Goal: Task Accomplishment & Management: Manage account settings

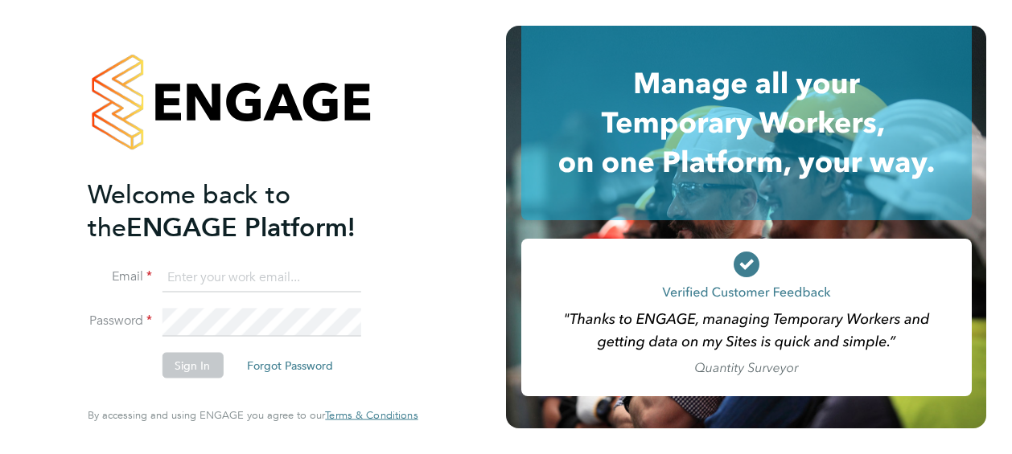
type input "J.Belsten@setsquarerecruitment.com"
click at [198, 363] on button "Sign In" at bounding box center [192, 366] width 61 height 26
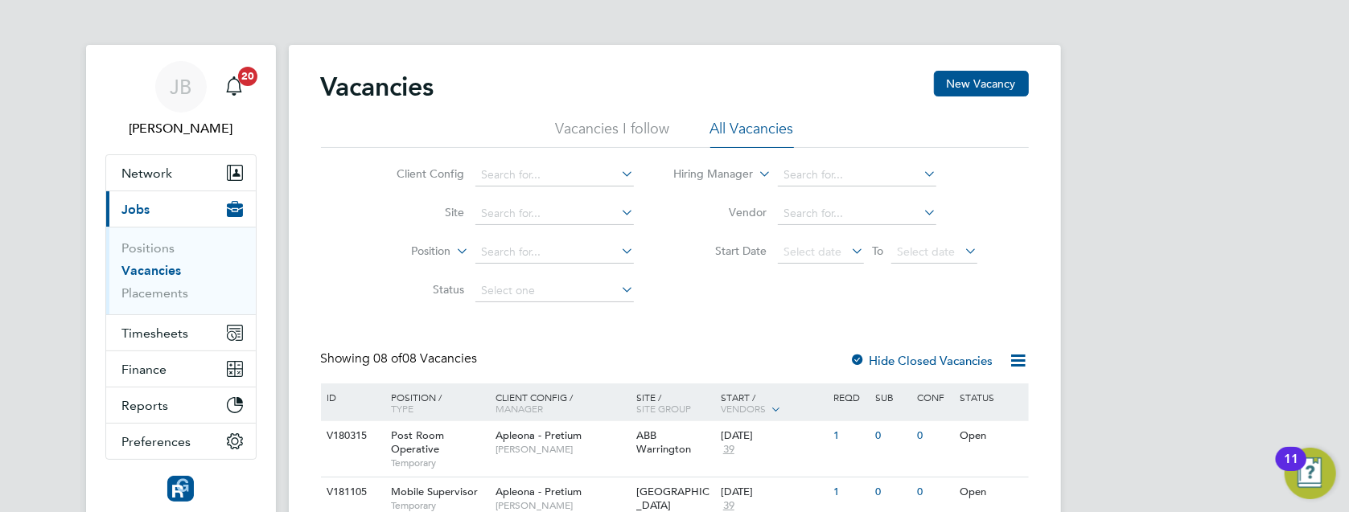
scroll to position [214, 0]
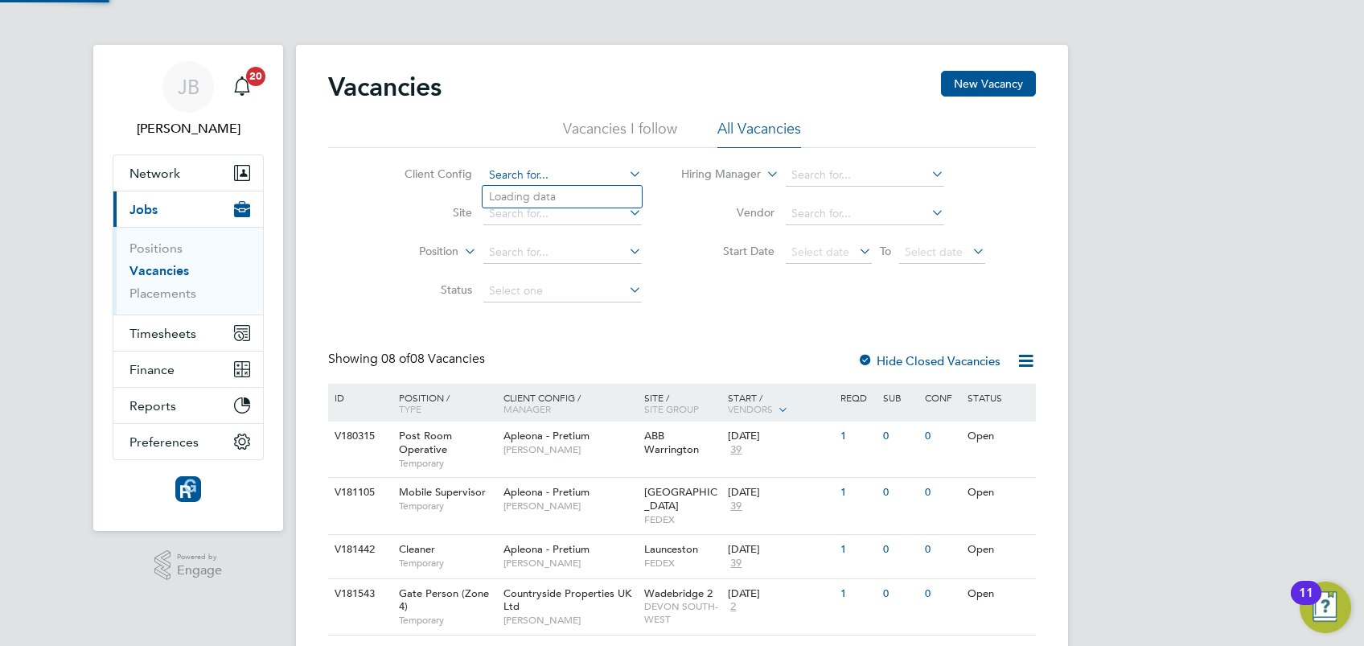
click at [533, 177] on input at bounding box center [562, 175] width 158 height 23
click at [477, 114] on div "Vacancies New Vacancy" at bounding box center [682, 95] width 708 height 48
click at [544, 211] on input at bounding box center [562, 214] width 158 height 23
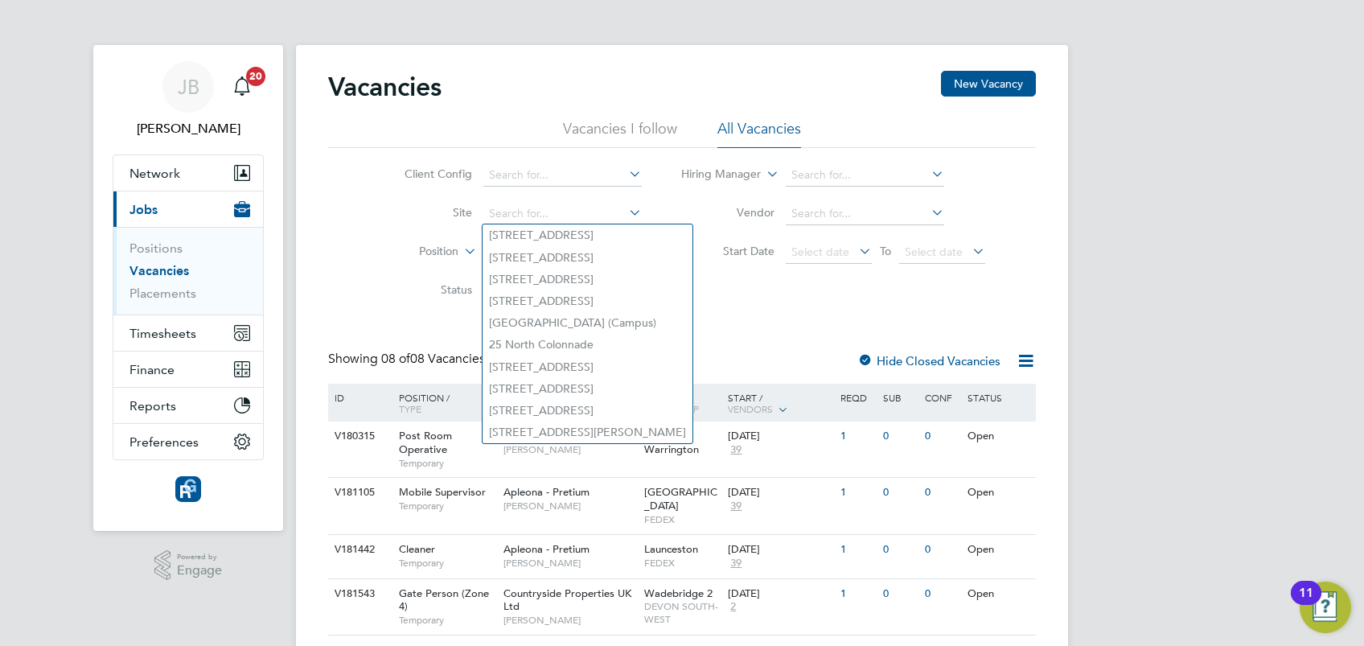
click at [736, 301] on div "Client Config Site Position Status Hiring Manager Vendor Start Date Select date…" at bounding box center [682, 229] width 708 height 162
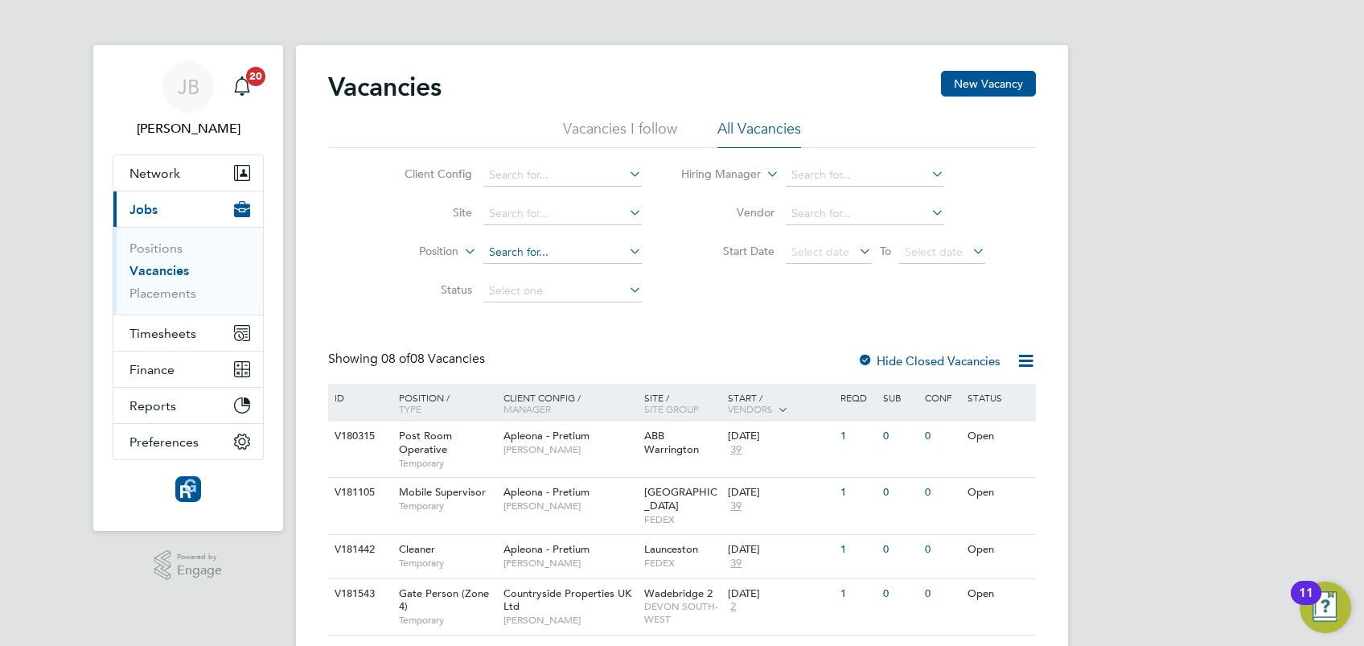
click at [577, 246] on input at bounding box center [562, 252] width 158 height 23
click at [626, 250] on icon at bounding box center [626, 251] width 0 height 23
click at [549, 117] on div "Vacancies New Vacancy" at bounding box center [682, 95] width 708 height 48
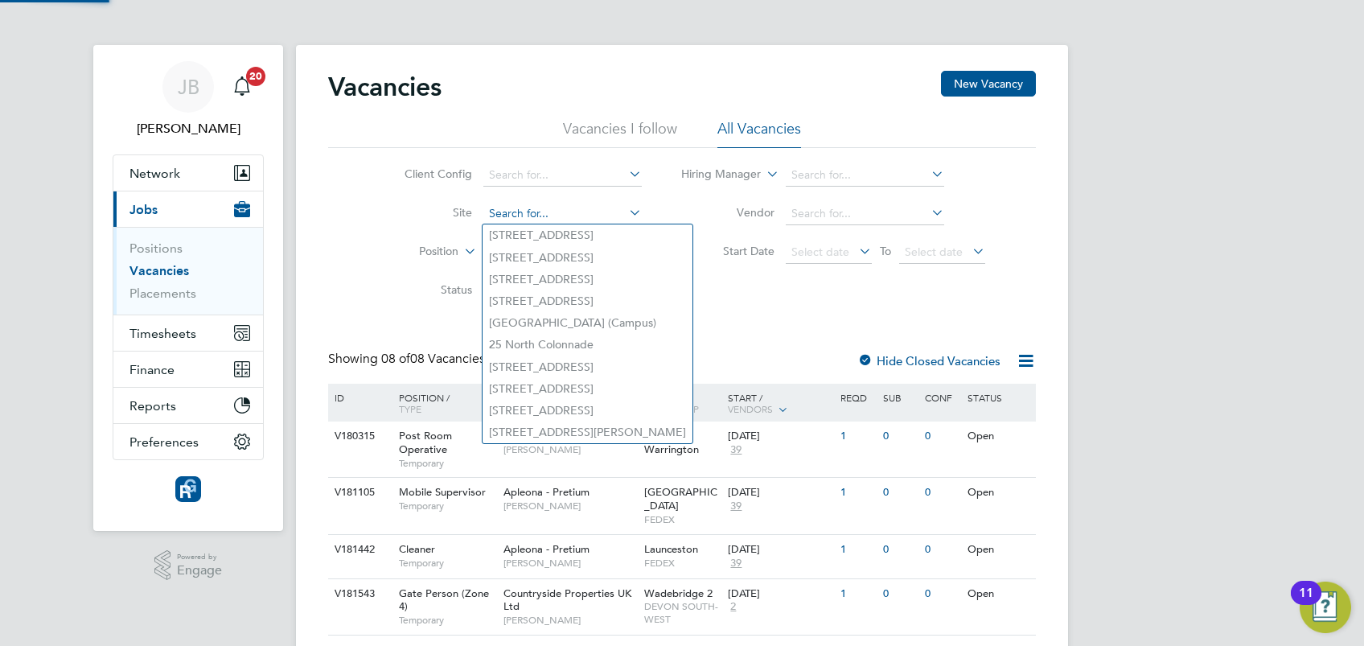
click at [556, 208] on input at bounding box center [562, 214] width 158 height 23
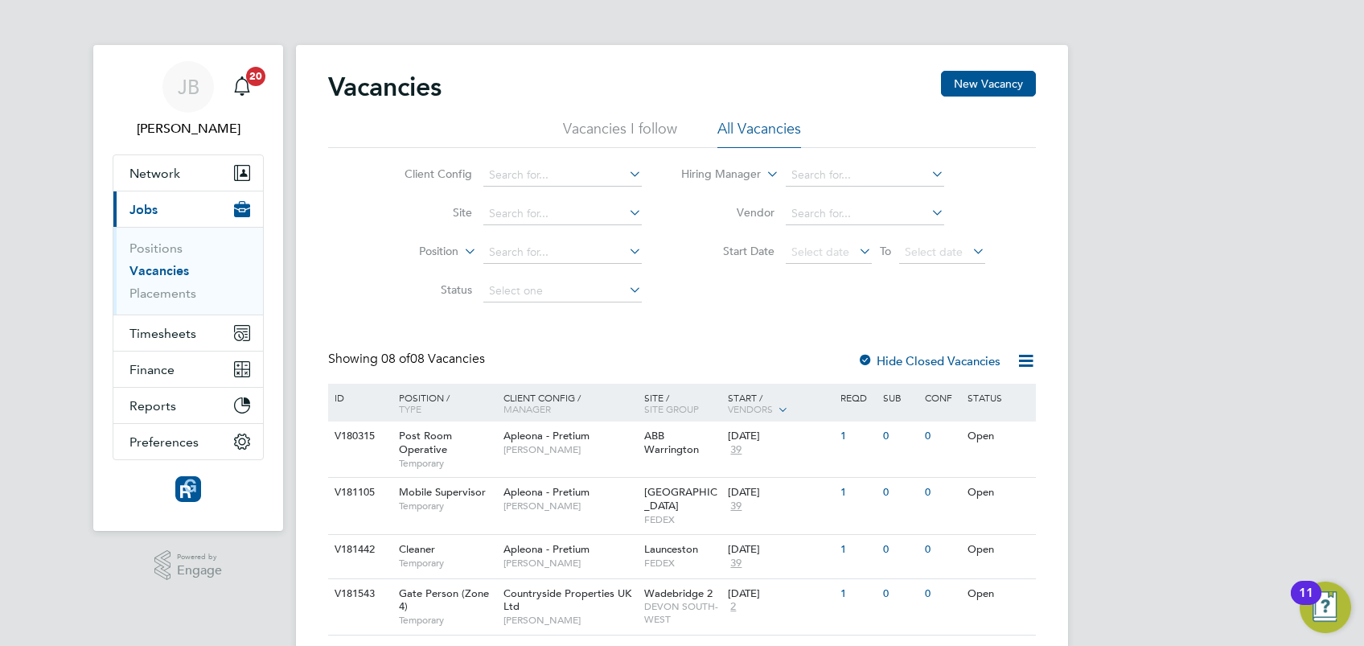
click at [866, 329] on div "Vacancies New Vacancy Vacancies I follow All Vacancies Client Config Site Posit…" at bounding box center [682, 473] width 708 height 804
click at [1181, 134] on div "JB Joe Belsten Notifications 20 Applications: Network Team Members Businesses S…" at bounding box center [682, 466] width 1364 height 933
click at [1335, 183] on div "JB Joe Belsten Notifications 20 Applications: Network Team Members Businesses S…" at bounding box center [682, 466] width 1364 height 933
click at [856, 219] on input at bounding box center [865, 214] width 158 height 23
click at [714, 304] on div "Client Config Site Position Status Hiring Manager Vendor Start Date Select date…" at bounding box center [682, 229] width 708 height 162
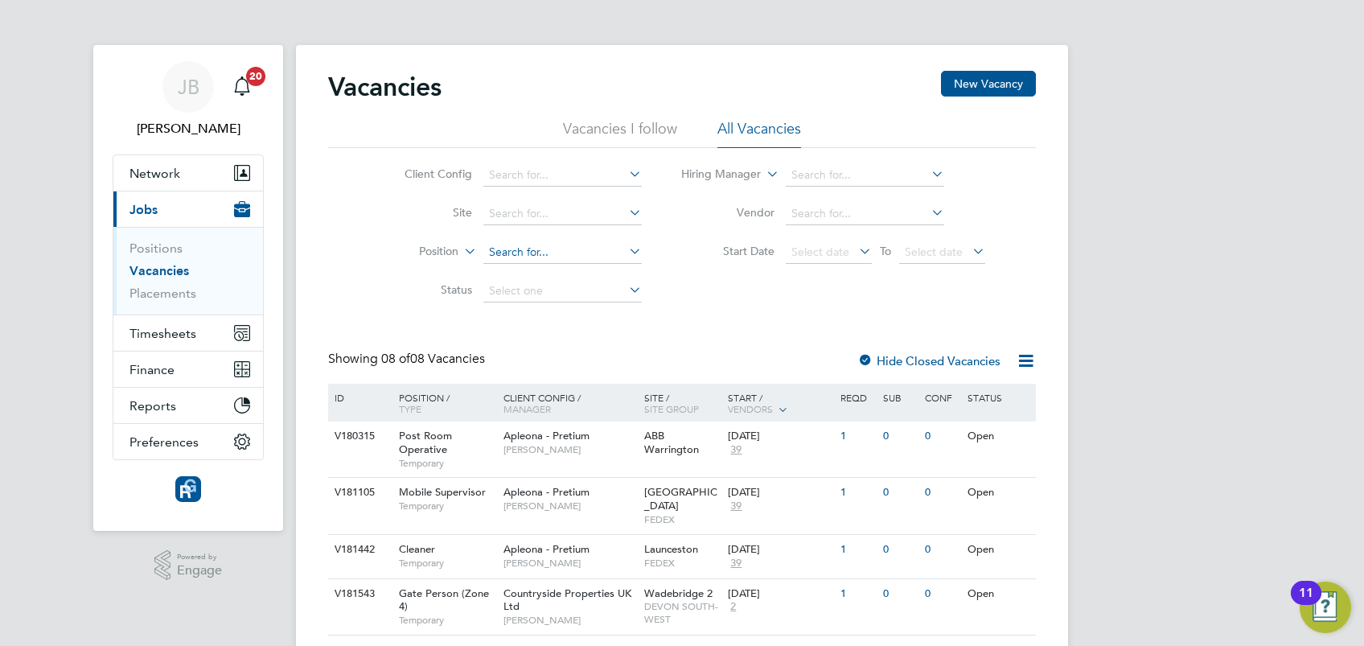
click at [527, 255] on input at bounding box center [562, 252] width 158 height 23
type input "v181"
click at [796, 315] on div "Vacancies New Vacancy Vacancies I follow All Vacancies Client Config Site Posit…" at bounding box center [682, 473] width 708 height 804
click at [526, 219] on input at bounding box center [562, 214] width 158 height 23
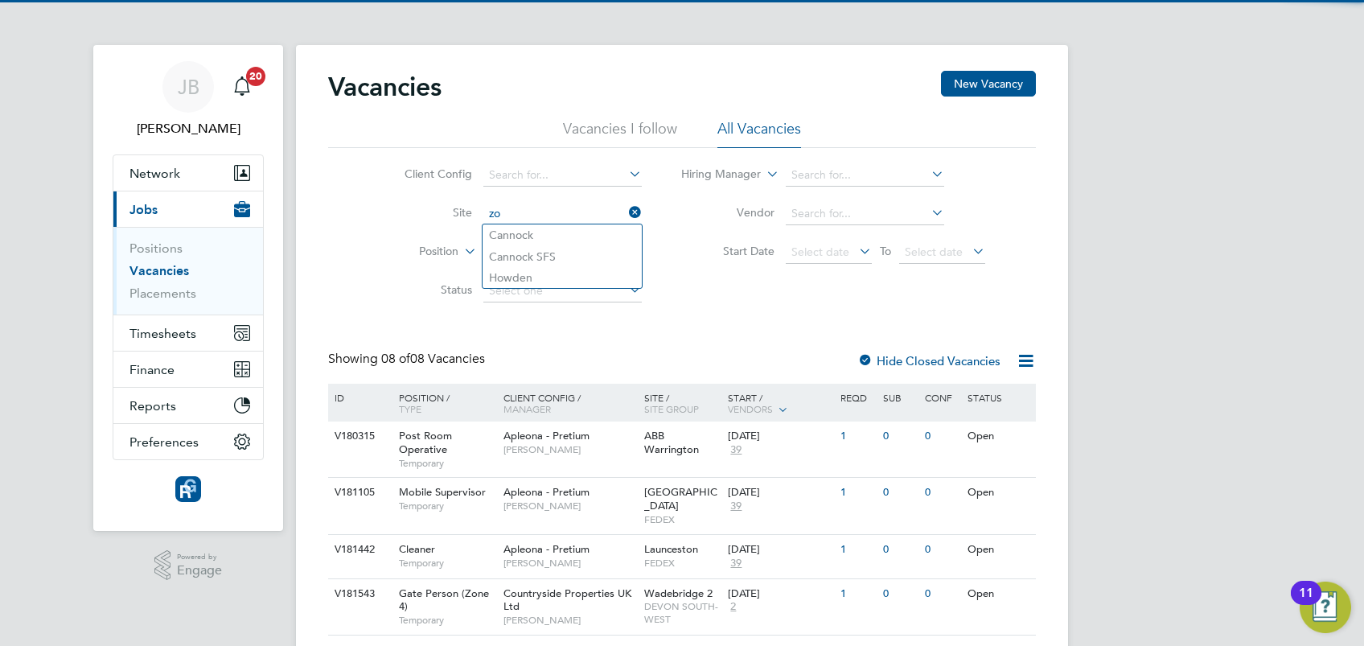
type input "z"
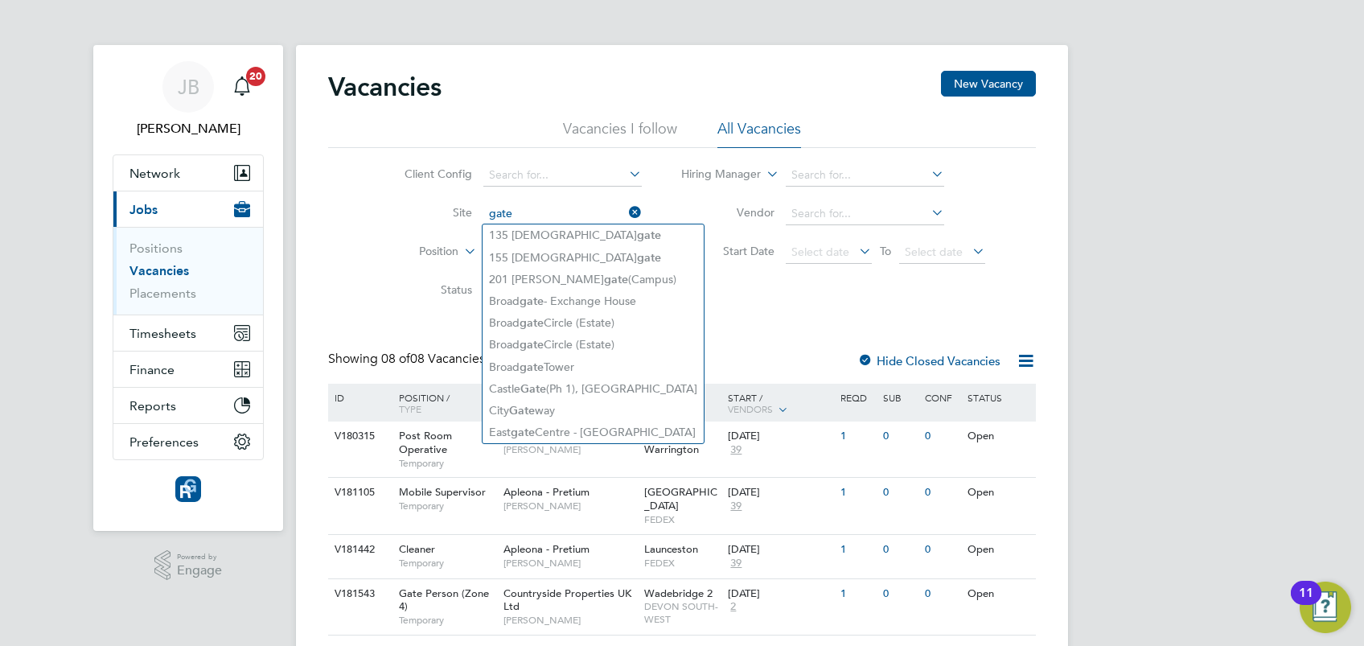
type input "gate"
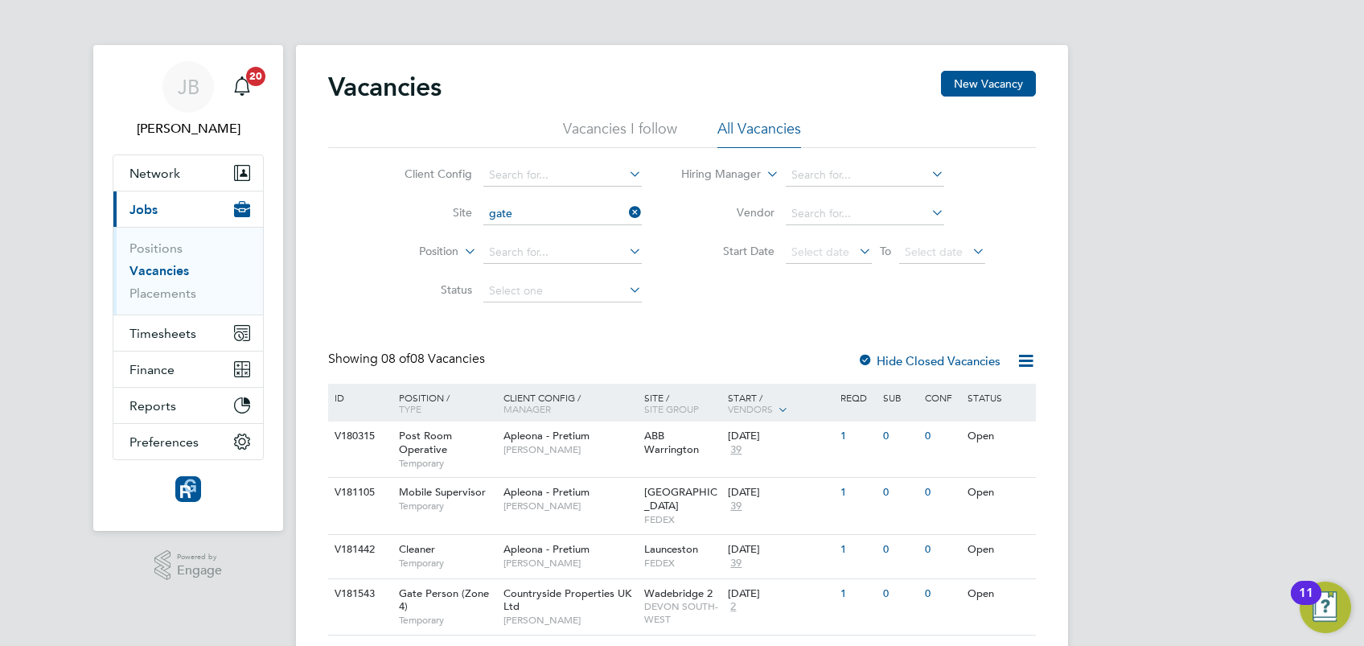
click at [804, 331] on div "Vacancies New Vacancy Vacancies I follow All Vacancies Client Config Site gate …" at bounding box center [682, 473] width 708 height 804
click at [538, 235] on li "Position" at bounding box center [510, 252] width 302 height 39
click at [545, 246] on input at bounding box center [562, 252] width 158 height 23
type input "gate"
drag, startPoint x: 579, startPoint y: 256, endPoint x: 354, endPoint y: 253, distance: 225.2
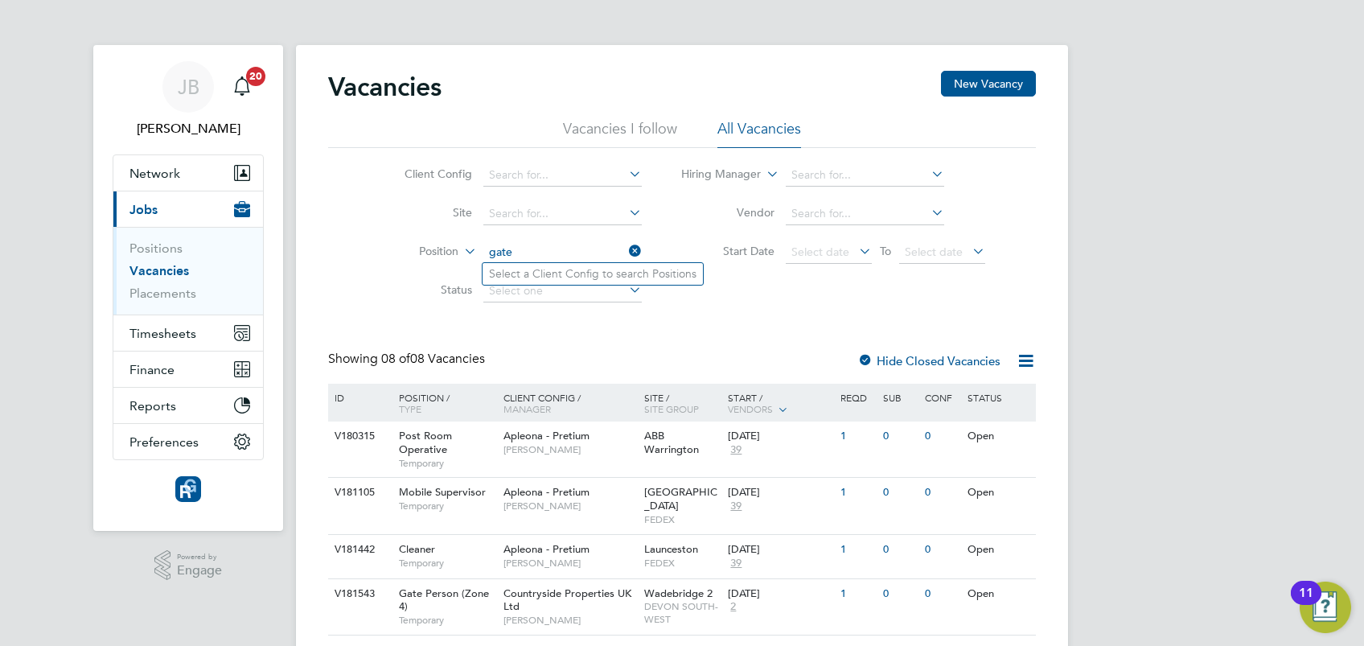
click at [354, 253] on div "Client Config Site Position gate Status Hiring Manager Vendor Start Date Select…" at bounding box center [682, 229] width 708 height 162
click at [757, 368] on div "Showing 08 of 08 Vacancies Hide Closed Vacancies" at bounding box center [682, 367] width 708 height 33
click at [210, 171] on button "Network" at bounding box center [188, 172] width 150 height 35
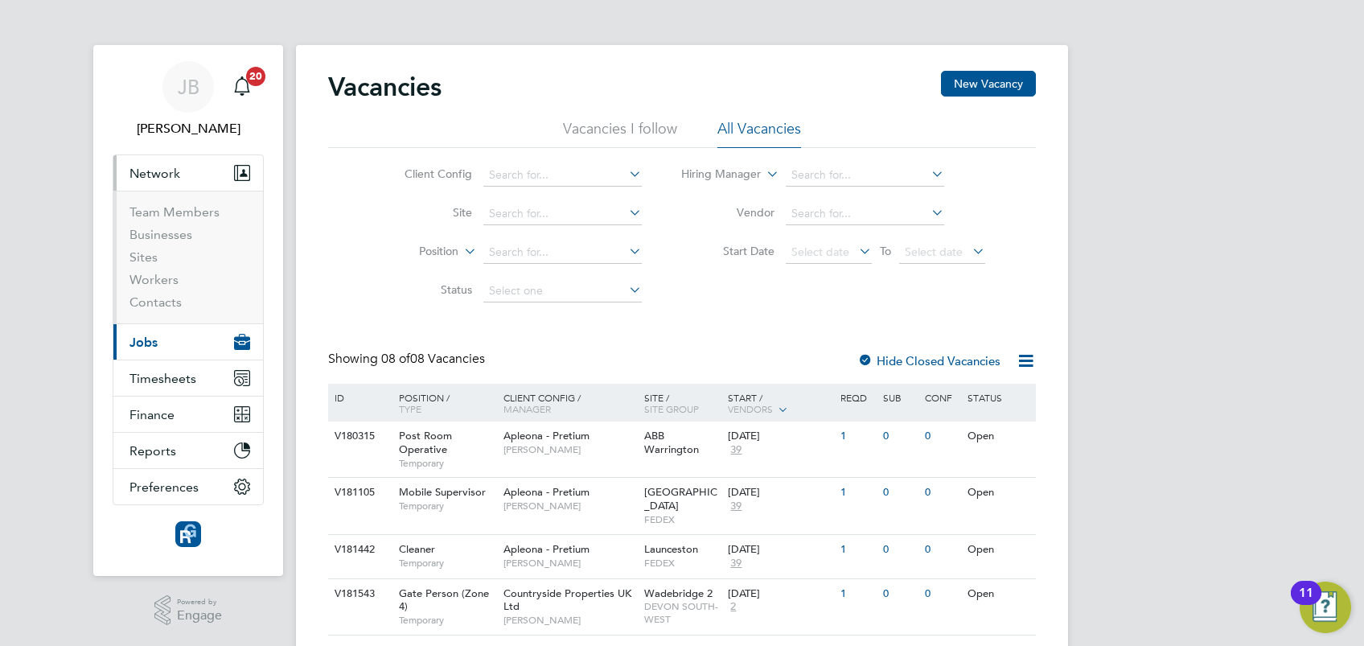
click at [174, 338] on button "Current page: Jobs" at bounding box center [188, 341] width 150 height 35
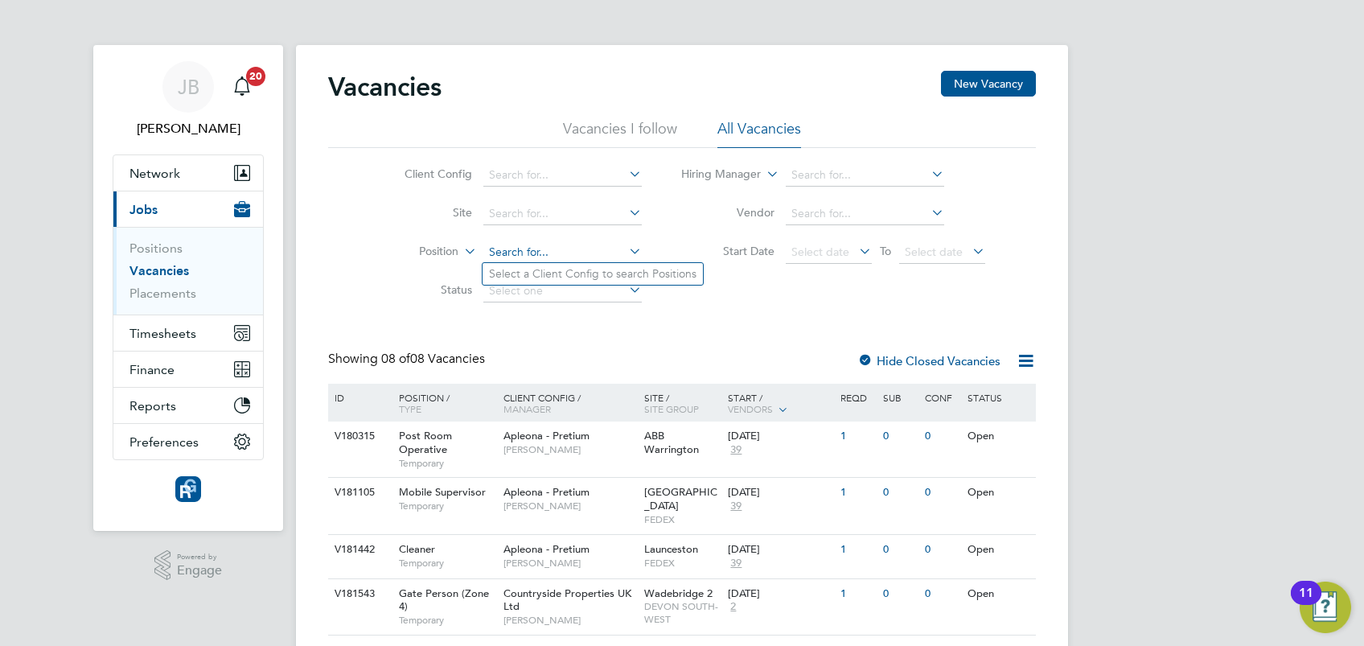
click at [576, 244] on input at bounding box center [562, 252] width 158 height 23
click at [616, 258] on input at bounding box center [562, 252] width 158 height 23
click at [626, 255] on icon at bounding box center [626, 251] width 0 height 23
click at [626, 250] on icon at bounding box center [626, 251] width 0 height 23
click at [582, 252] on input at bounding box center [562, 252] width 158 height 23
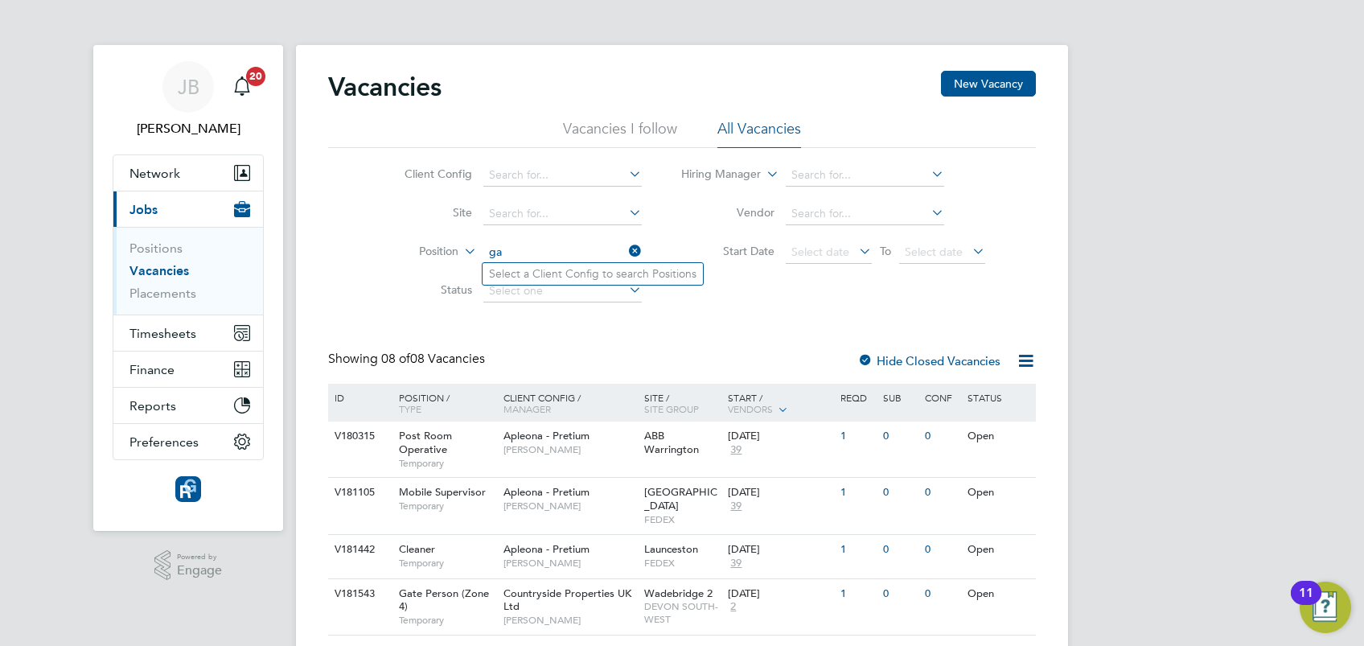
type input "g"
type input "t"
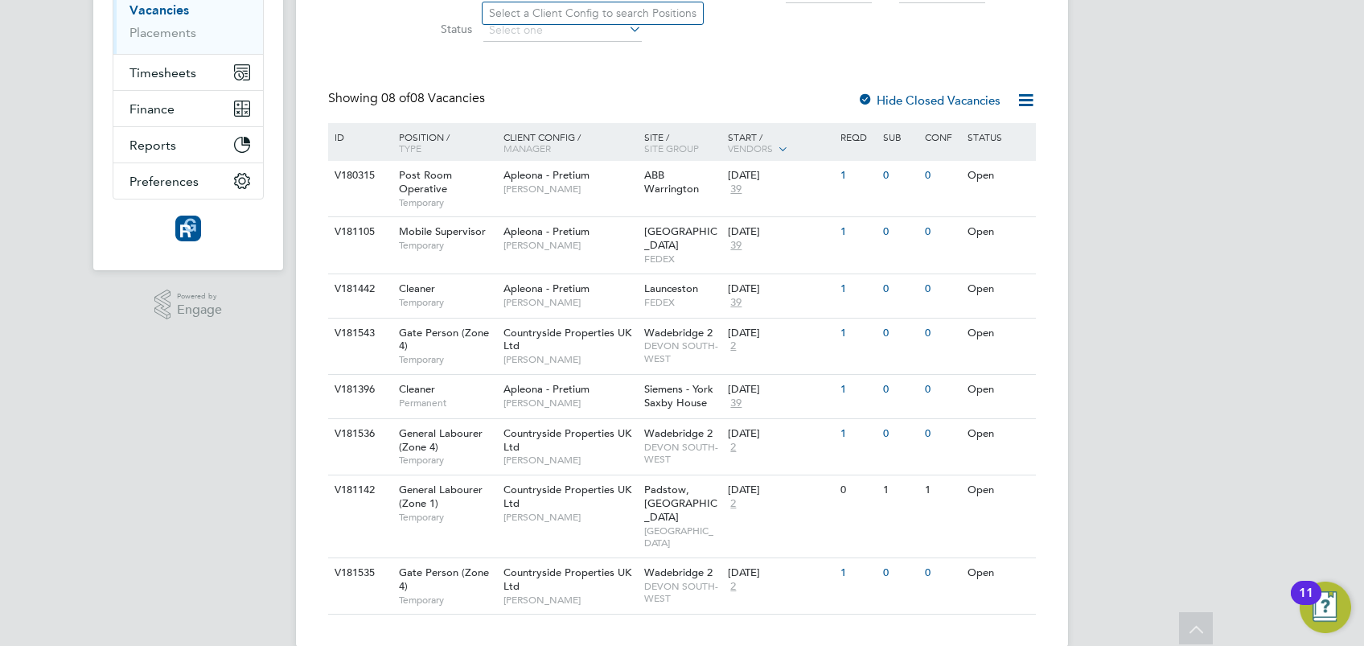
click at [1226, 273] on div "JB Joe Belsten Notifications 20 Applications: Network Team Members Businesses S…" at bounding box center [682, 205] width 1364 height 933
click at [1015, 564] on icon at bounding box center [1013, 573] width 16 height 19
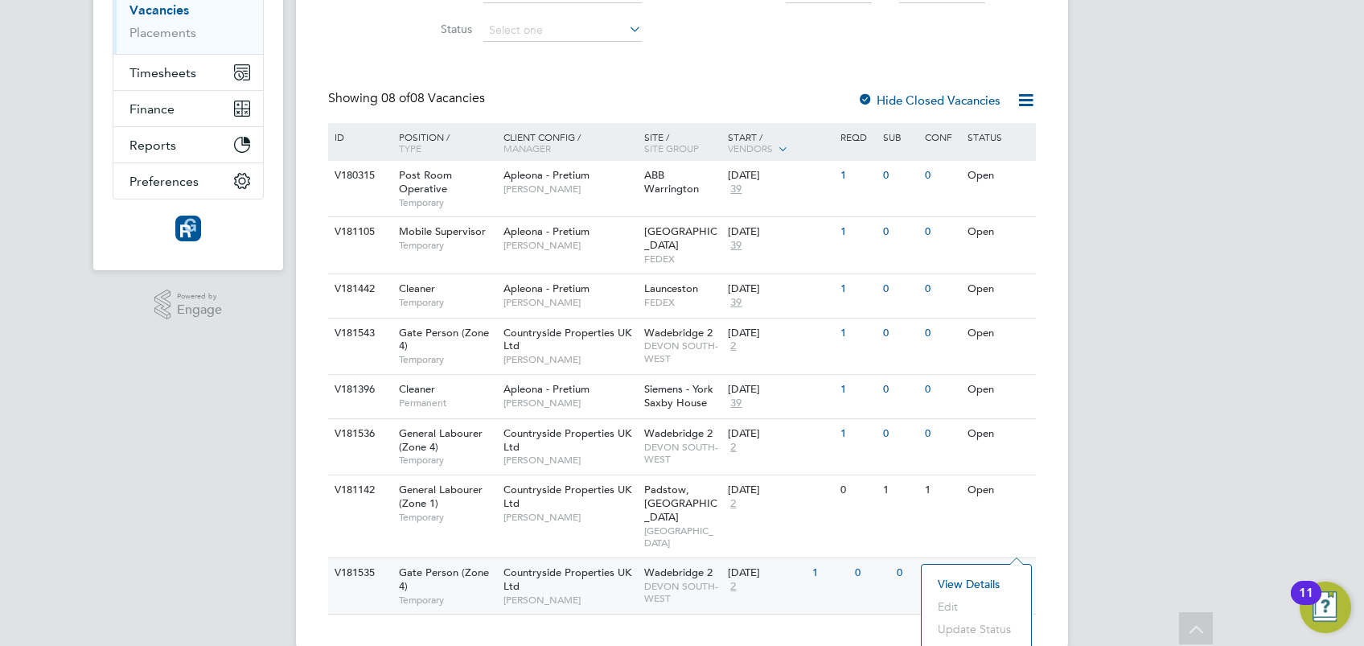
click at [376, 558] on div "V181535" at bounding box center [359, 573] width 56 height 30
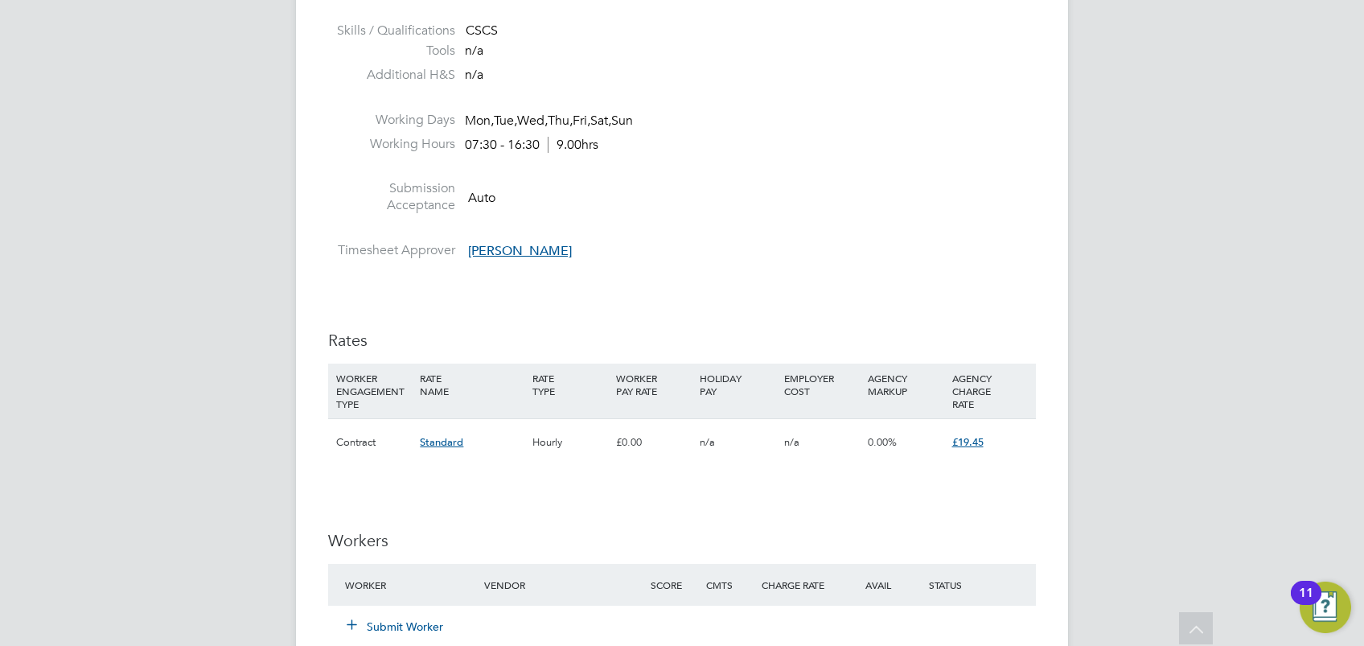
scroll to position [1179, 0]
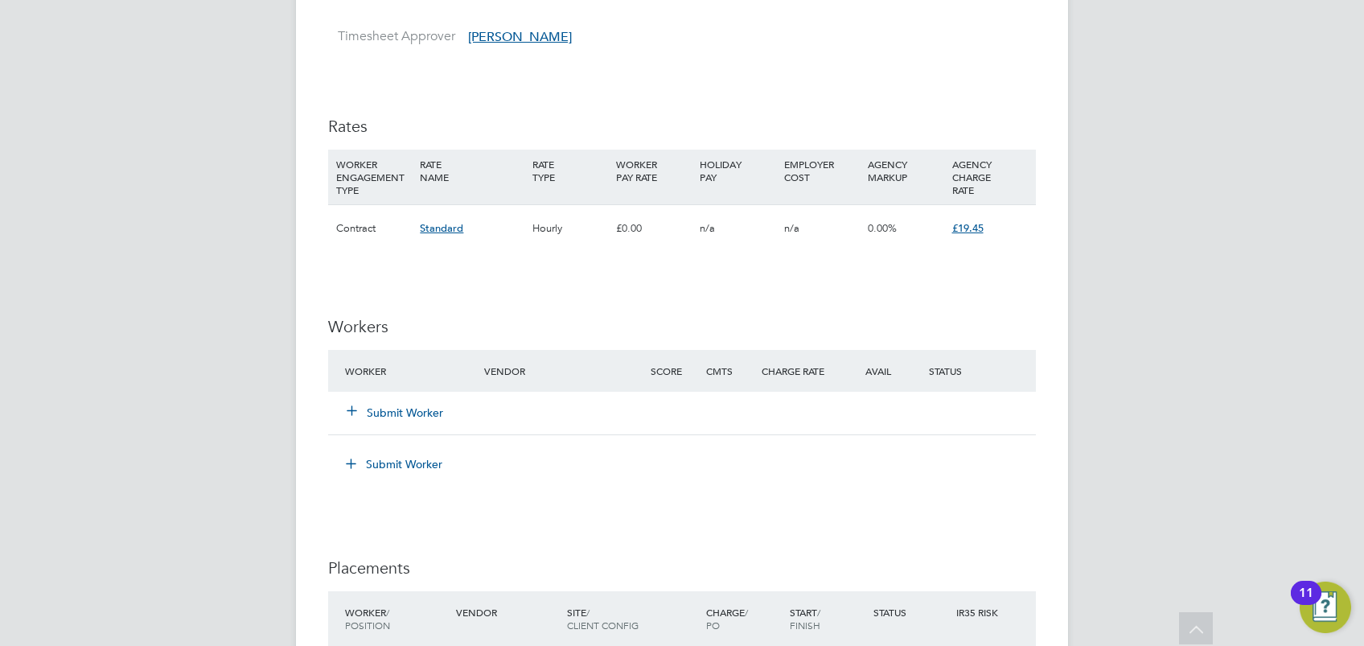
click at [386, 401] on div "Submit Worker" at bounding box center [424, 412] width 166 height 29
click at [389, 408] on button "Submit Worker" at bounding box center [395, 412] width 96 height 16
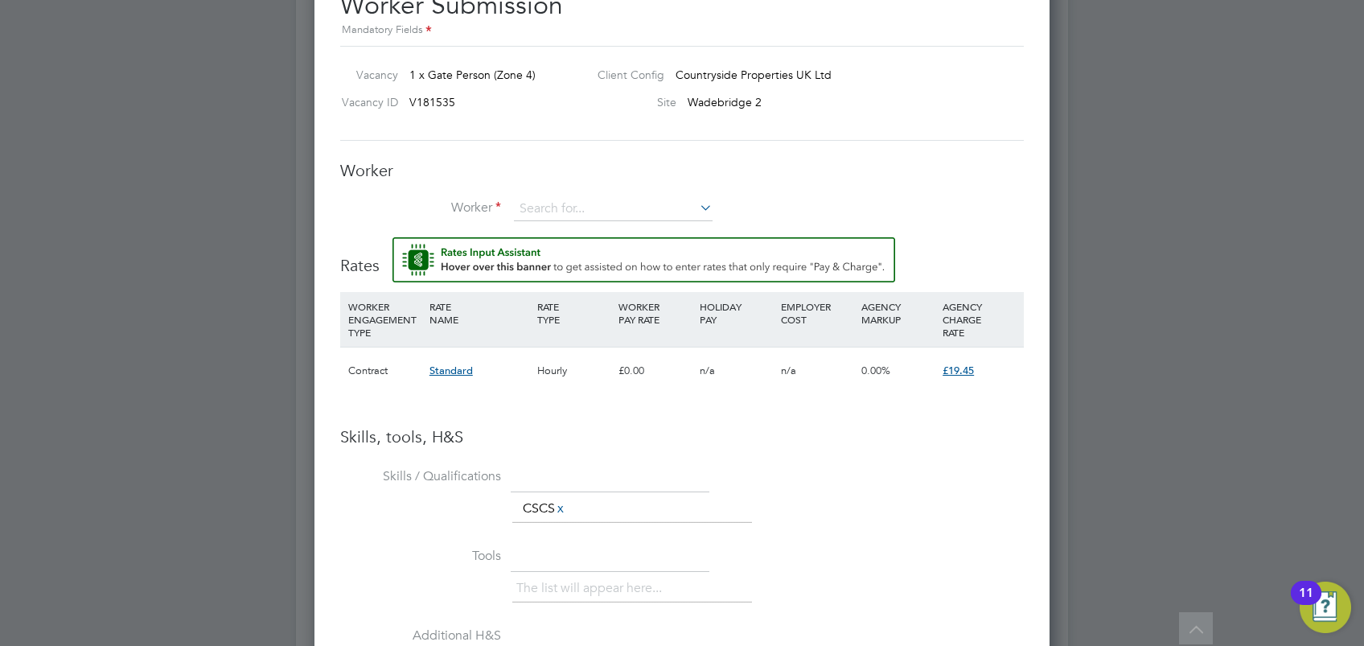
scroll to position [1394, 0]
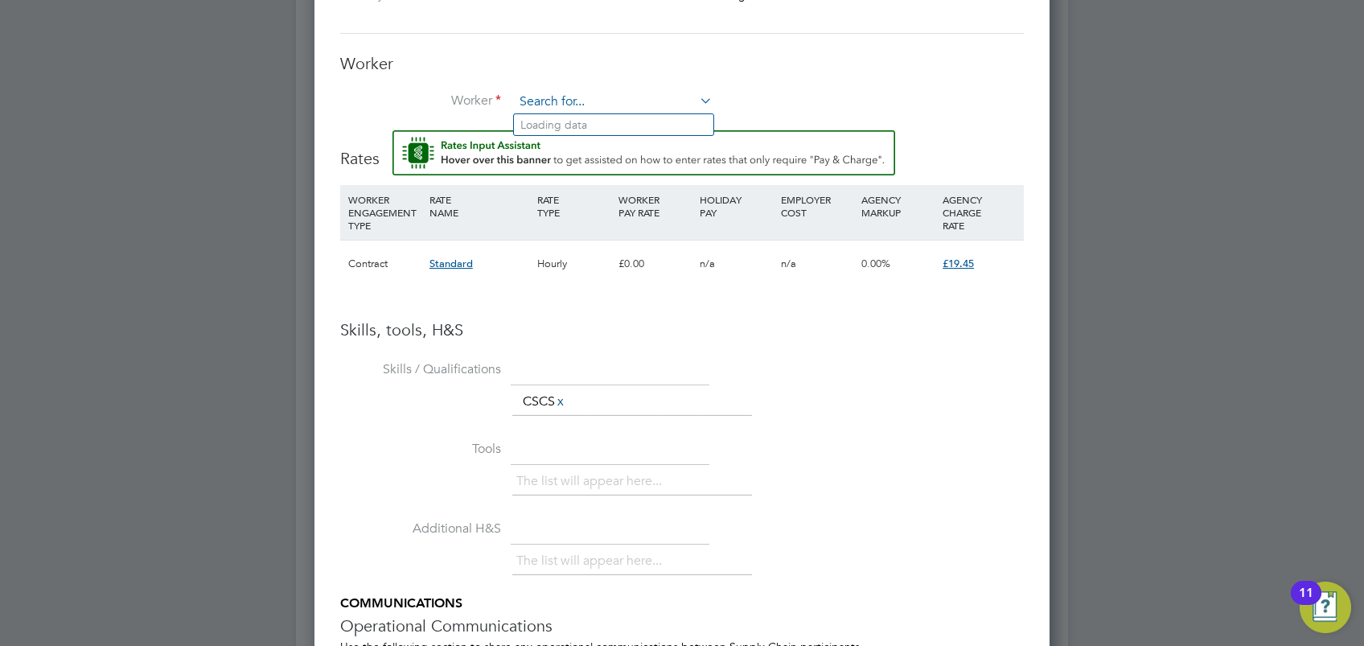
click at [589, 108] on input at bounding box center [613, 102] width 199 height 24
click at [521, 90] on input at bounding box center [613, 102] width 199 height 24
click at [602, 123] on li "Jere my Endean (380014)" at bounding box center [620, 125] width 212 height 22
type input "Jeremy Endean (380014)"
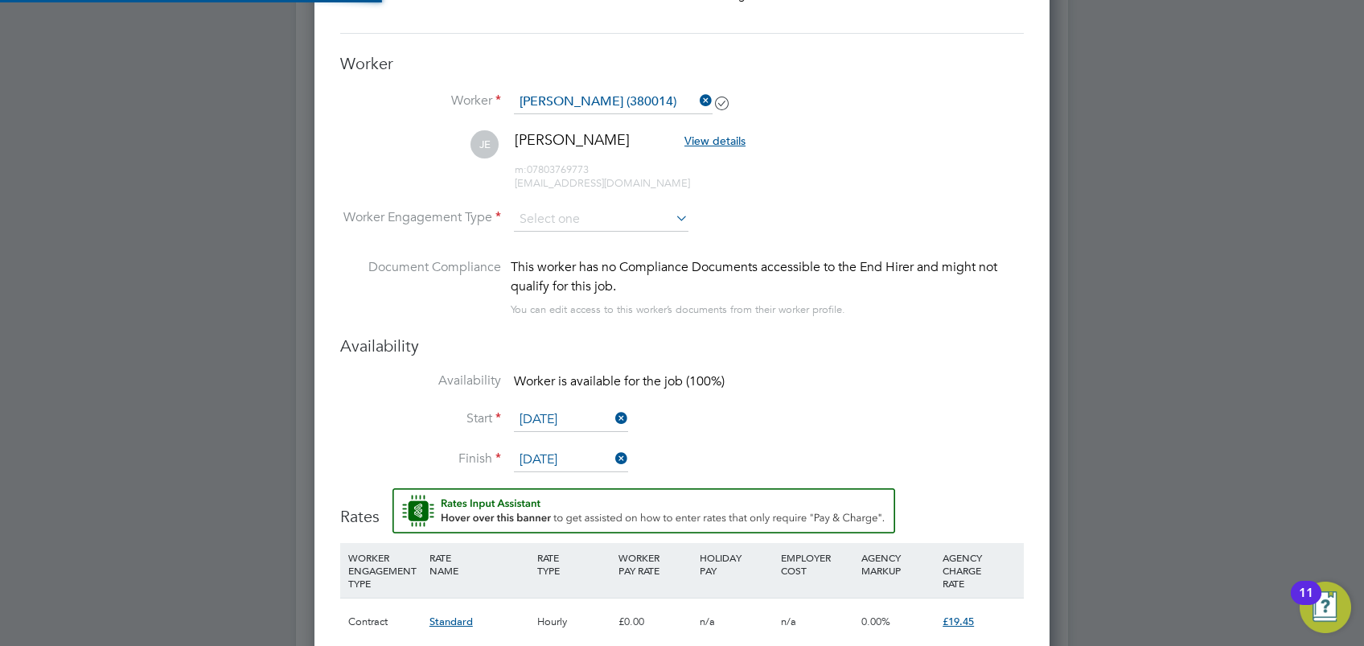
scroll to position [7, 8]
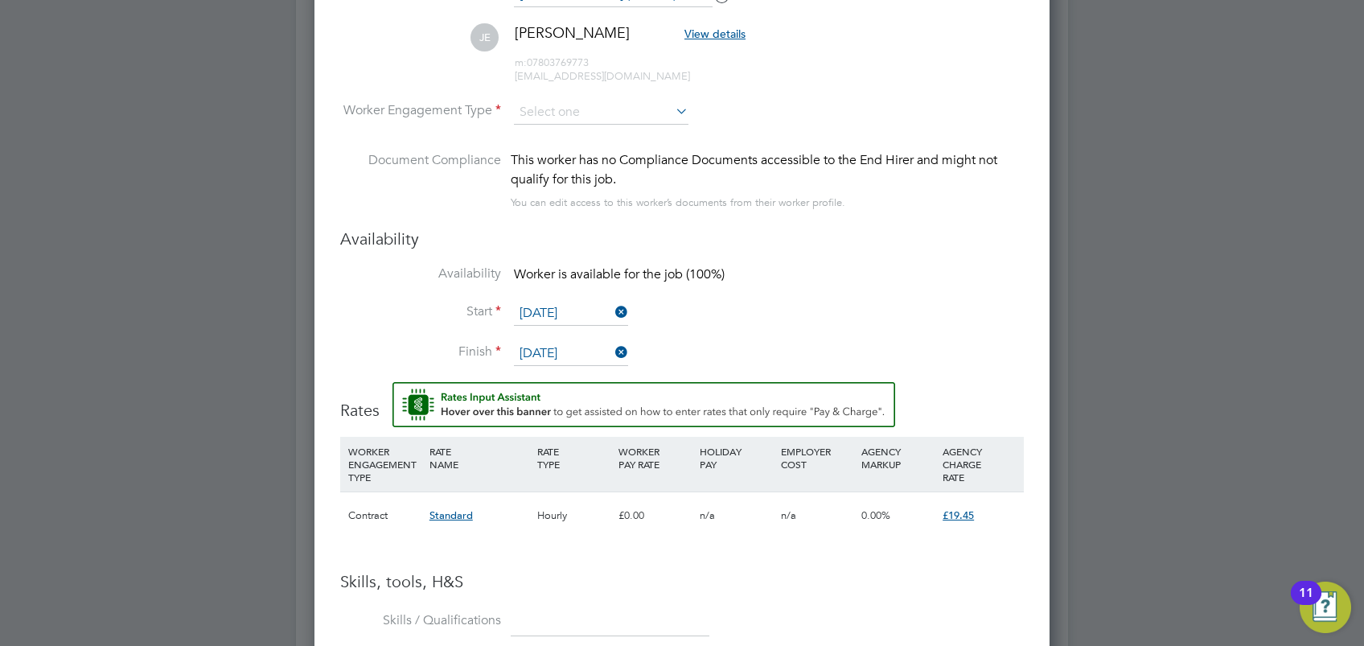
click at [672, 109] on icon at bounding box center [672, 111] width 0 height 23
click at [637, 135] on li "Contract" at bounding box center [601, 133] width 175 height 21
type input "Contract"
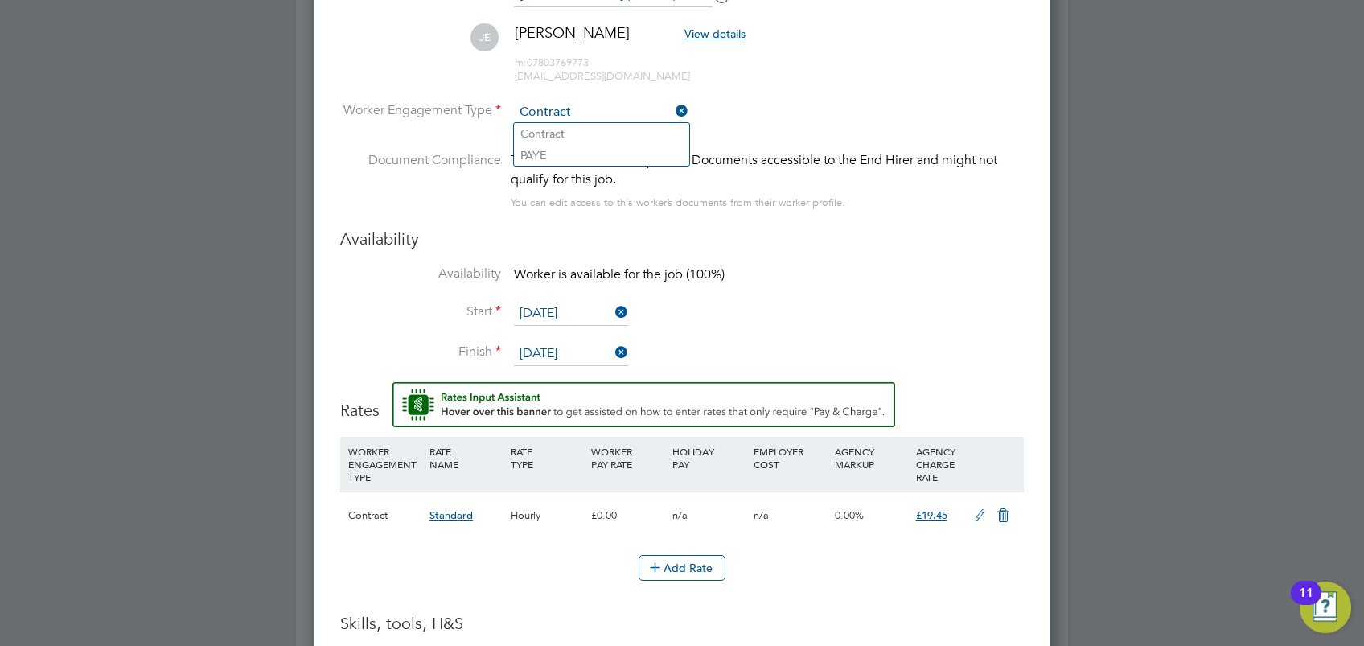
click at [862, 113] on li "Worker Engagement Type Contract" at bounding box center [682, 126] width 684 height 50
click at [612, 306] on icon at bounding box center [612, 312] width 0 height 23
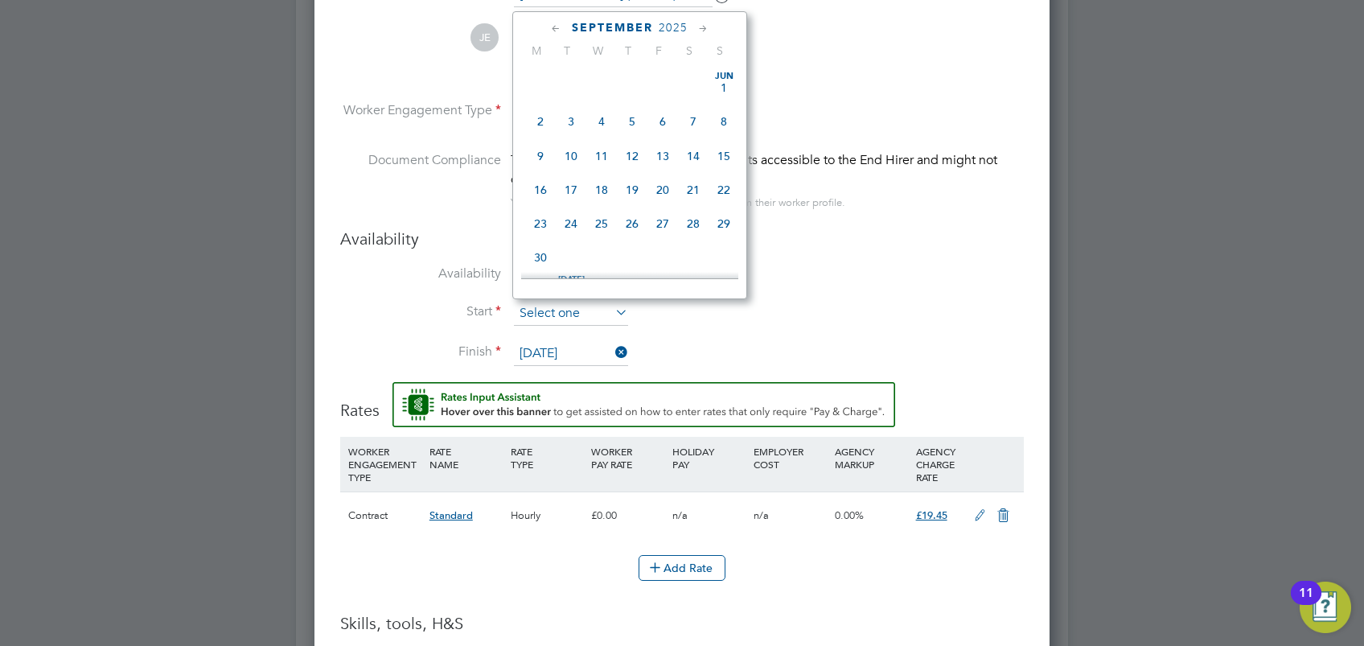
click at [602, 306] on input at bounding box center [571, 314] width 114 height 24
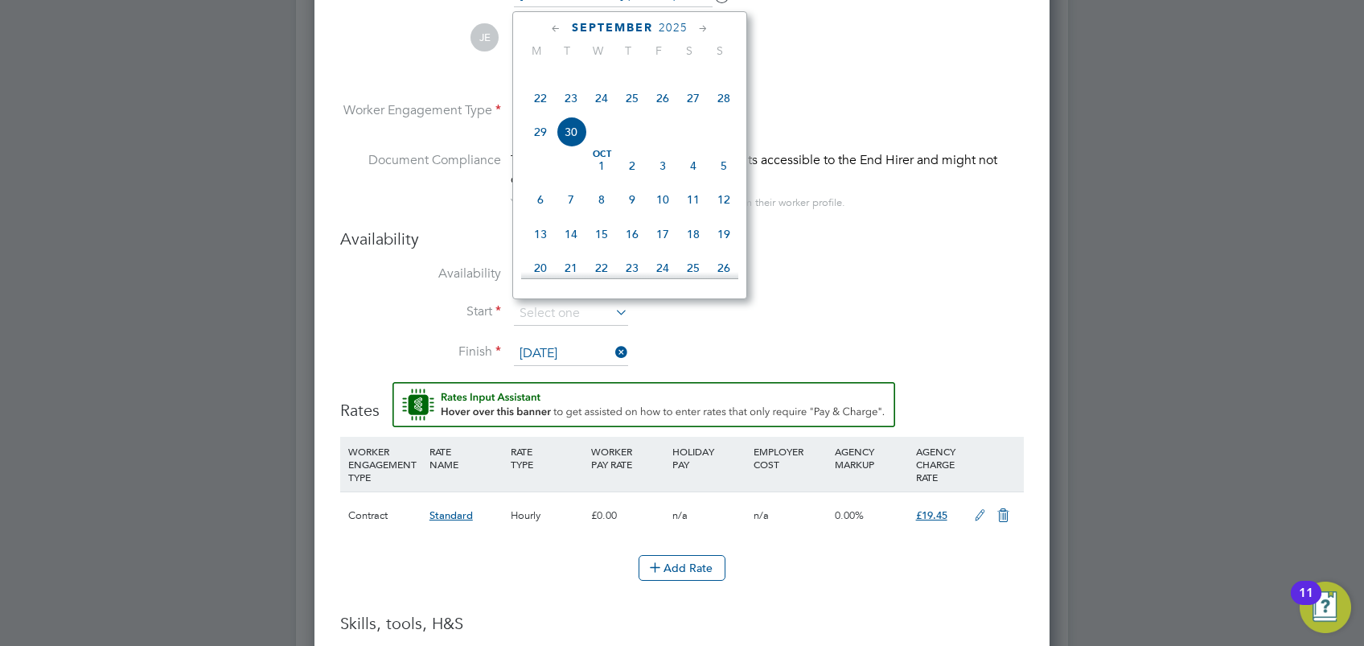
click at [536, 80] on span "15" at bounding box center [540, 64] width 31 height 31
type input "[DATE]"
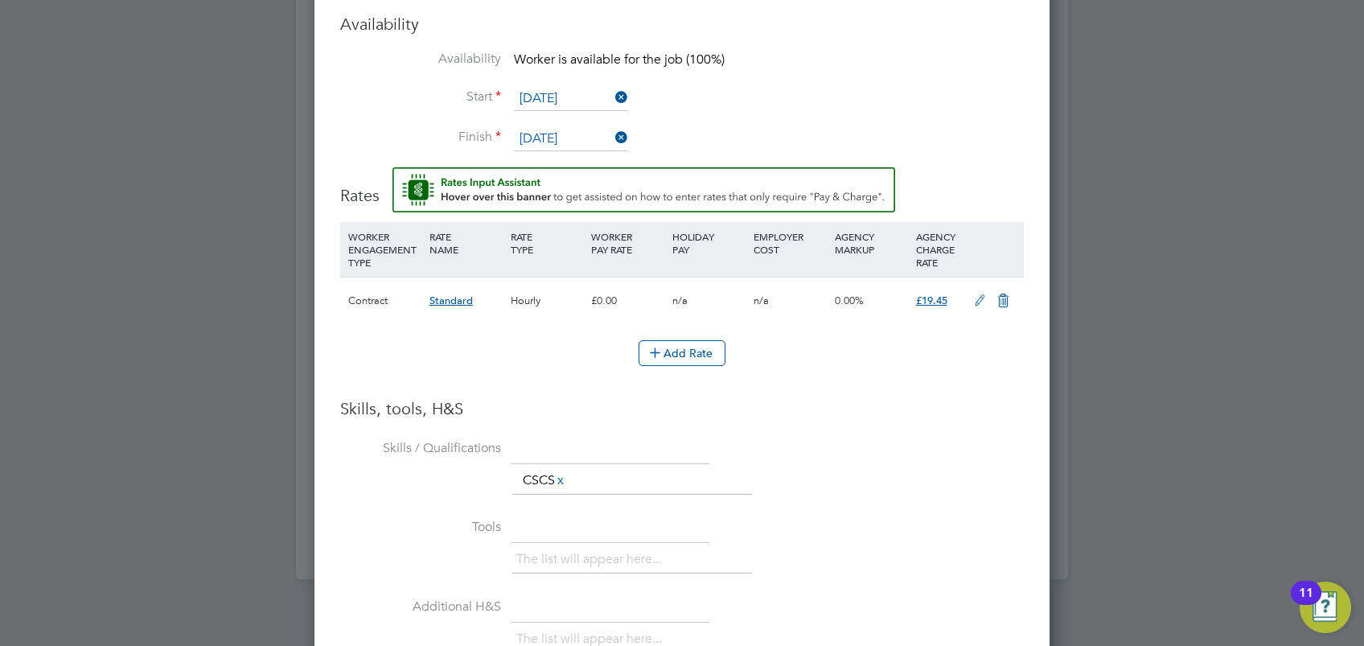
click at [981, 298] on icon at bounding box center [980, 300] width 20 height 13
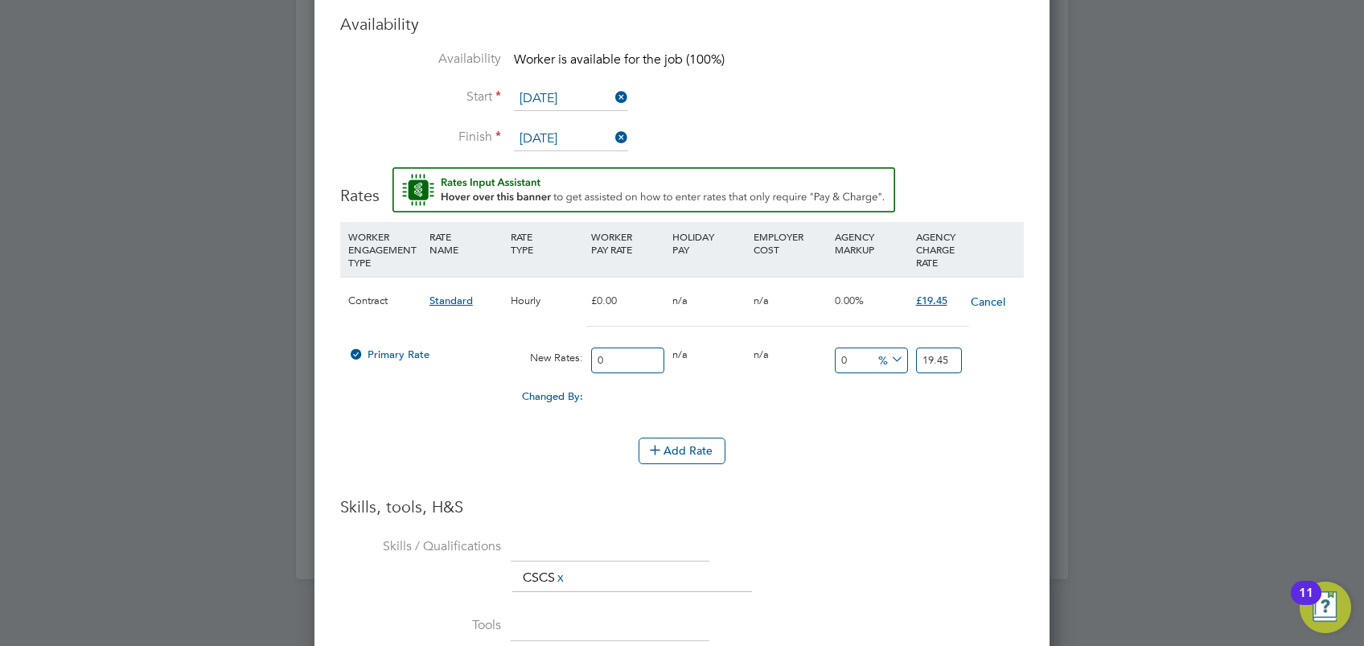
click at [589, 361] on div "0" at bounding box center [627, 360] width 81 height 43
click at [602, 361] on input "0" at bounding box center [627, 360] width 73 height 27
type input "01"
type input "1"
type input "018"
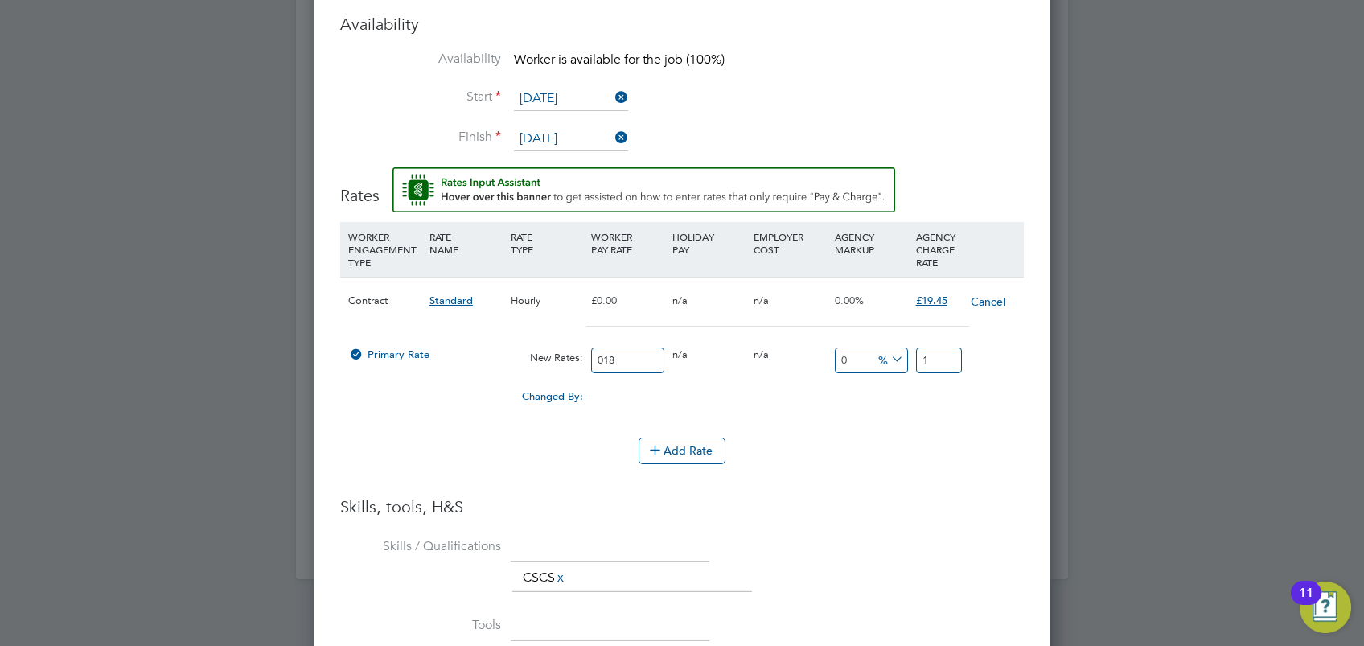
type input "18"
click at [602, 356] on input "018" at bounding box center [627, 360] width 73 height 27
type input "18"
click at [936, 360] on input "18" at bounding box center [939, 360] width 46 height 27
type input "-94.44444444444444"
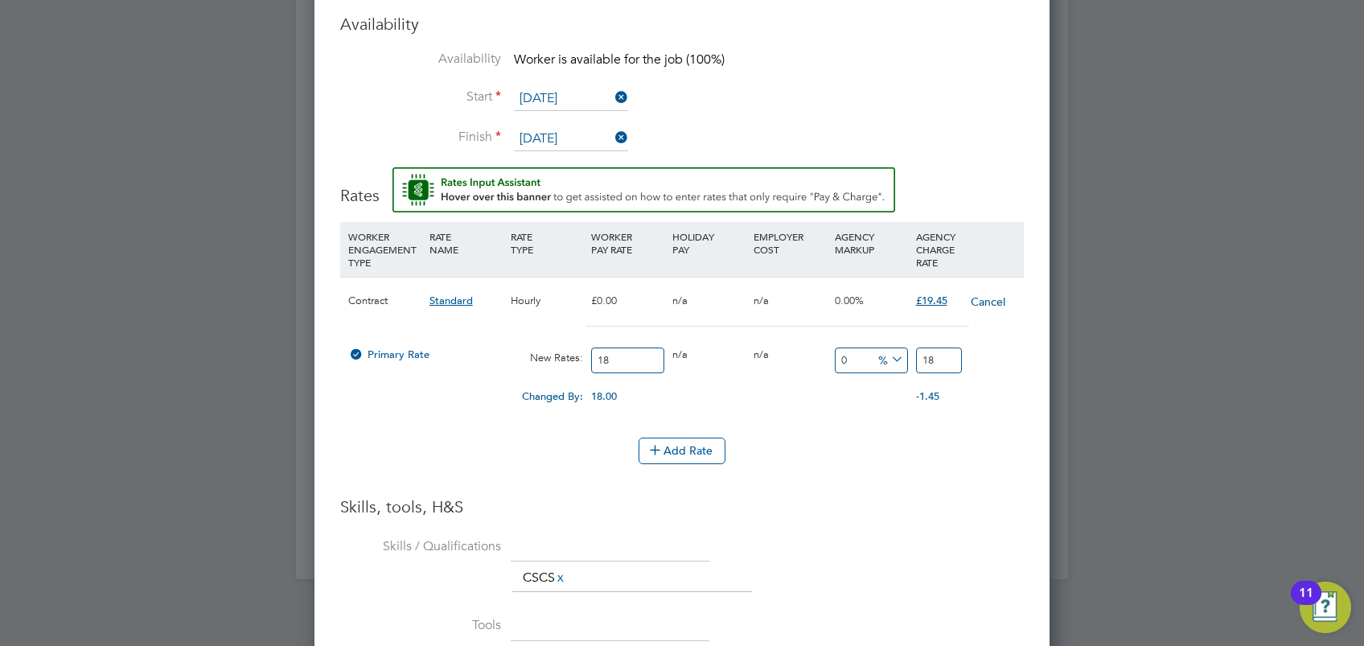
type input "1"
type input "-88.88888888888889"
type input "2"
type input "16.666666666666668"
type input "21"
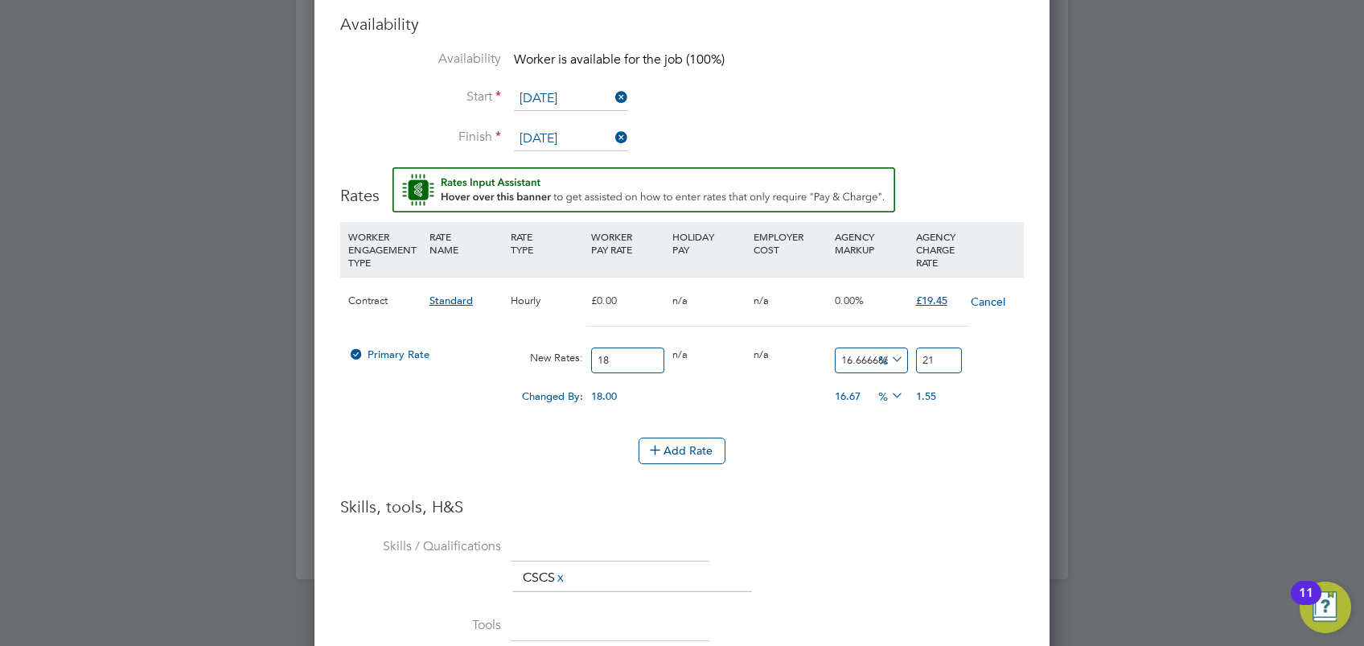
type input "21.666666666666668"
type input "21.9"
type input "21.77777777777778"
type input "21.92"
click at [926, 464] on li "Add Rate" at bounding box center [682, 458] width 684 height 42
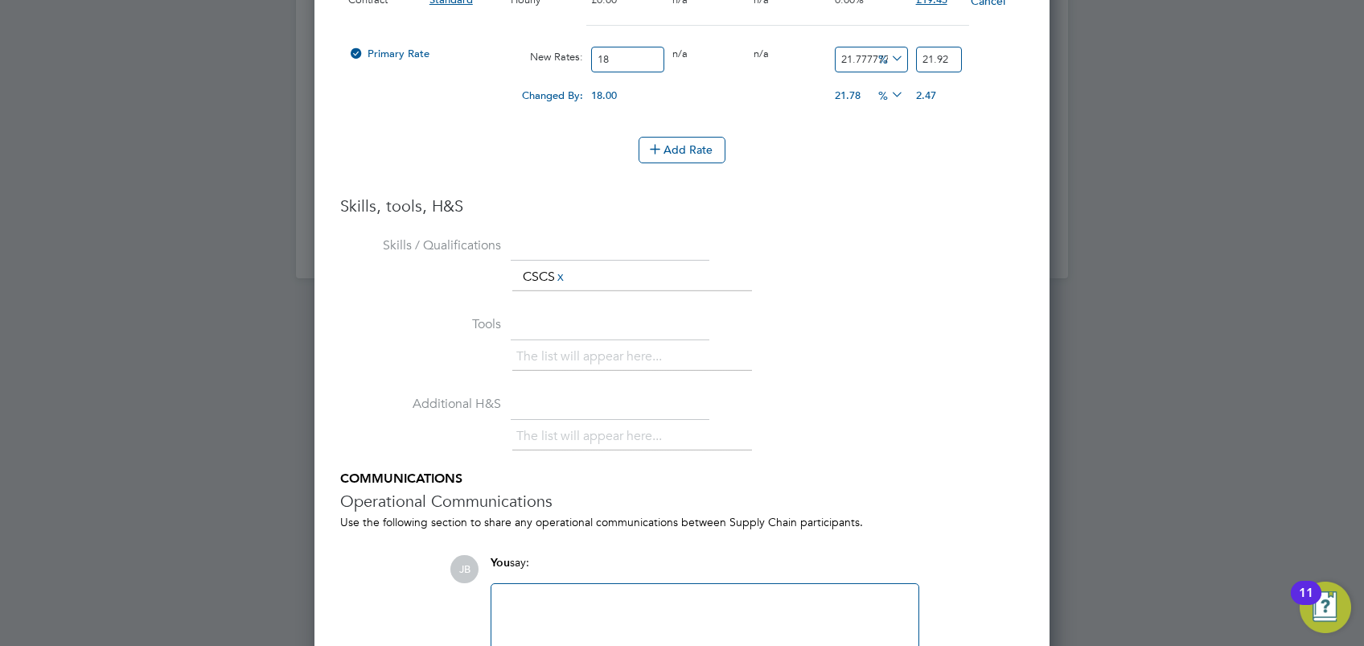
scroll to position [2123, 0]
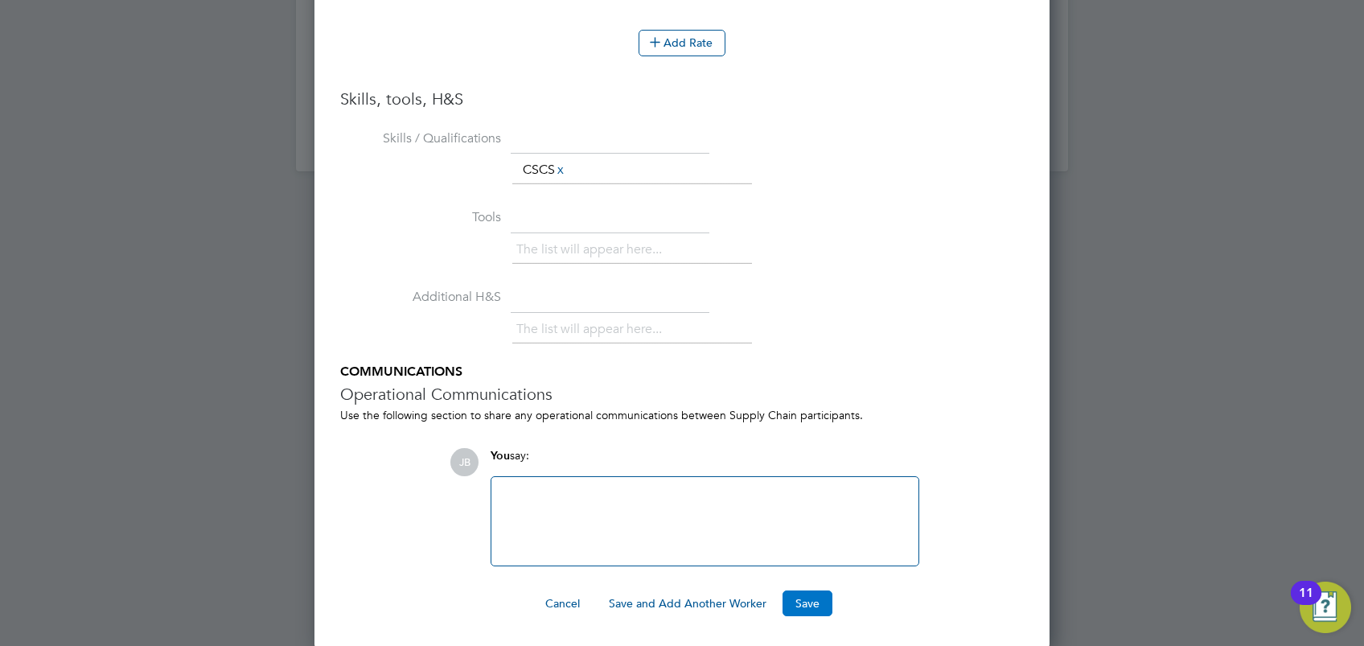
drag, startPoint x: 798, startPoint y: 613, endPoint x: 799, endPoint y: 605, distance: 8.2
click at [809, 606] on button "Save" at bounding box center [807, 603] width 50 height 26
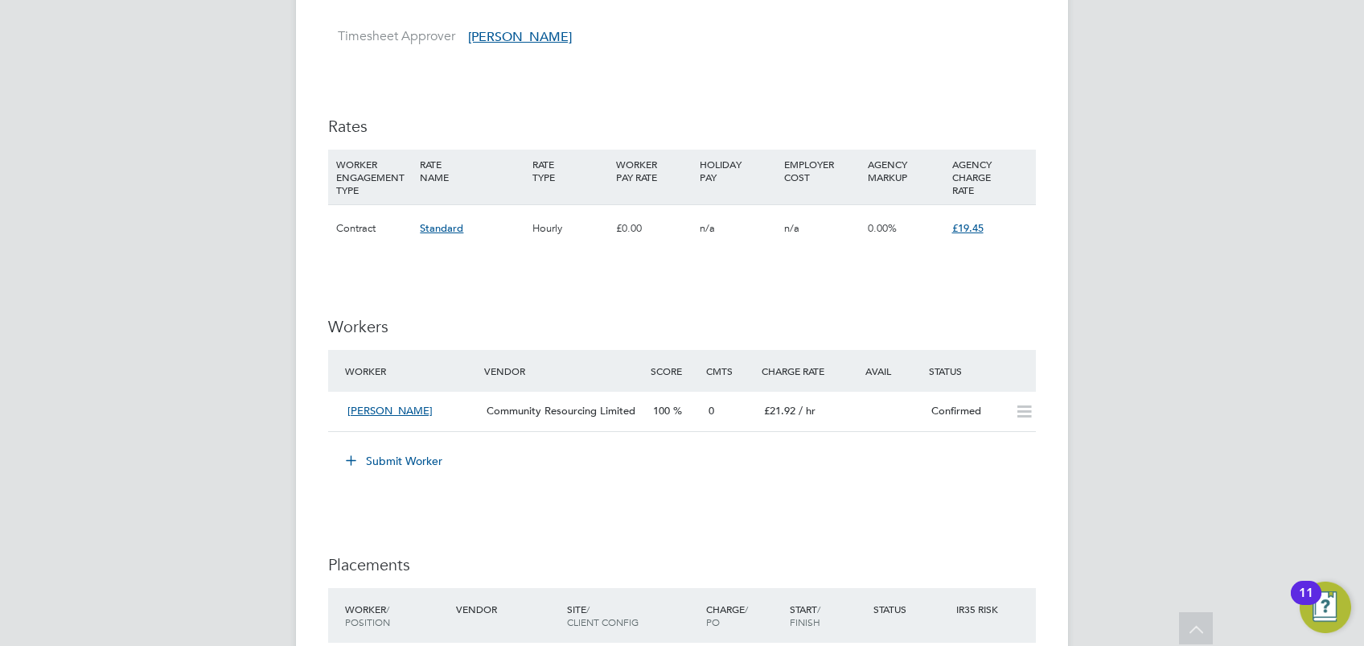
scroll to position [1394, 0]
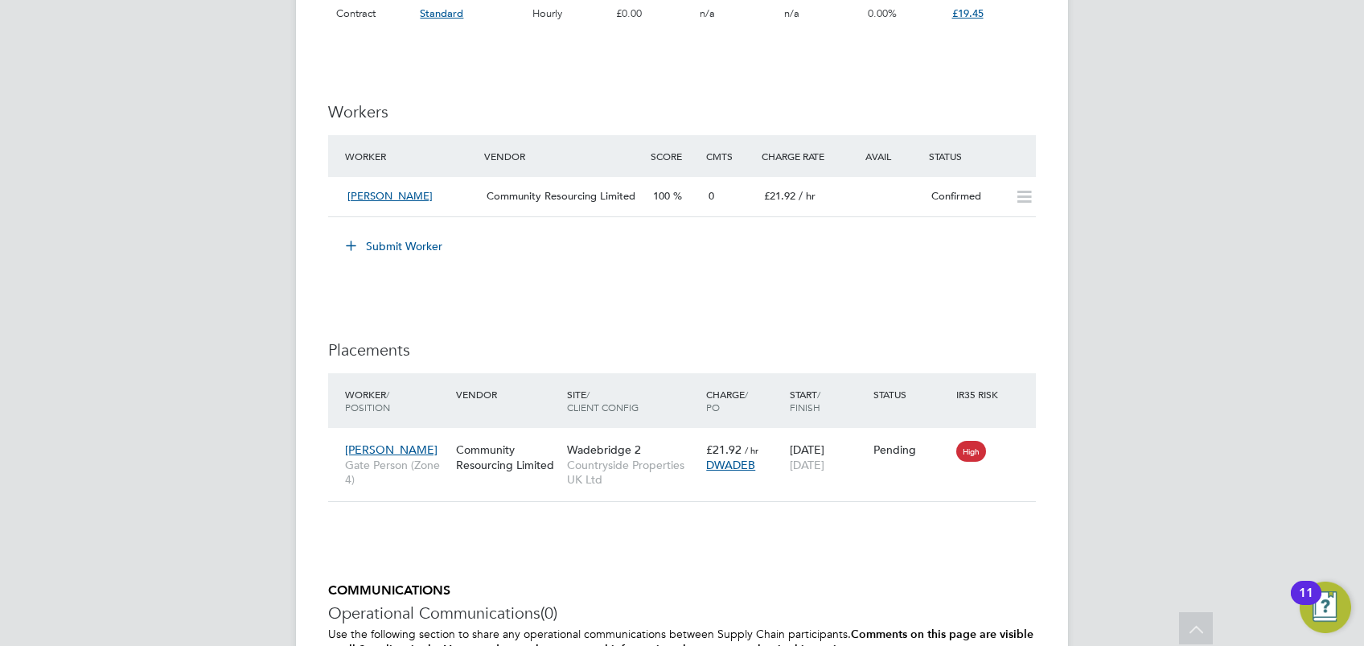
click at [414, 248] on button "Submit Worker" at bounding box center [395, 246] width 121 height 26
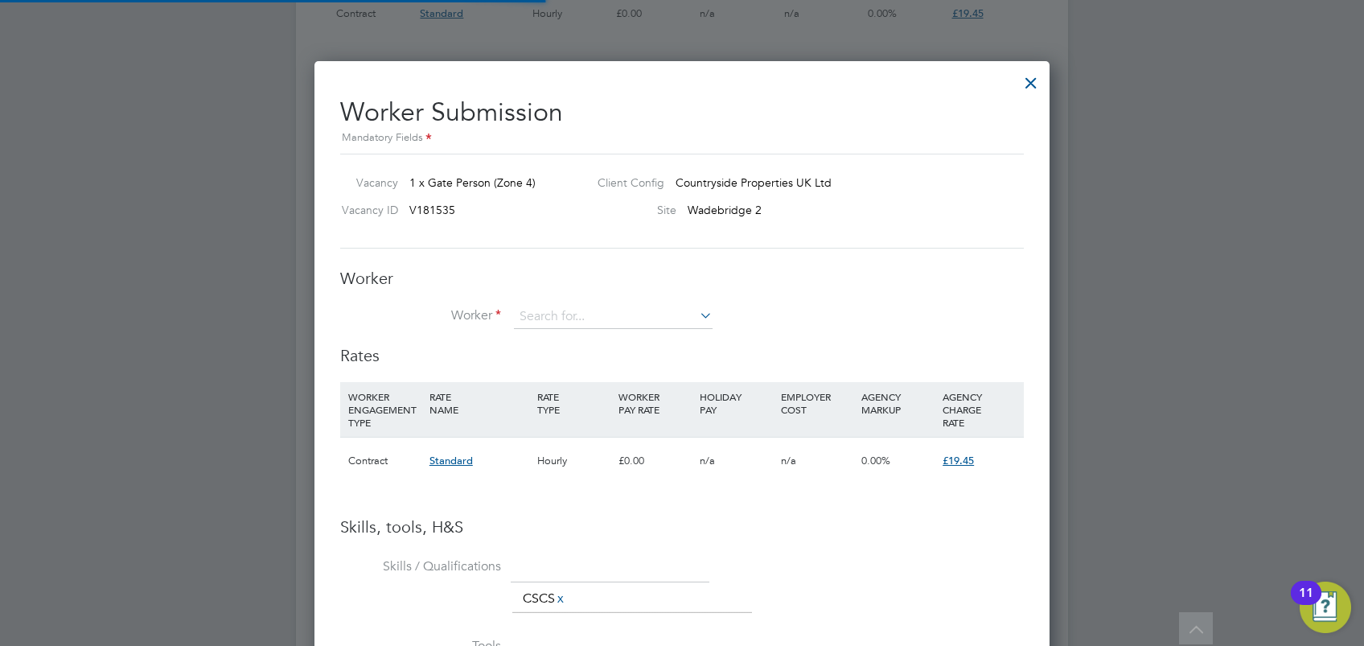
scroll to position [23, 418]
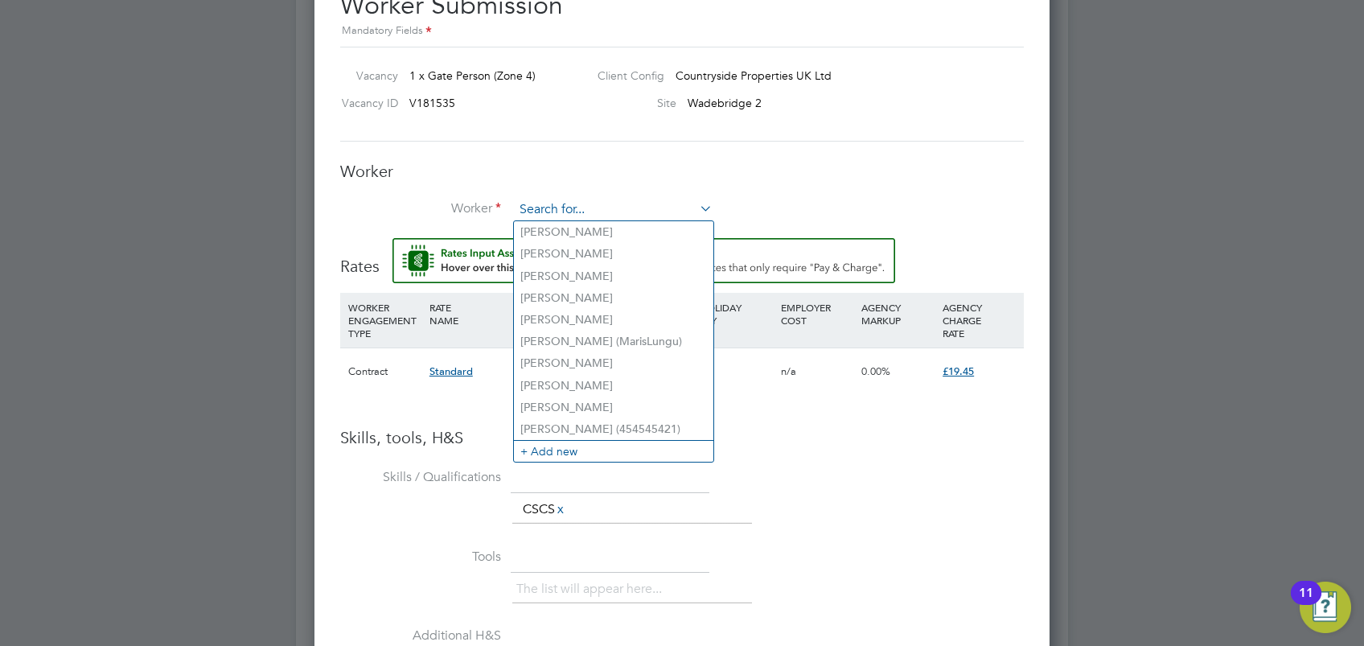
click at [623, 209] on input at bounding box center [613, 210] width 199 height 24
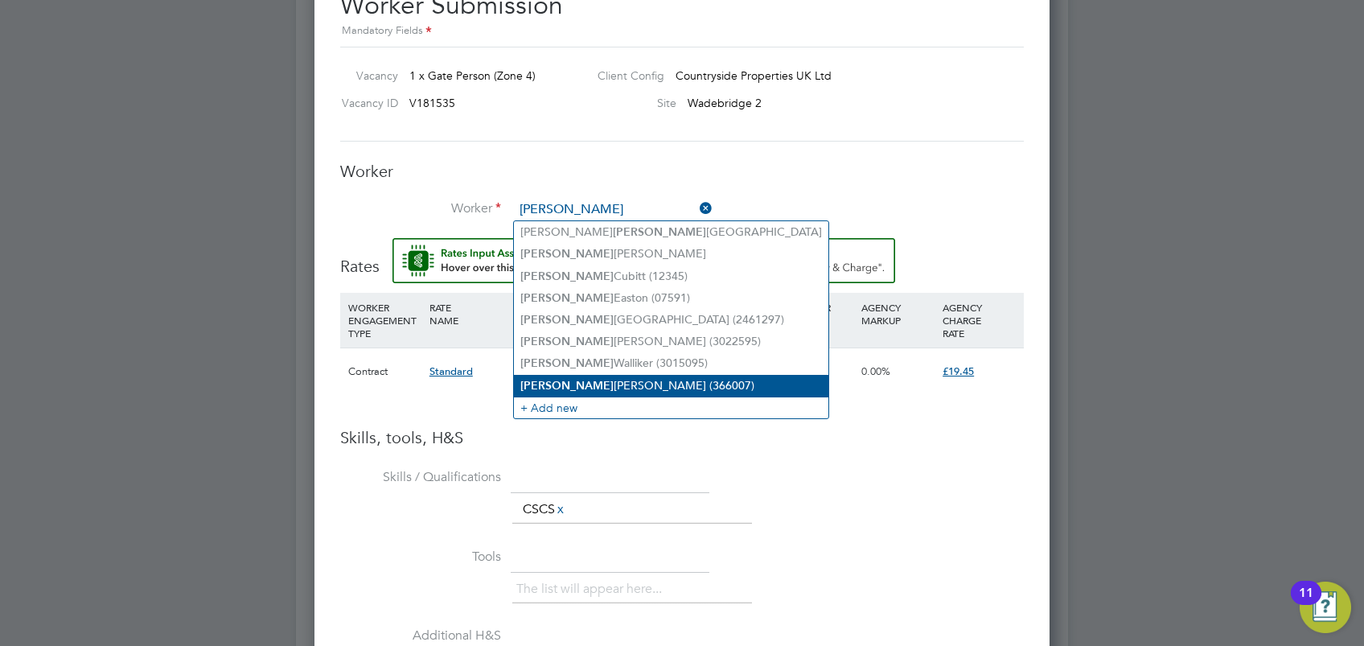
click at [594, 375] on li "Paul Carter (366007)" at bounding box center [671, 386] width 314 height 22
type input "Paul Carter (366007)"
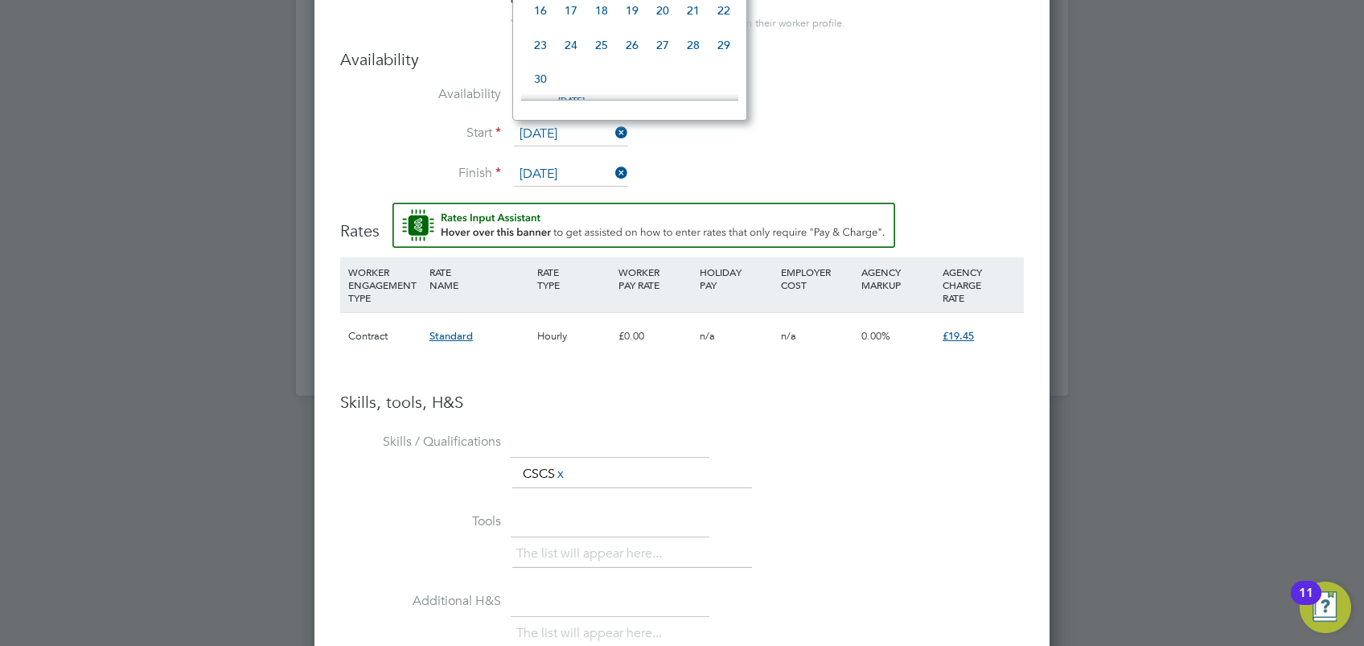
click at [577, 129] on input "17 Sep 2025" at bounding box center [571, 134] width 114 height 24
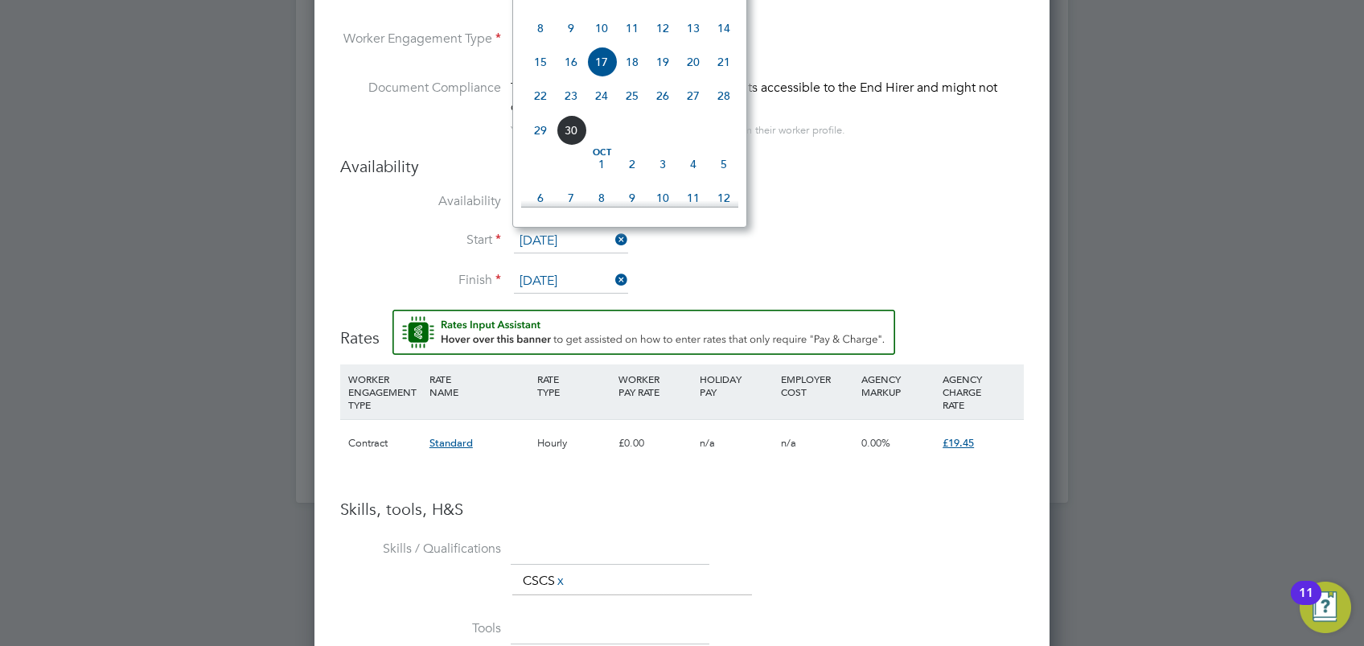
click at [665, 111] on span "26" at bounding box center [662, 95] width 31 height 31
type input "[DATE]"
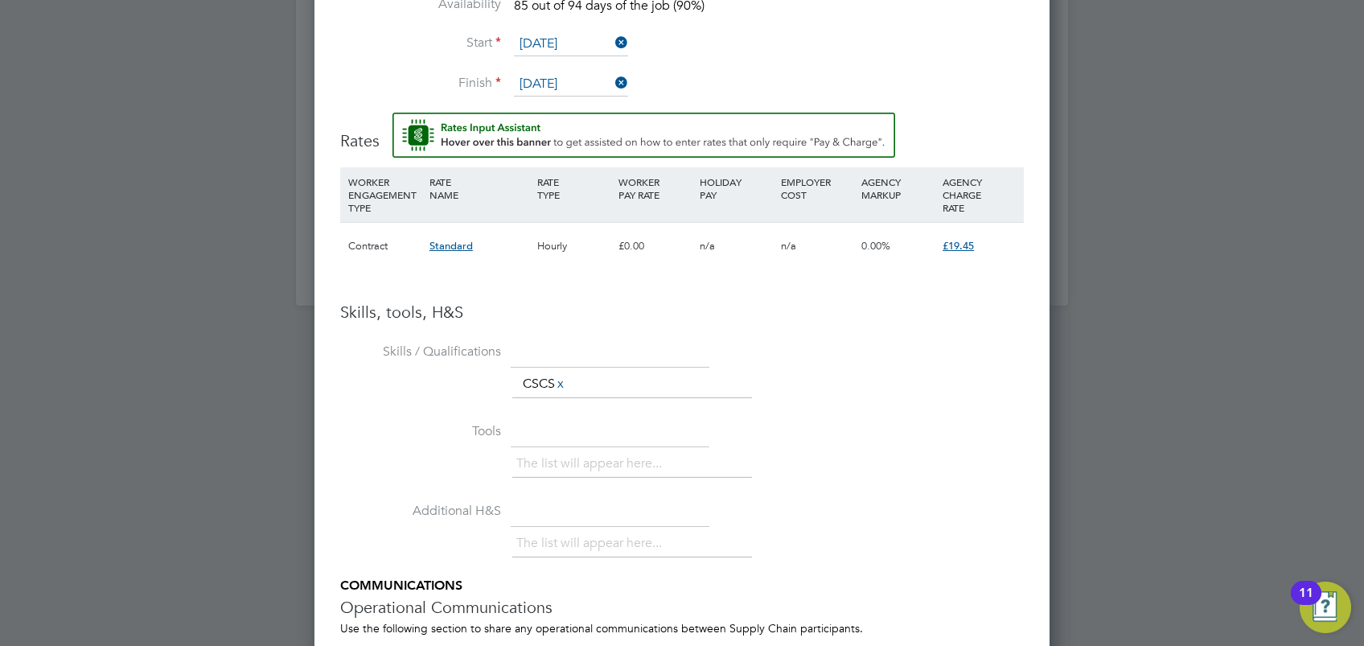
scroll to position [1769, 0]
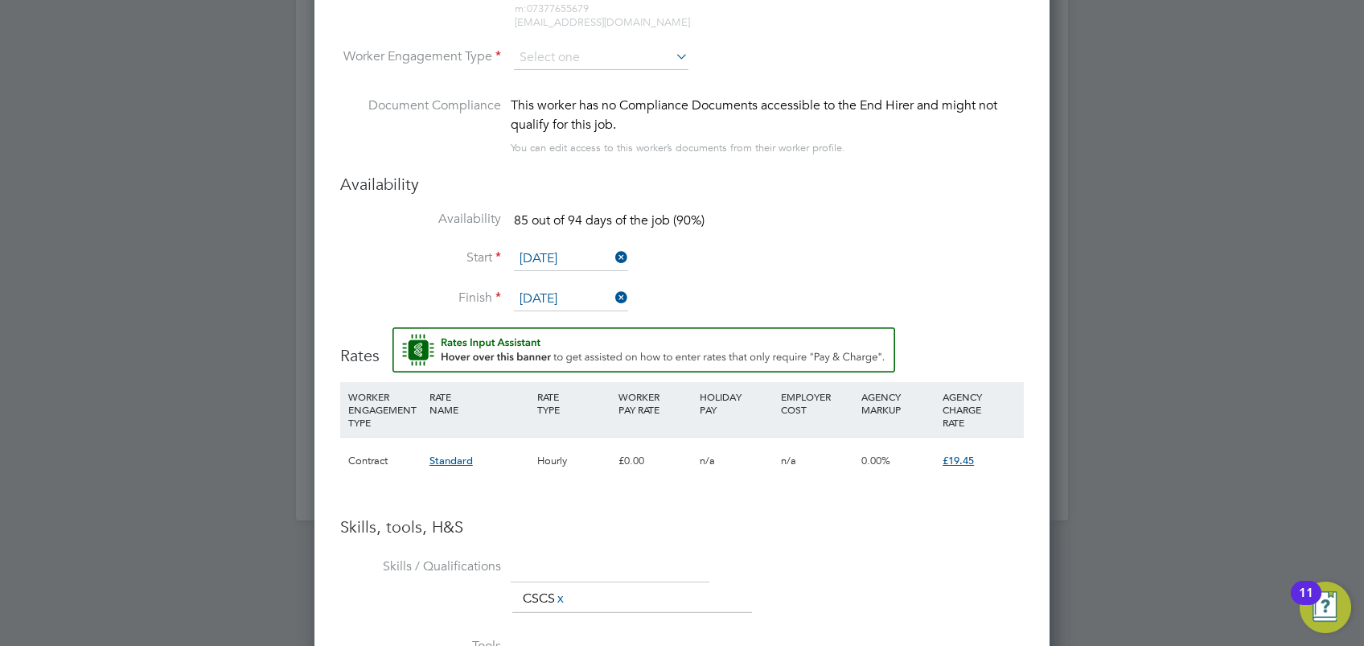
click at [831, 213] on li "Availability 85 out of 94 days of the job (90%)" at bounding box center [682, 229] width 684 height 36
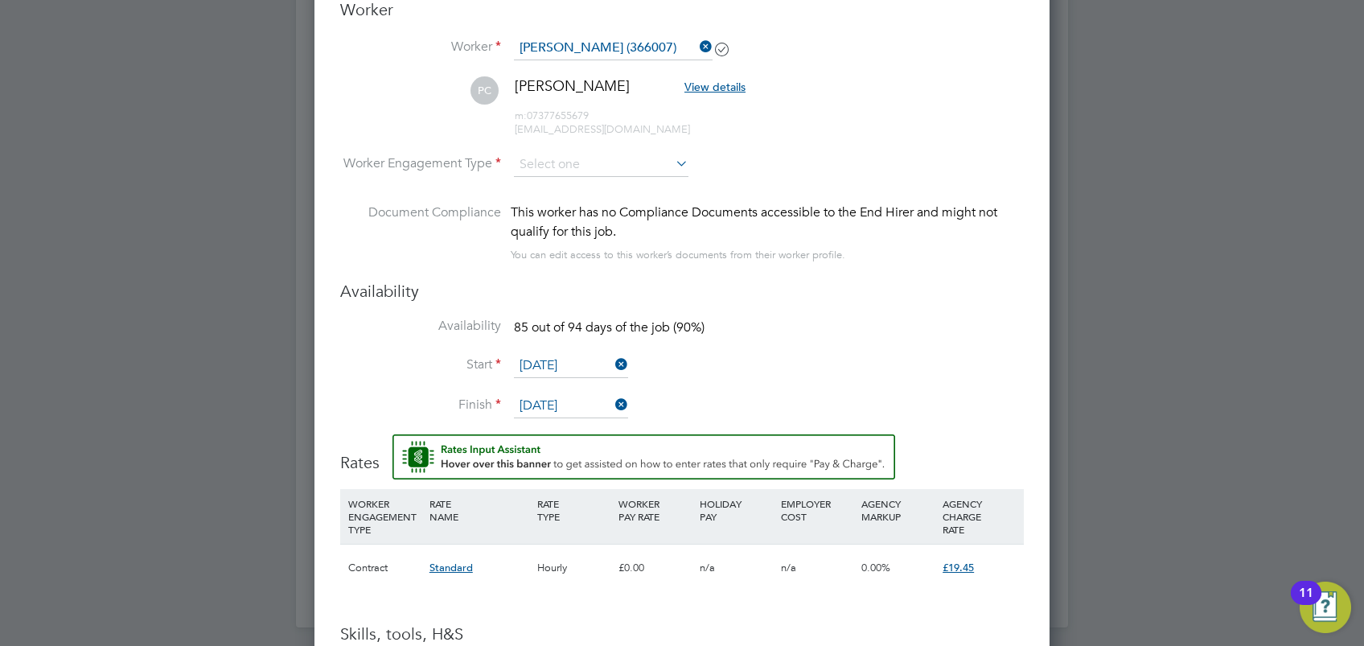
scroll to position [1555, 0]
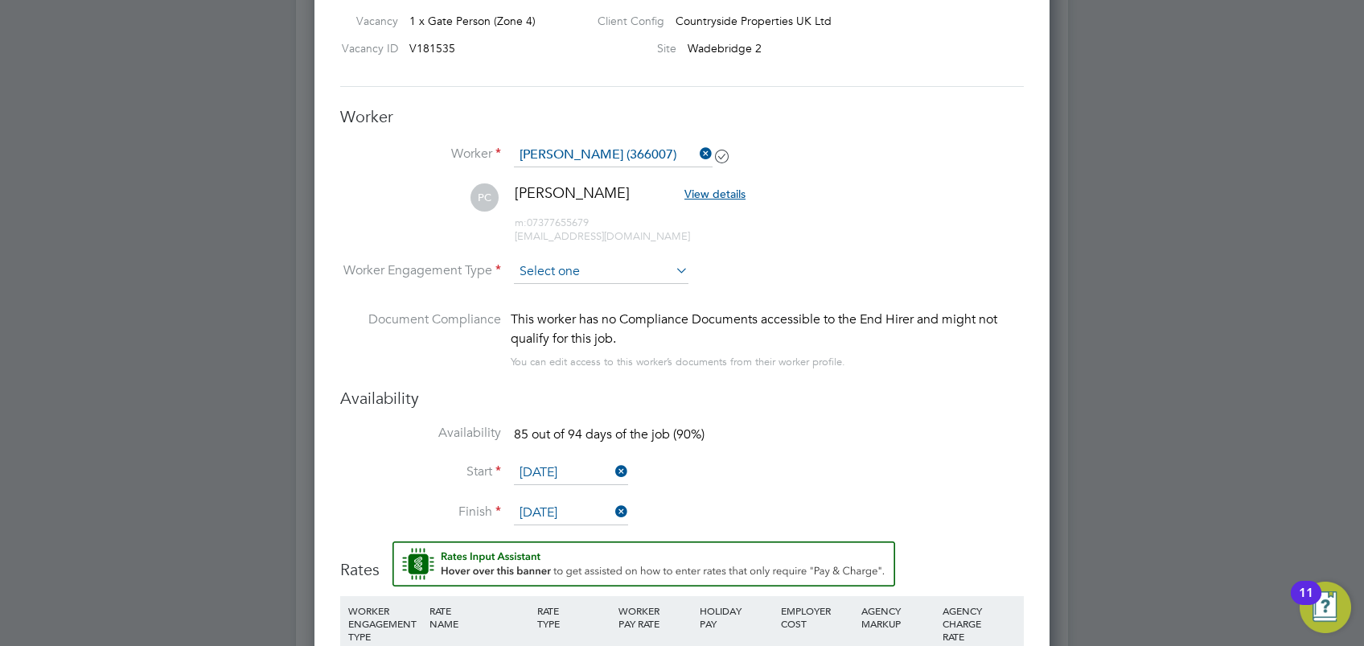
click at [651, 262] on input at bounding box center [601, 272] width 175 height 24
click at [637, 296] on li "Contract" at bounding box center [601, 293] width 175 height 21
type input "Contract"
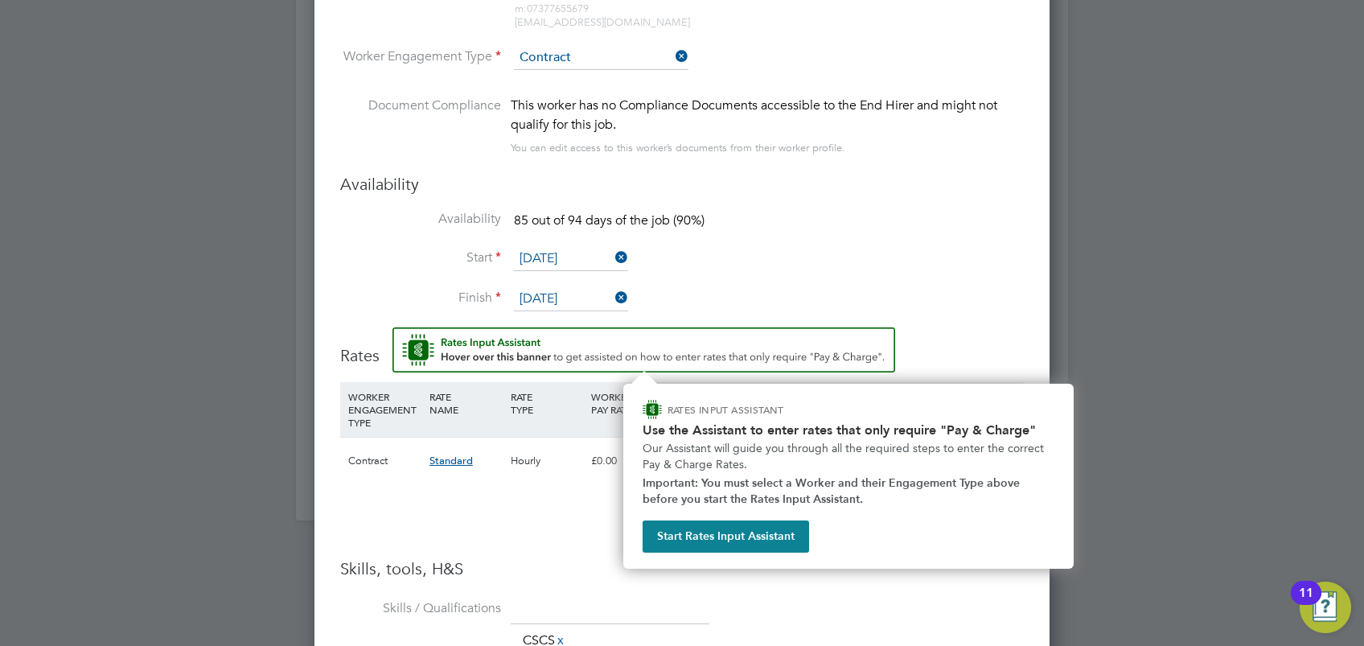
scroll to position [1877, 0]
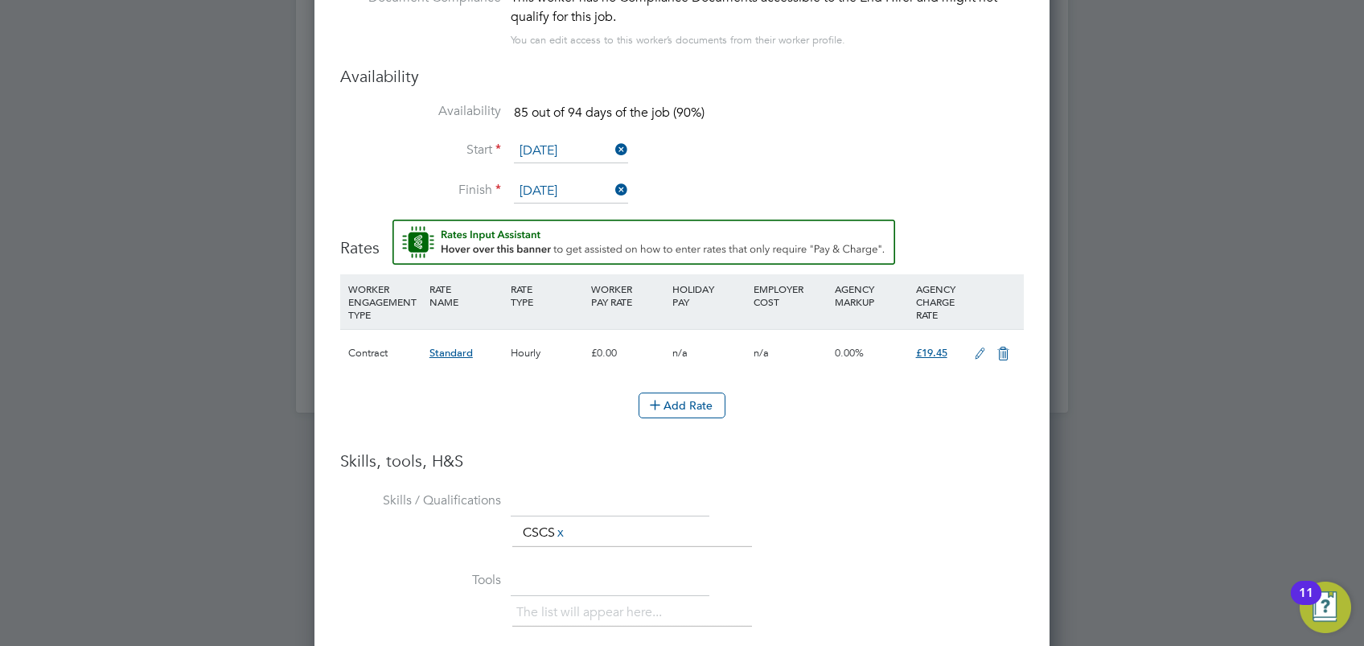
click at [895, 136] on li "Availability 85 out of 94 days of the job (90%)" at bounding box center [682, 121] width 684 height 36
click at [975, 354] on icon at bounding box center [980, 353] width 20 height 13
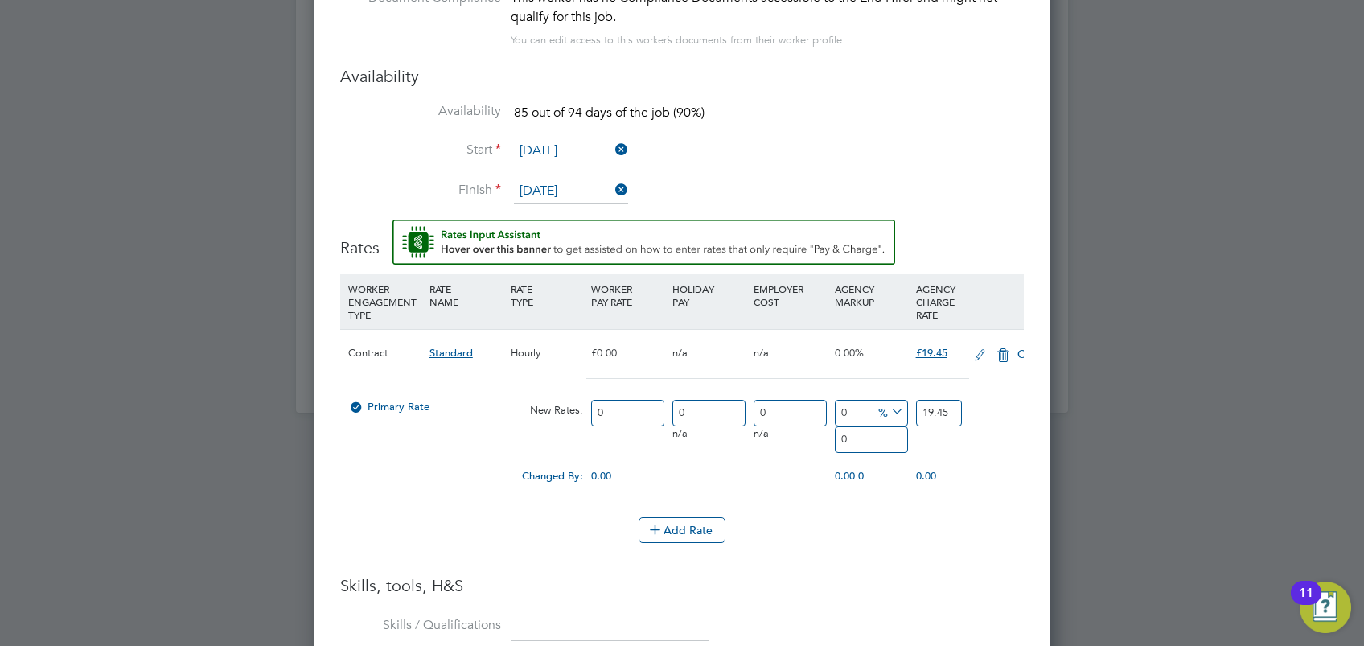
scroll to position [1529, 736]
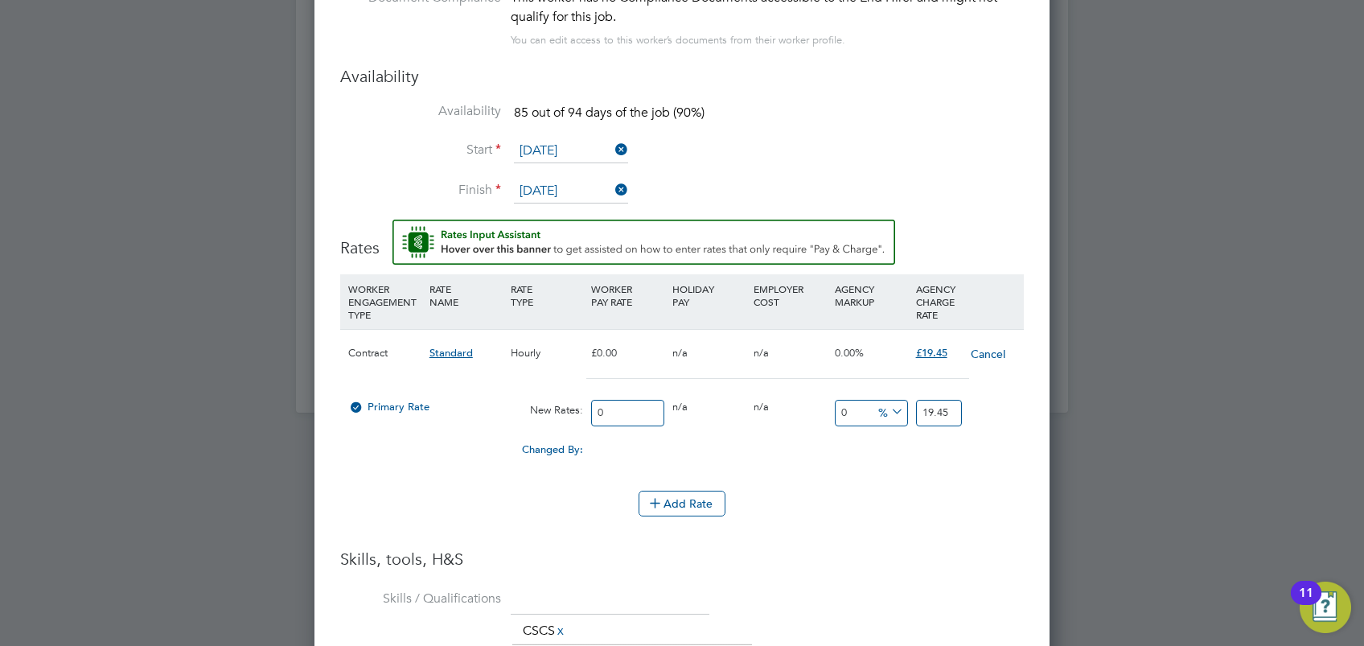
click at [643, 405] on input "0" at bounding box center [627, 413] width 73 height 27
type input "1"
type input "18"
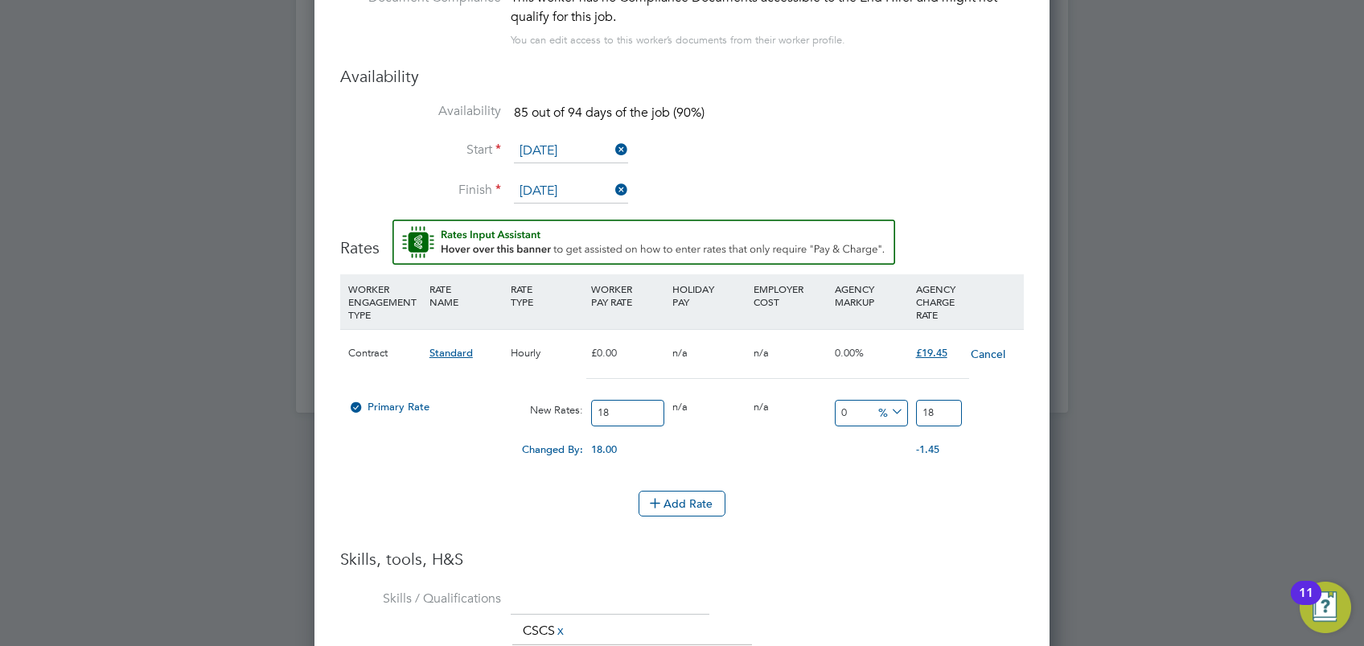
type input "18"
click at [862, 413] on input "0" at bounding box center [871, 413] width 73 height 27
click at [936, 406] on input "18" at bounding box center [939, 413] width 46 height 27
type input "-94.44444444444444"
type input "1"
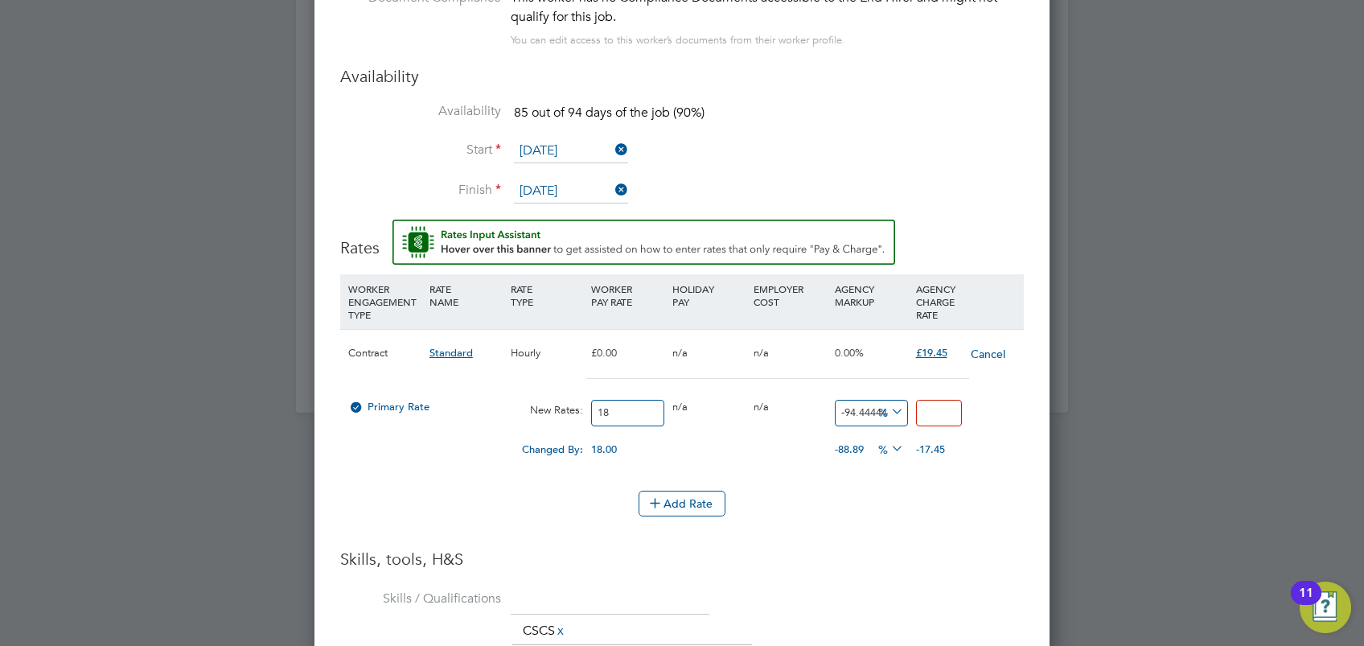
type input "-88.88888888888889"
type input "2"
type input "16.666666666666668"
type input "21"
type input "21.666666666666668"
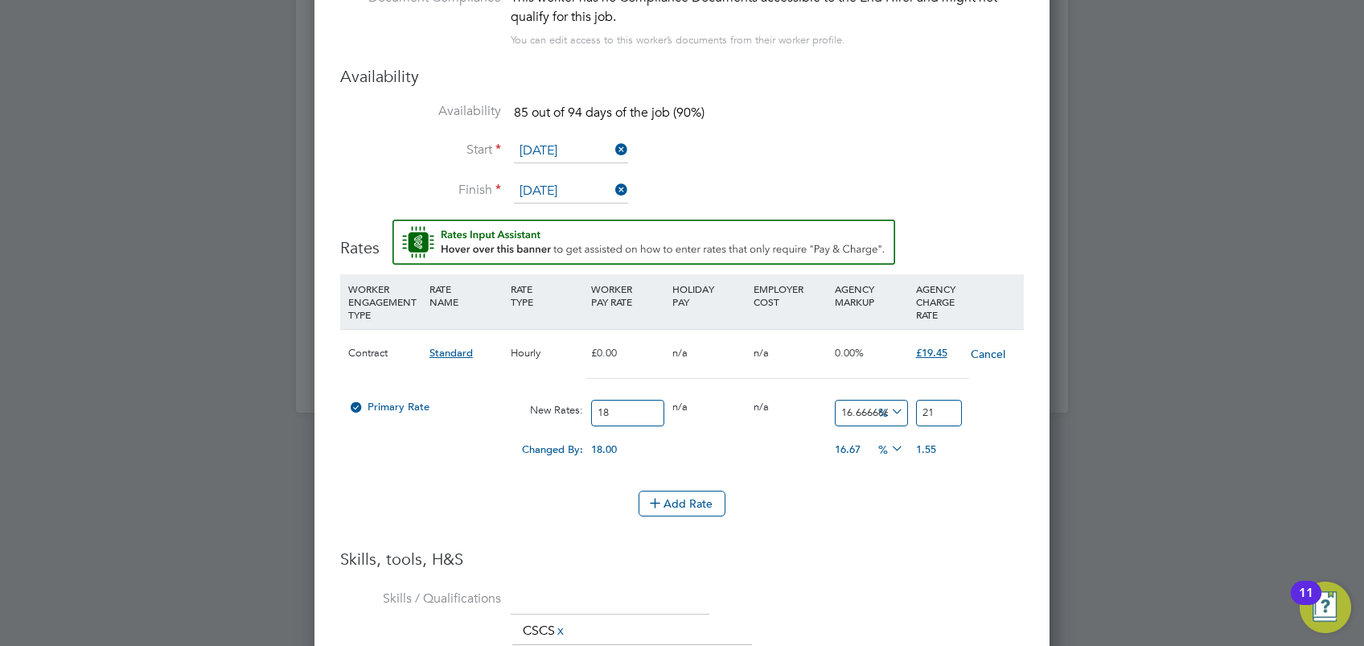
type input "21.9"
type input "21.77777777777778"
type input "21.92"
click at [932, 560] on h3 "Skills, tools, H&S" at bounding box center [682, 558] width 684 height 21
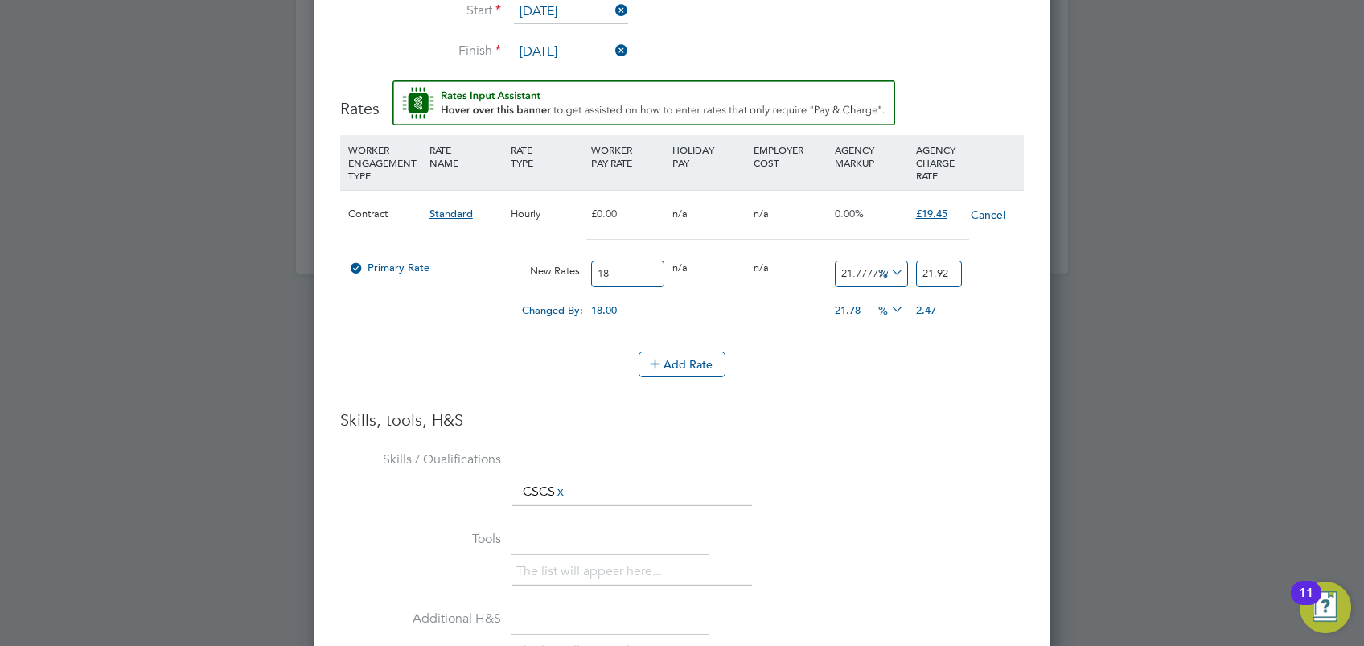
scroll to position [2338, 0]
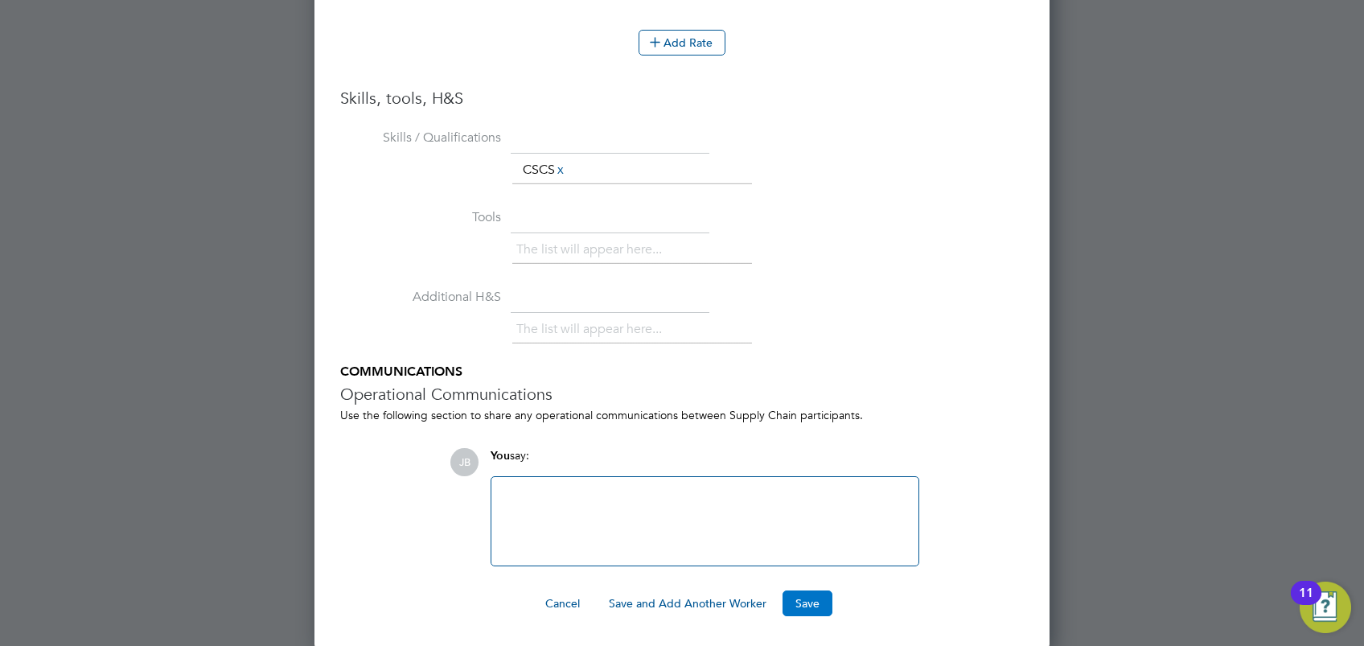
click at [807, 598] on button "Save" at bounding box center [807, 603] width 50 height 26
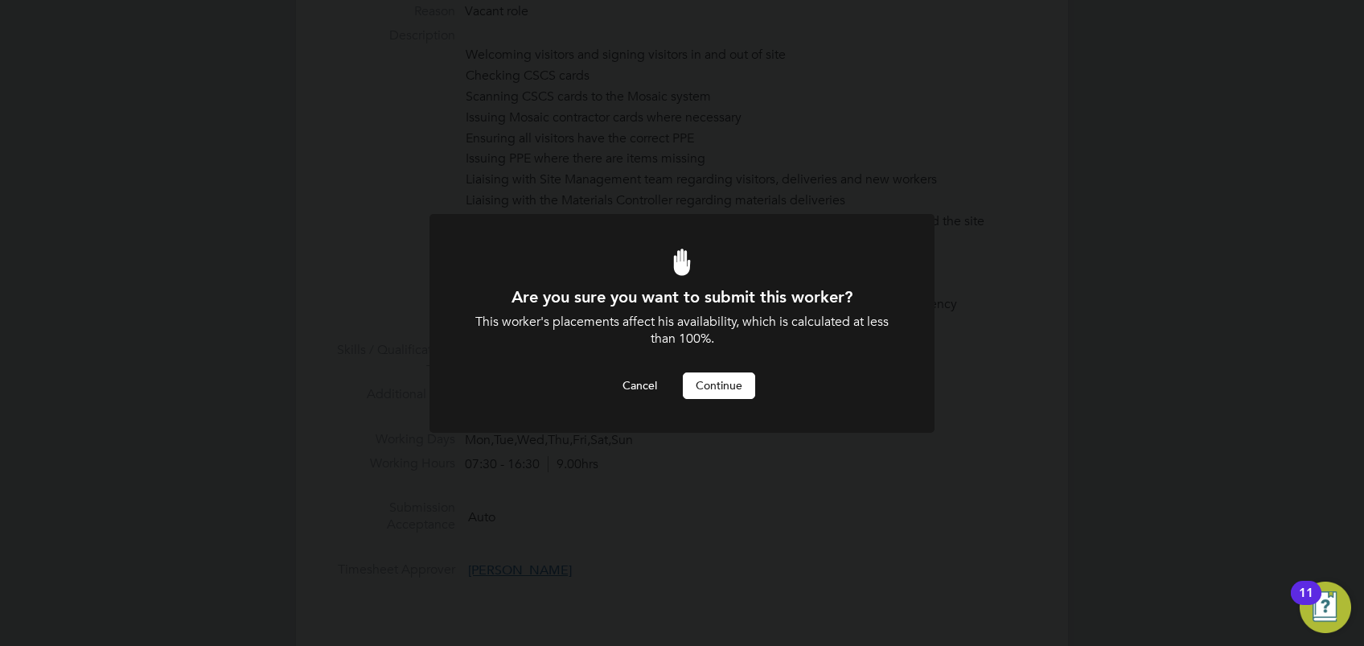
click at [737, 384] on button "Continue" at bounding box center [719, 385] width 72 height 26
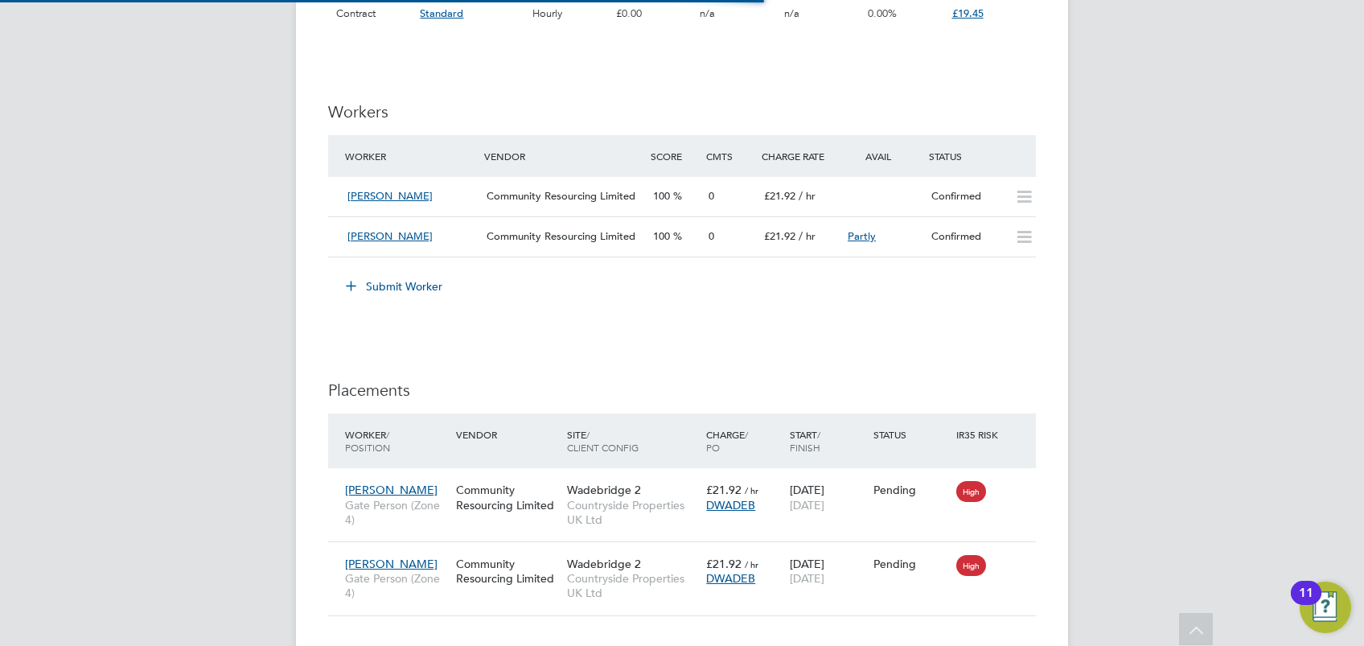
scroll to position [60, 111]
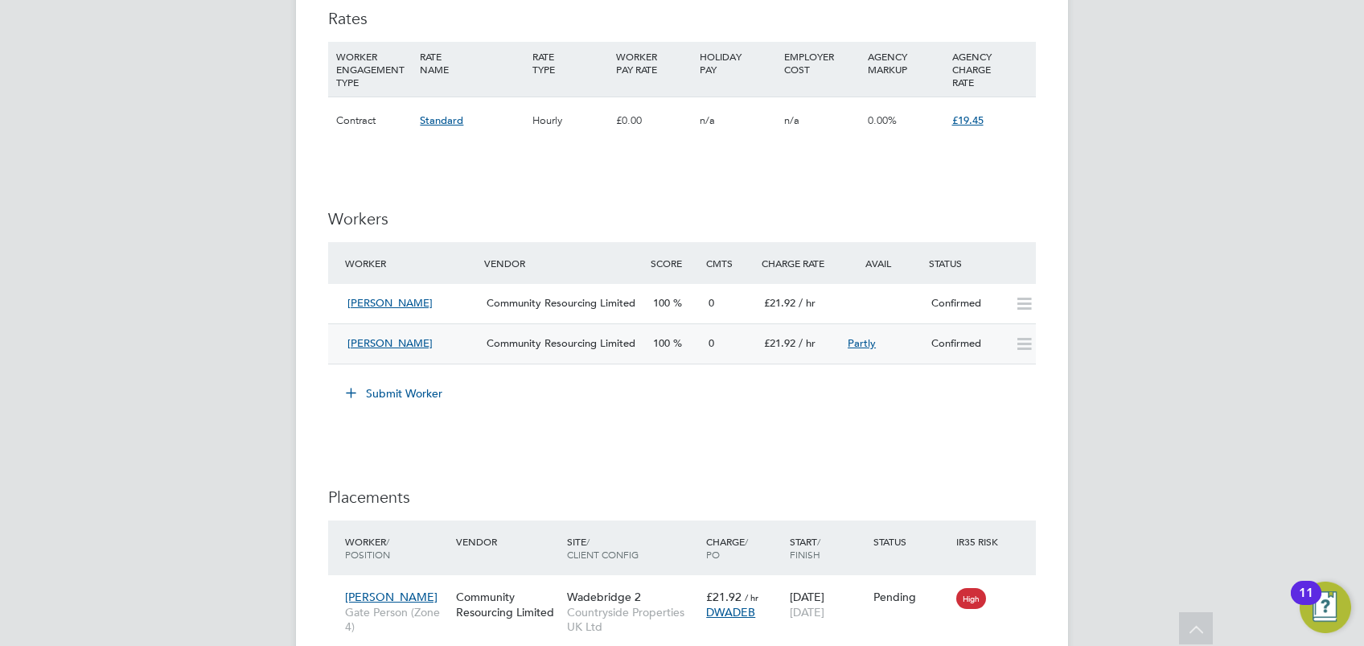
click at [1019, 343] on icon at bounding box center [1024, 344] width 20 height 13
click at [546, 304] on span "Community Resourcing Limited" at bounding box center [561, 303] width 149 height 14
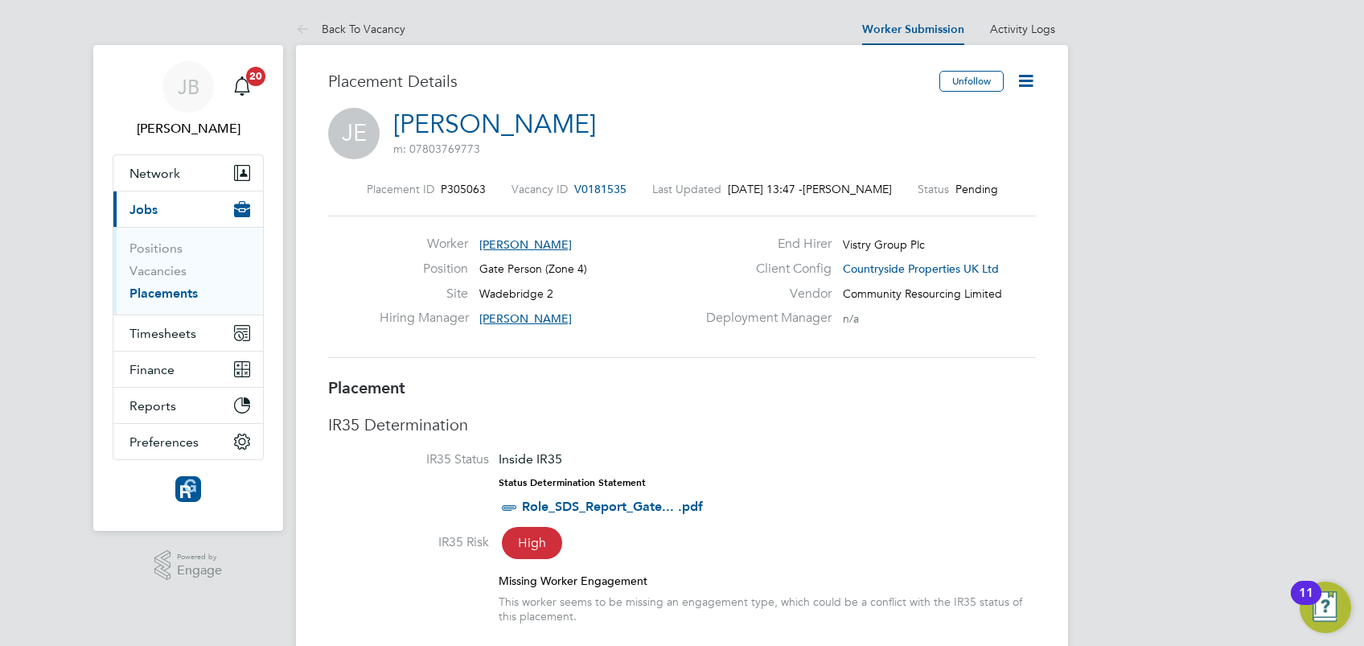
click at [1028, 83] on icon at bounding box center [1026, 81] width 20 height 20
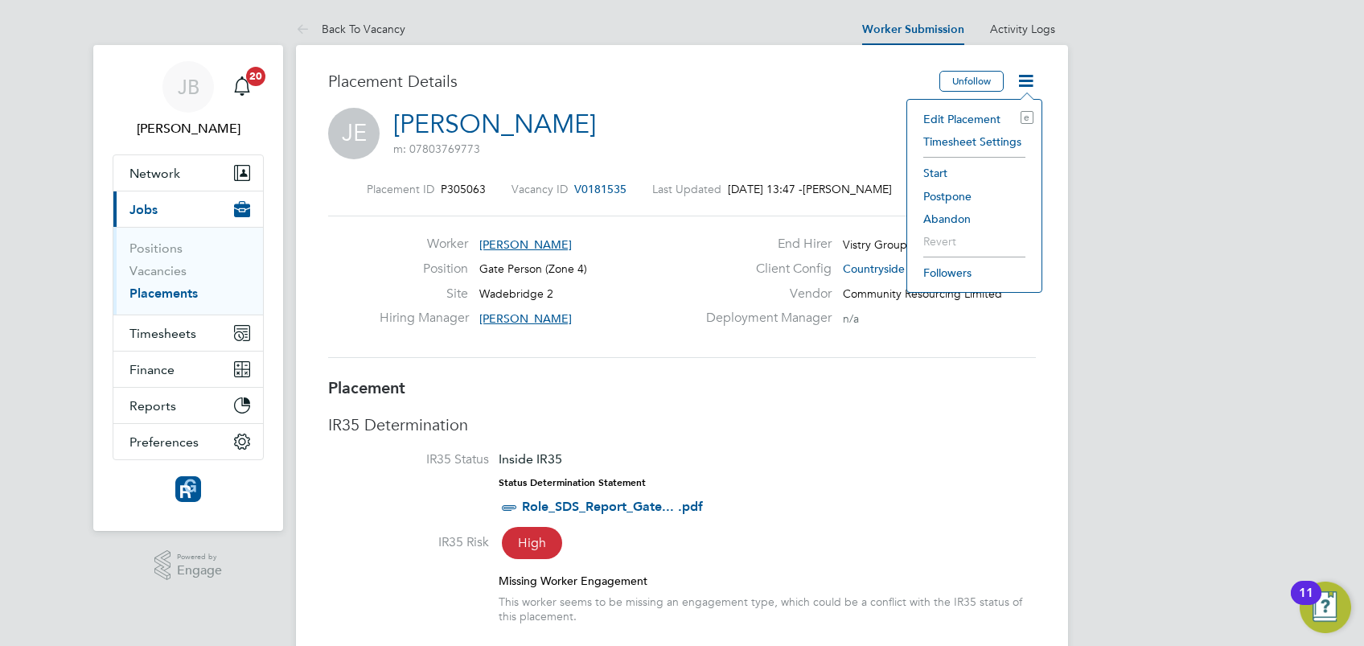
click at [946, 171] on li "Start" at bounding box center [974, 173] width 118 height 23
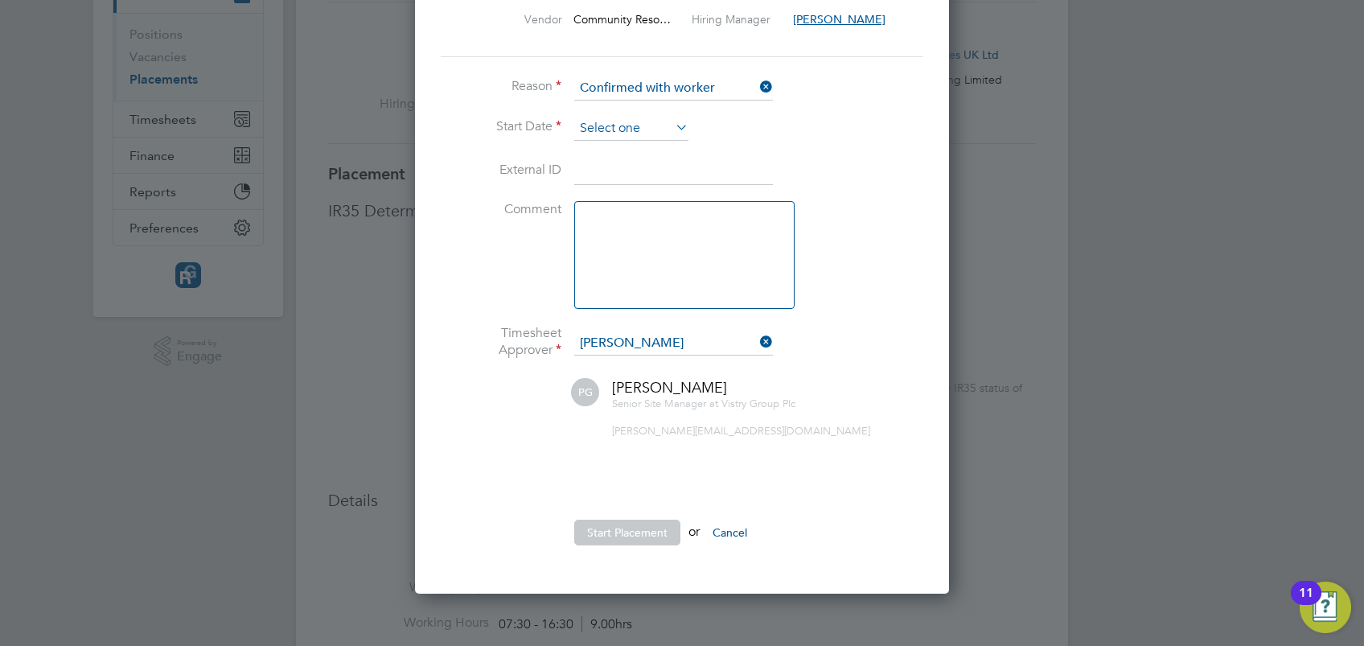
click at [663, 125] on input at bounding box center [631, 129] width 114 height 24
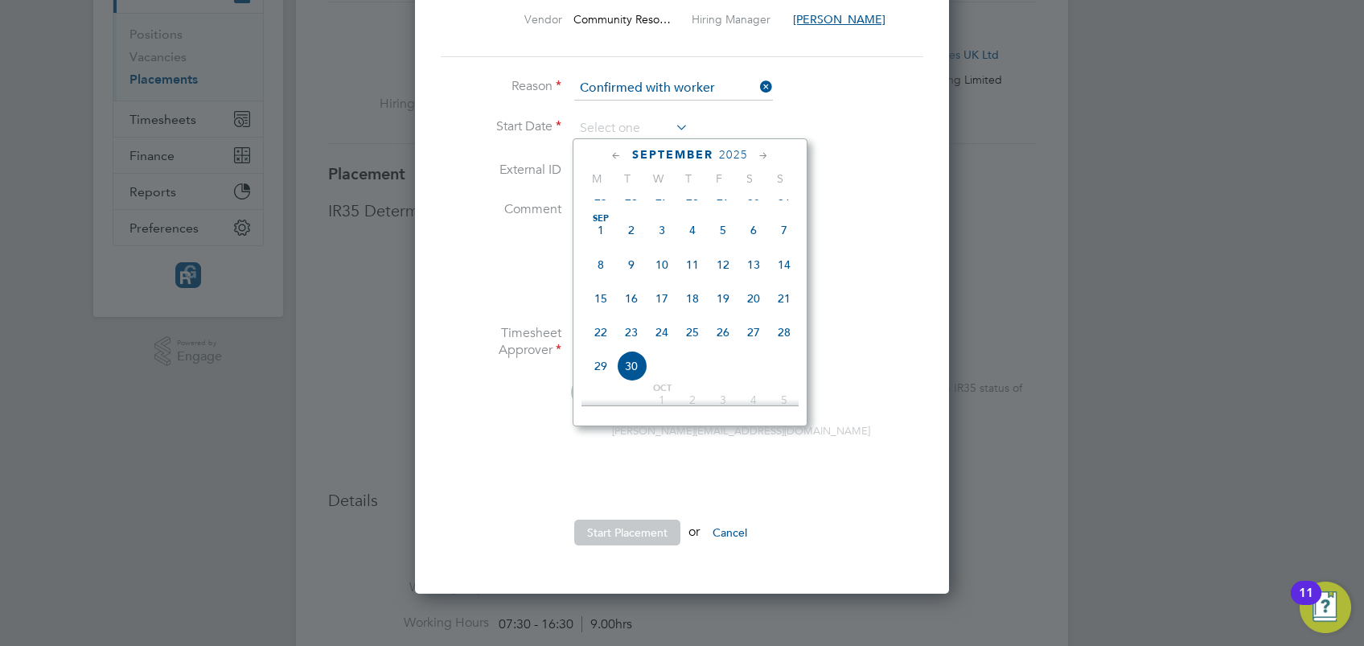
click at [601, 314] on span "15" at bounding box center [600, 298] width 31 height 31
type input "[DATE]"
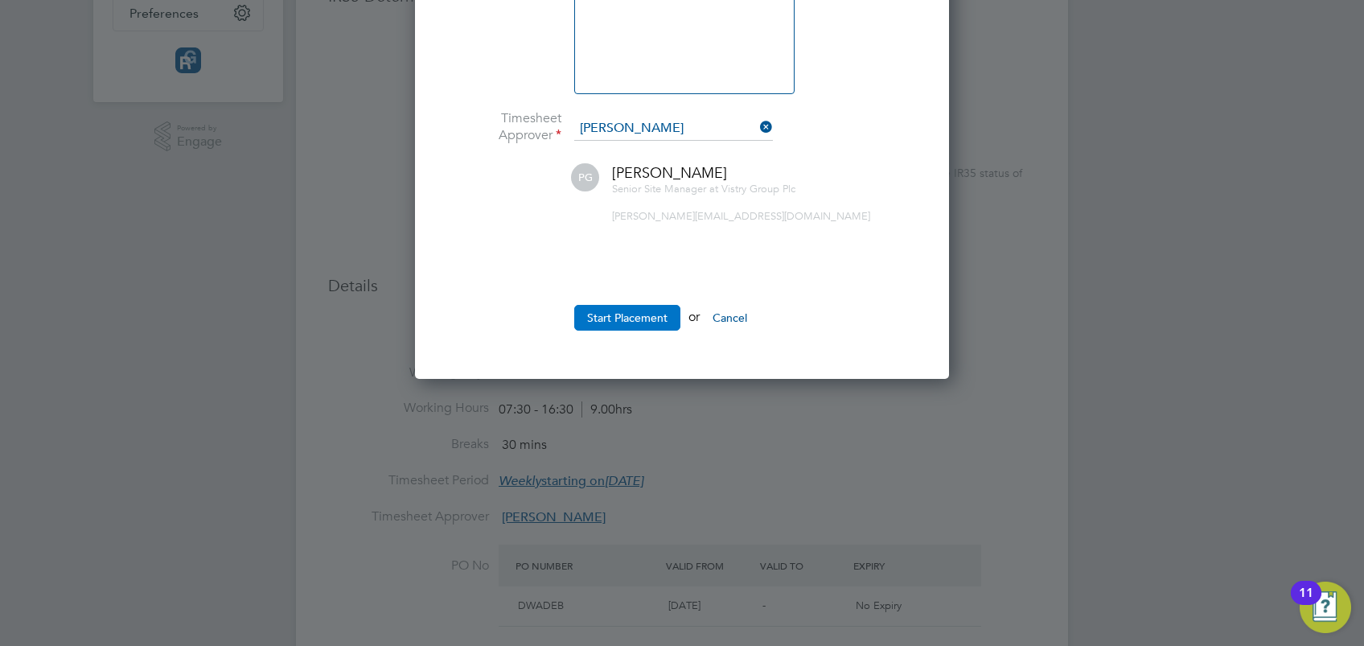
click at [630, 310] on button "Start Placement" at bounding box center [627, 318] width 106 height 26
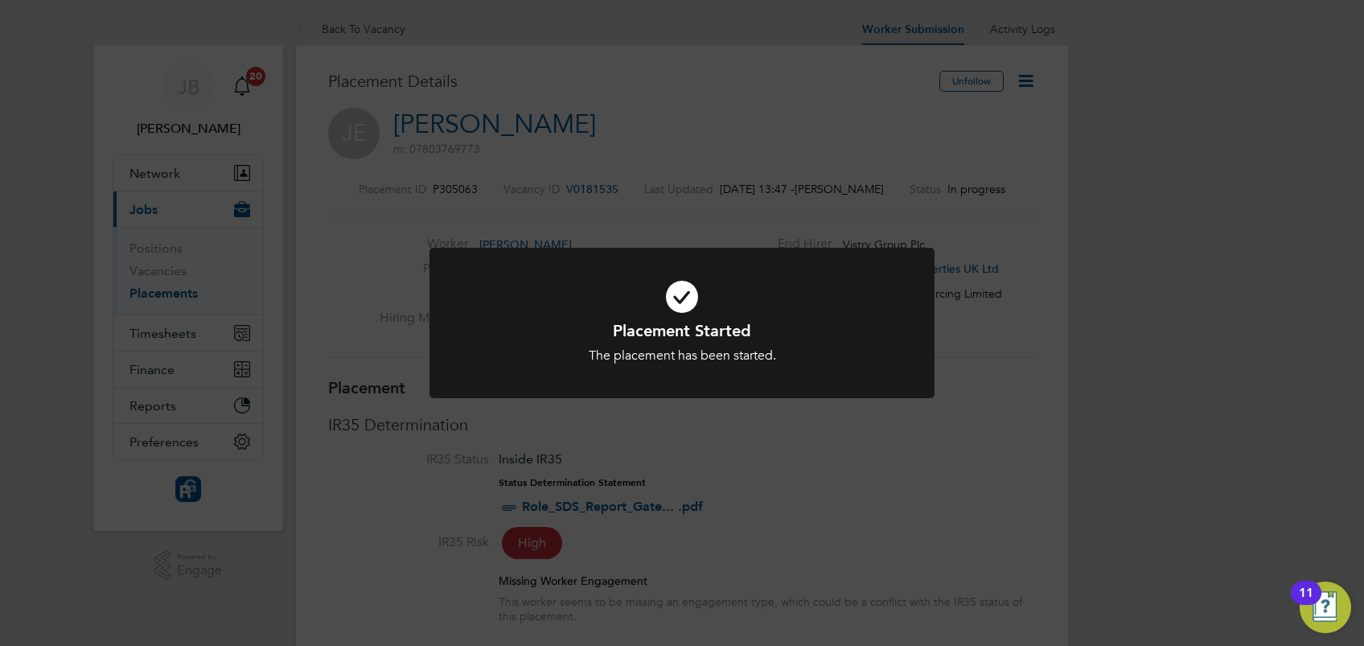
click at [794, 429] on div "Placement Started The placement has been started. Cancel Okay" at bounding box center [682, 323] width 1364 height 646
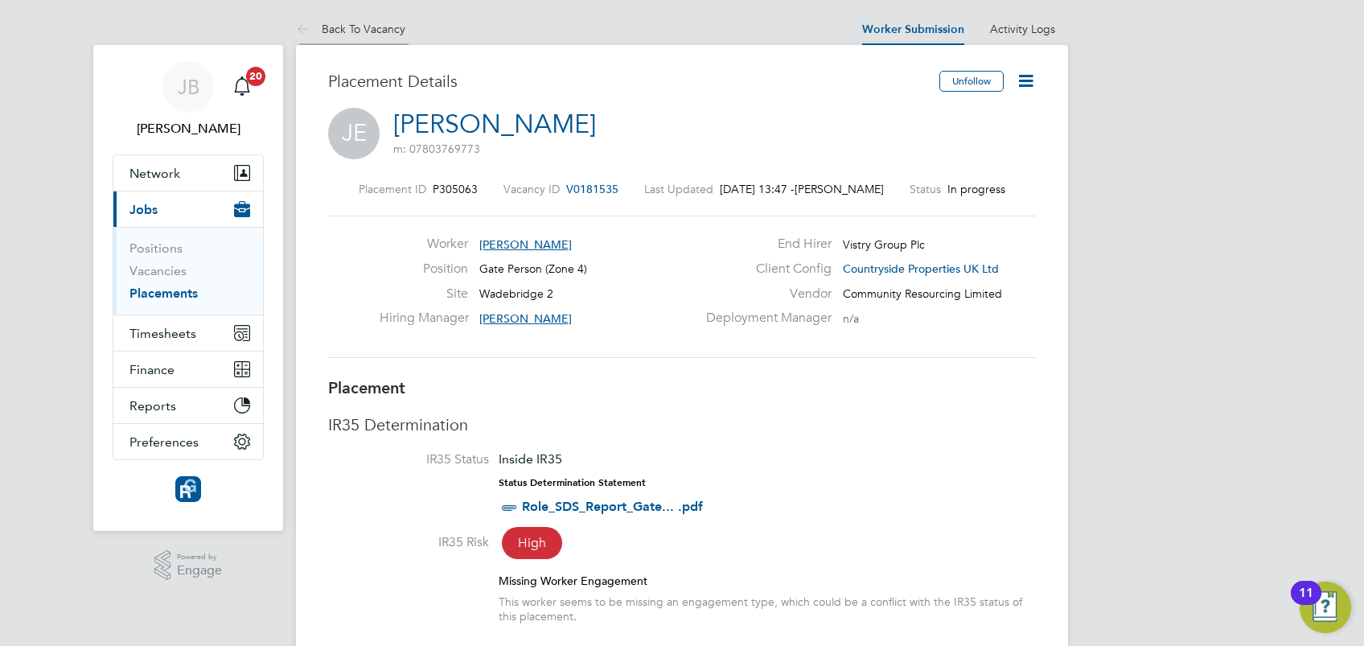
click at [360, 38] on li "Back To Vacancy" at bounding box center [350, 29] width 109 height 32
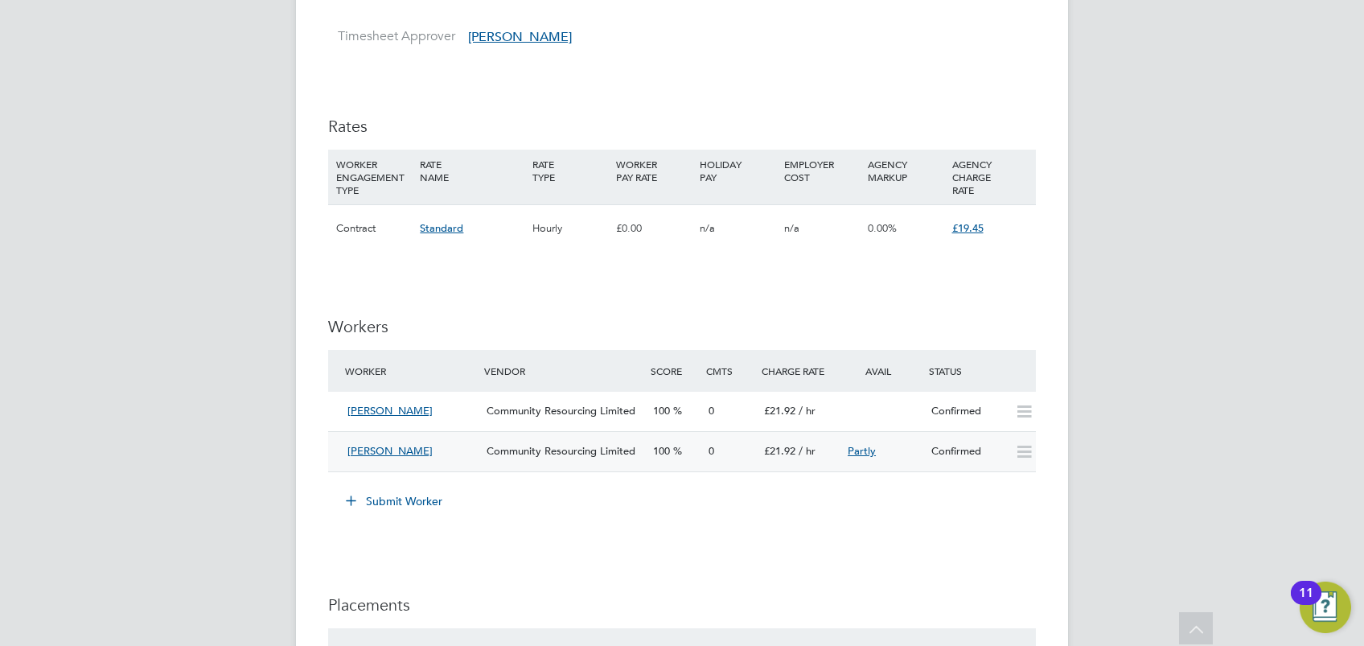
click at [434, 456] on div "[PERSON_NAME]" at bounding box center [410, 451] width 139 height 27
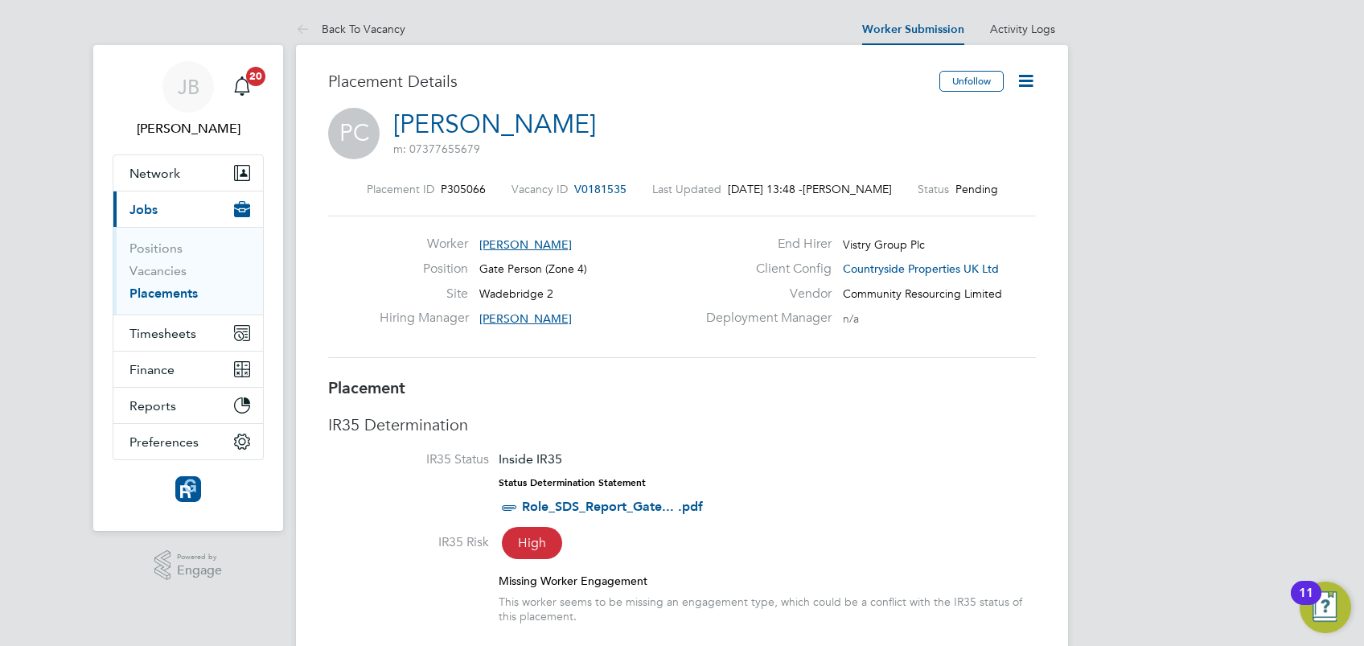
click at [1022, 81] on icon at bounding box center [1026, 81] width 20 height 20
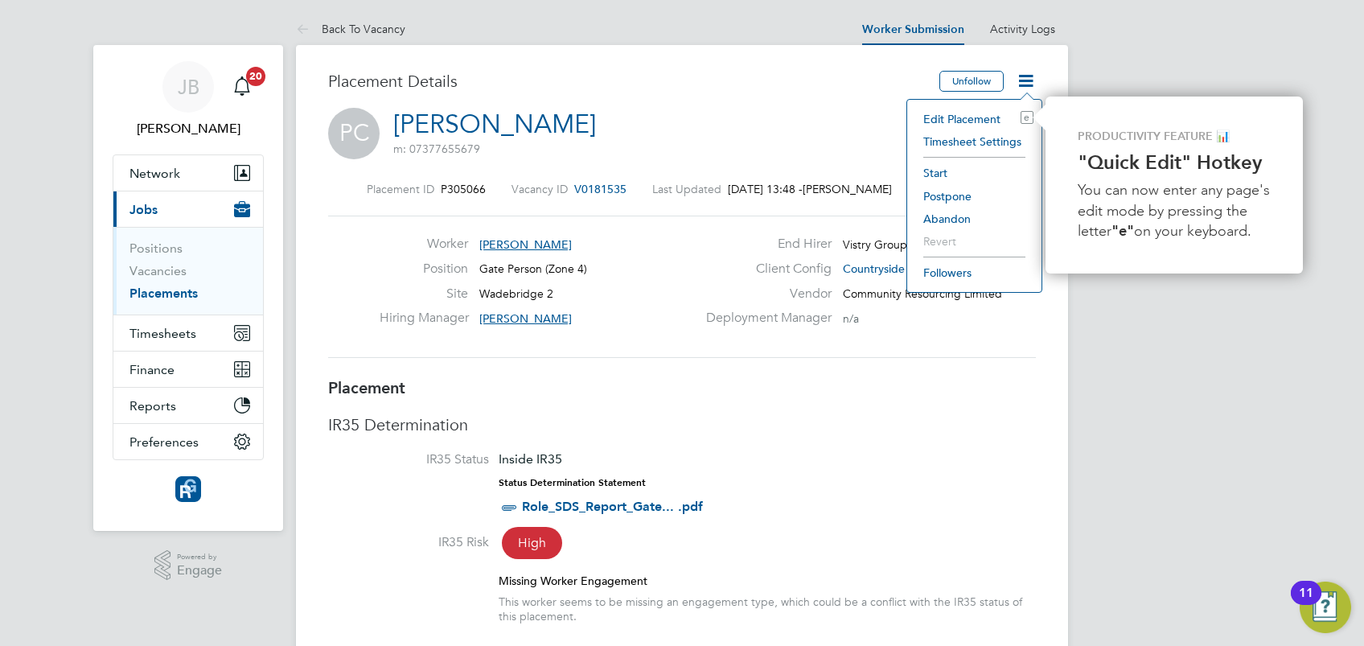
click at [943, 170] on li "Start" at bounding box center [974, 173] width 118 height 23
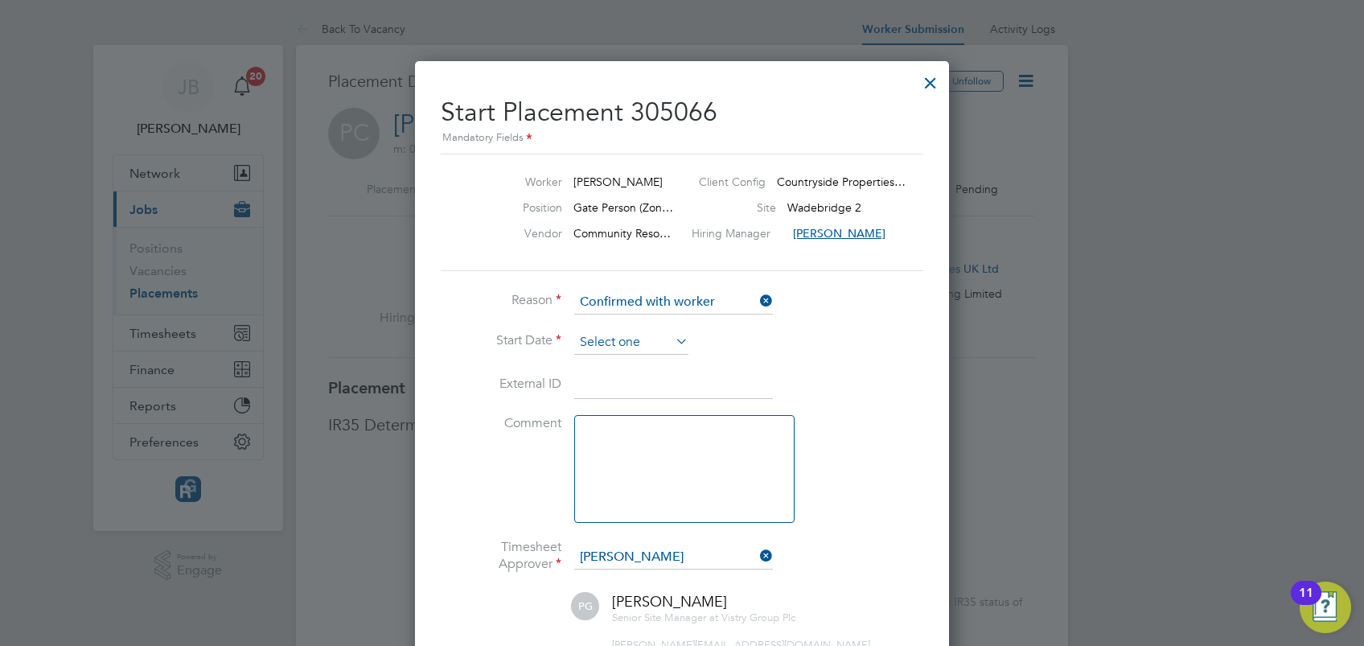
click at [670, 345] on input at bounding box center [631, 343] width 114 height 24
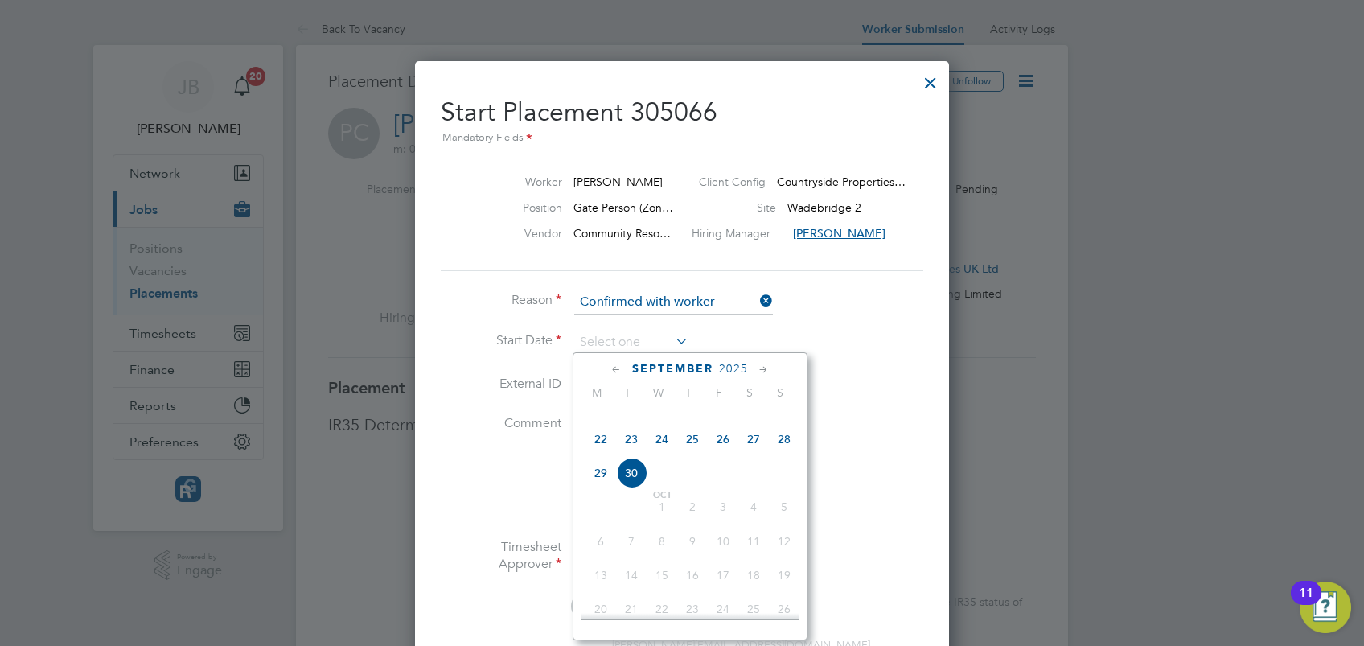
drag, startPoint x: 716, startPoint y: 462, endPoint x: 733, endPoint y: 473, distance: 20.5
click at [717, 454] on span "26" at bounding box center [723, 439] width 31 height 31
type input "[DATE]"
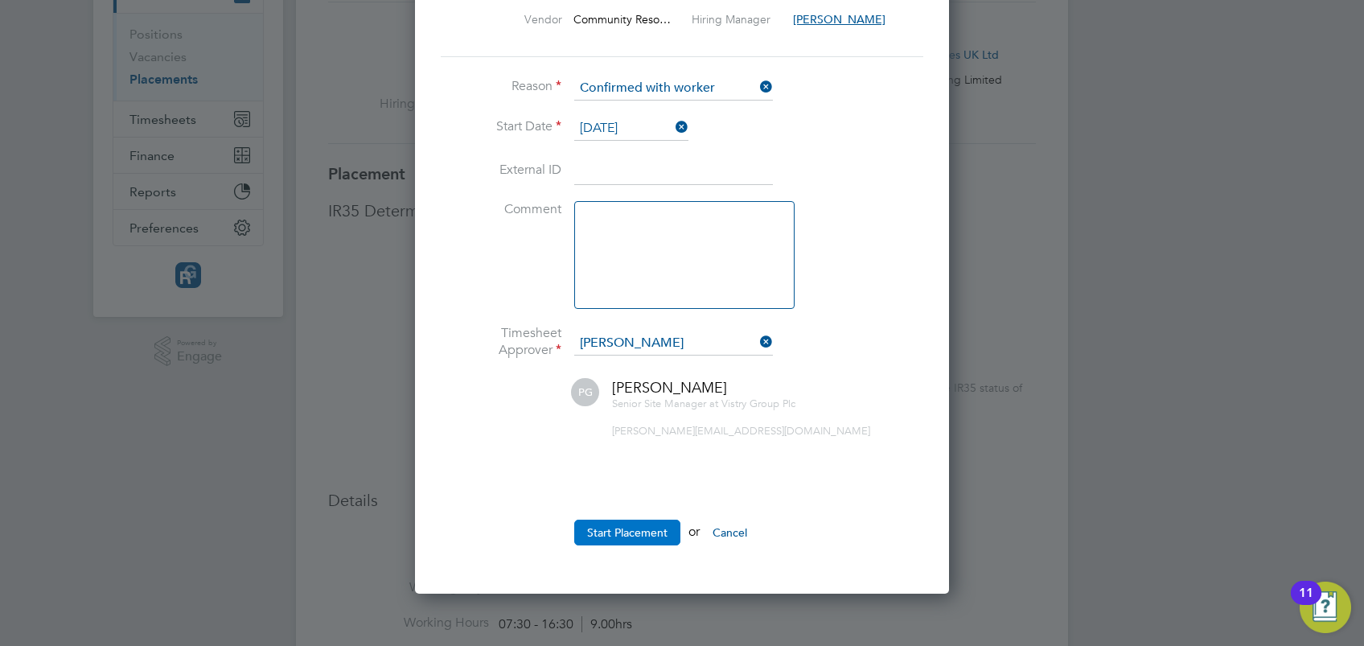
click at [621, 528] on button "Start Placement" at bounding box center [627, 532] width 106 height 26
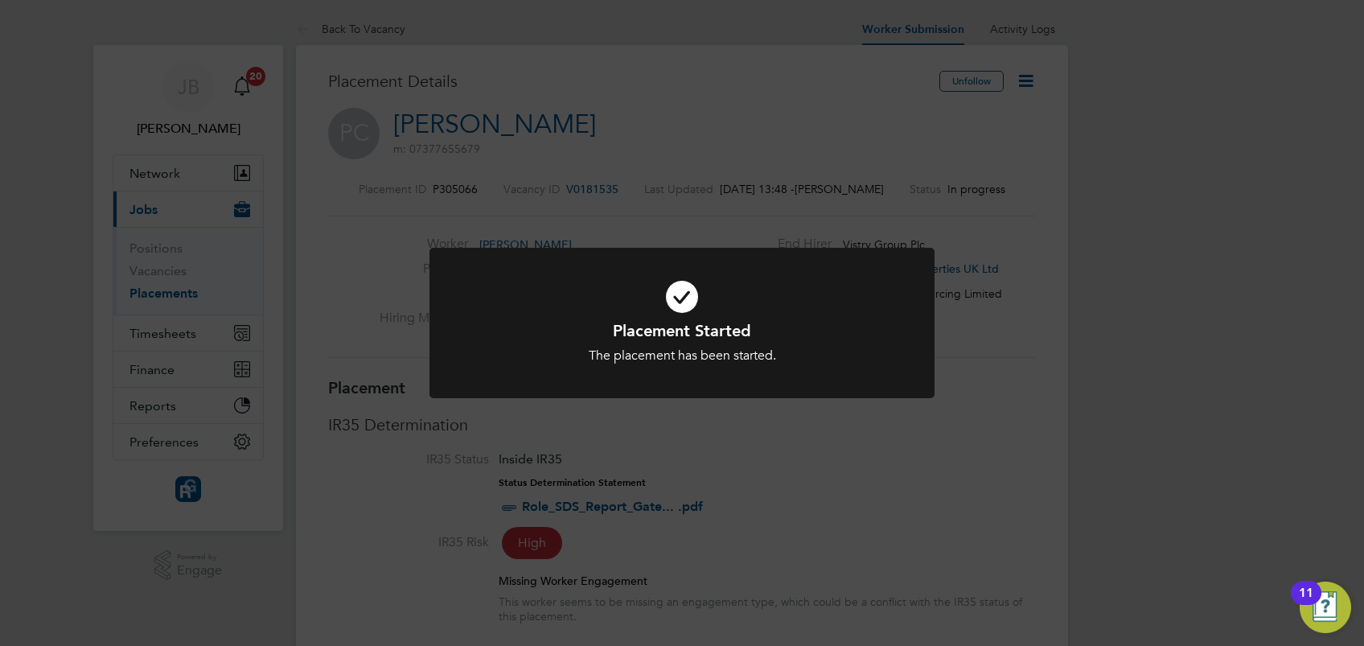
click at [643, 193] on div "Placement Started The placement has been started. Cancel Okay" at bounding box center [682, 323] width 1364 height 646
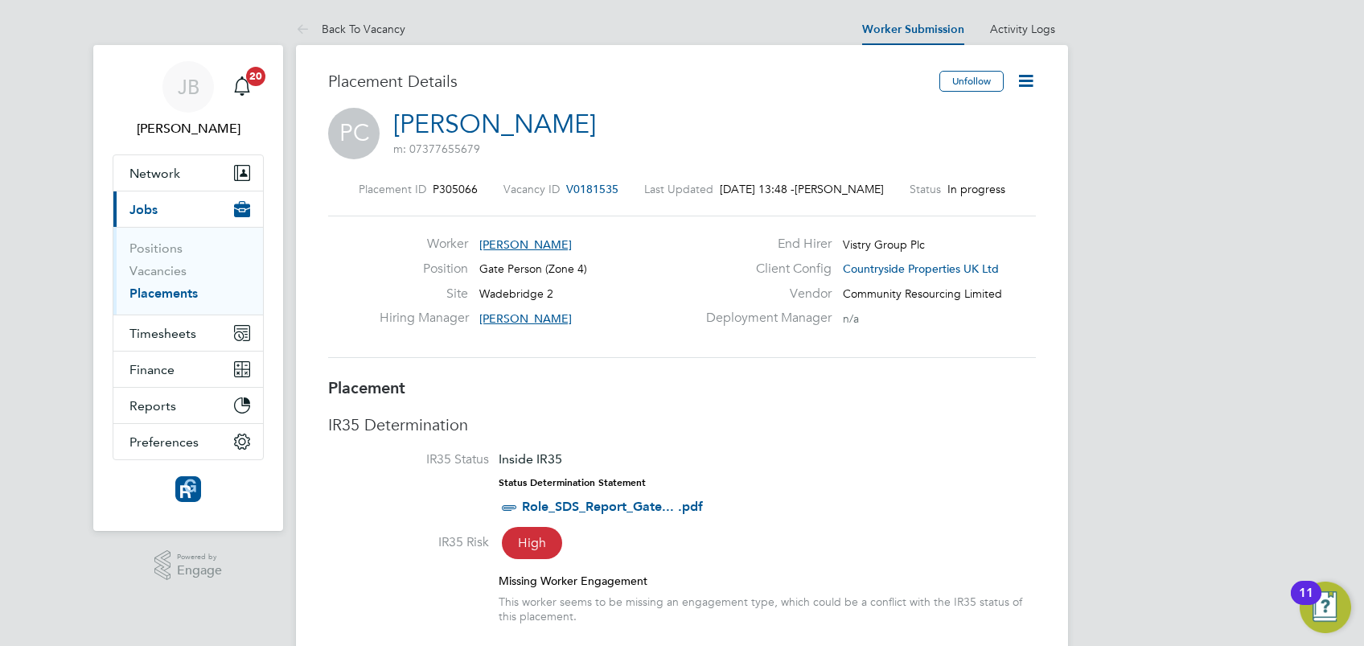
click at [823, 207] on div "Placement ID P305066 Vacancy ID V0181535 Last Updated 30 Sep 2025, 13:48 - Joe …" at bounding box center [682, 270] width 708 height 216
click at [166, 267] on link "Vacancies" at bounding box center [157, 270] width 57 height 15
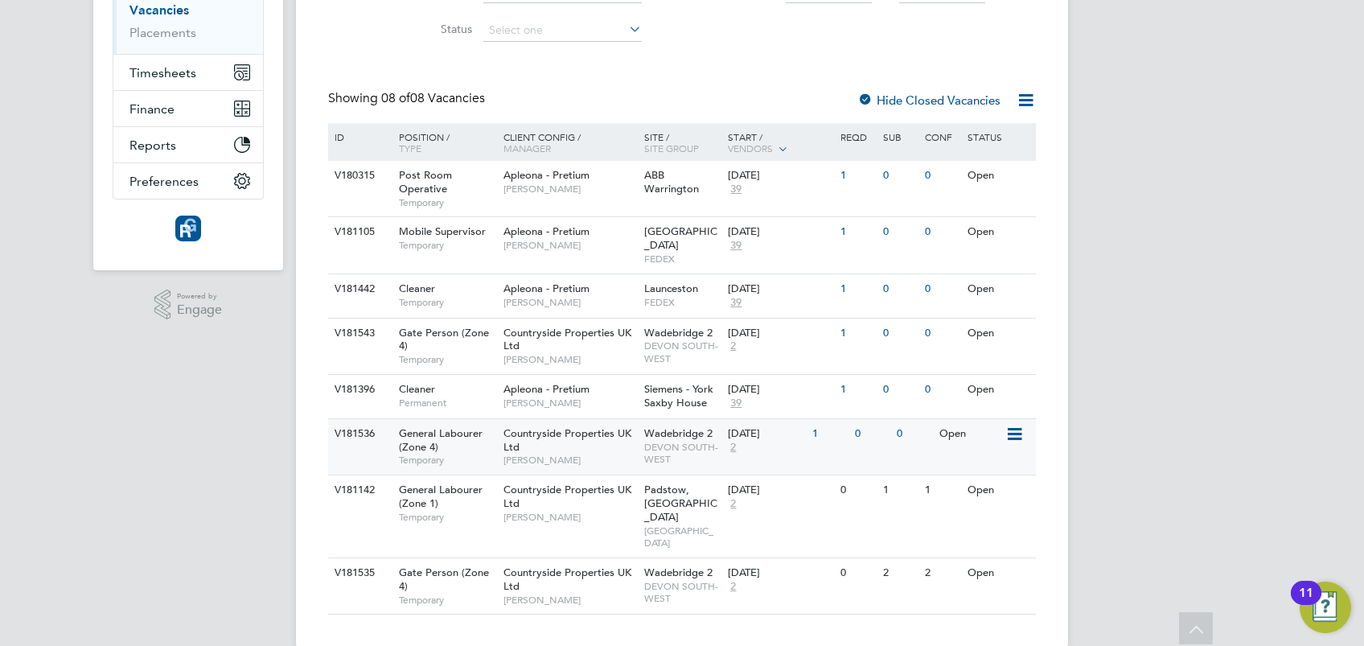
click at [359, 425] on div "V181536" at bounding box center [359, 434] width 56 height 30
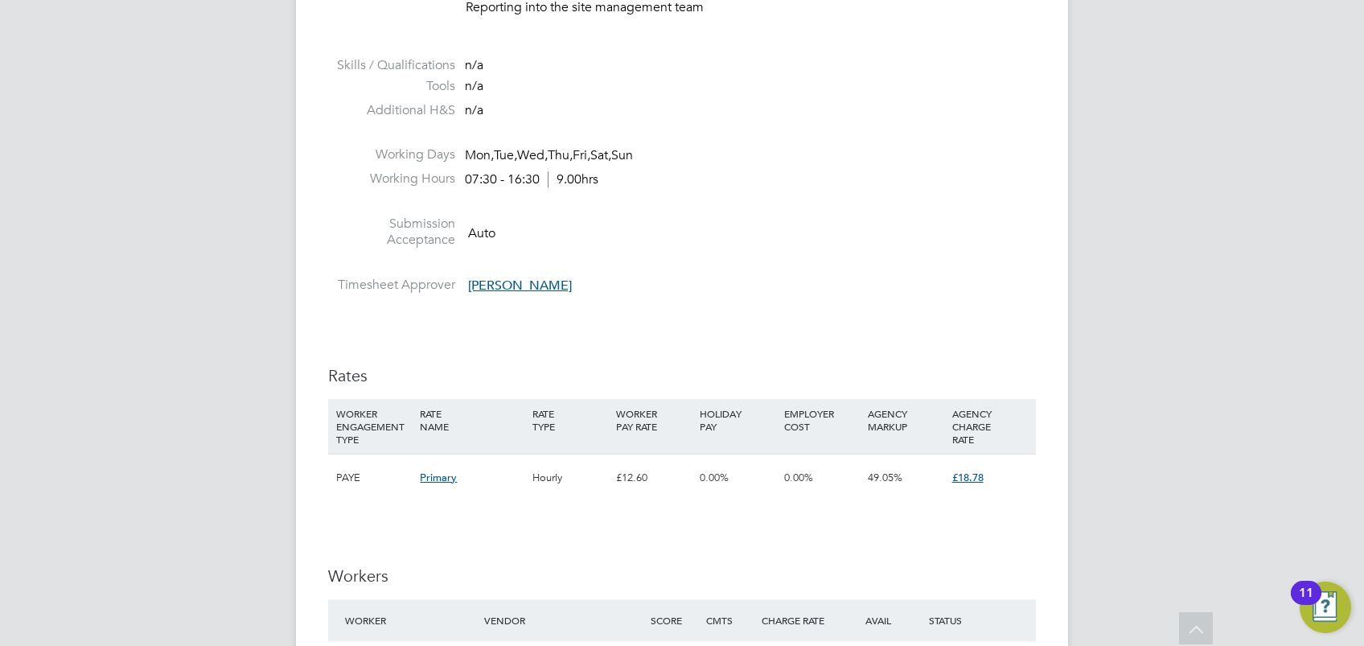
scroll to position [1179, 0]
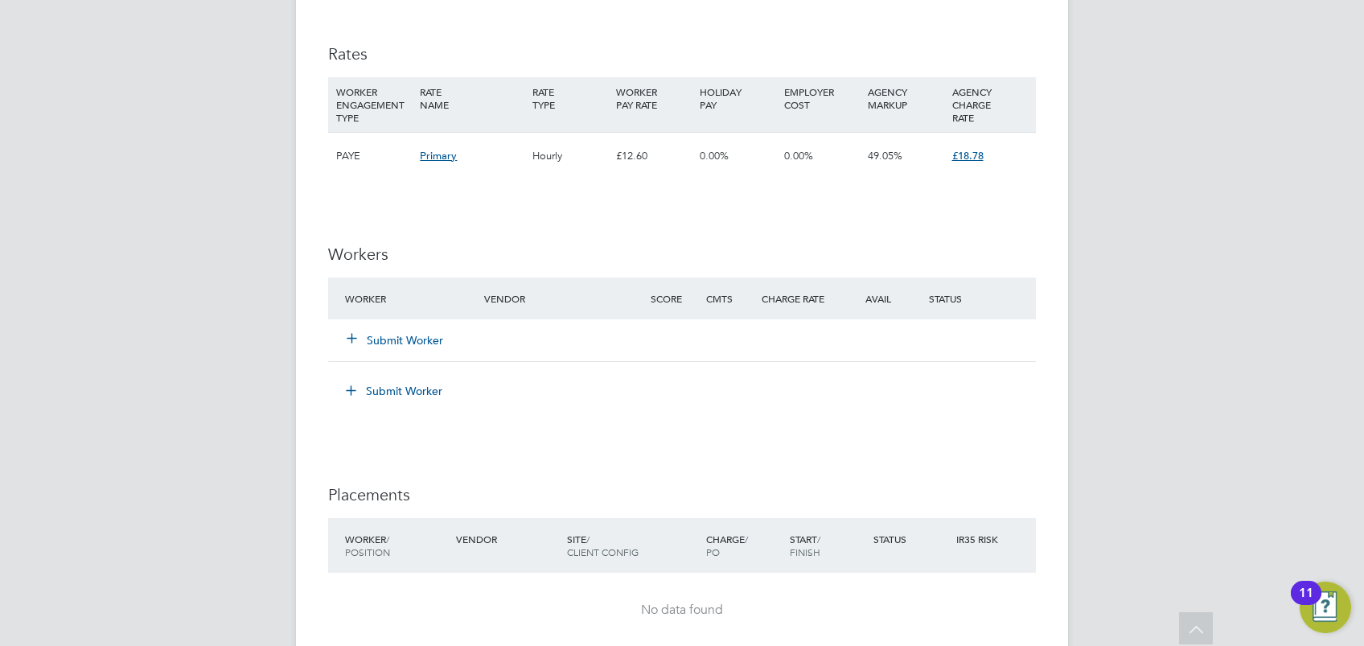
click at [406, 346] on button "Submit Worker" at bounding box center [395, 340] width 96 height 16
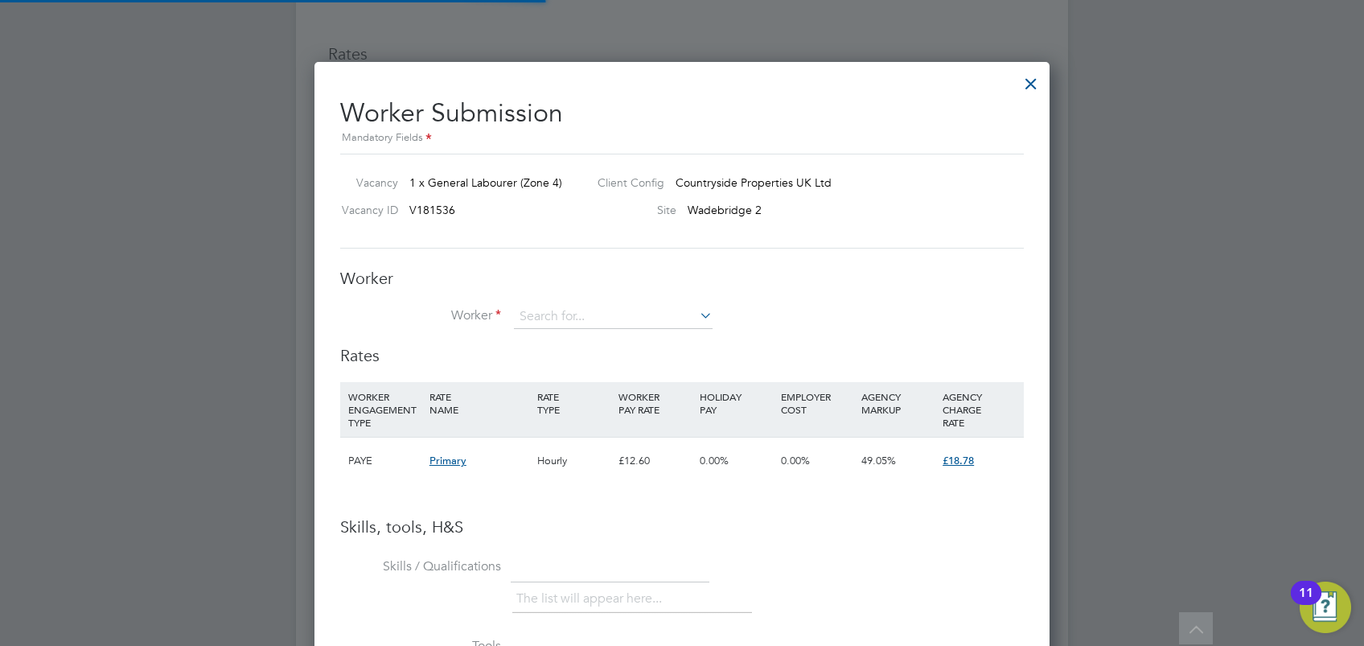
scroll to position [1034, 736]
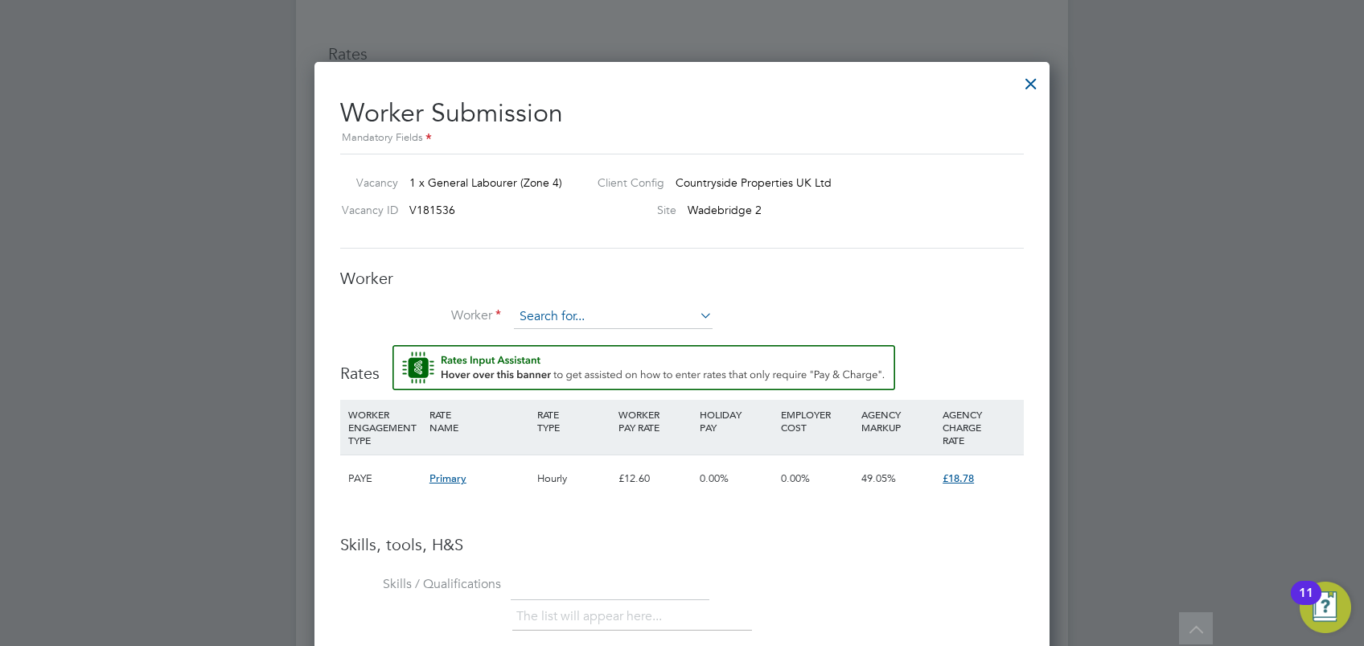
click at [587, 310] on input at bounding box center [613, 317] width 199 height 24
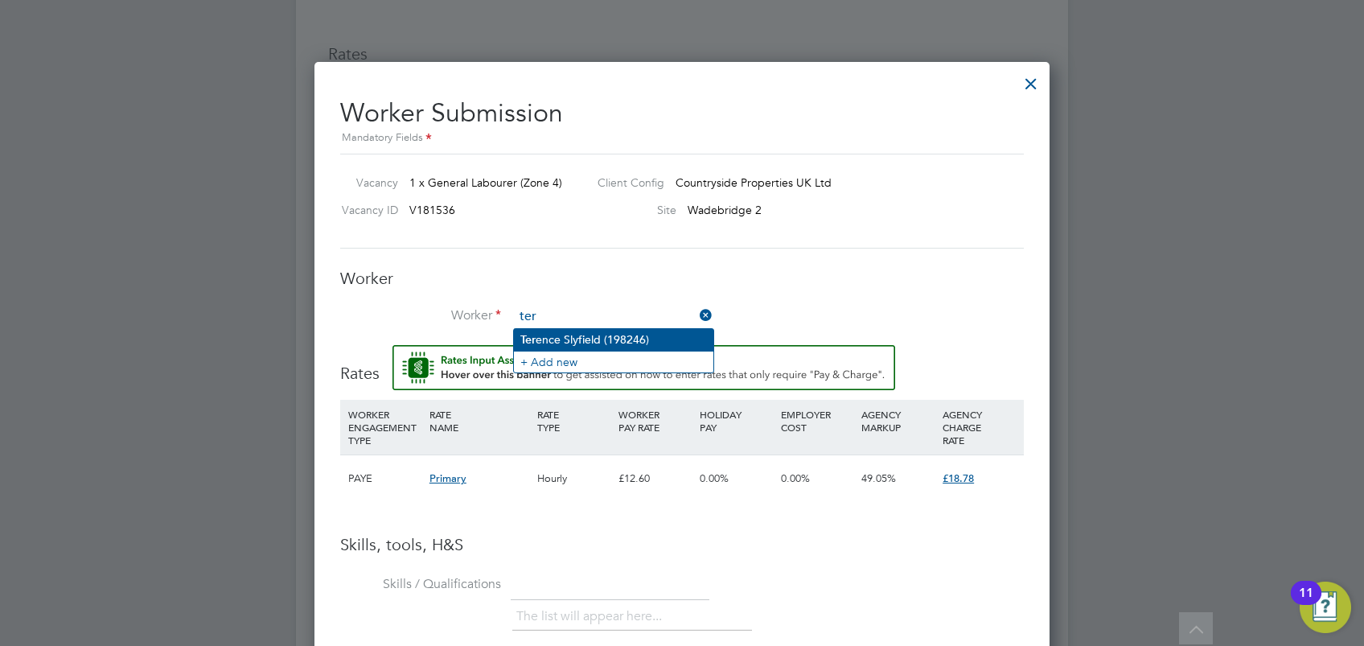
click at [637, 333] on li "Ter ence Slyfield (198246)" at bounding box center [613, 340] width 199 height 22
type input "[PERSON_NAME] (198246)"
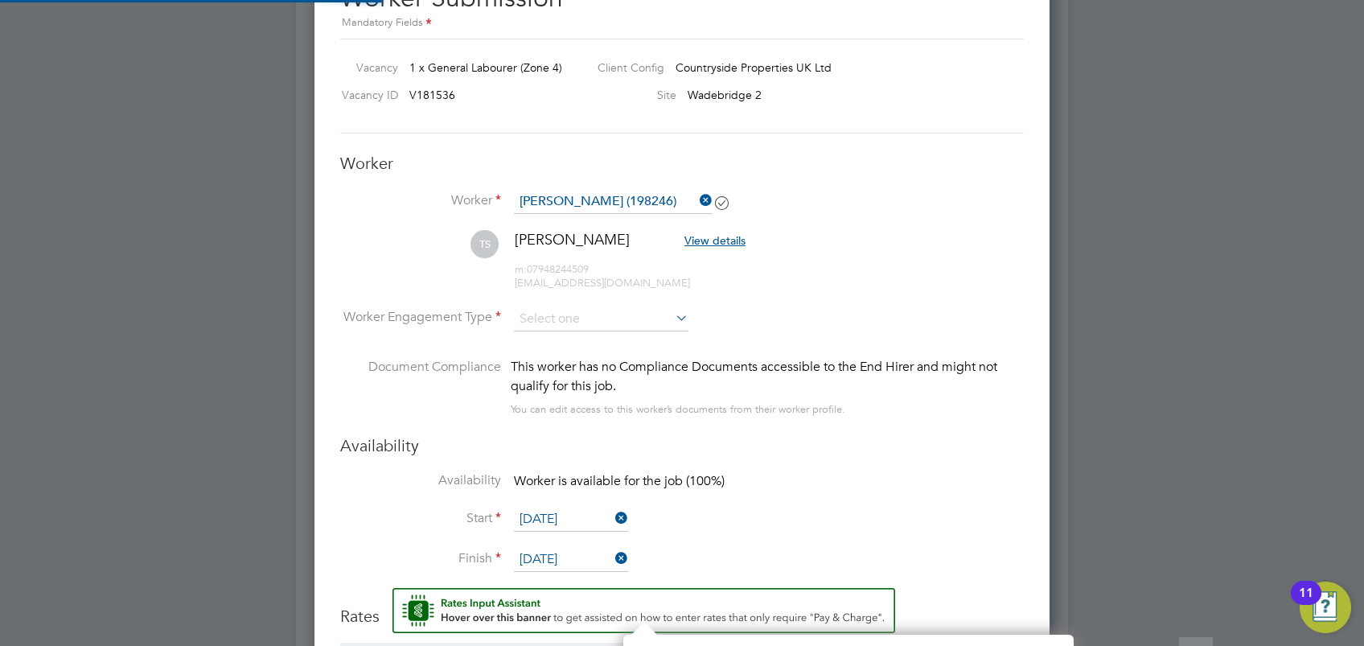
scroll to position [7, 8]
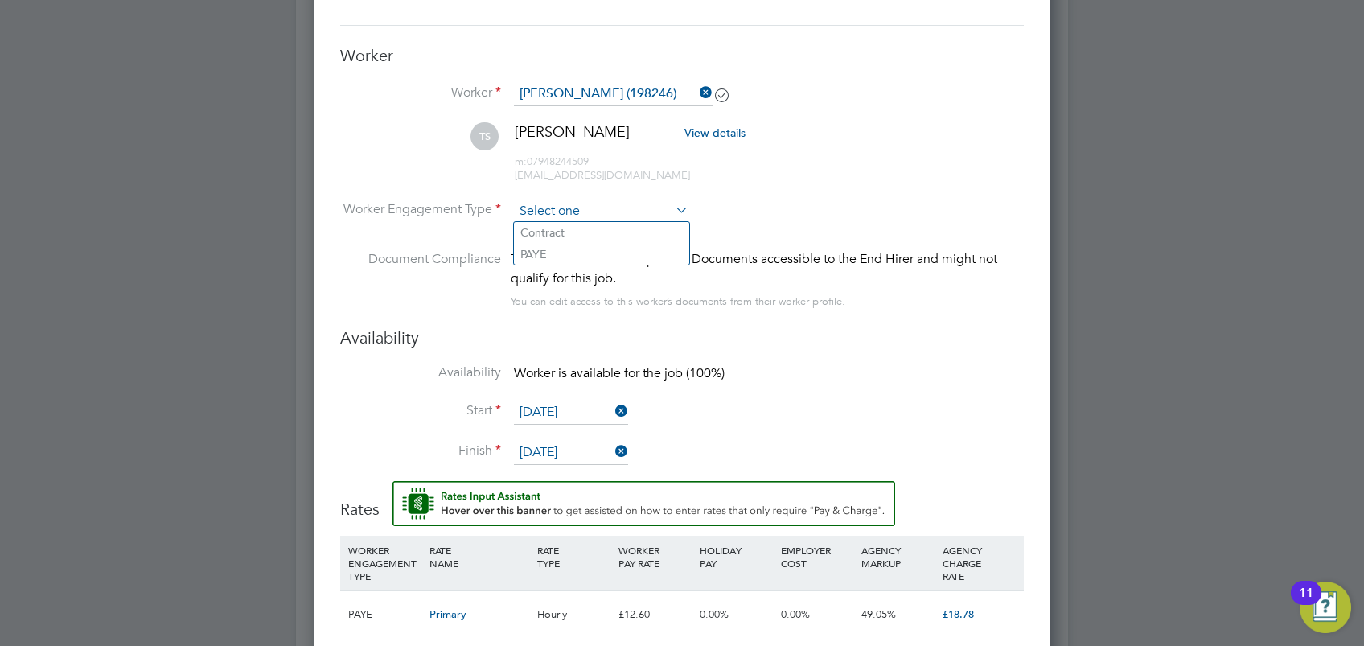
click at [594, 220] on input at bounding box center [601, 211] width 175 height 24
click at [602, 234] on li "Contract" at bounding box center [601, 232] width 175 height 21
type input "Contract"
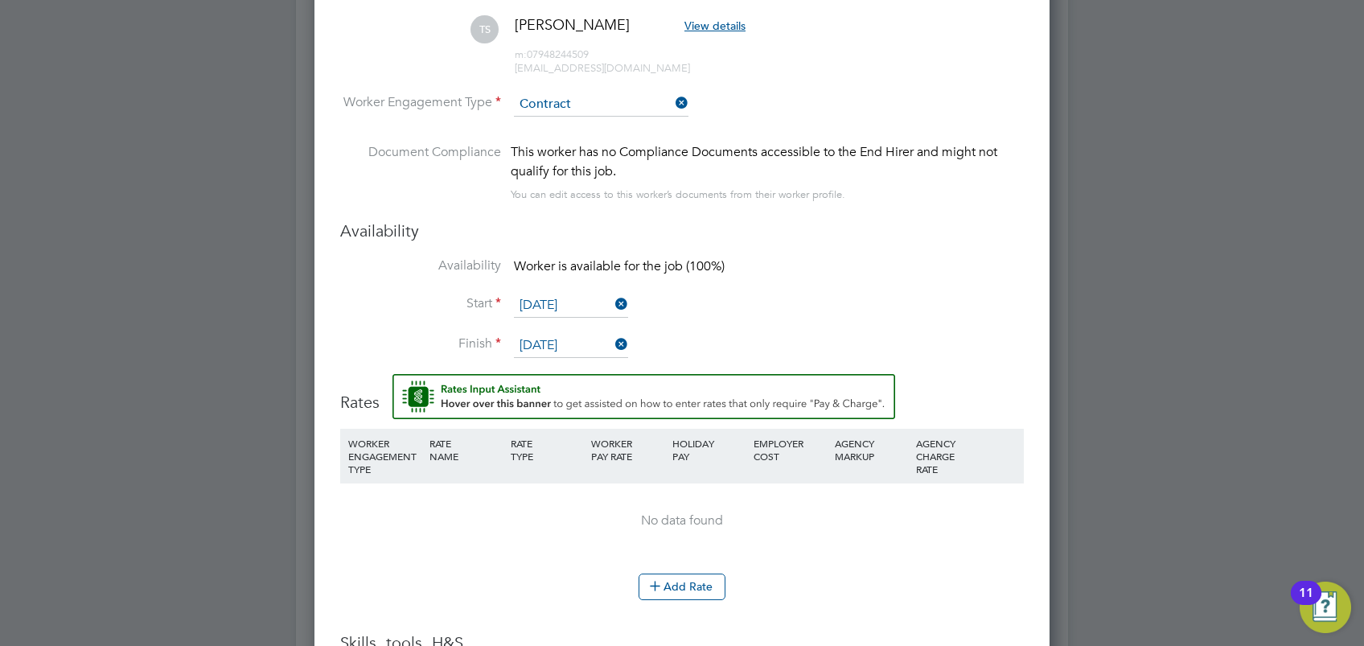
click at [600, 79] on li "TS Terence Slyfield View details m: 07948244509 skatty1965@gmail.com" at bounding box center [682, 53] width 684 height 76
click at [612, 95] on input at bounding box center [601, 104] width 175 height 24
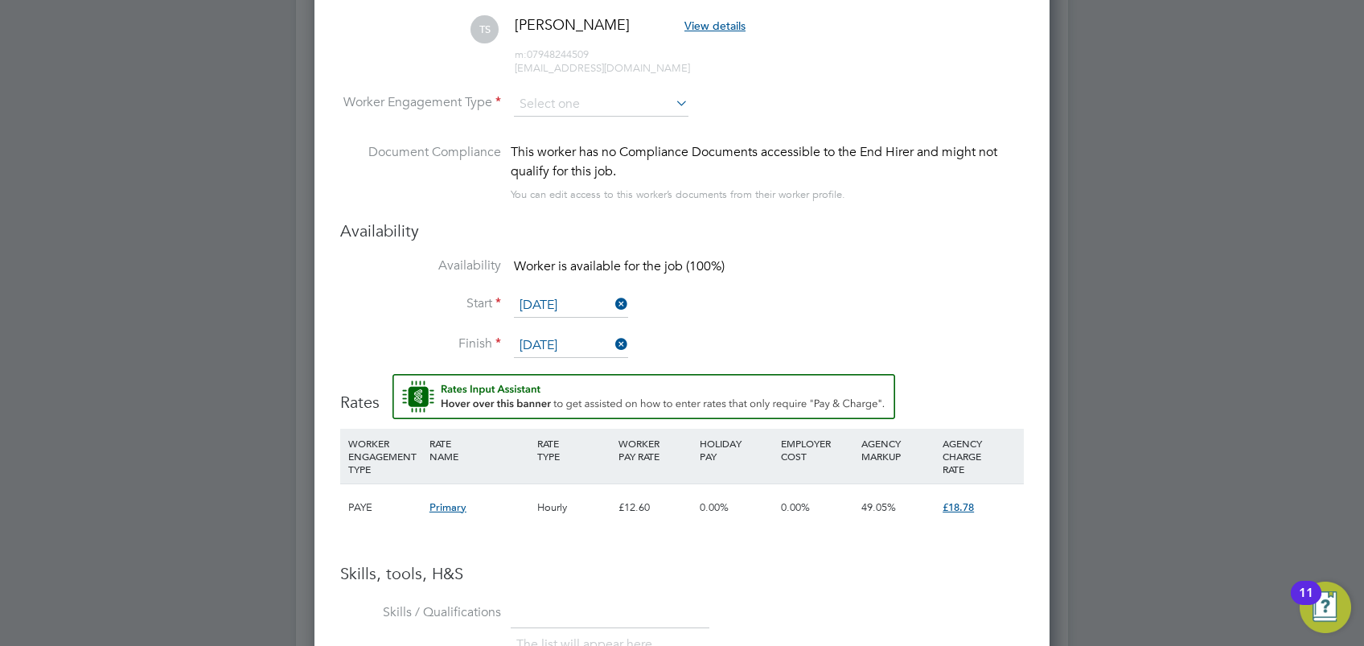
click at [618, 104] on input at bounding box center [601, 104] width 175 height 24
click at [576, 97] on input at bounding box center [601, 104] width 175 height 24
click at [532, 145] on li "PAYE" at bounding box center [601, 147] width 175 height 21
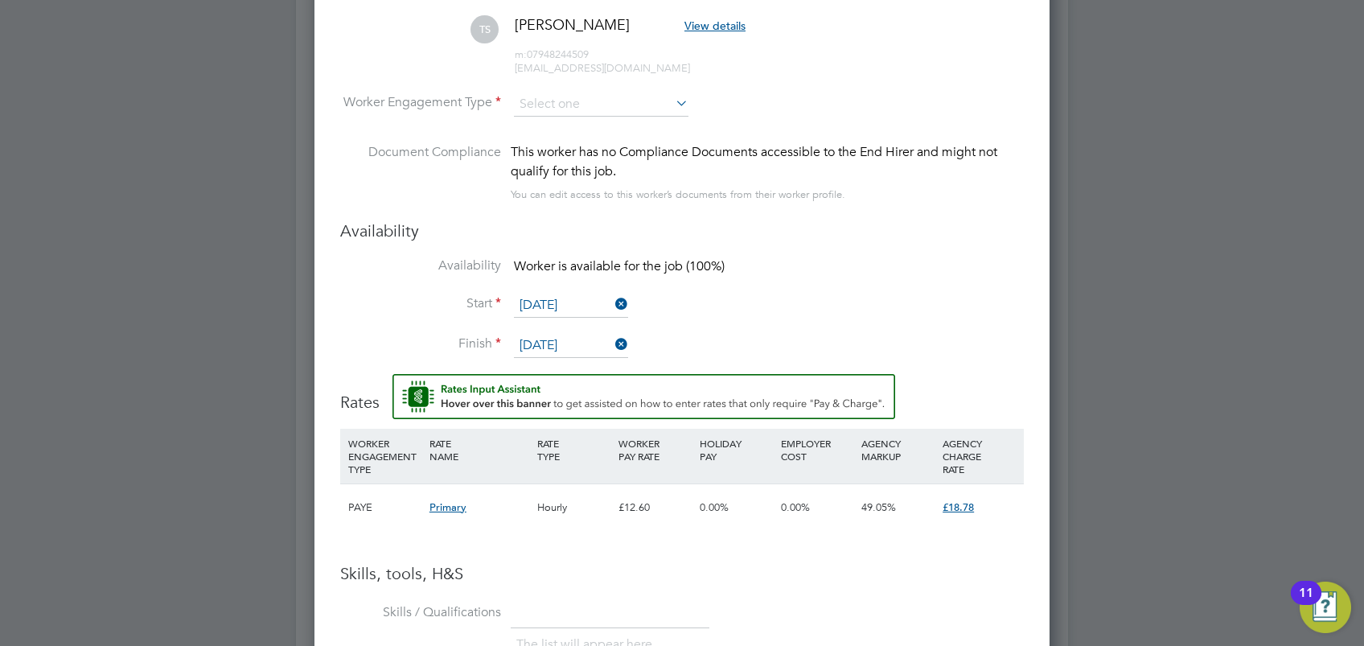
type input "PAYE"
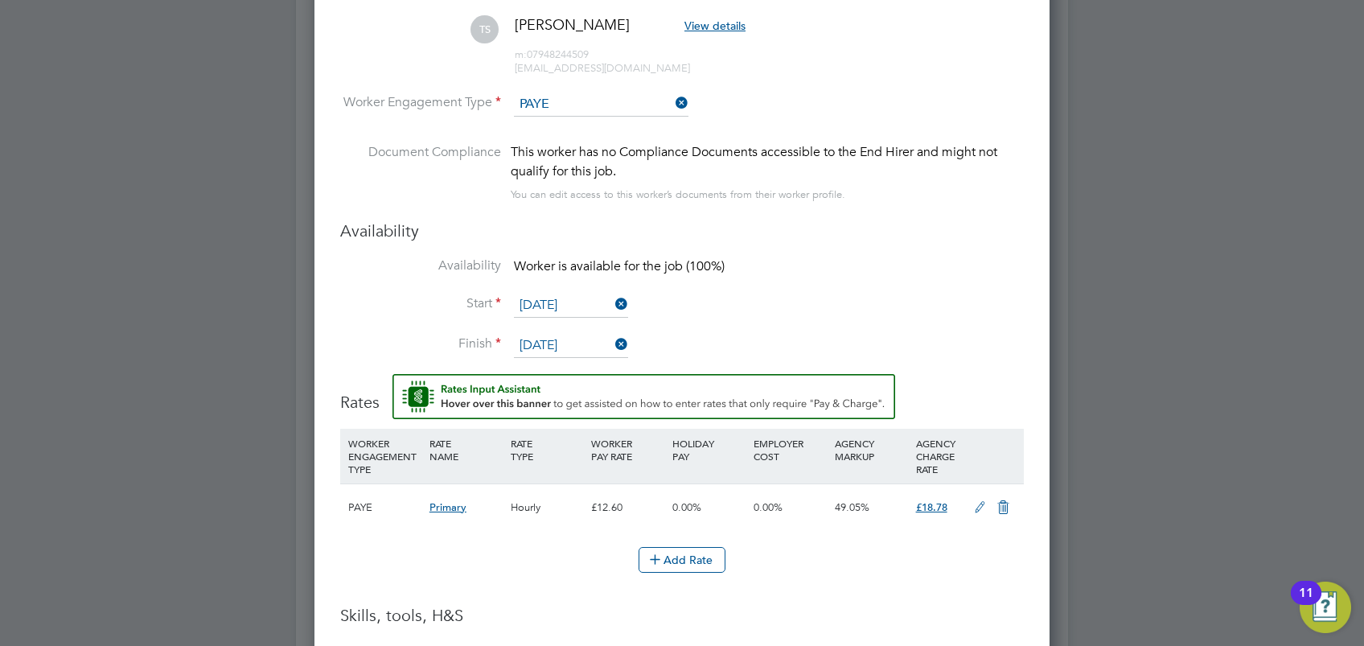
click at [786, 193] on div "You can edit access to this worker’s documents from their worker profile." at bounding box center [678, 194] width 335 height 19
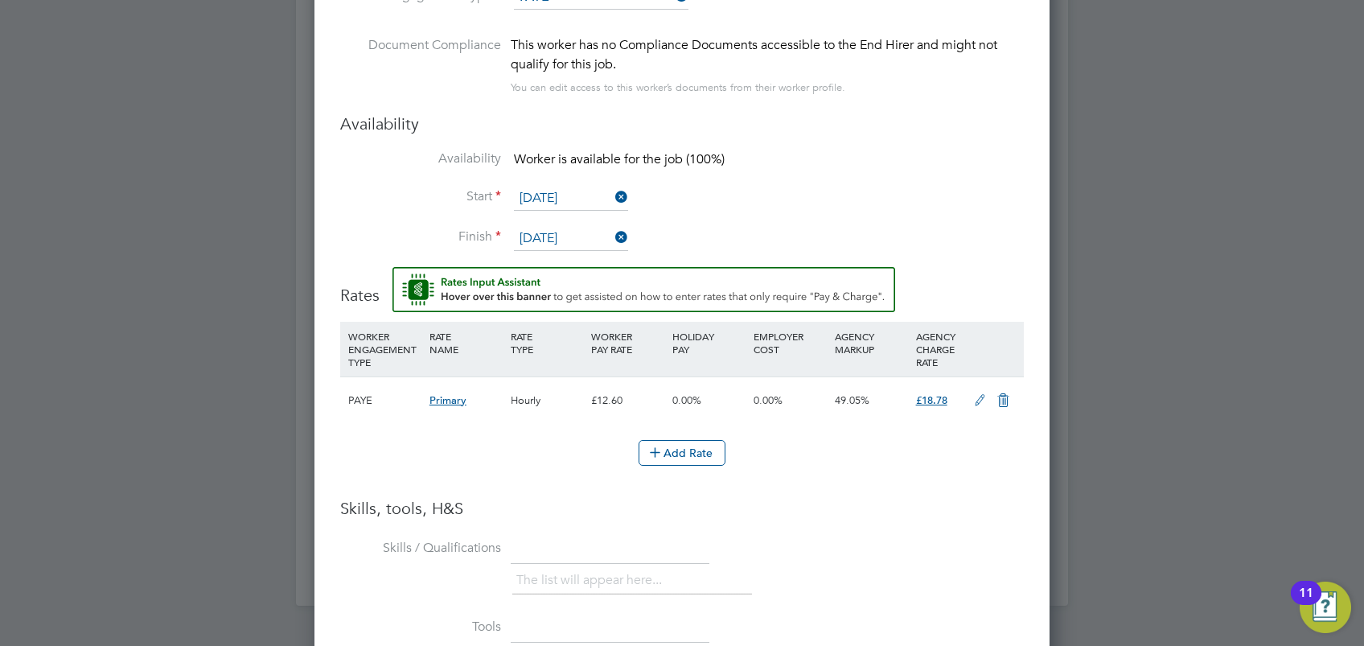
click at [592, 196] on input "22 Sep 2025" at bounding box center [571, 199] width 114 height 24
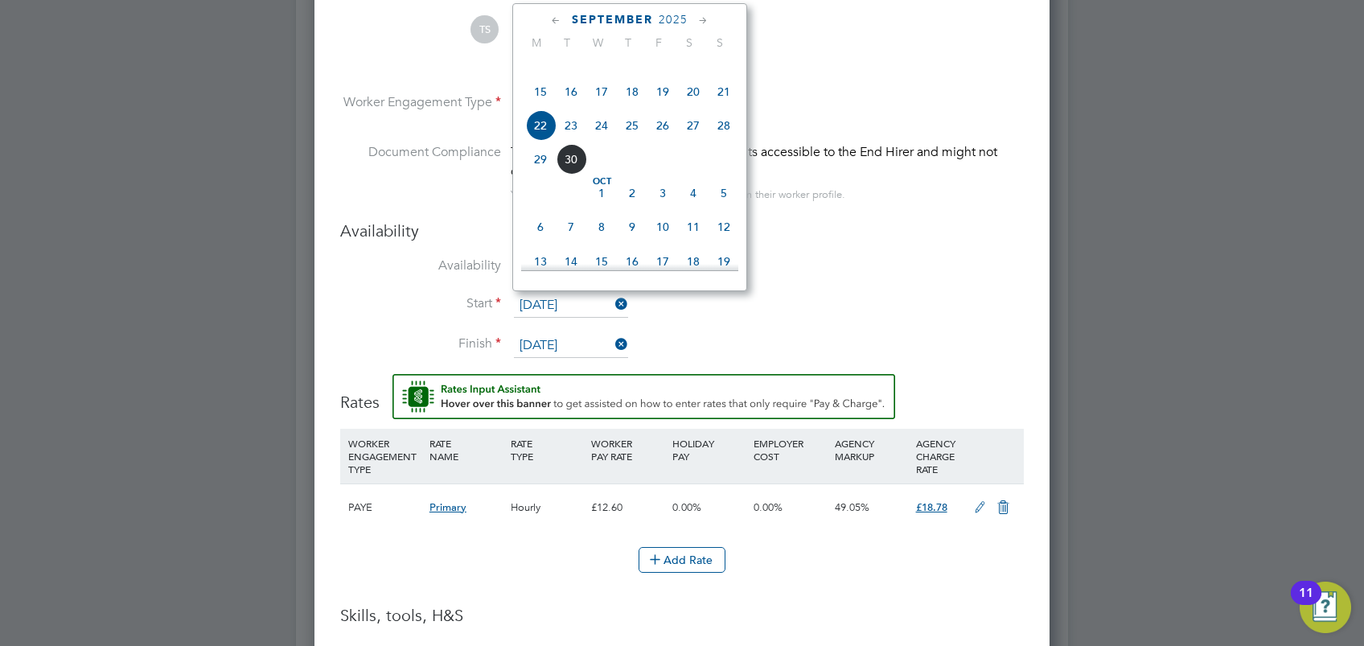
click at [535, 141] on span "22" at bounding box center [540, 125] width 31 height 31
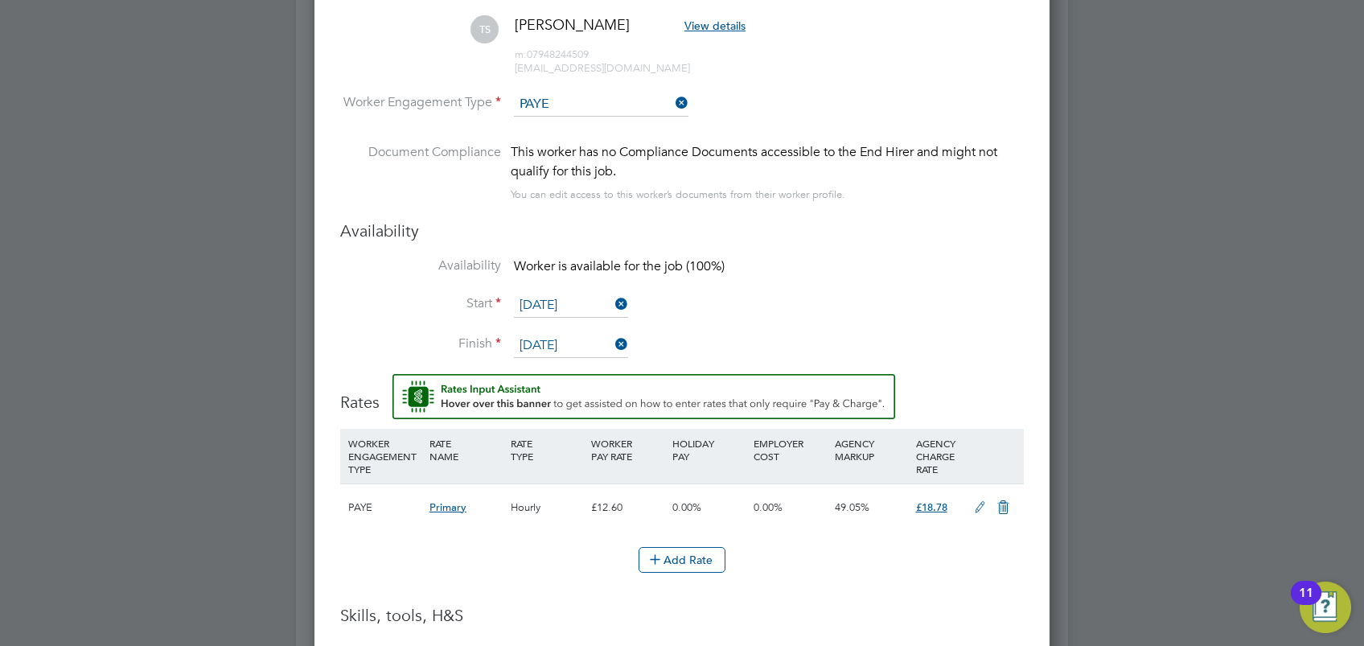
click at [569, 303] on input "22 Sep 2025" at bounding box center [571, 306] width 114 height 24
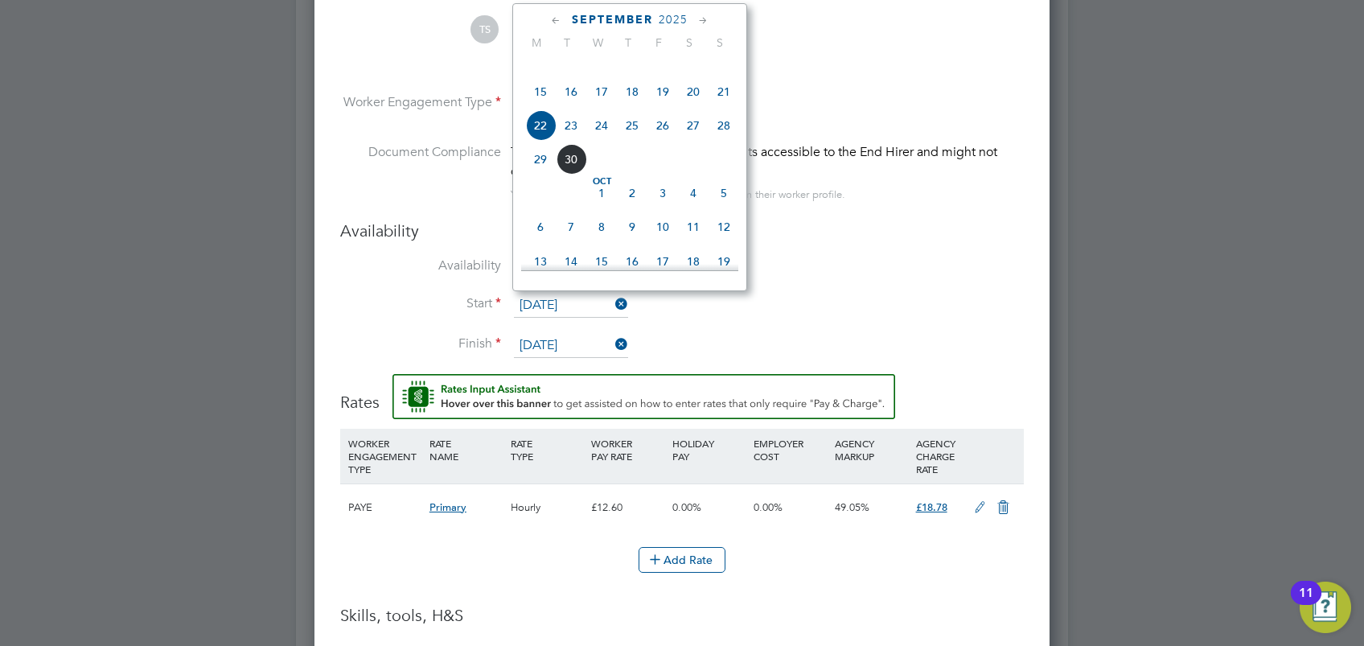
click at [565, 141] on span "23" at bounding box center [571, 125] width 31 height 31
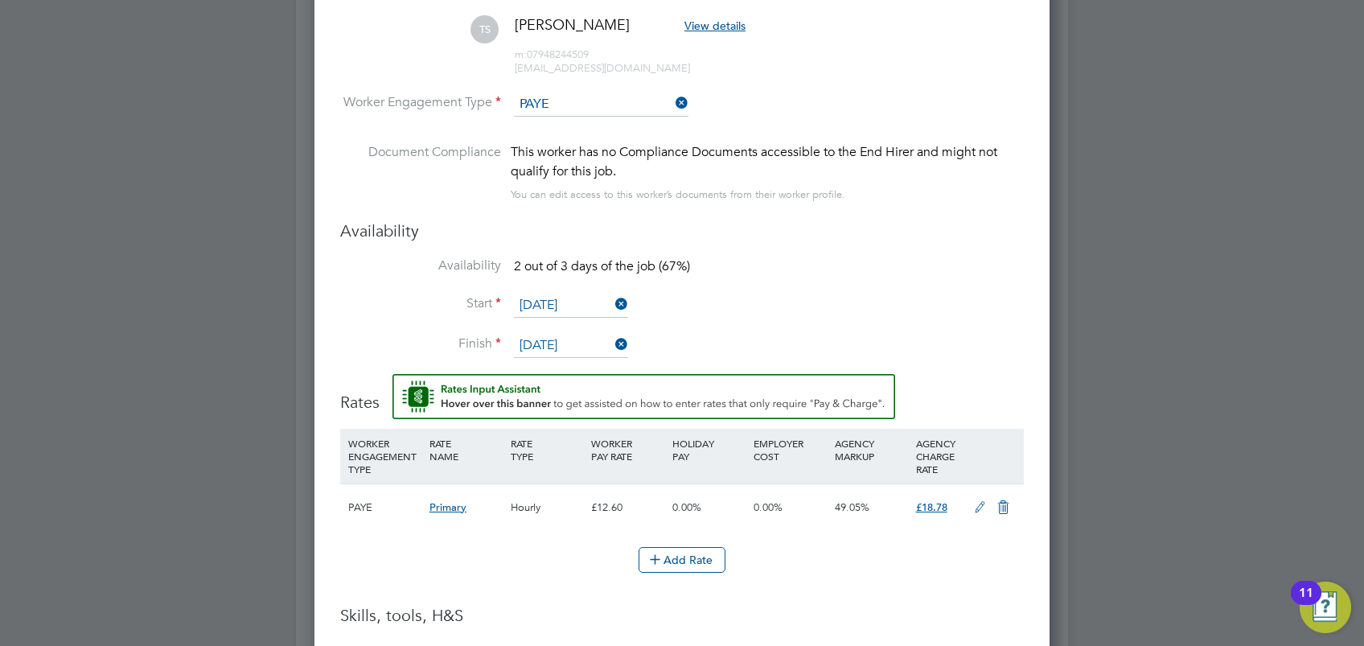
click at [569, 341] on input "24 Sep 2025" at bounding box center [571, 346] width 114 height 24
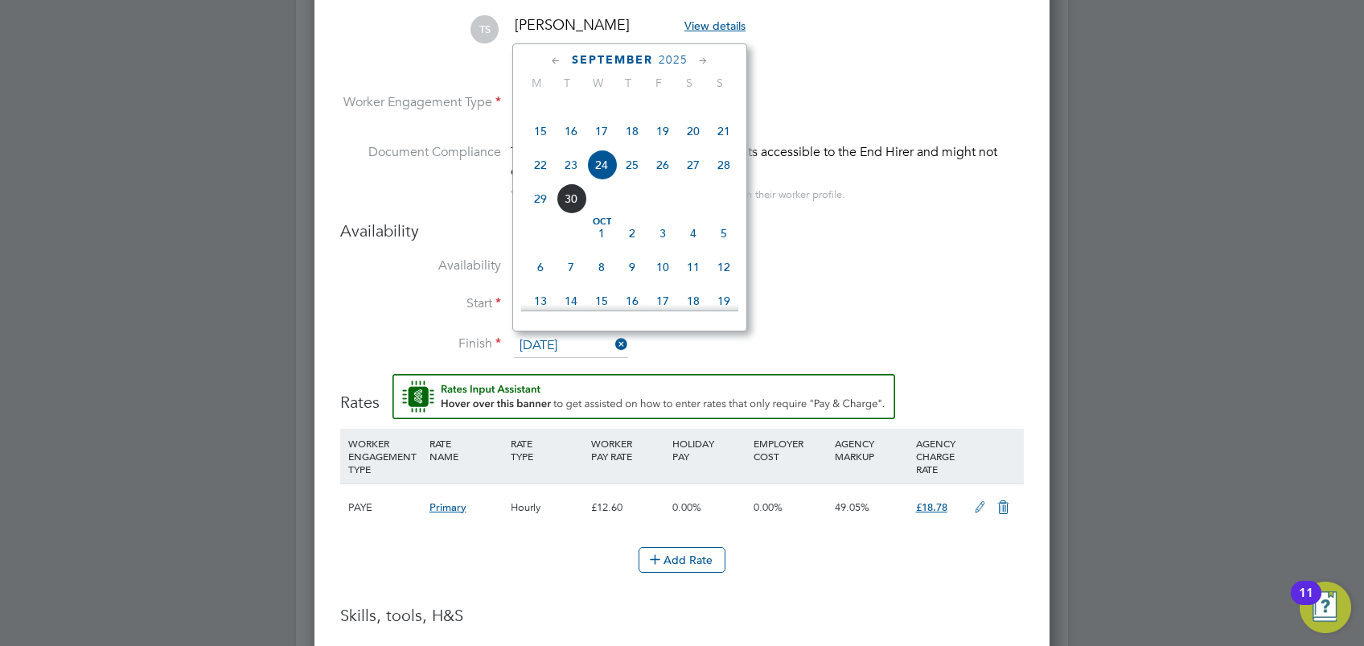
click at [799, 328] on li "Start 23 Sep 2025" at bounding box center [682, 314] width 684 height 40
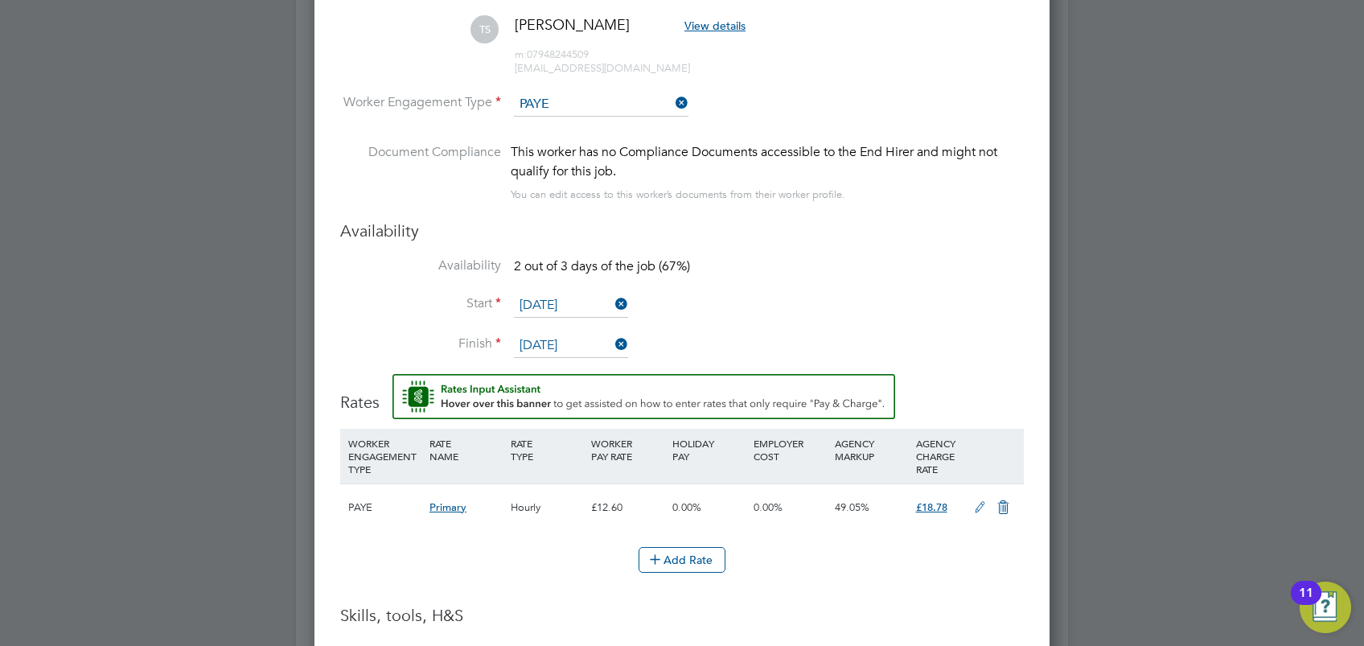
click at [589, 326] on li "Start 23 Sep 2025" at bounding box center [682, 314] width 684 height 40
click at [585, 340] on input "24 Sep 2025" at bounding box center [571, 346] width 114 height 24
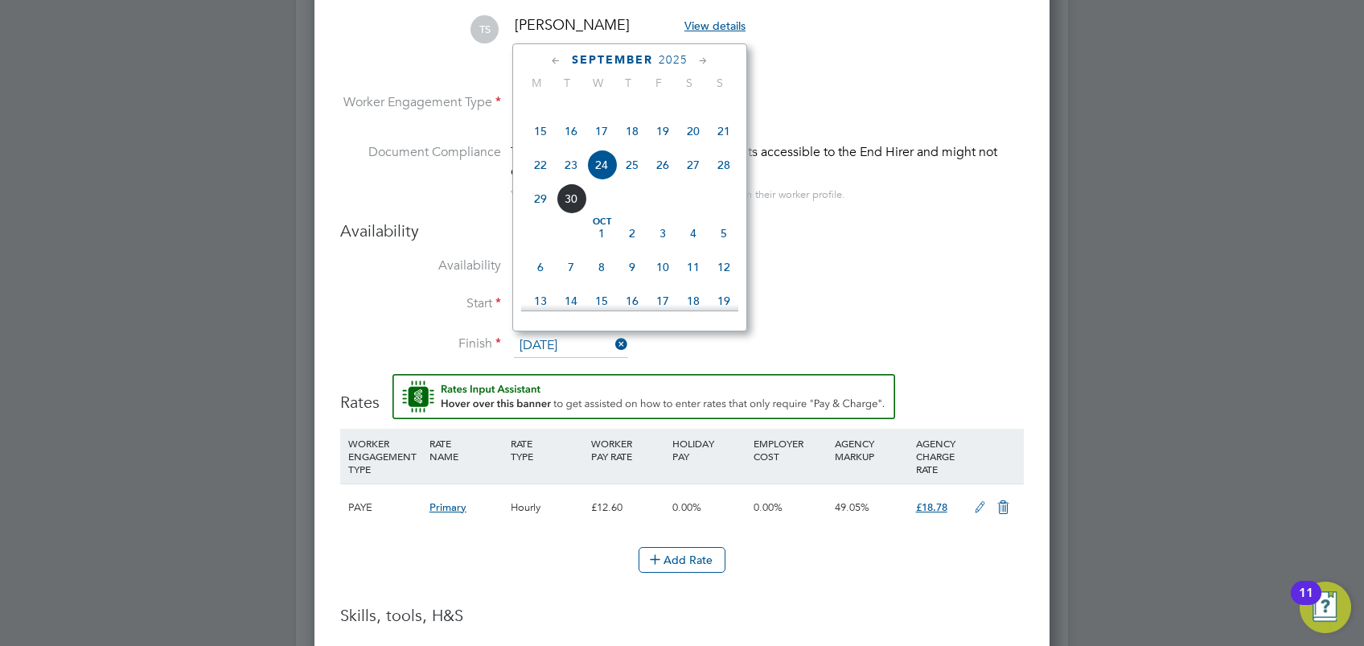
click at [813, 280] on li "Availability 2 out of 3 days of the job (67%)" at bounding box center [682, 275] width 684 height 36
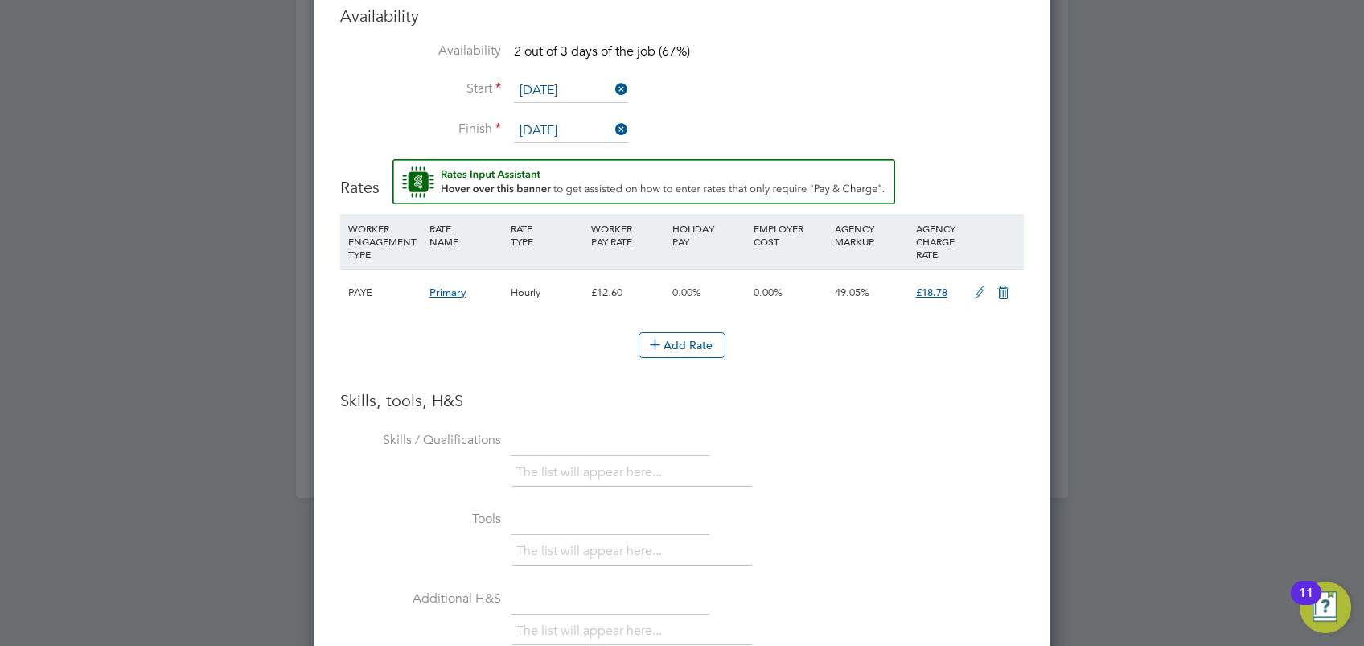
scroll to position [1830, 0]
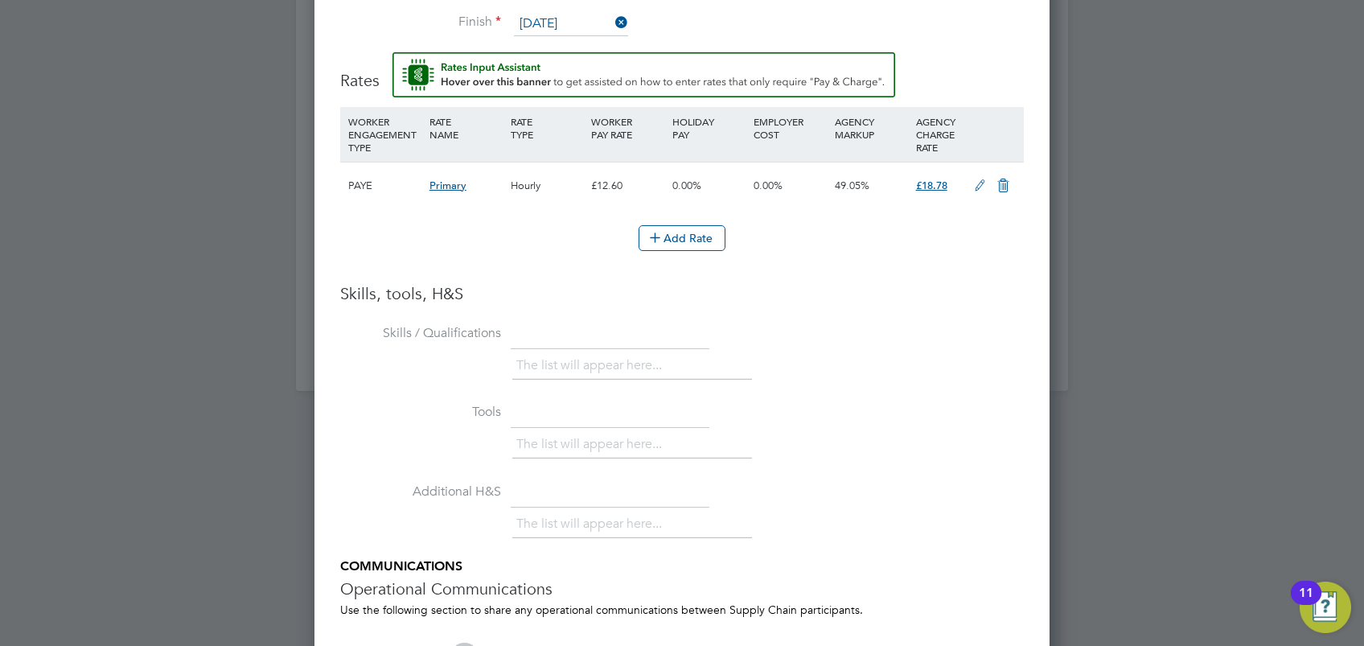
click at [978, 180] on icon at bounding box center [980, 185] width 20 height 13
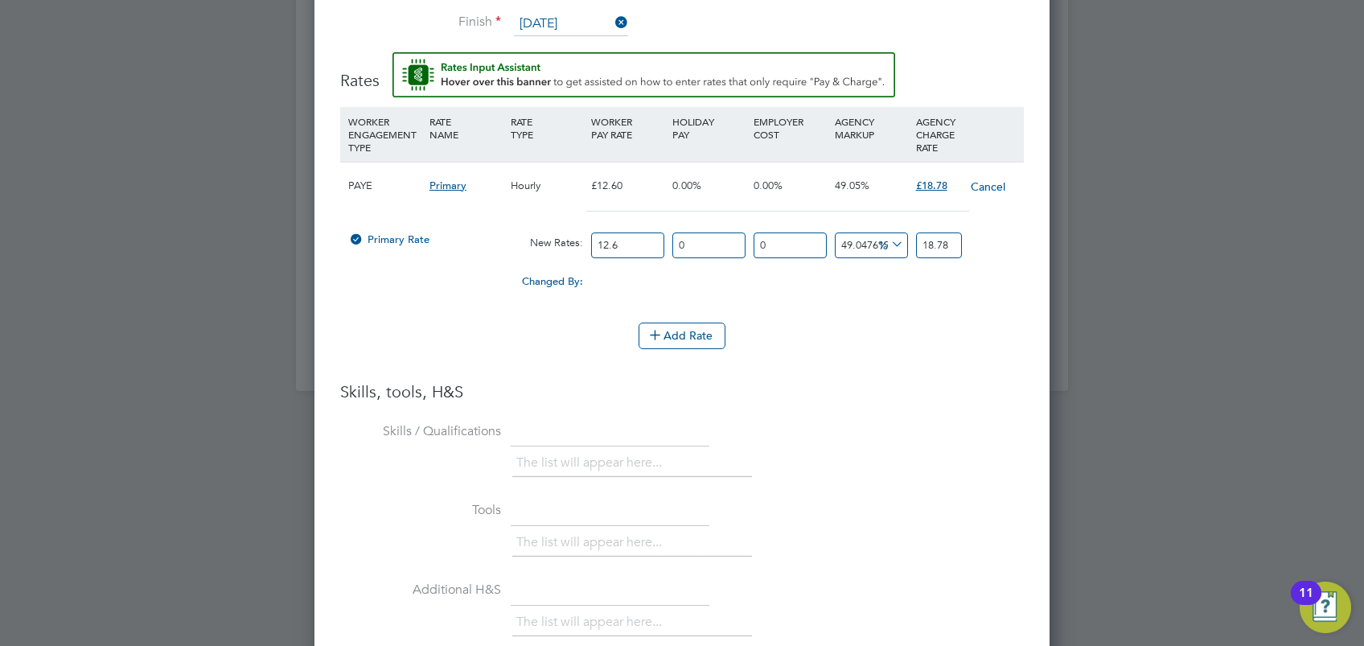
click at [637, 240] on input "12.6" at bounding box center [627, 245] width 73 height 27
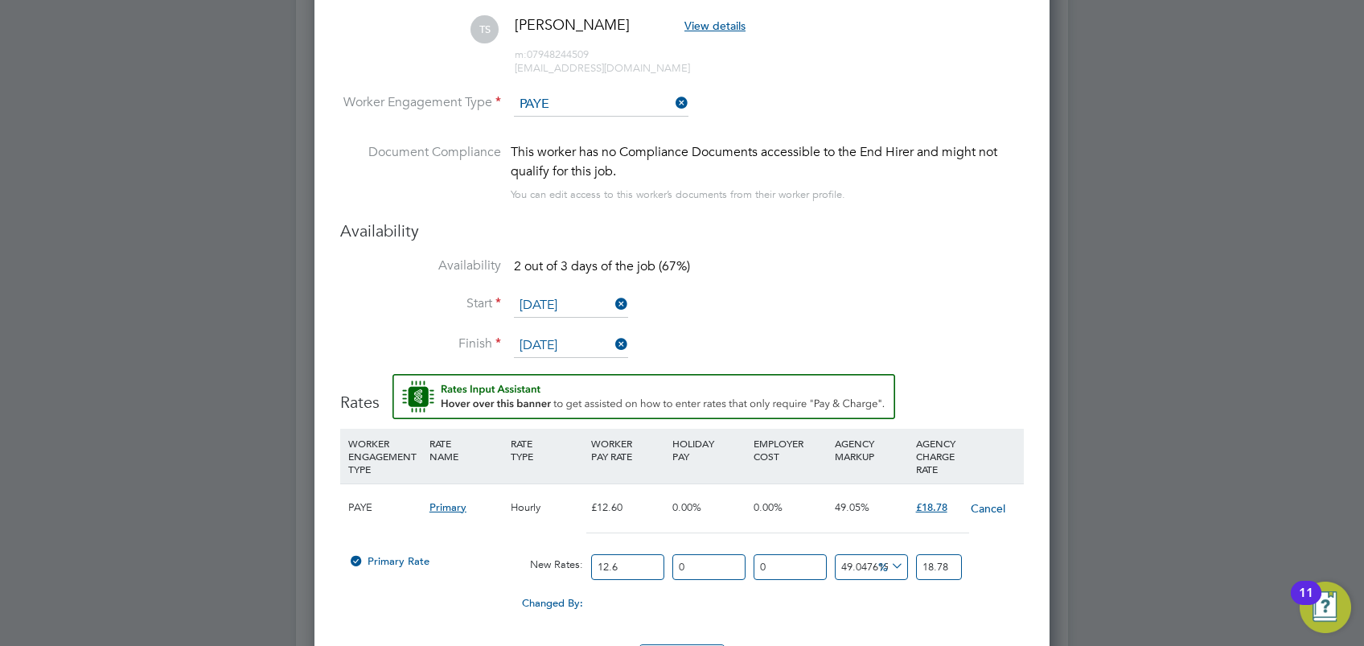
click at [569, 300] on input "23 Sep 2025" at bounding box center [571, 306] width 114 height 24
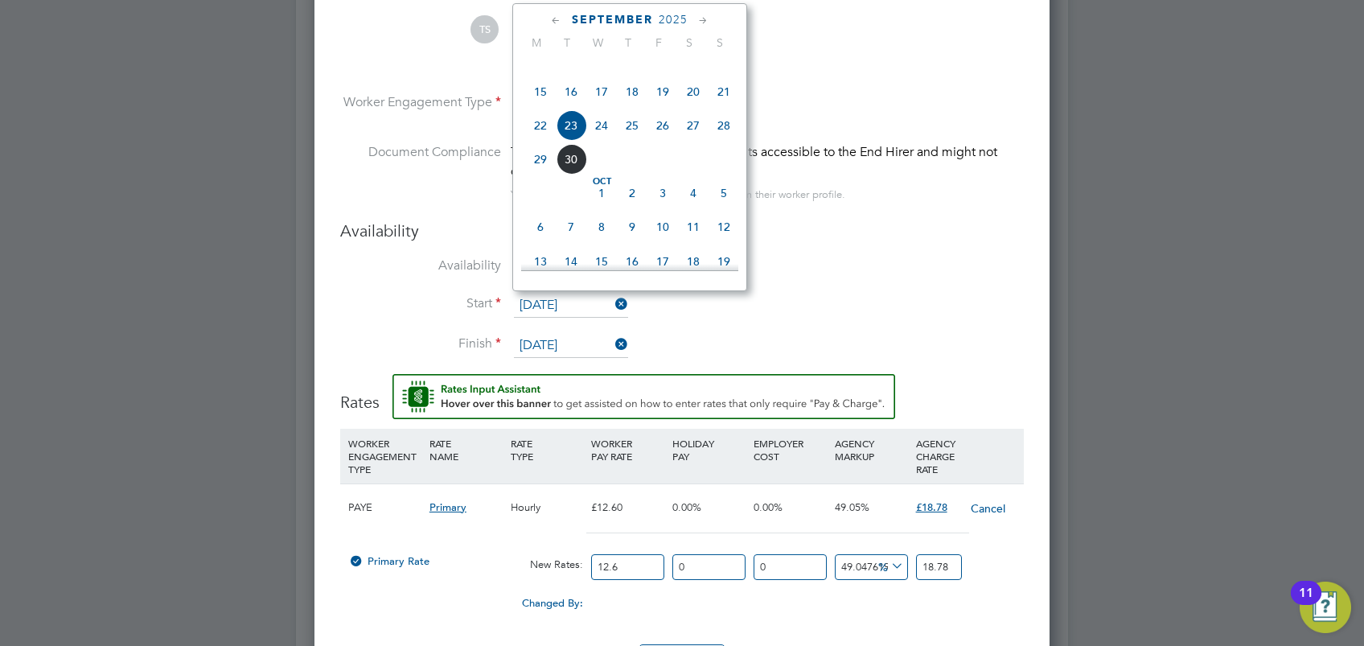
click at [540, 139] on span "22" at bounding box center [540, 125] width 31 height 31
type input "22 Sep 2025"
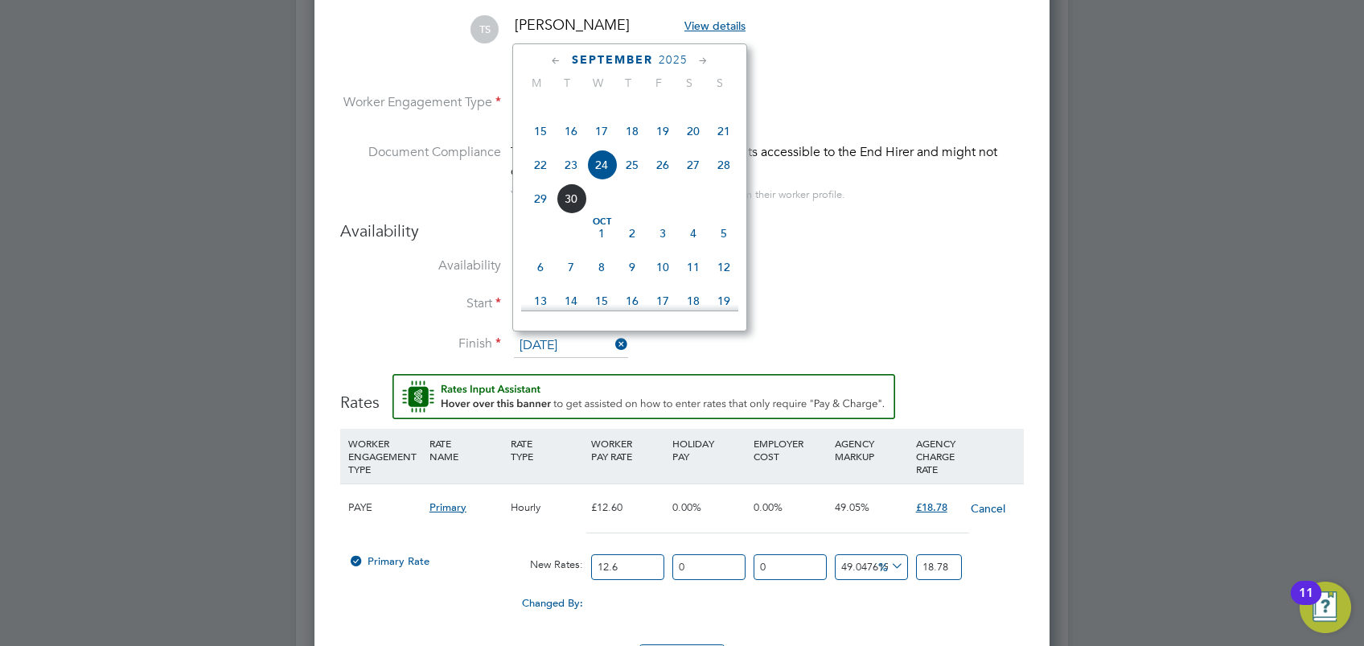
click at [566, 336] on input "24 Sep 2025" at bounding box center [571, 346] width 114 height 24
click at [798, 294] on li "Start 22 Sep 2025" at bounding box center [682, 314] width 684 height 40
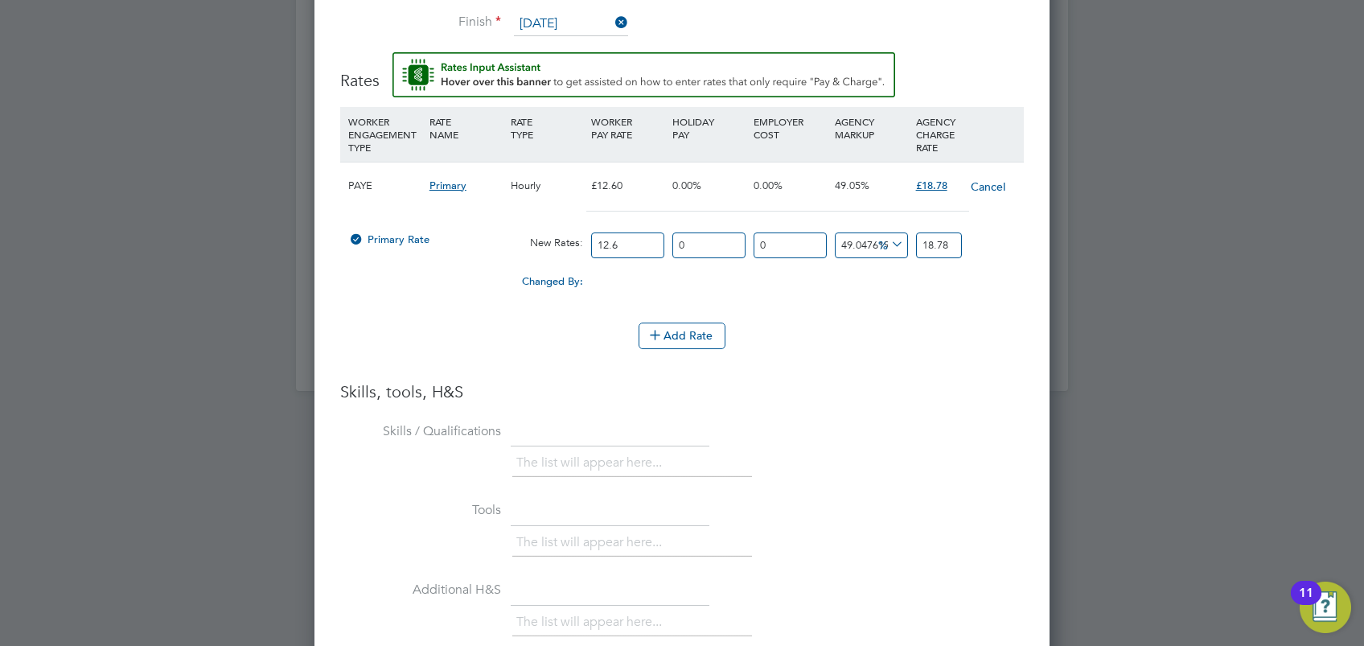
scroll to position [1723, 0]
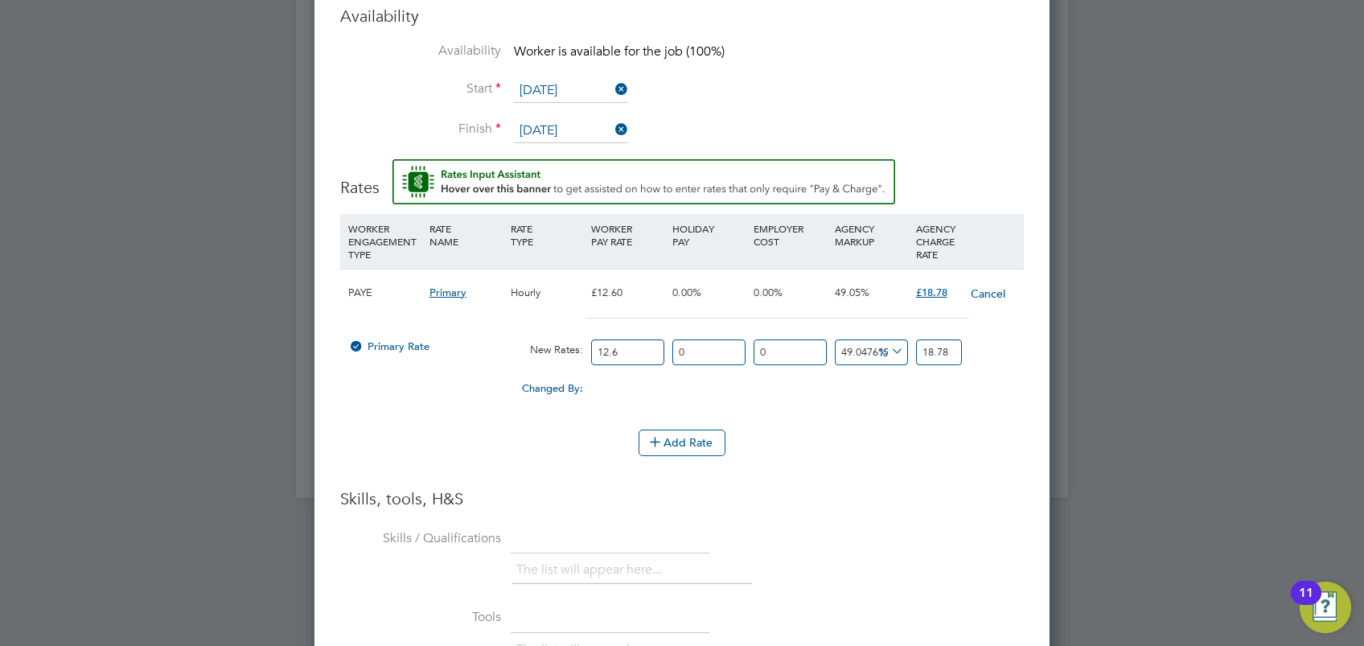
drag, startPoint x: 623, startPoint y: 351, endPoint x: 573, endPoint y: 344, distance: 51.2
click at [573, 344] on div "Primary Rate New Rates: 12.6 0 n/a 0 n/a 49.04761904761905 6.18 % 18.78" at bounding box center [682, 352] width 684 height 43
type input "1"
type input "1.4904761904761905"
type input "14"
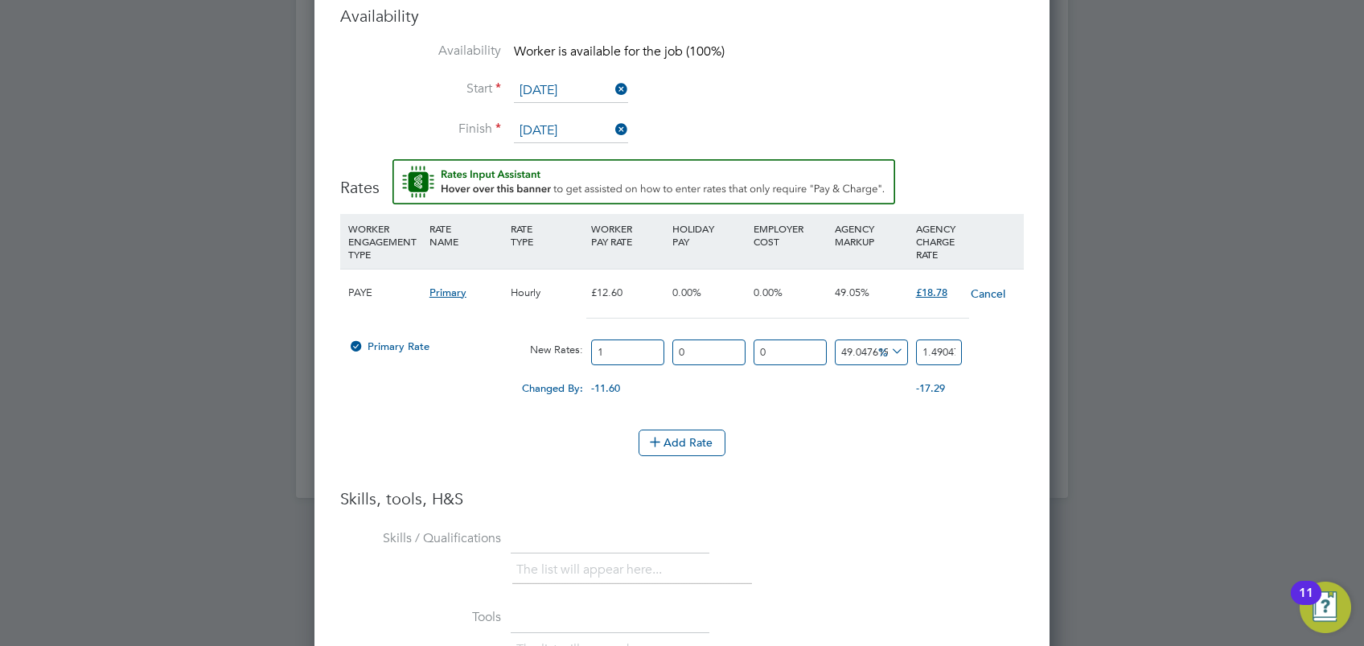
type input "20.866666666666667"
type input "14.2"
type input "21.164761904761907"
type input "14.20"
click at [926, 355] on input "21.164761904761907" at bounding box center [939, 352] width 46 height 27
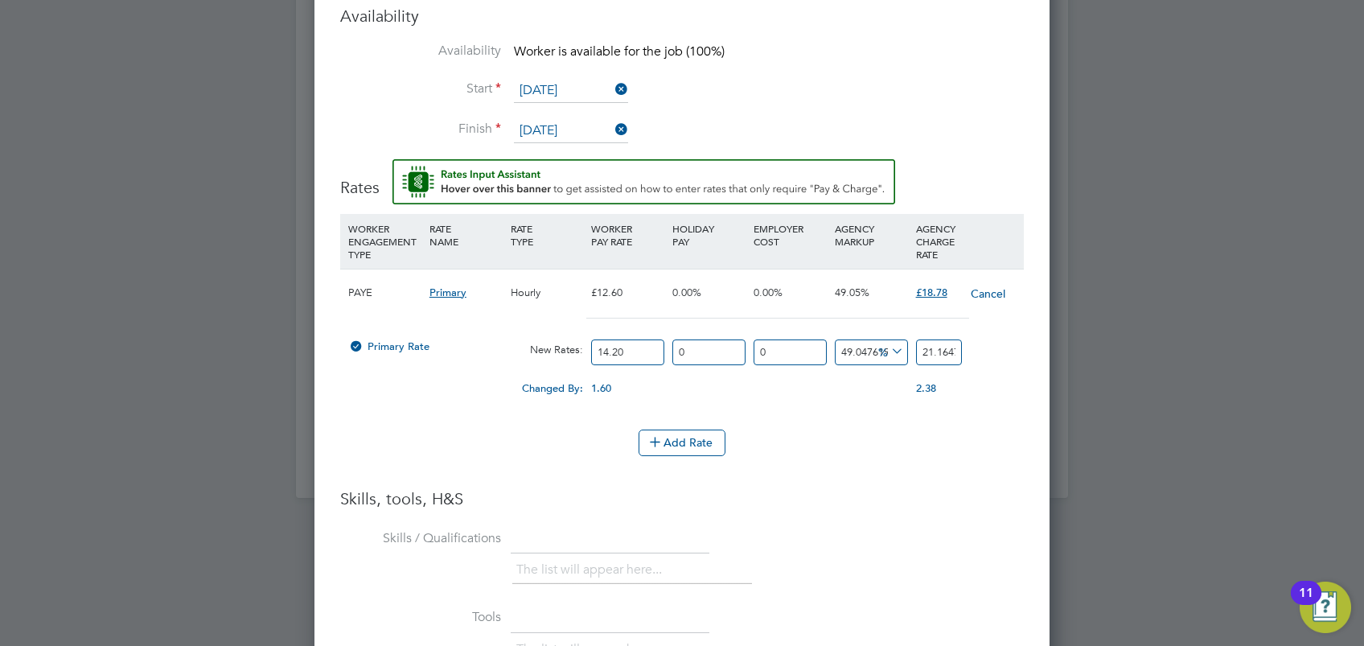
click at [926, 355] on input "21.164761904761907" at bounding box center [939, 352] width 46 height 27
type input "-85.91549295774648"
type input "2"
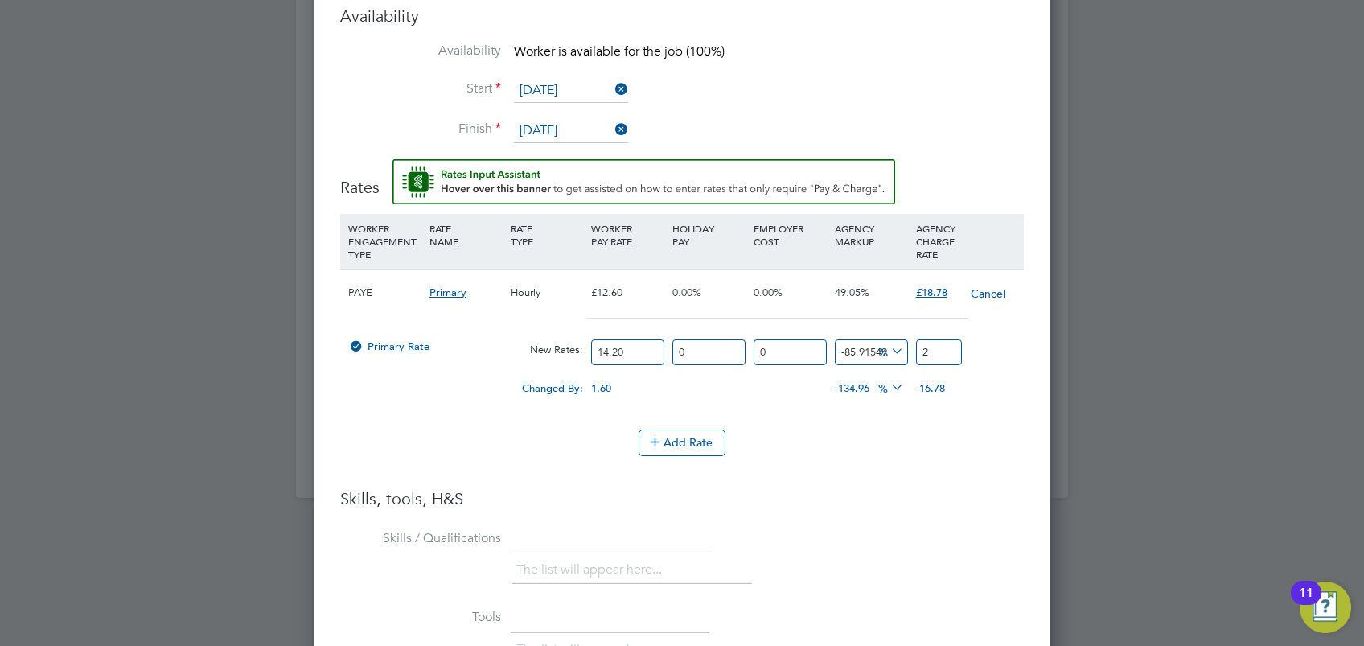
type input "40.84507042253521"
type input "20.0"
type input "41.19718309859155"
type input "20.05"
click at [920, 495] on h3 "Skills, tools, H&S" at bounding box center [682, 498] width 684 height 21
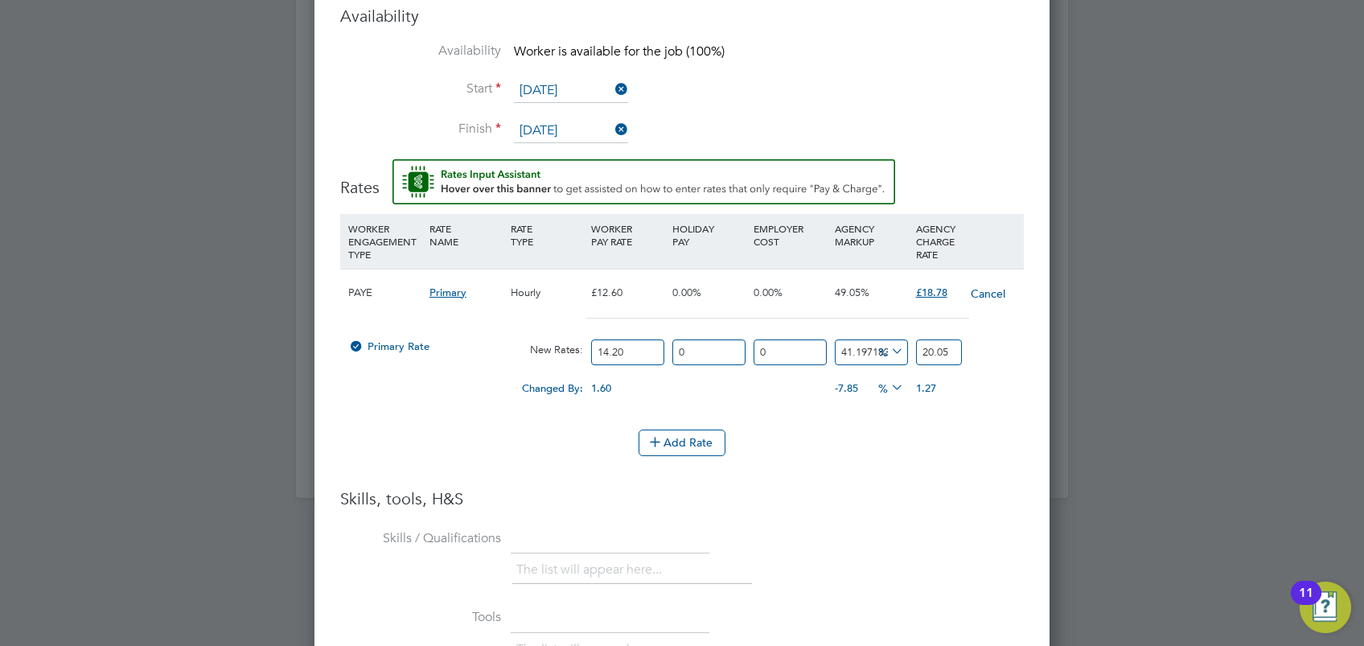
click at [840, 424] on li "WORKER ENGAGEMENT TYPE RATE NAME RATE TYPE WORKER PAY RATE HOLIDAY PAY EMPLOYER…" at bounding box center [682, 322] width 684 height 216
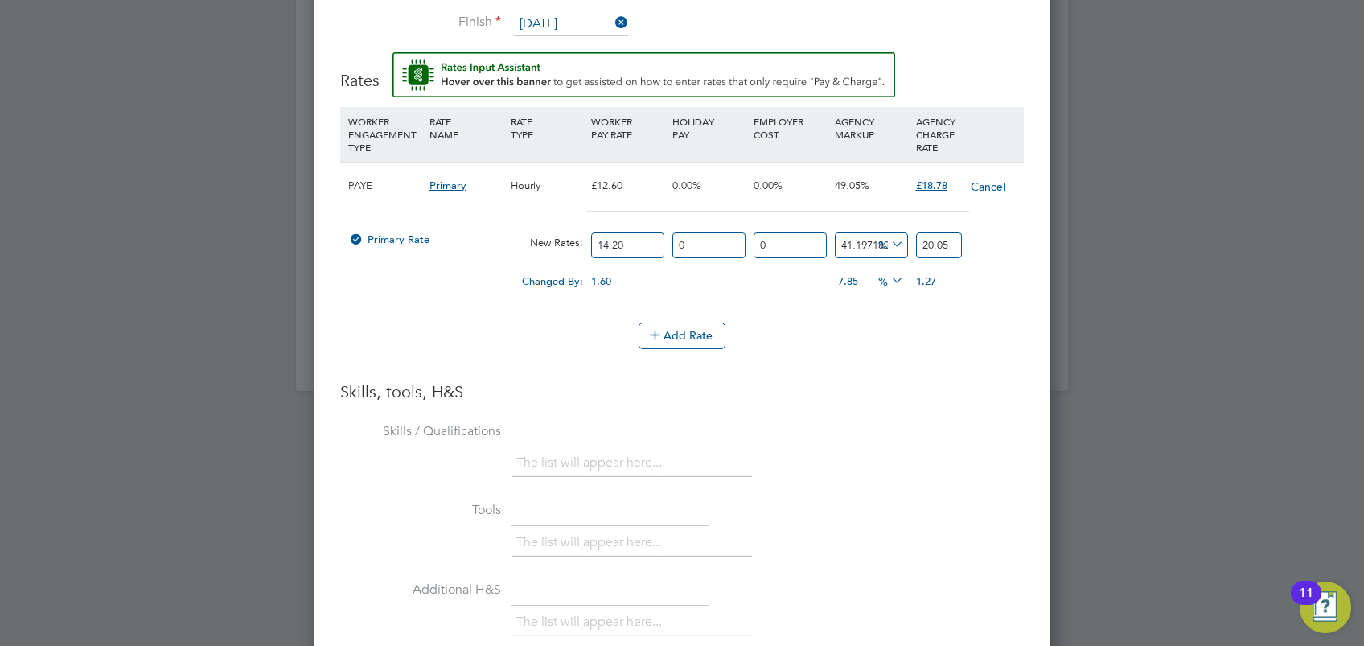
click at [906, 397] on h3 "Skills, tools, H&S" at bounding box center [682, 391] width 684 height 21
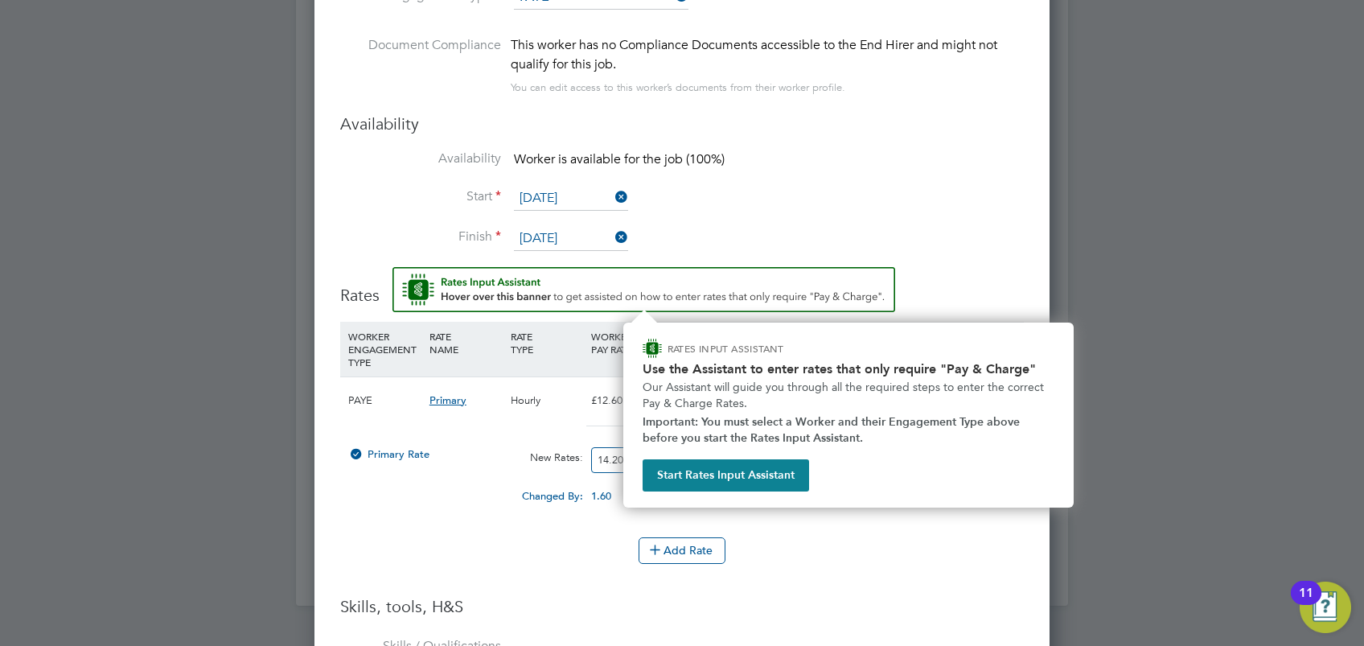
scroll to position [1509, 0]
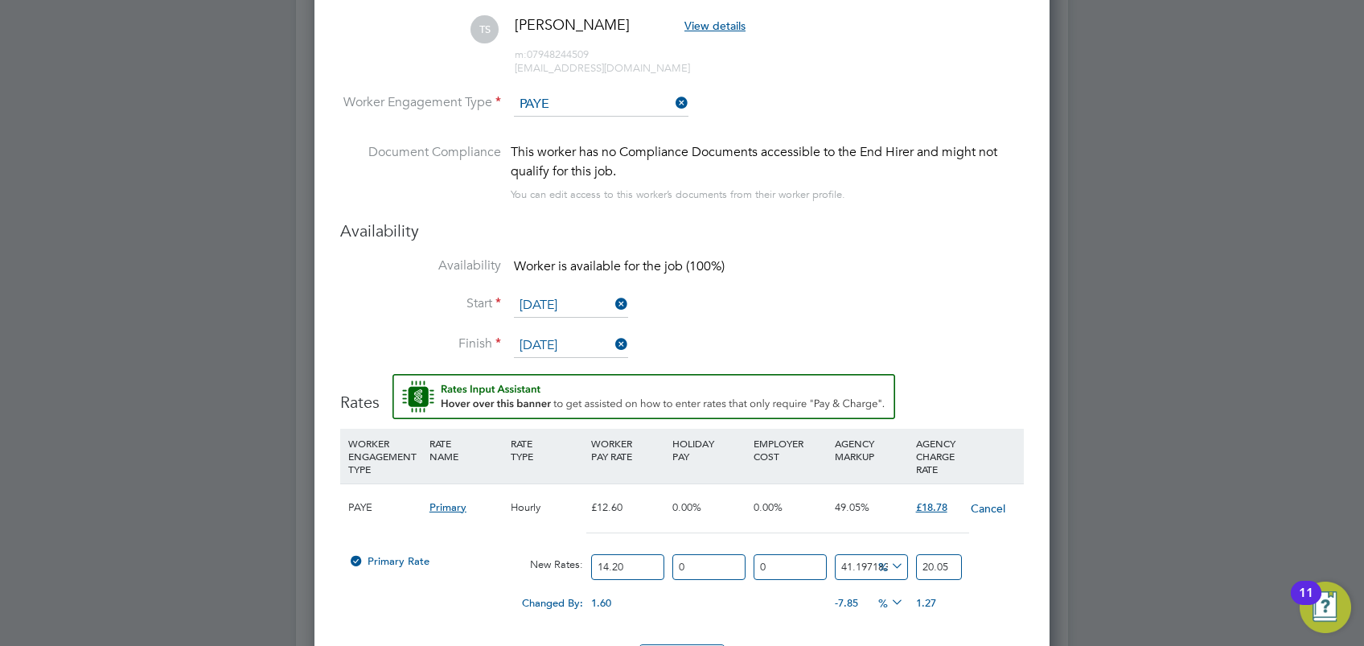
click at [920, 228] on h3 "Availability" at bounding box center [682, 230] width 684 height 21
click at [888, 560] on icon at bounding box center [888, 566] width 0 height 23
click at [888, 555] on icon at bounding box center [888, 566] width 0 height 23
click at [888, 566] on icon at bounding box center [888, 566] width 0 height 23
click at [897, 608] on li "£" at bounding box center [892, 603] width 39 height 21
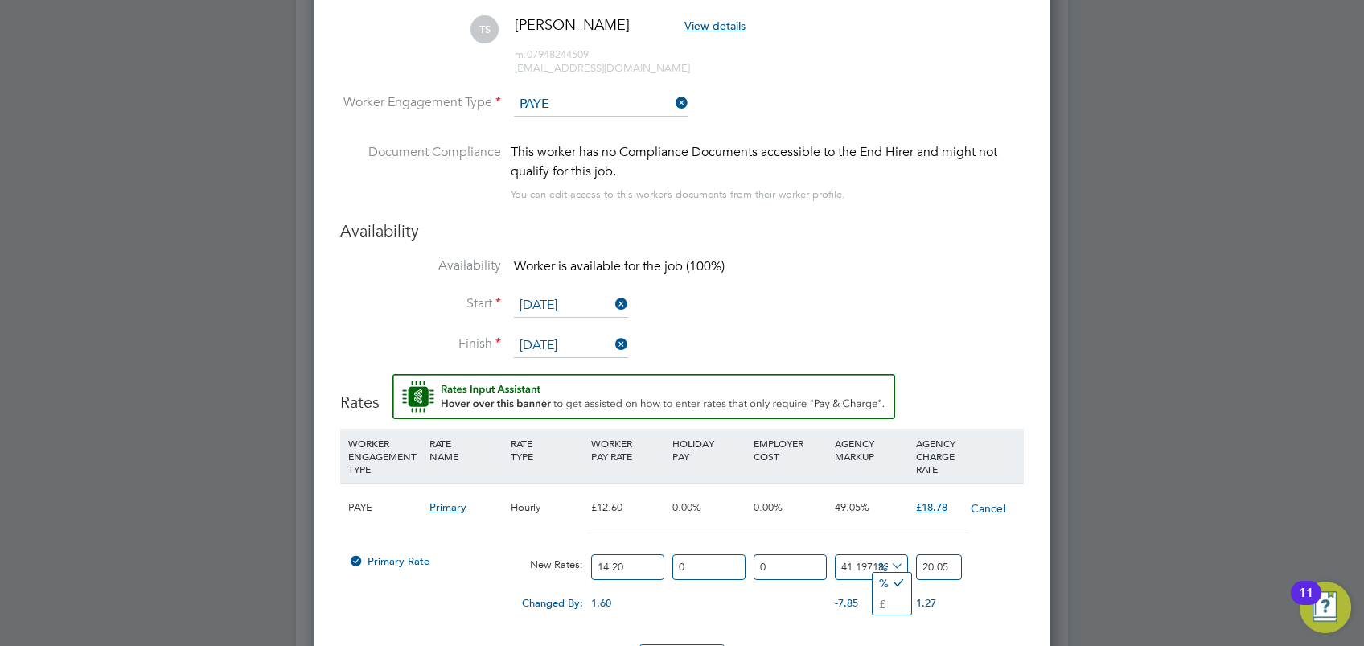
scroll to position [1529, 736]
click at [888, 566] on icon at bounding box center [888, 566] width 0 height 23
click at [877, 586] on li "%" at bounding box center [890, 583] width 35 height 21
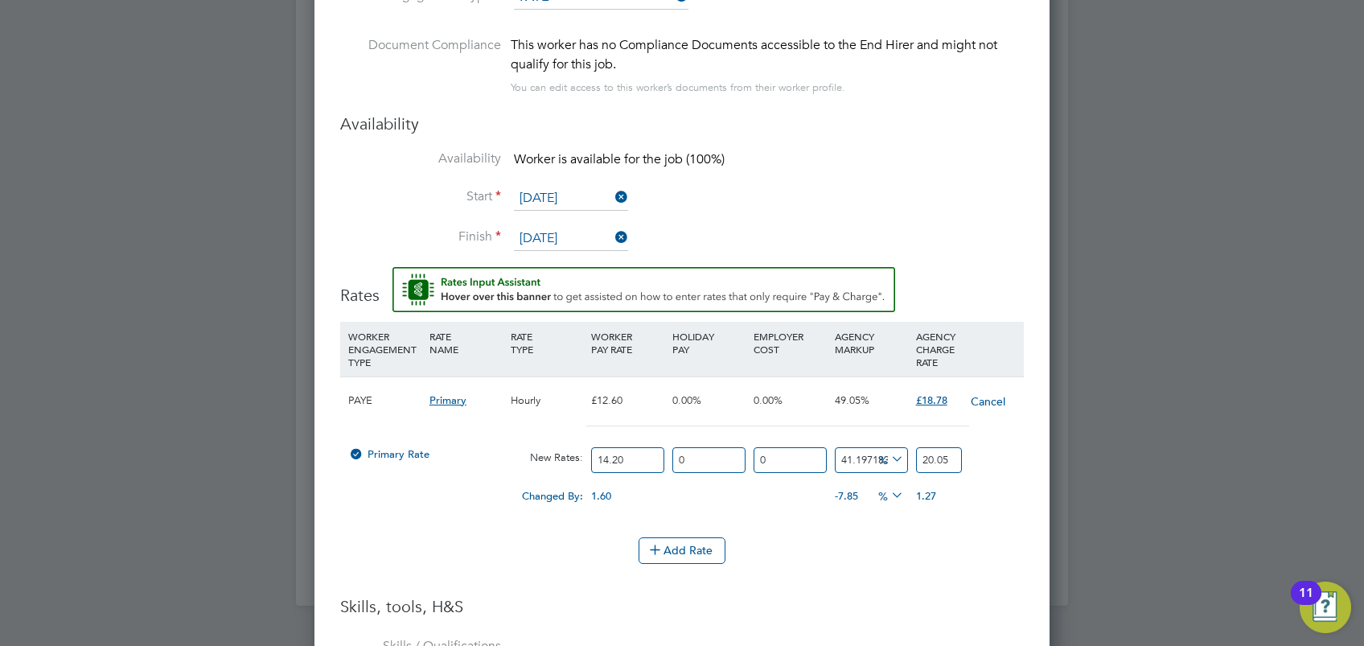
click at [938, 549] on div "Add Rate" at bounding box center [682, 550] width 684 height 26
drag, startPoint x: 595, startPoint y: 393, endPoint x: 637, endPoint y: 396, distance: 41.9
click at [637, 396] on div "£12.60" at bounding box center [627, 400] width 81 height 47
drag, startPoint x: 849, startPoint y: 392, endPoint x: 730, endPoint y: 400, distance: 119.3
click at [730, 400] on div "PAYE Primary Hourly £12.60 0.00% 0.00% 49.05% £18.78 Cancel" at bounding box center [682, 400] width 684 height 49
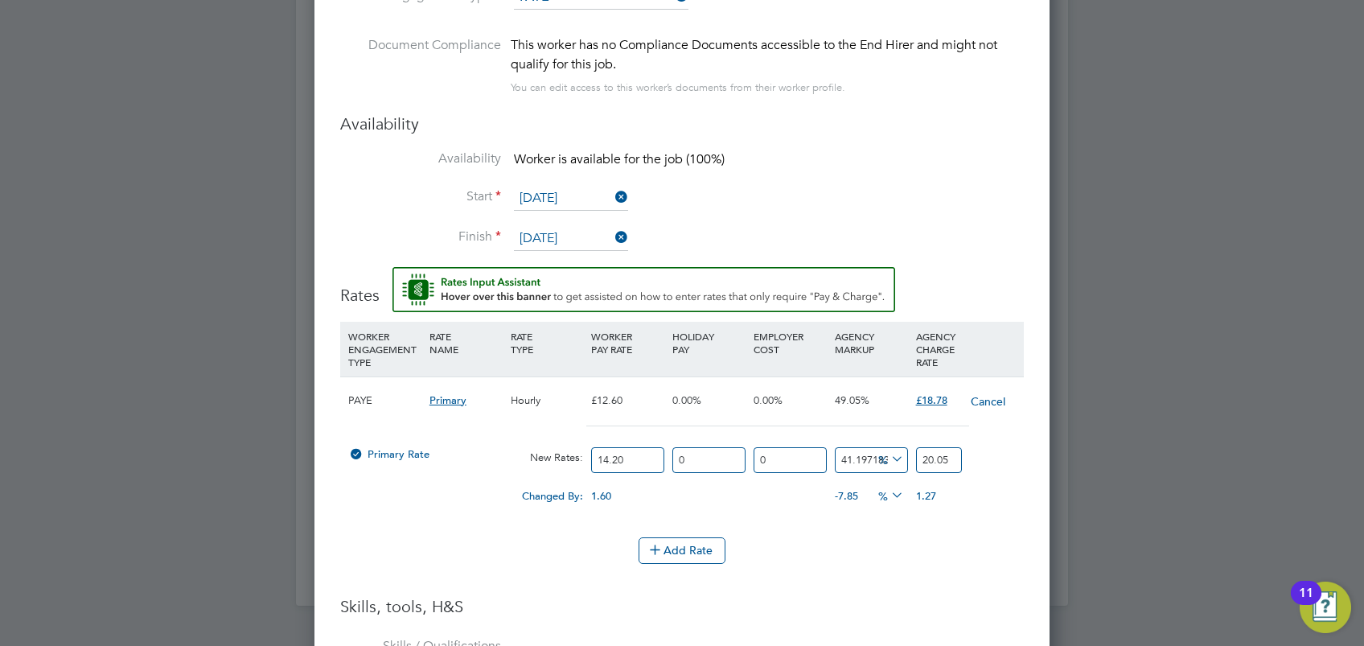
click at [847, 566] on li "Add Rate" at bounding box center [682, 558] width 684 height 42
click at [930, 450] on input "20.05" at bounding box center [939, 460] width 46 height 27
click at [927, 450] on input "20.05" at bounding box center [939, 460] width 46 height 27
click at [631, 451] on input "14.20" at bounding box center [627, 460] width 73 height 27
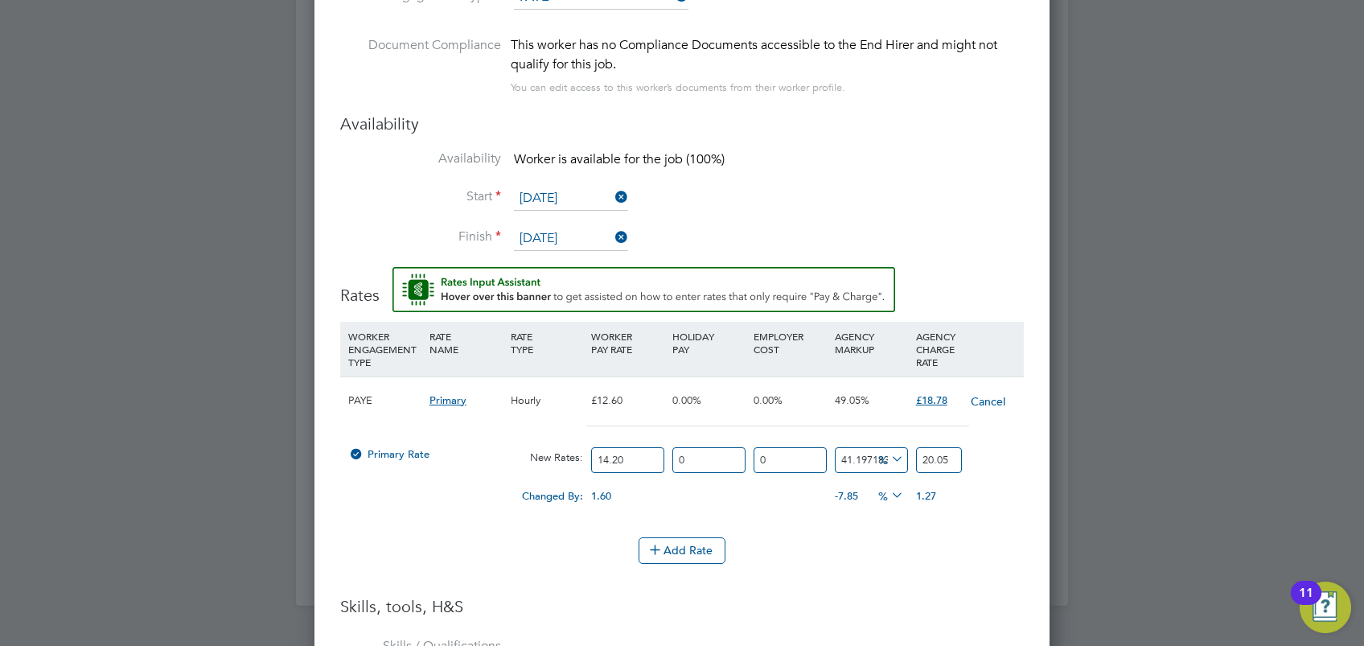
click at [631, 451] on input "14.20" at bounding box center [627, 460] width 73 height 27
click at [912, 559] on li "Add Rate" at bounding box center [682, 558] width 684 height 42
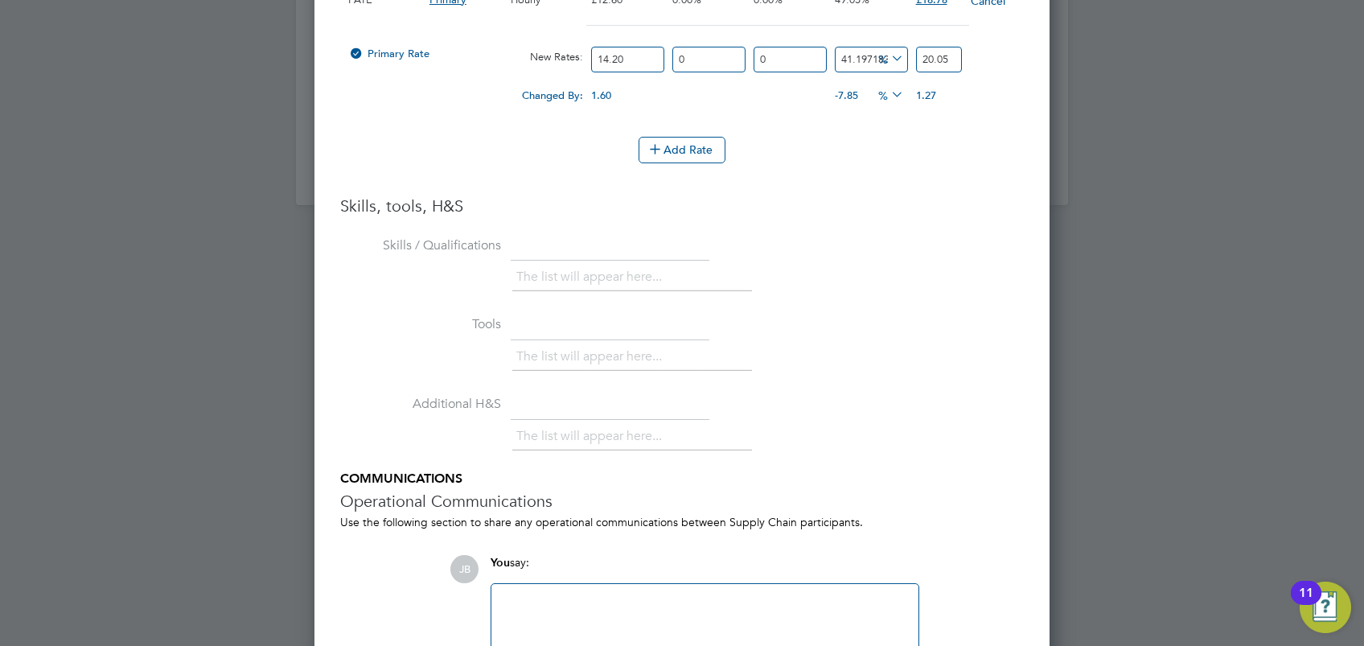
scroll to position [2123, 0]
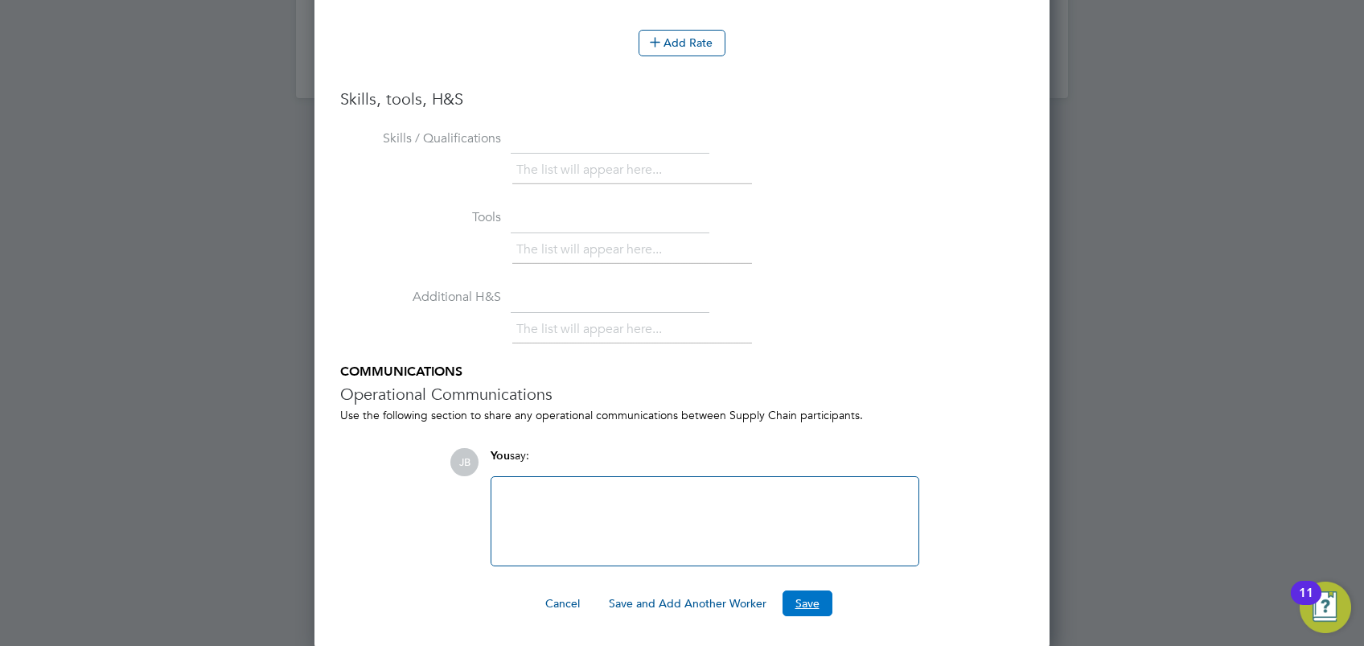
click at [807, 601] on button "Save" at bounding box center [807, 603] width 50 height 26
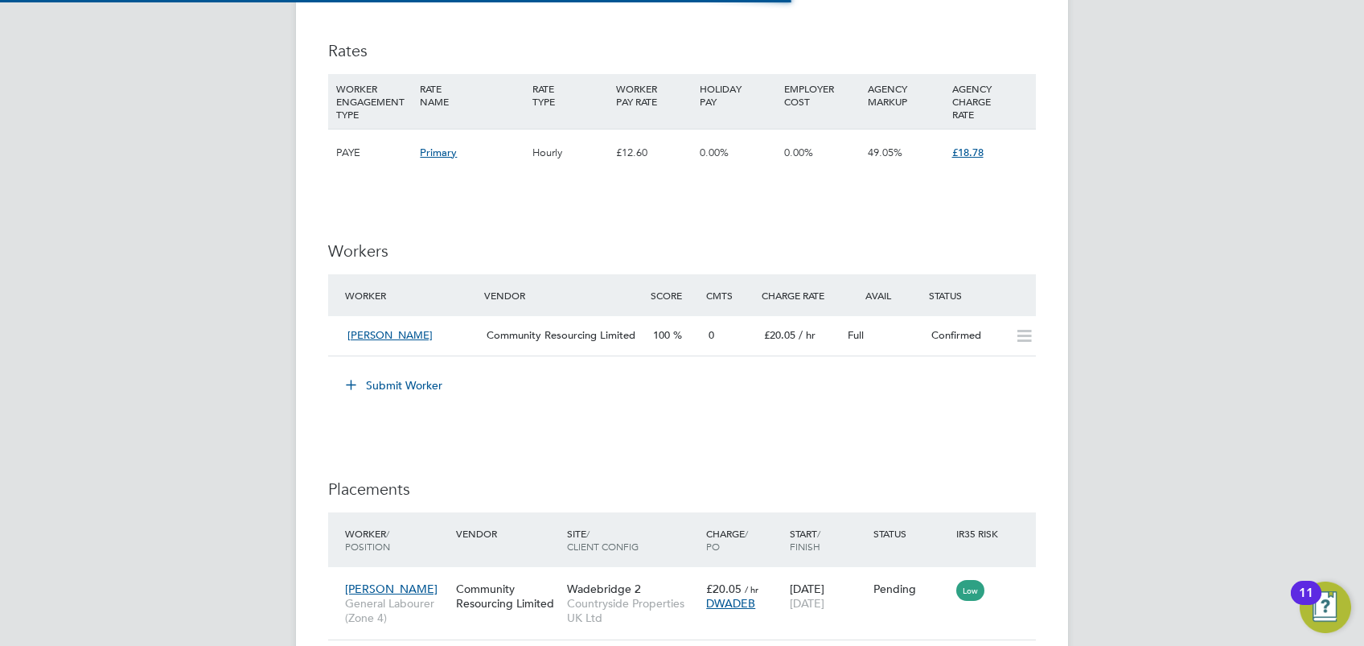
scroll to position [60, 111]
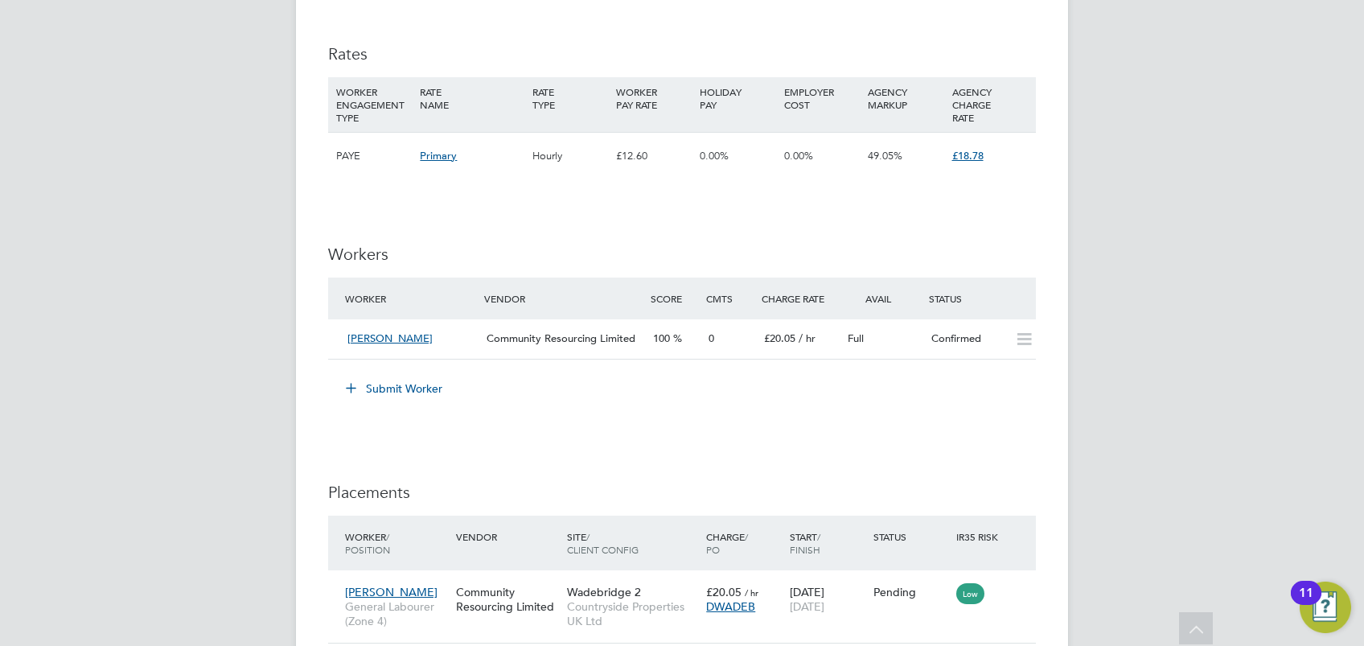
click at [412, 395] on button "Submit Worker" at bounding box center [395, 389] width 121 height 26
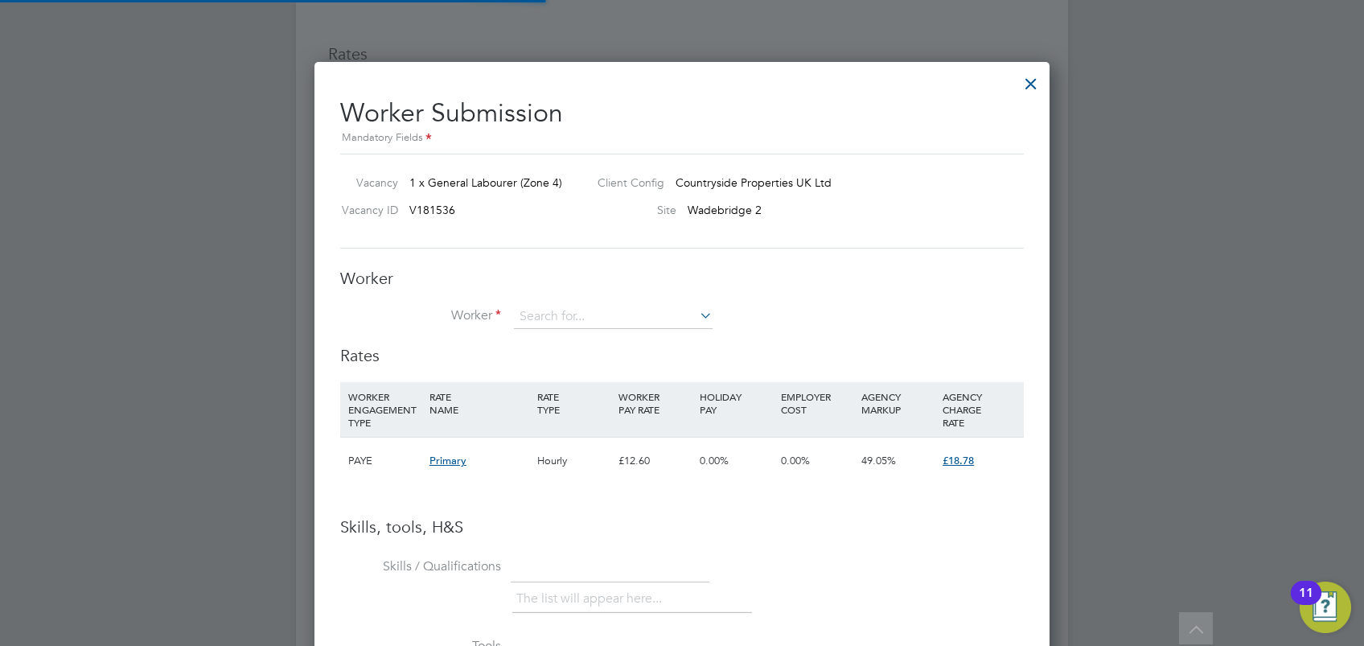
scroll to position [23, 251]
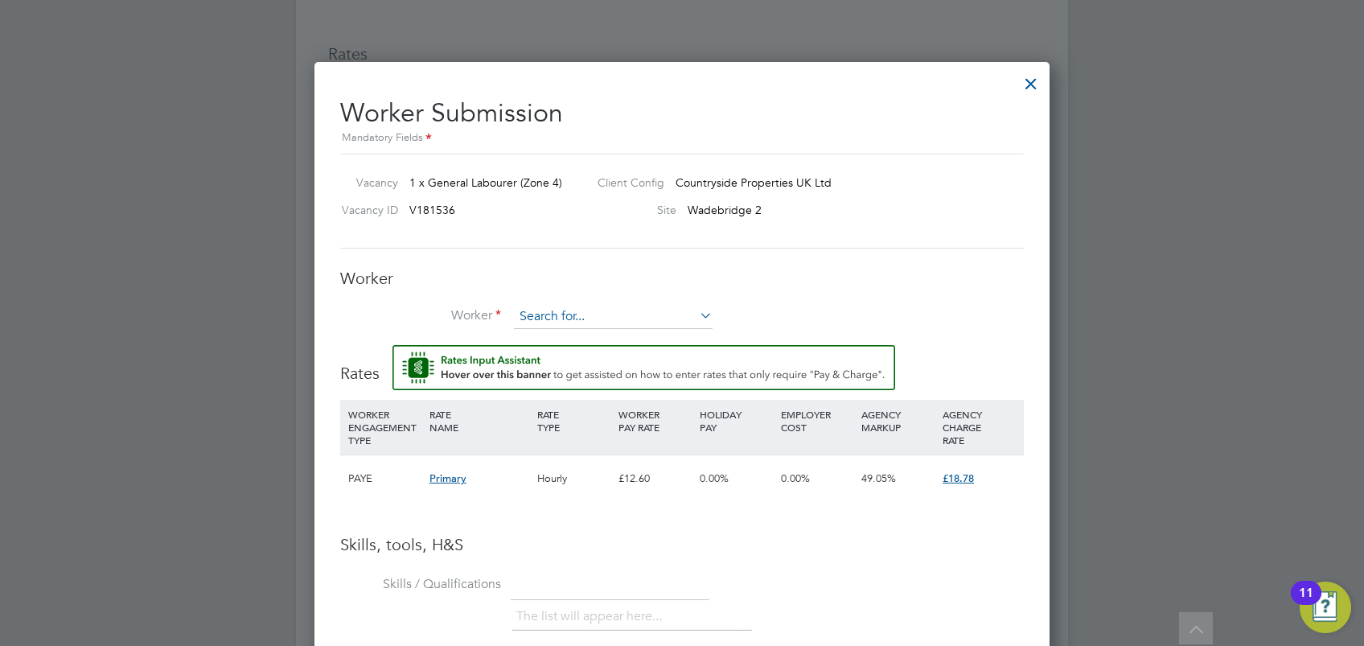
click at [621, 320] on input at bounding box center [613, 317] width 199 height 24
click at [593, 320] on input at bounding box center [613, 317] width 199 height 24
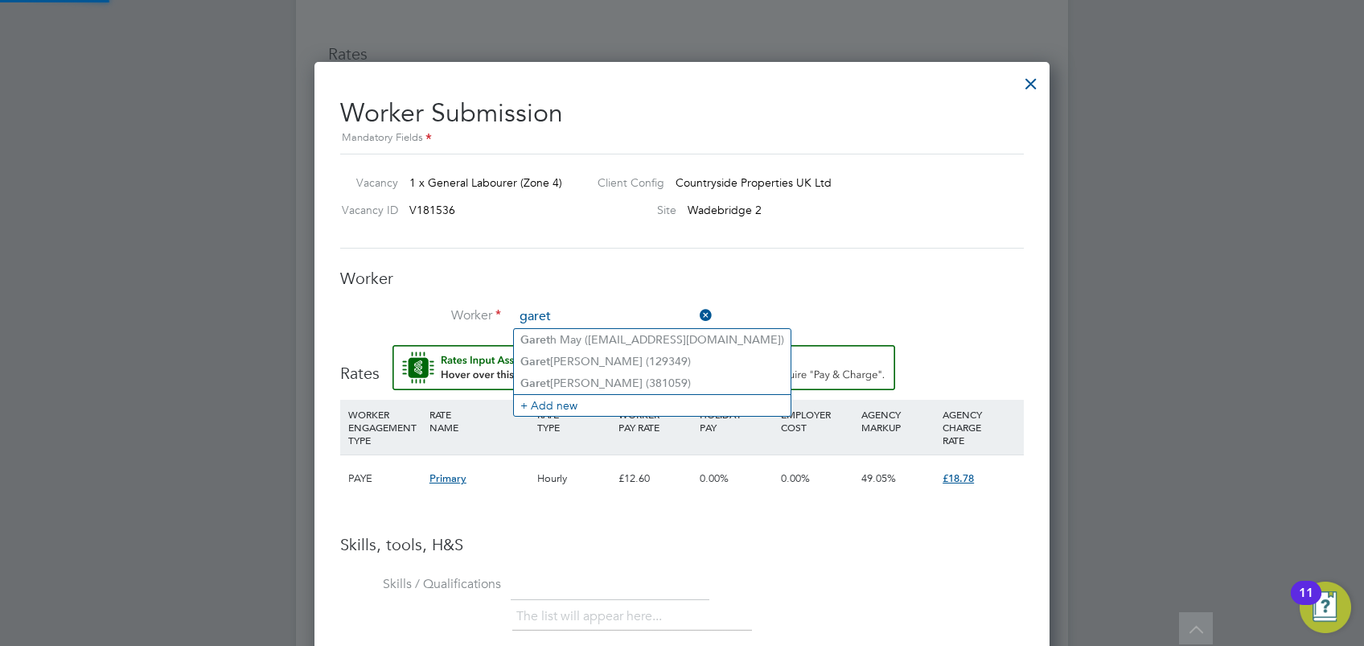
type input "garet"
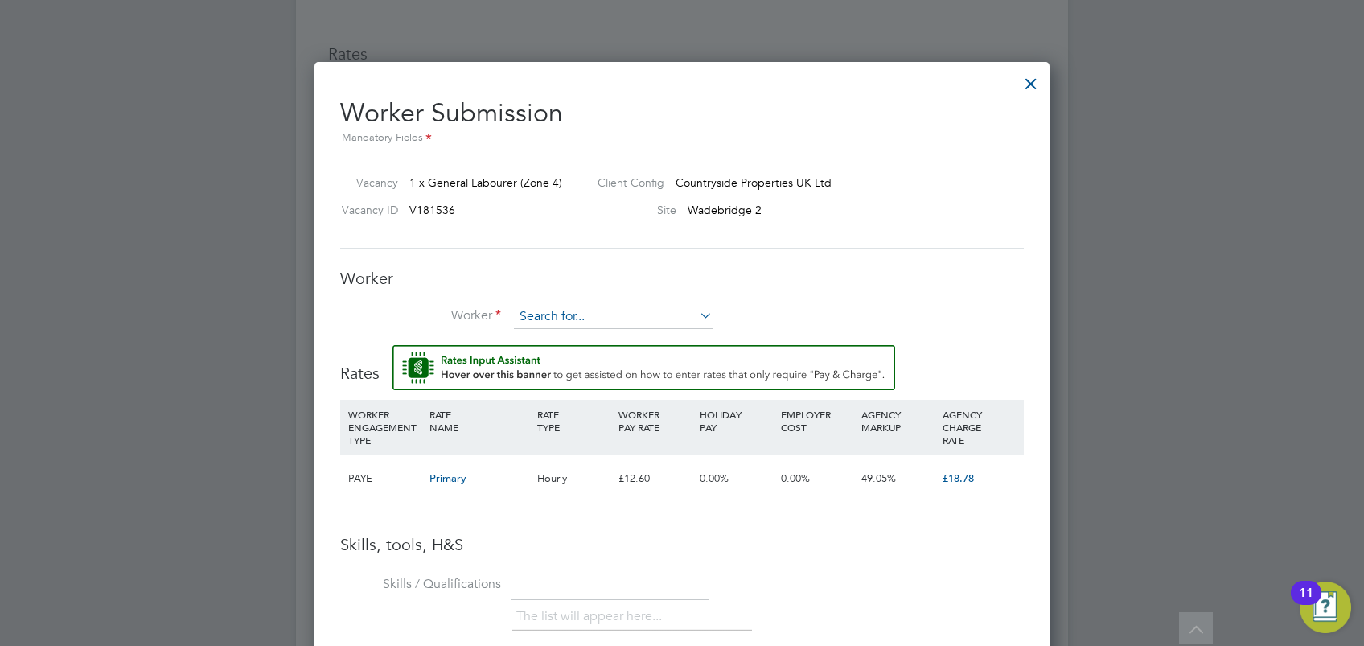
click at [603, 314] on input at bounding box center [613, 317] width 199 height 24
click at [614, 507] on li "Gar eth Bennett (381059)" at bounding box center [652, 514] width 277 height 22
type input "Gareth Bennett (381059)"
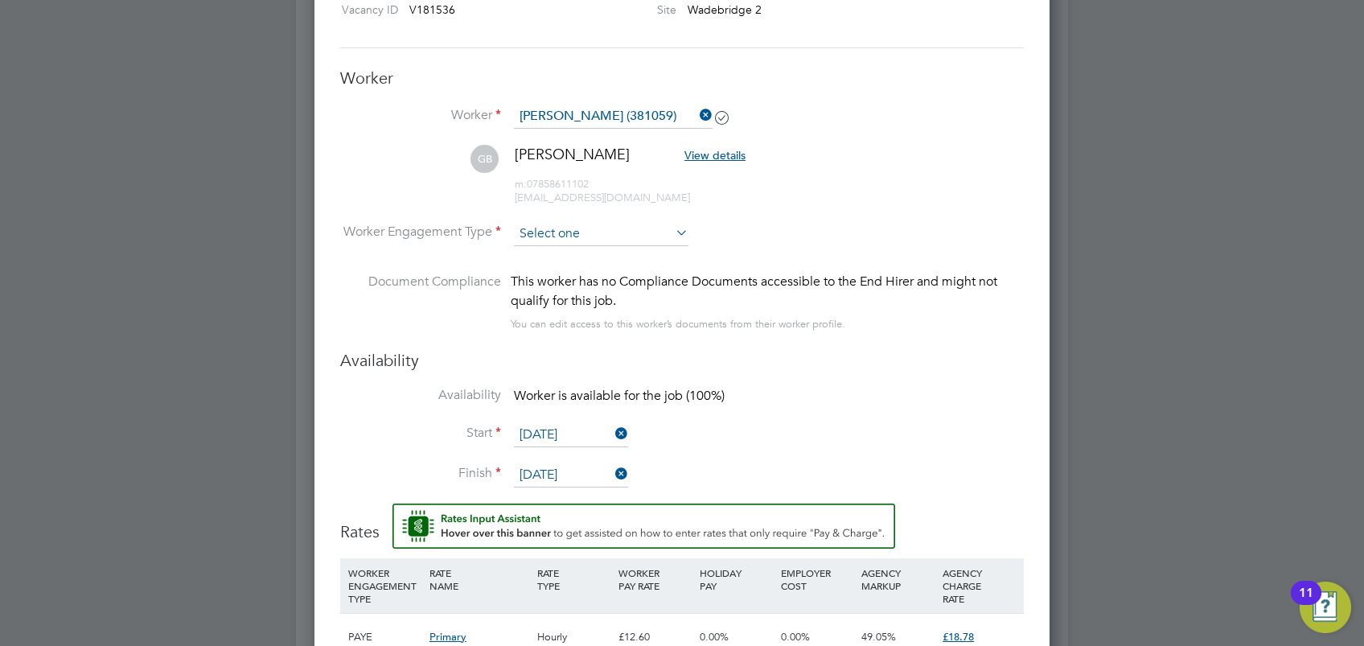
click at [625, 225] on input at bounding box center [601, 234] width 175 height 24
click at [663, 257] on li "Contract" at bounding box center [601, 254] width 175 height 21
type input "Contract"
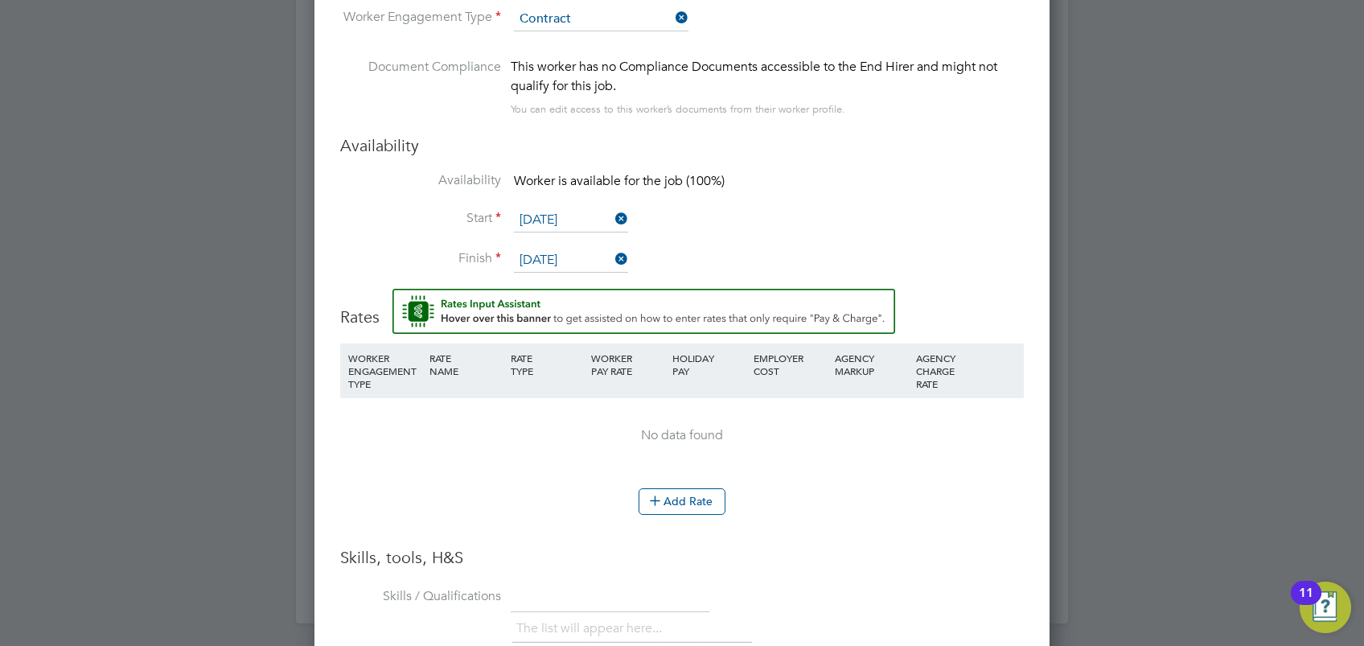
click at [597, 220] on input "[DATE]" at bounding box center [571, 220] width 114 height 24
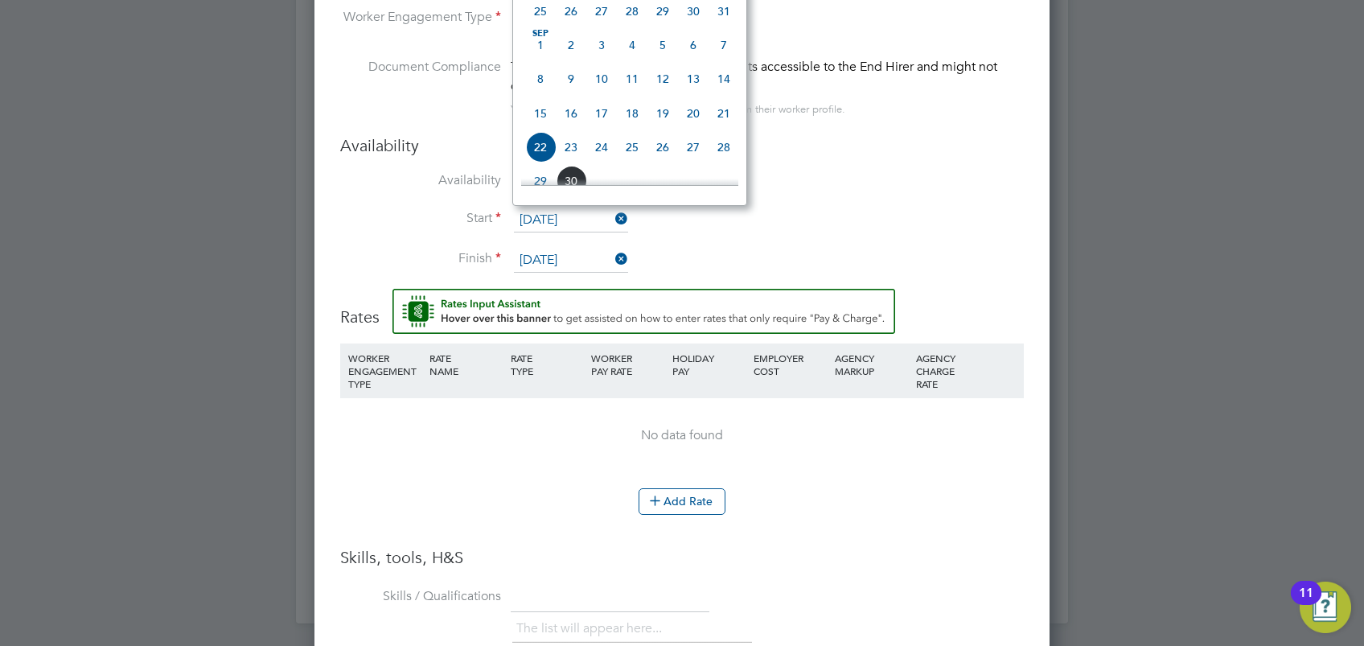
click at [573, 162] on span "23" at bounding box center [571, 147] width 31 height 31
type input "[DATE]"
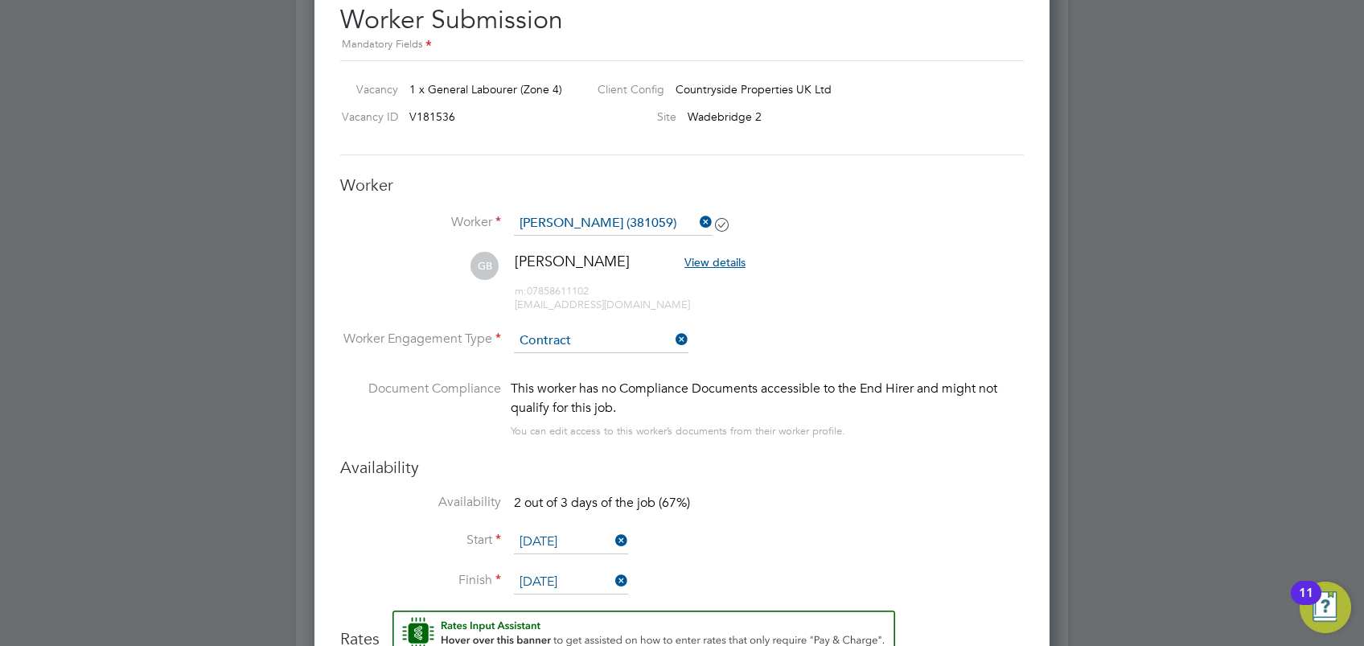
click at [573, 540] on input "[DATE]" at bounding box center [571, 542] width 114 height 24
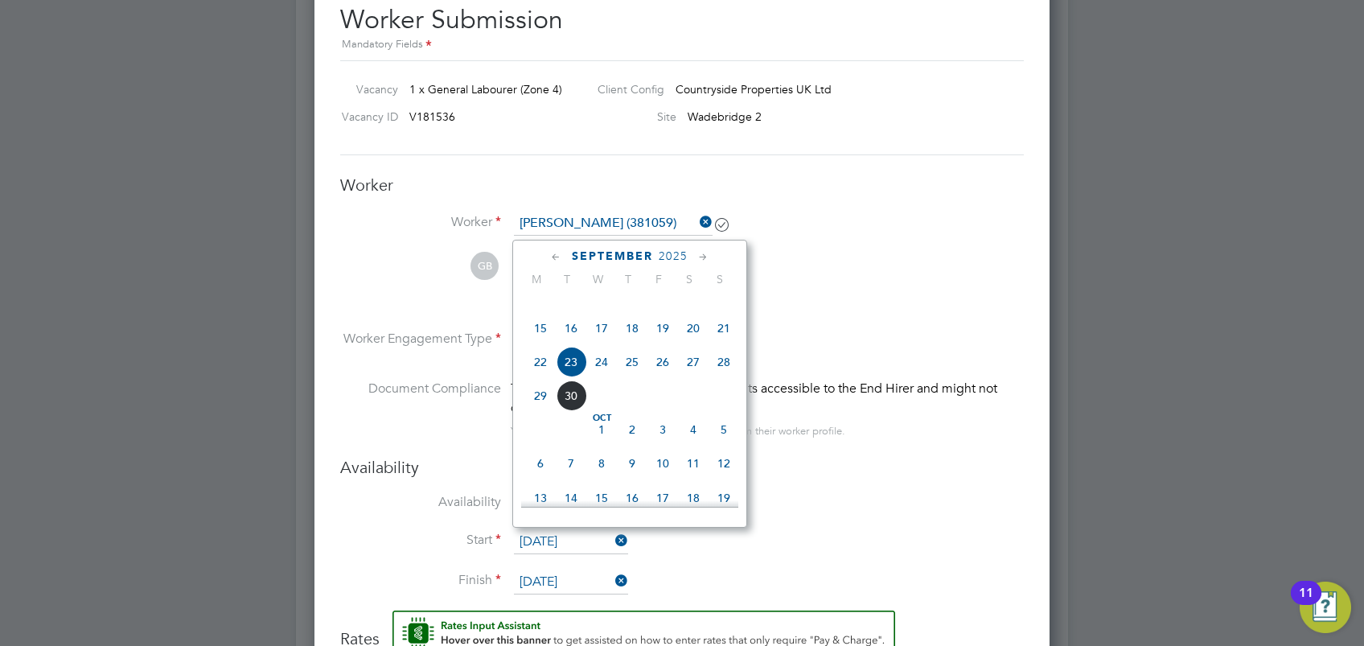
click at [570, 377] on span "23" at bounding box center [571, 362] width 31 height 31
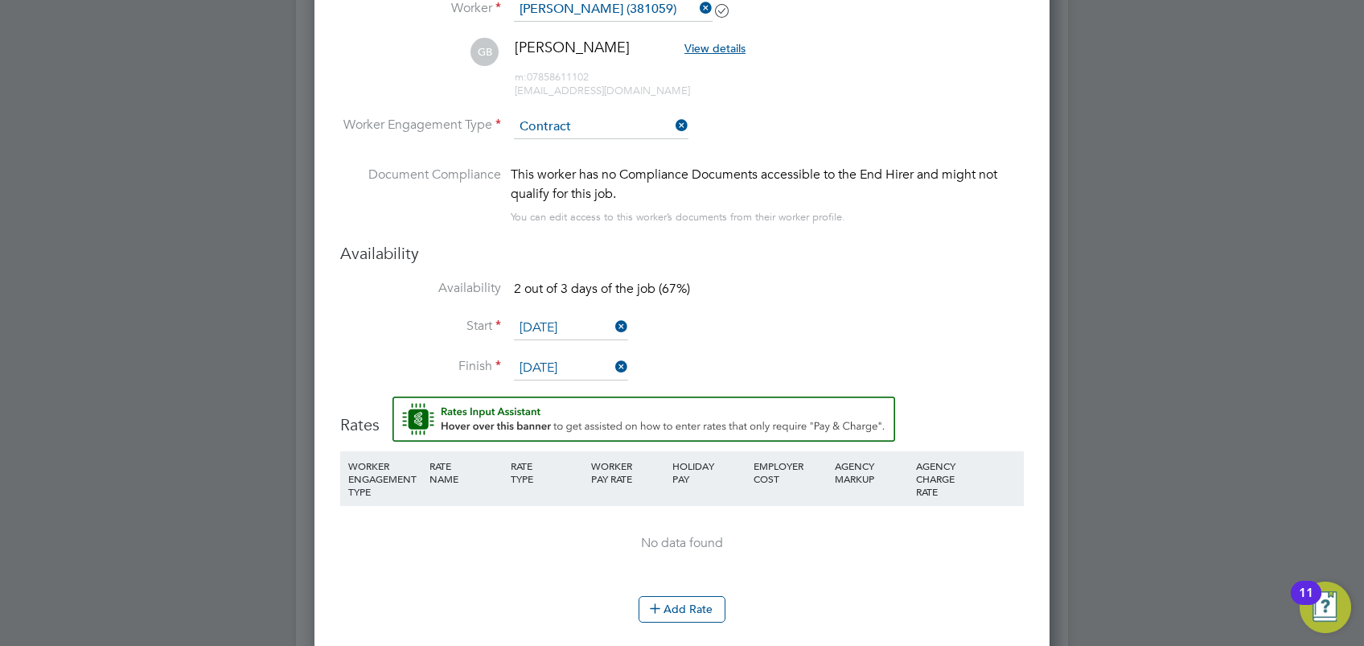
click at [573, 363] on input "[DATE]" at bounding box center [571, 368] width 114 height 24
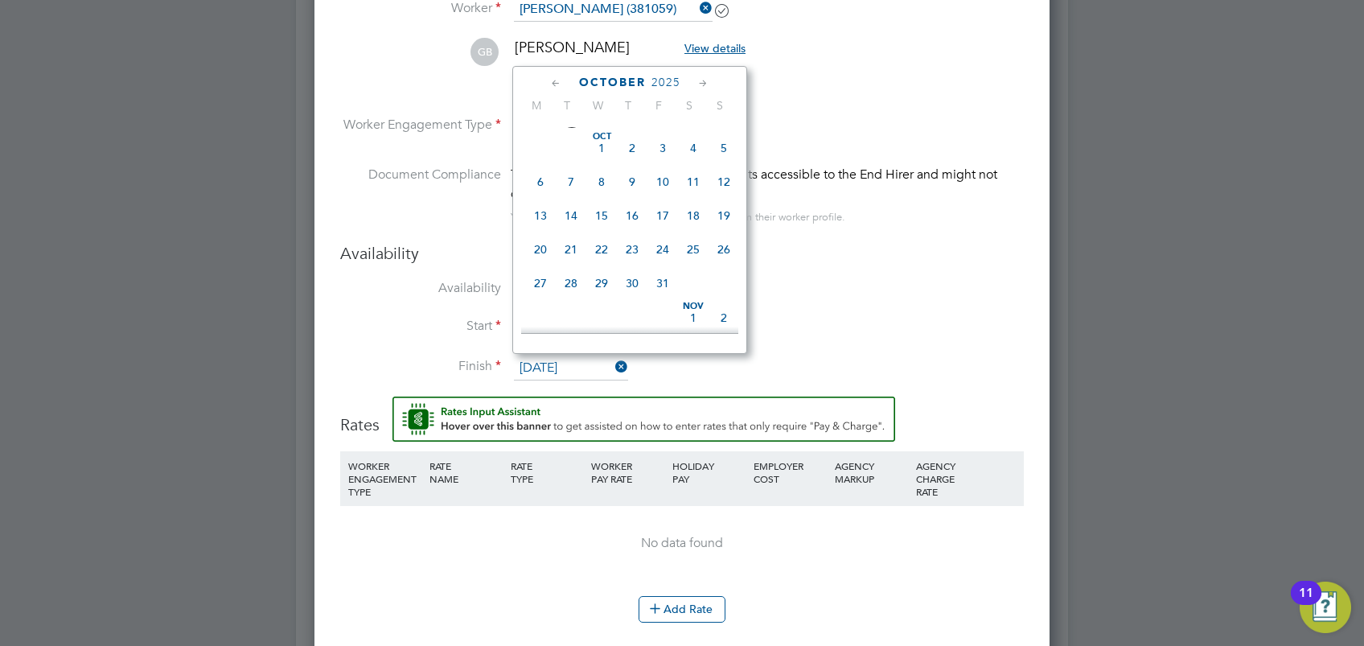
click at [663, 298] on span "31" at bounding box center [662, 283] width 31 height 31
type input "[DATE]"
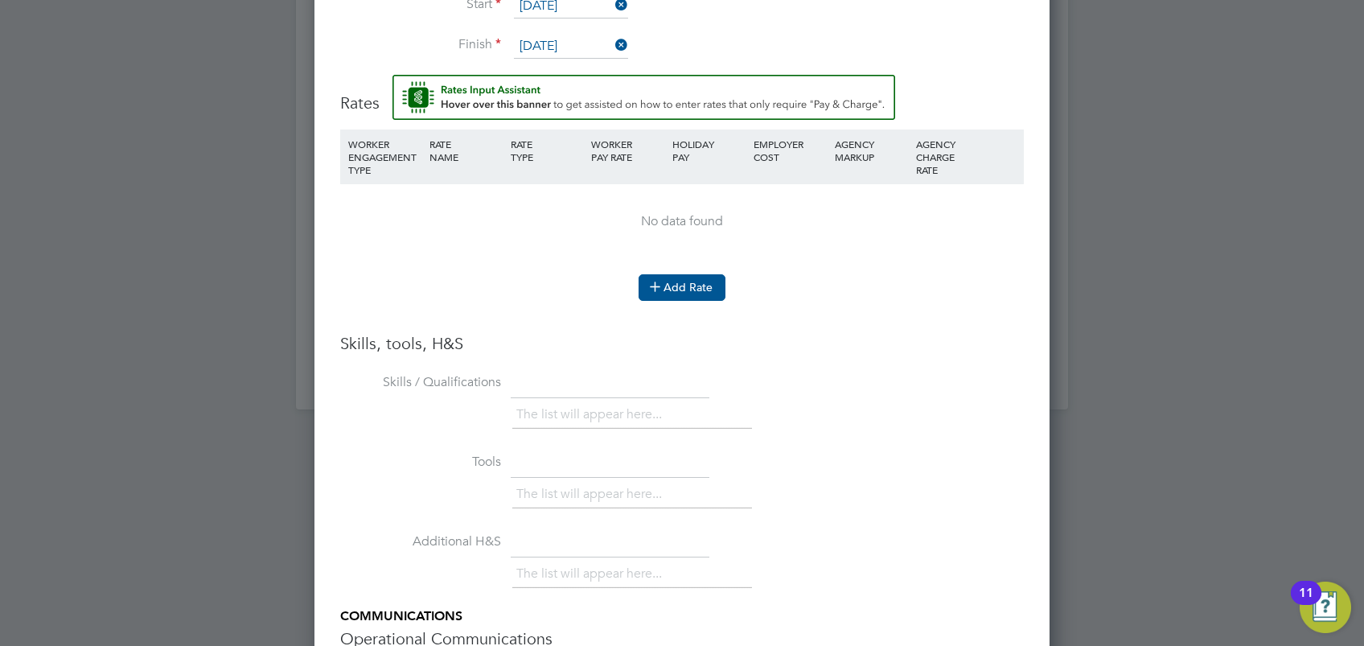
click at [688, 284] on button "Add Rate" at bounding box center [682, 287] width 87 height 26
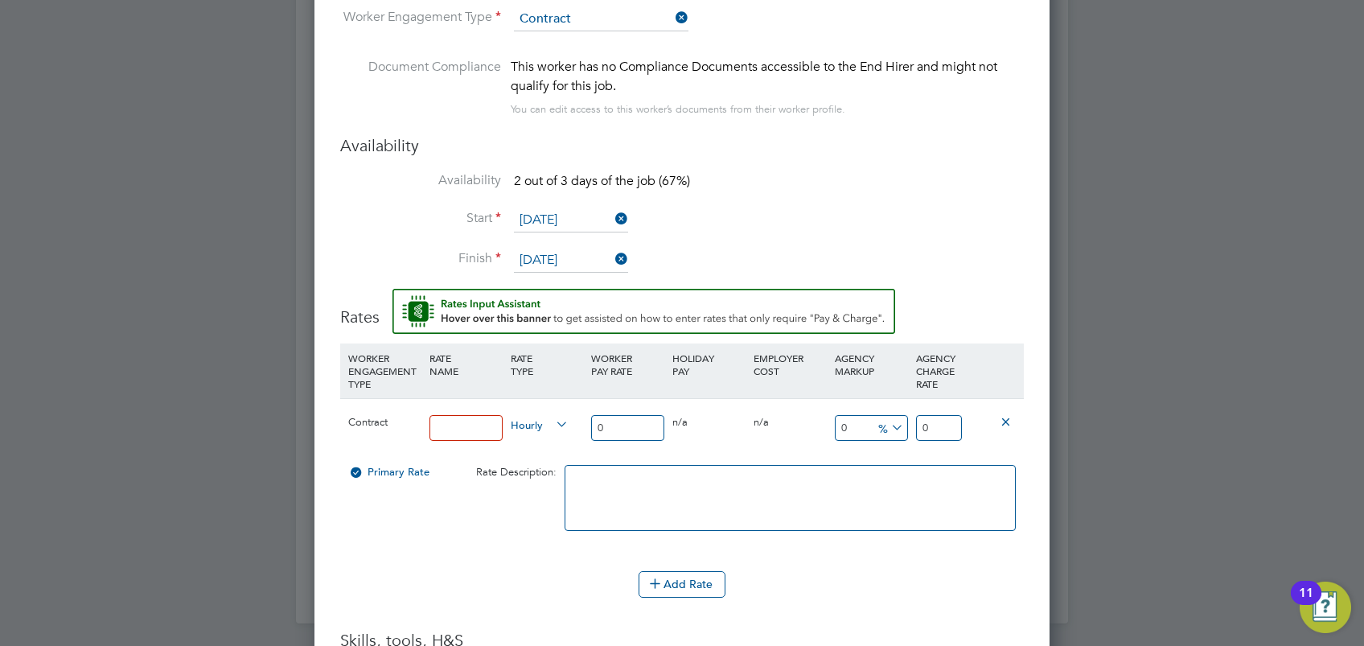
drag, startPoint x: 466, startPoint y: 430, endPoint x: 486, endPoint y: 434, distance: 19.7
click at [466, 430] on input at bounding box center [465, 428] width 73 height 27
type input "Standard"
click at [608, 432] on input "0" at bounding box center [627, 428] width 73 height 27
type input "1"
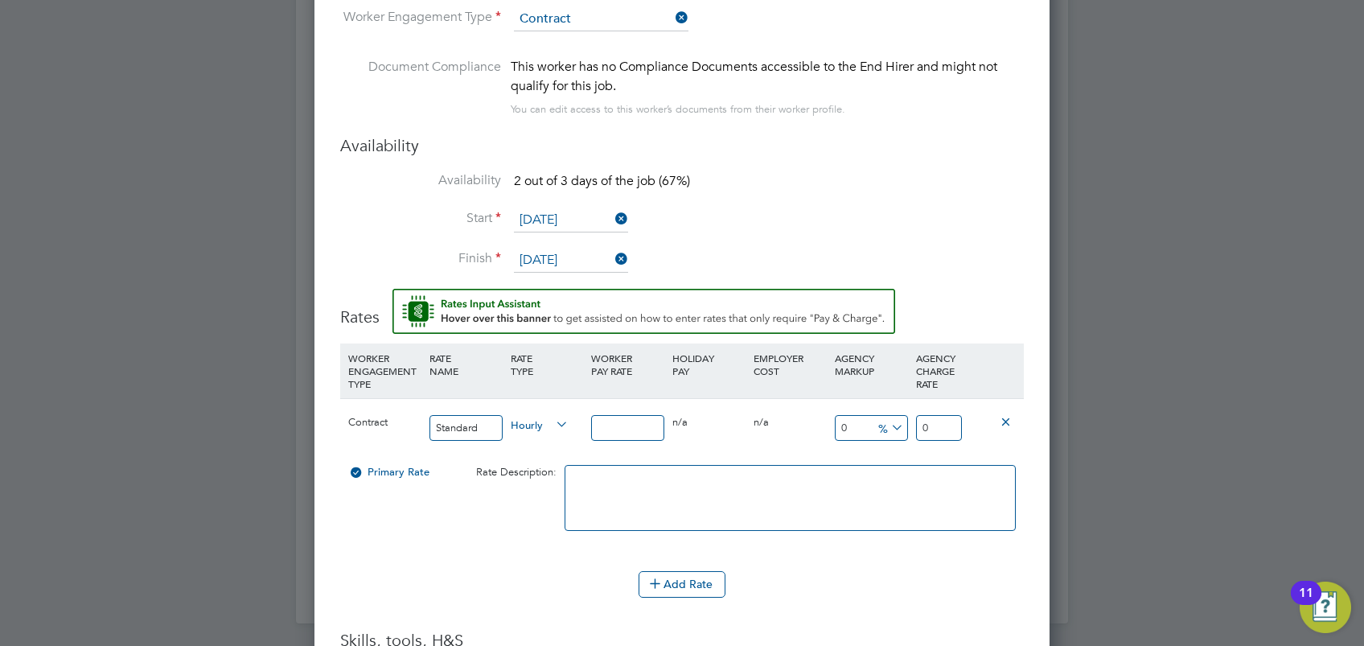
type input "1"
type input "16"
type input "16.5"
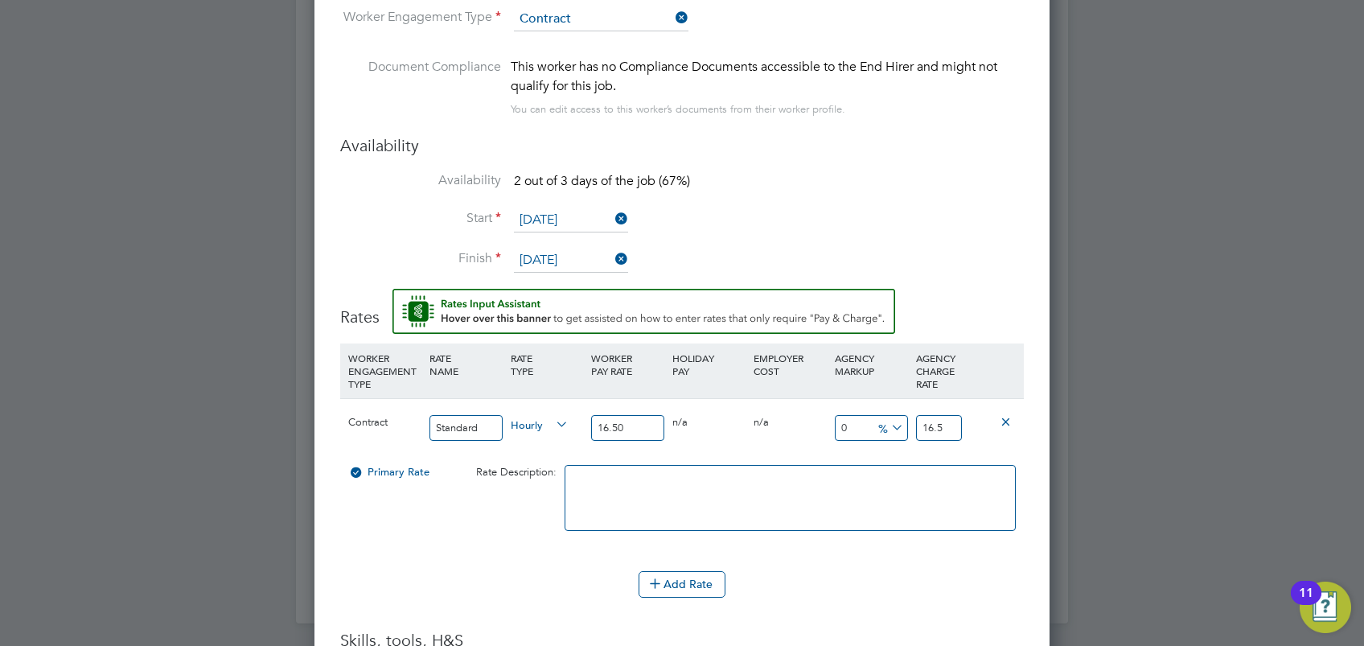
type input "16.50"
click at [936, 425] on input "16.5" at bounding box center [939, 428] width 46 height 27
type input "-87.87878787878788"
type input "2"
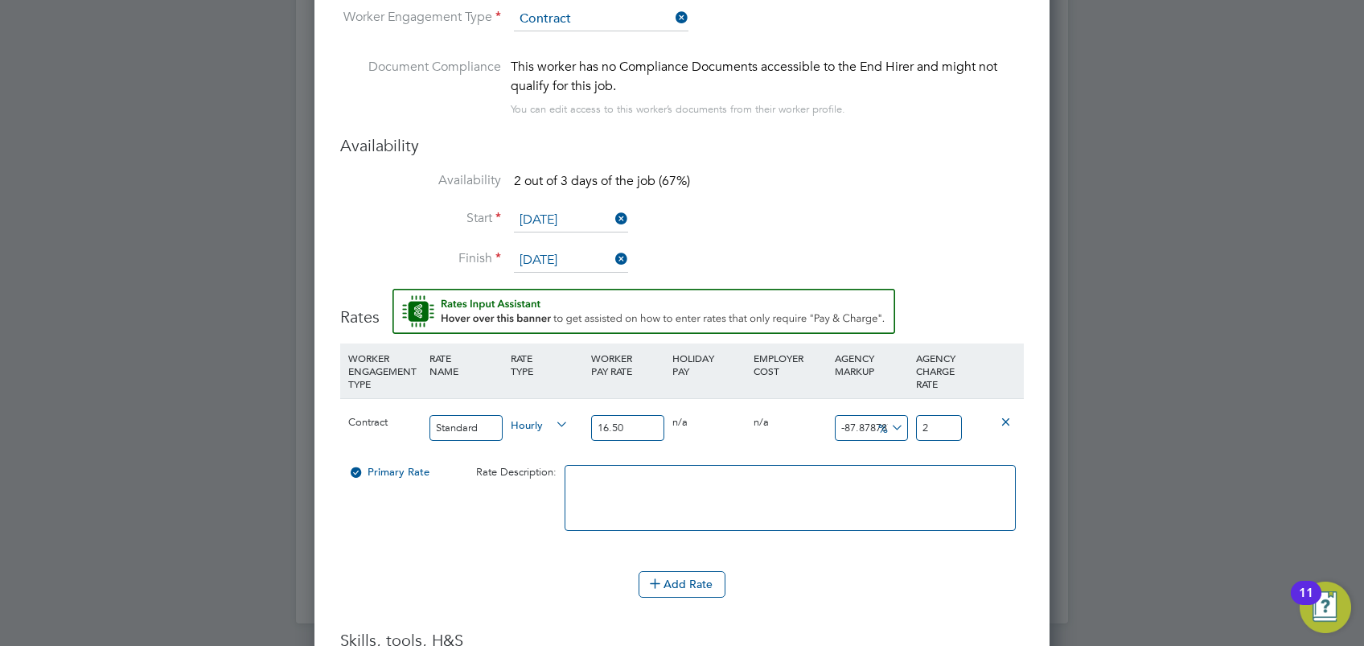
type input "21.21212121212121"
type input "20.0"
type input "21.515151515151516"
type input "20.05"
drag, startPoint x: 852, startPoint y: 569, endPoint x: 852, endPoint y: 585, distance: 15.3
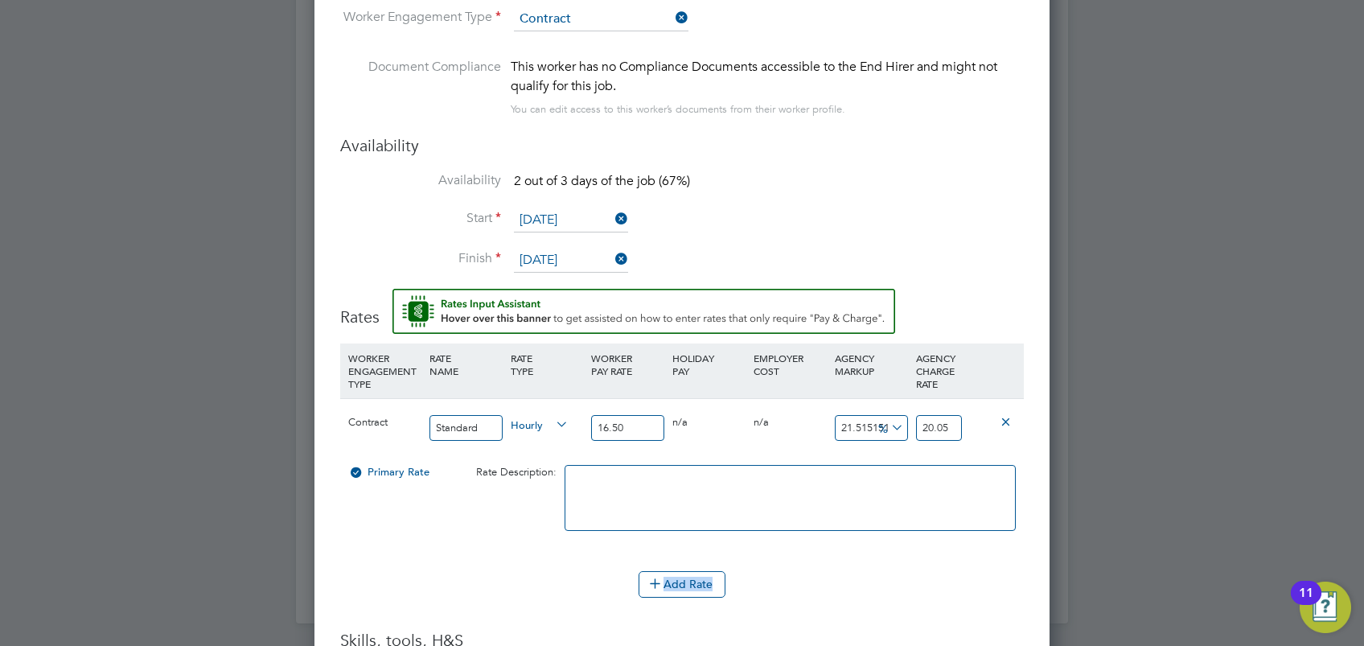
click at [852, 573] on ul "WORKER ENGAGEMENT TYPE RATE NAME RATE TYPE WORKER PAY RATE HOLIDAY PAY EMPLOYER…" at bounding box center [682, 478] width 684 height 270
click at [956, 603] on li "Add Rate" at bounding box center [682, 592] width 684 height 42
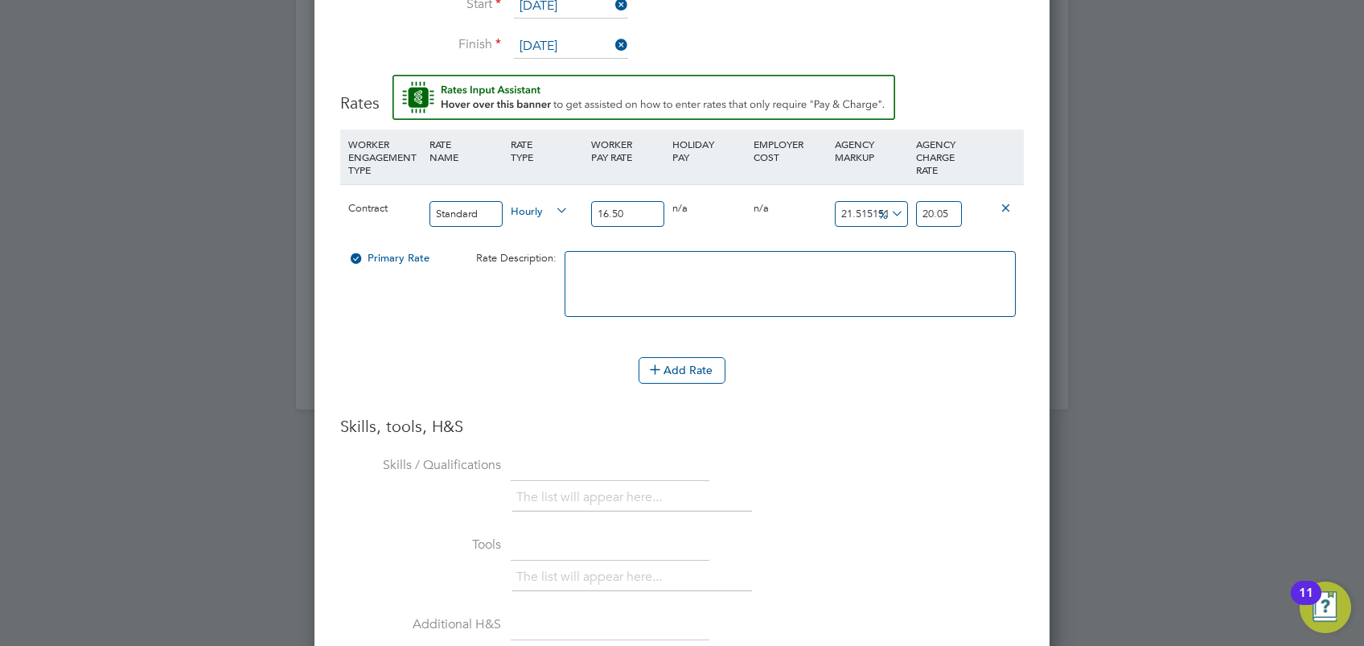
click at [951, 212] on input "20.05" at bounding box center [939, 214] width 46 height 27
click at [886, 463] on li "Skills / Qualifications The list will appear here..." at bounding box center [682, 493] width 684 height 80
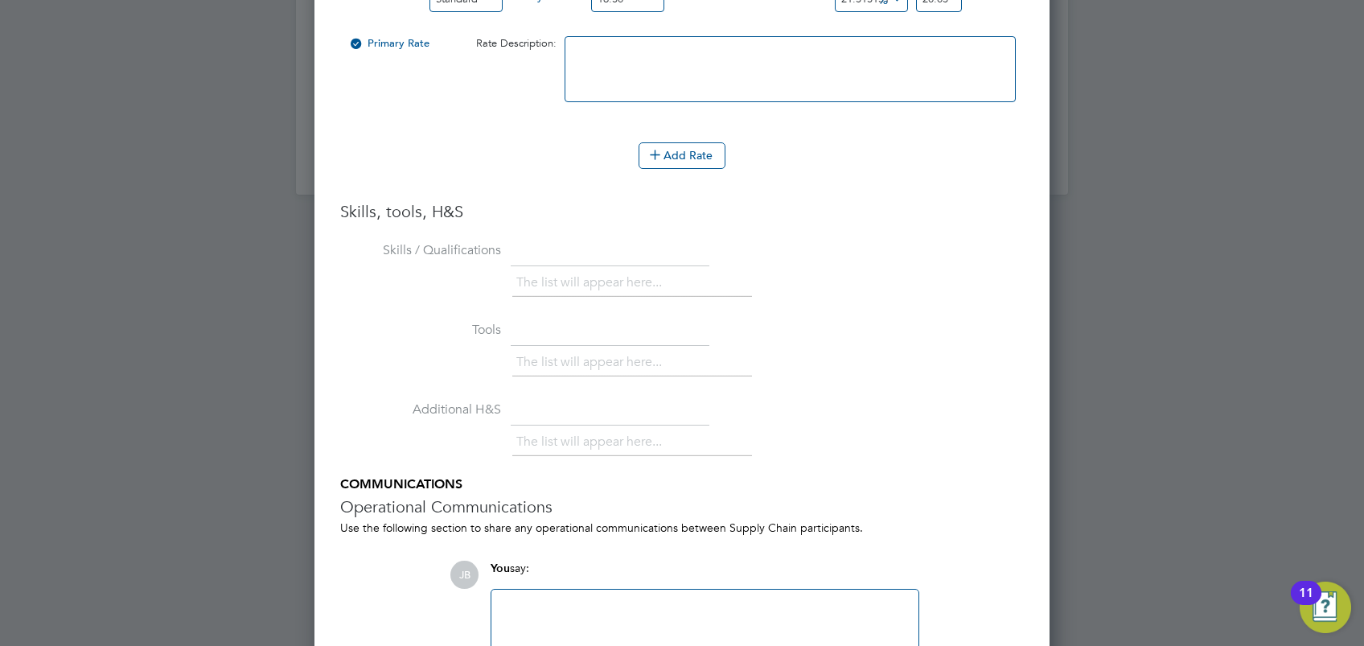
scroll to position [1808, 0]
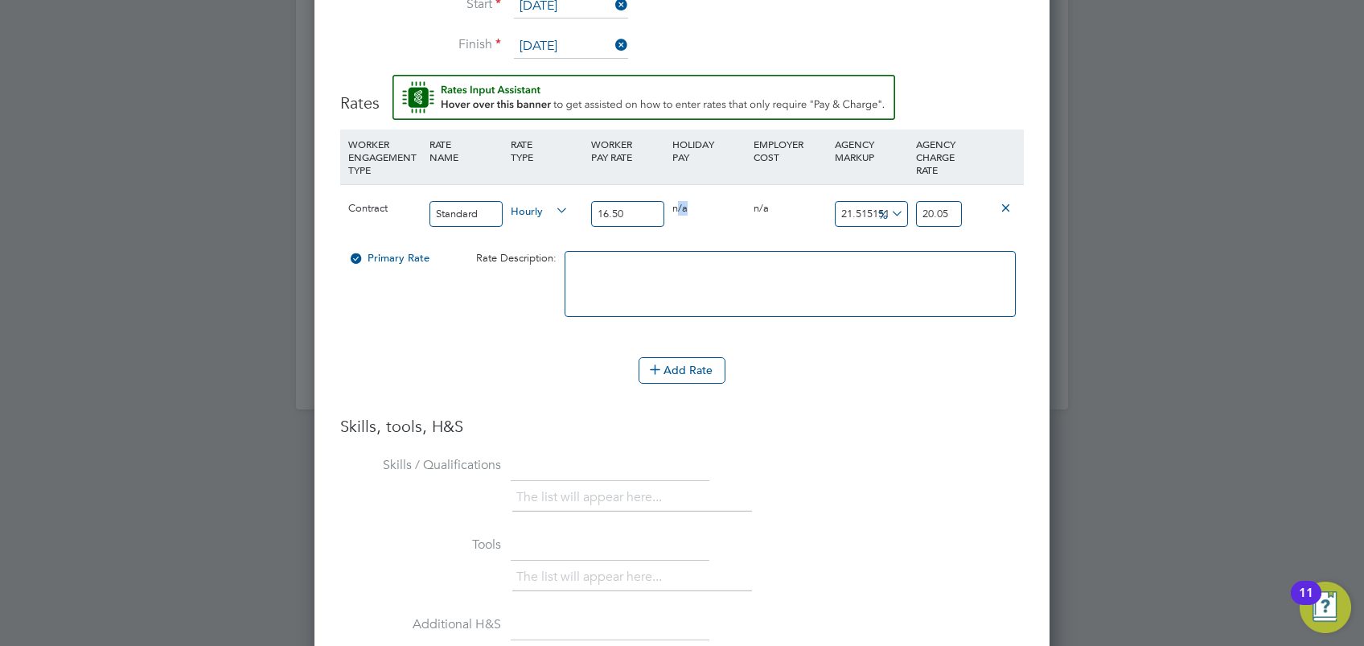
drag, startPoint x: 675, startPoint y: 206, endPoint x: 737, endPoint y: 268, distance: 87.0
click at [696, 221] on div "0 n/a" at bounding box center [708, 208] width 81 height 47
click at [852, 458] on li "Skills / Qualifications The list will appear here..." at bounding box center [682, 493] width 684 height 80
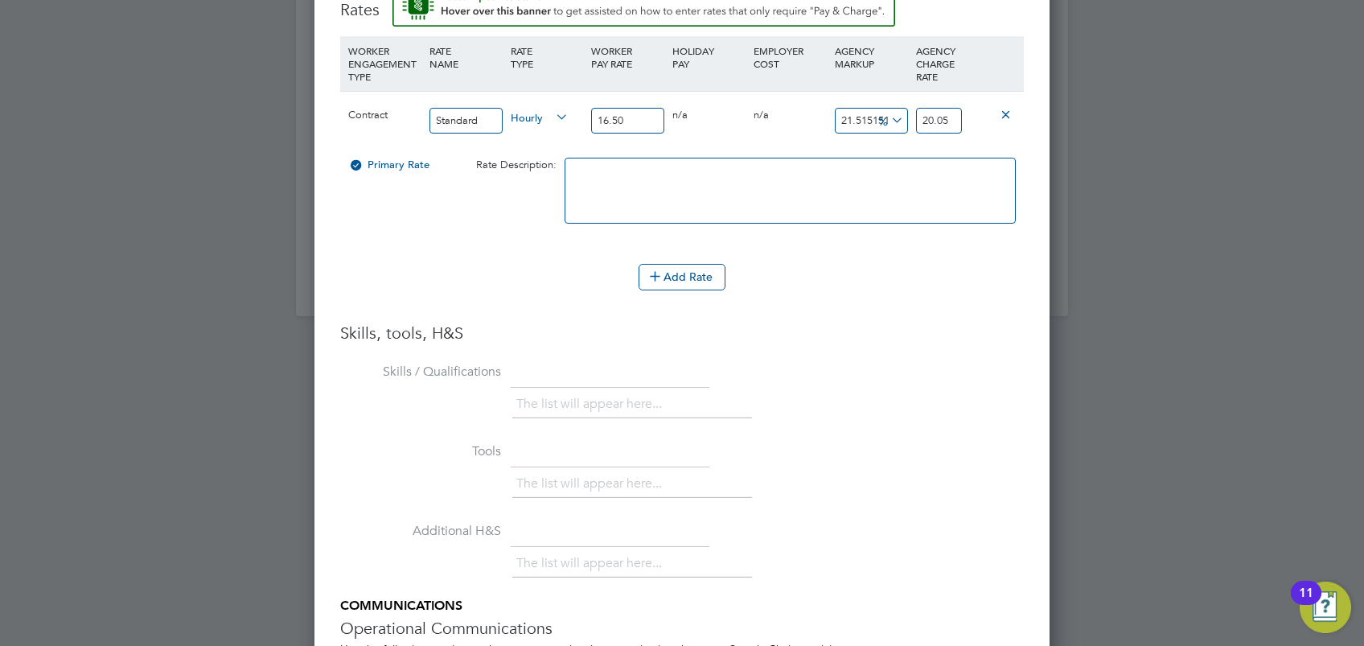
scroll to position [2135, 0]
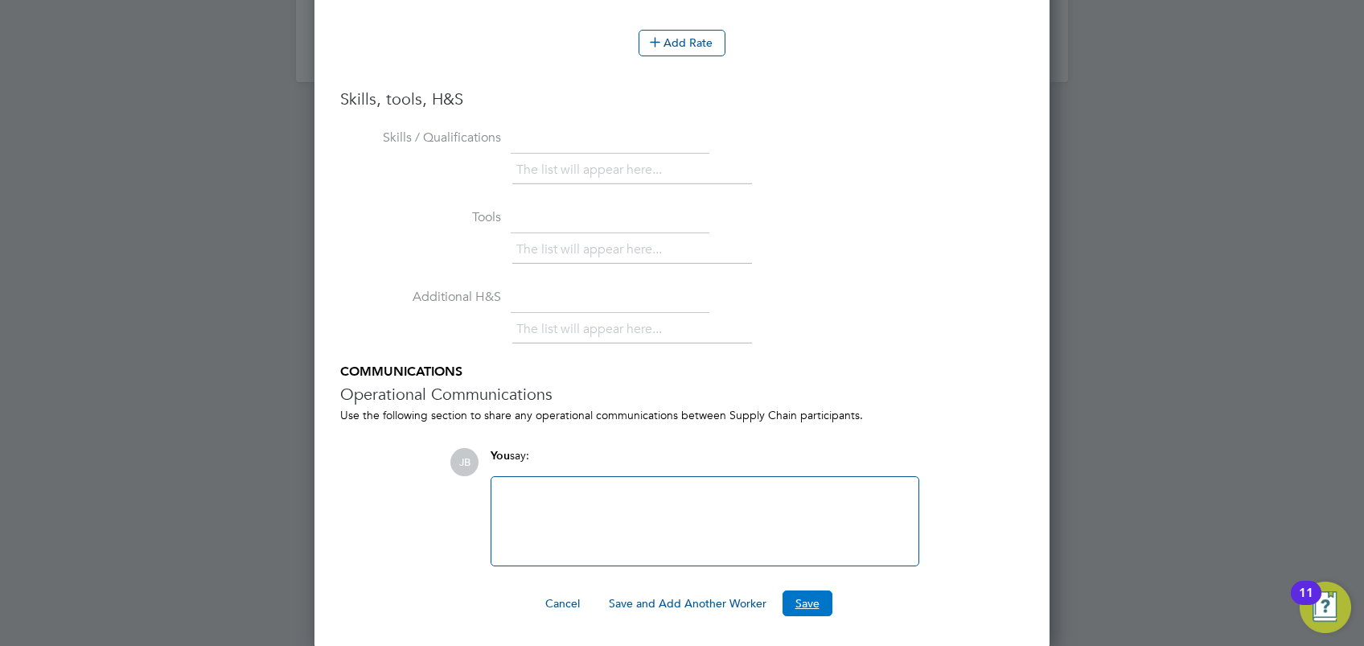
click at [806, 602] on button "Save" at bounding box center [807, 603] width 50 height 26
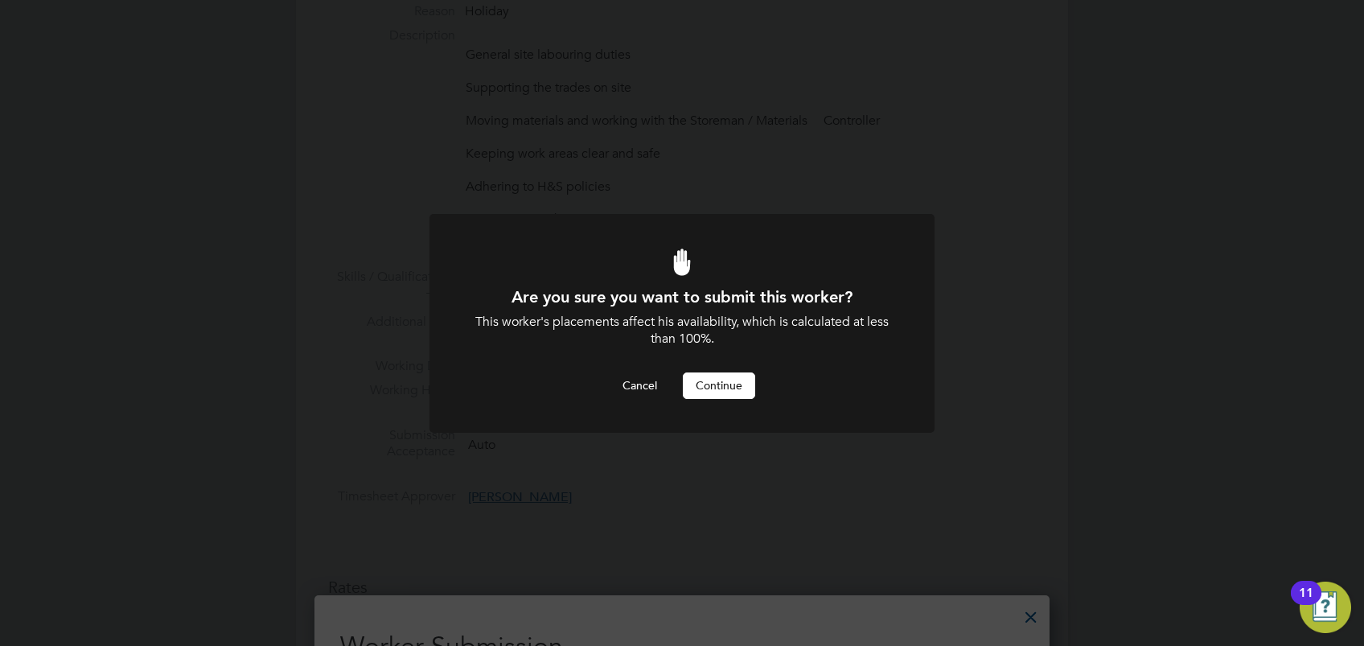
click at [744, 410] on div at bounding box center [681, 323] width 505 height 219
click at [739, 383] on button "Continue" at bounding box center [719, 385] width 72 height 26
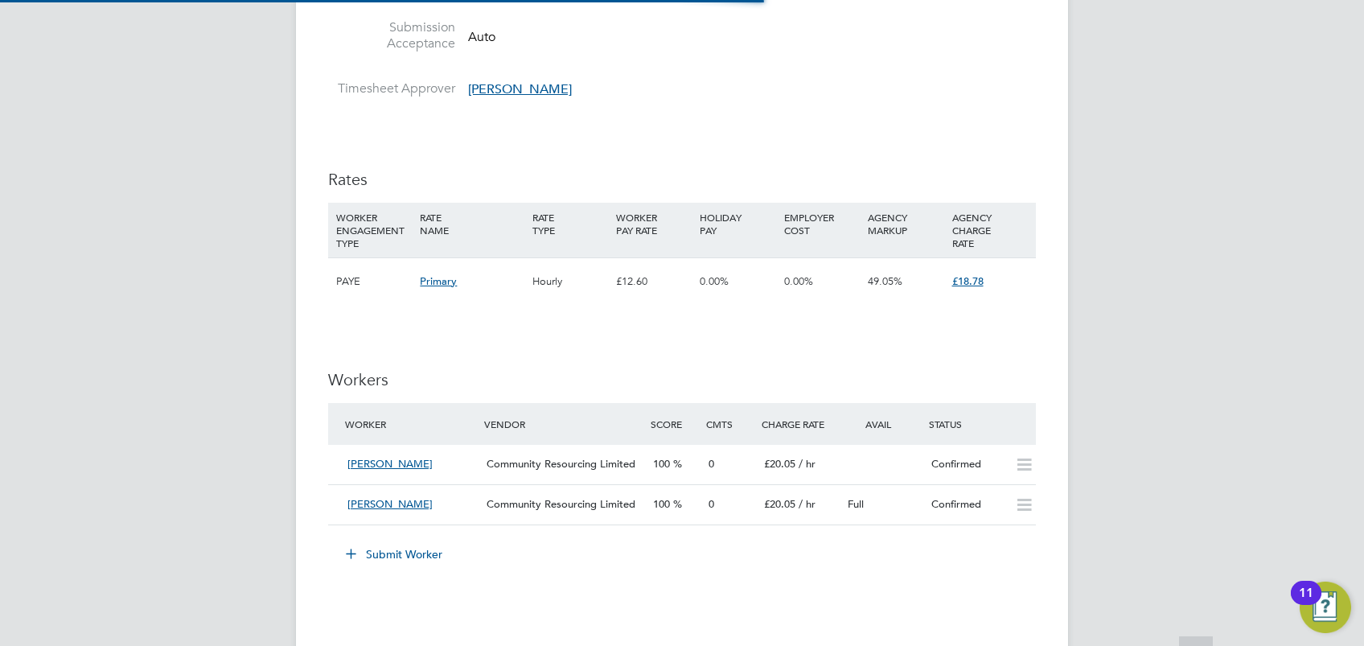
scroll to position [1179, 0]
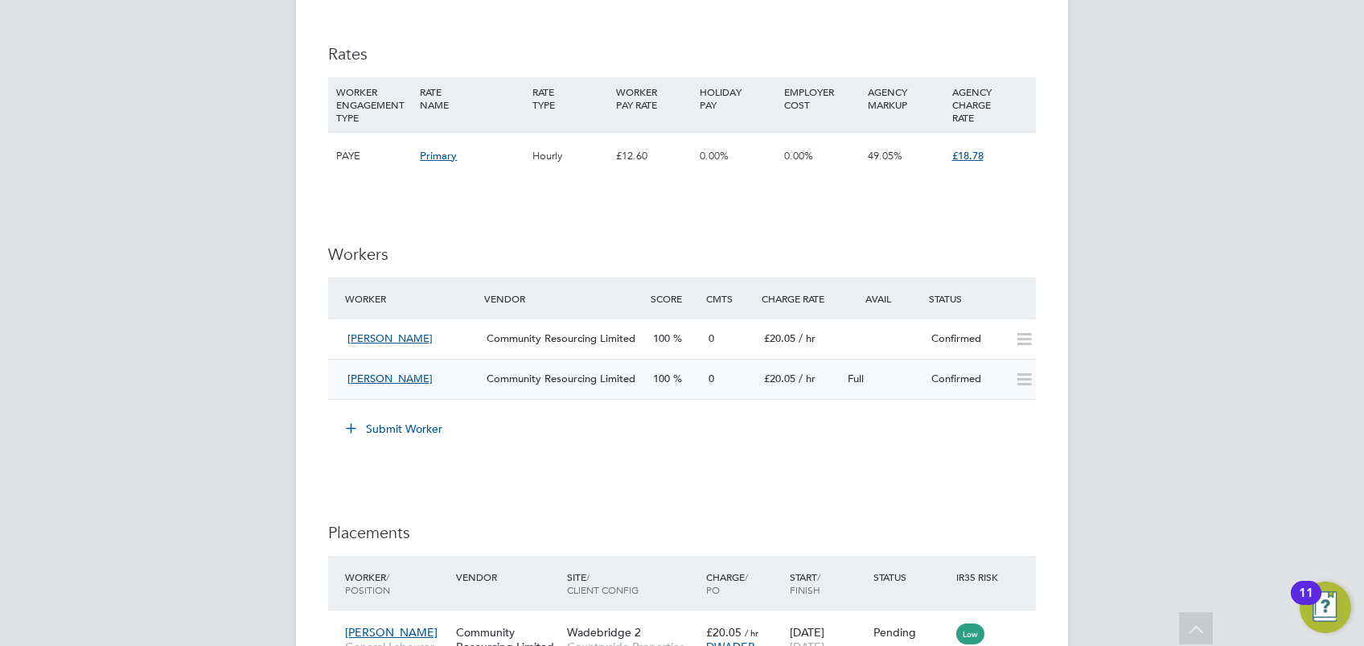
click at [494, 380] on span "Community Resourcing Limited" at bounding box center [561, 379] width 149 height 14
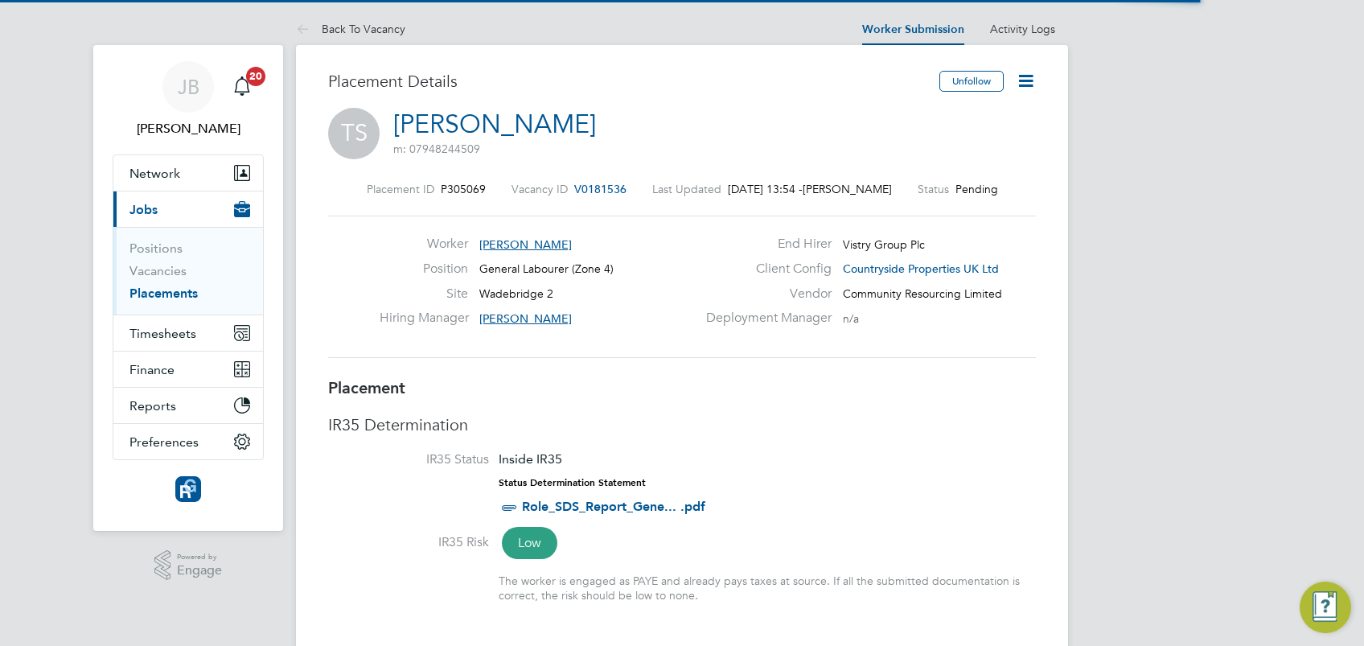
scroll to position [7, 7]
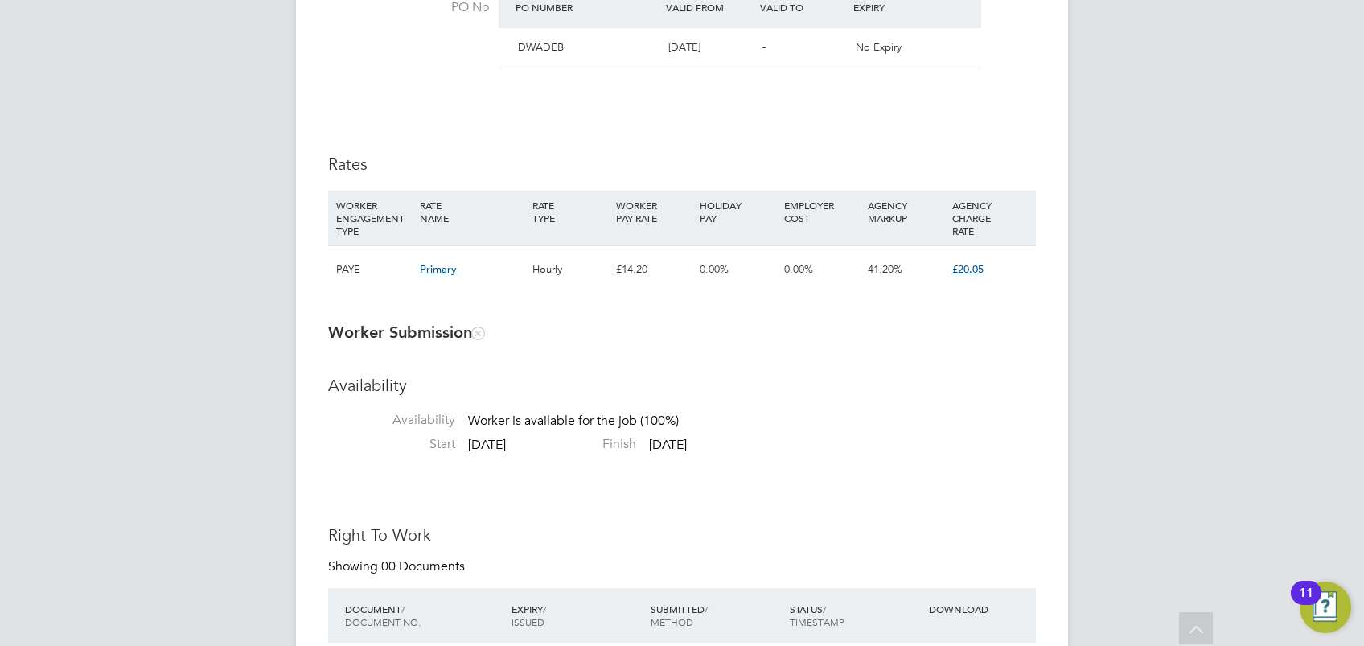
click at [880, 267] on span "41.20%" at bounding box center [885, 269] width 35 height 14
click at [934, 337] on h3 "Worker Submission" at bounding box center [682, 332] width 708 height 21
drag, startPoint x: 872, startPoint y: 272, endPoint x: 859, endPoint y: 270, distance: 13.0
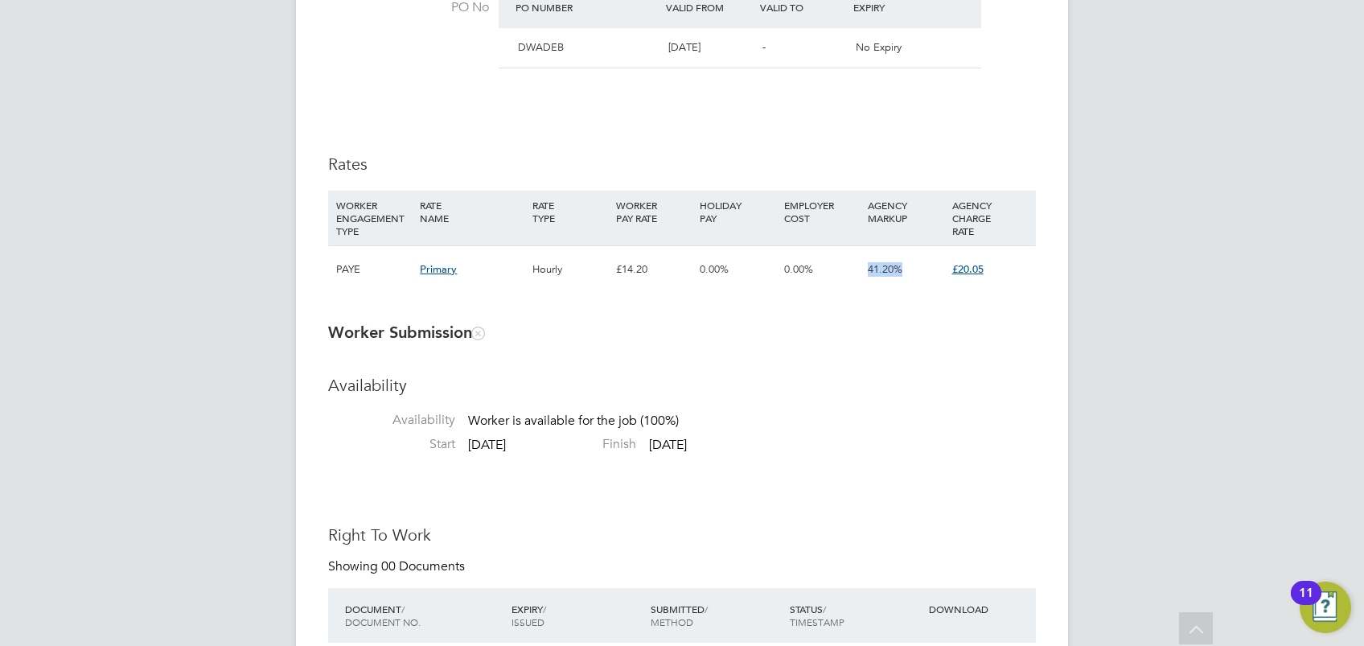
click at [859, 270] on div "PAYE Primary Hourly £14.20 0.00% 0.00% 41.20% £20.05" at bounding box center [682, 268] width 708 height 47
click at [888, 382] on h3 "Availability" at bounding box center [682, 385] width 708 height 21
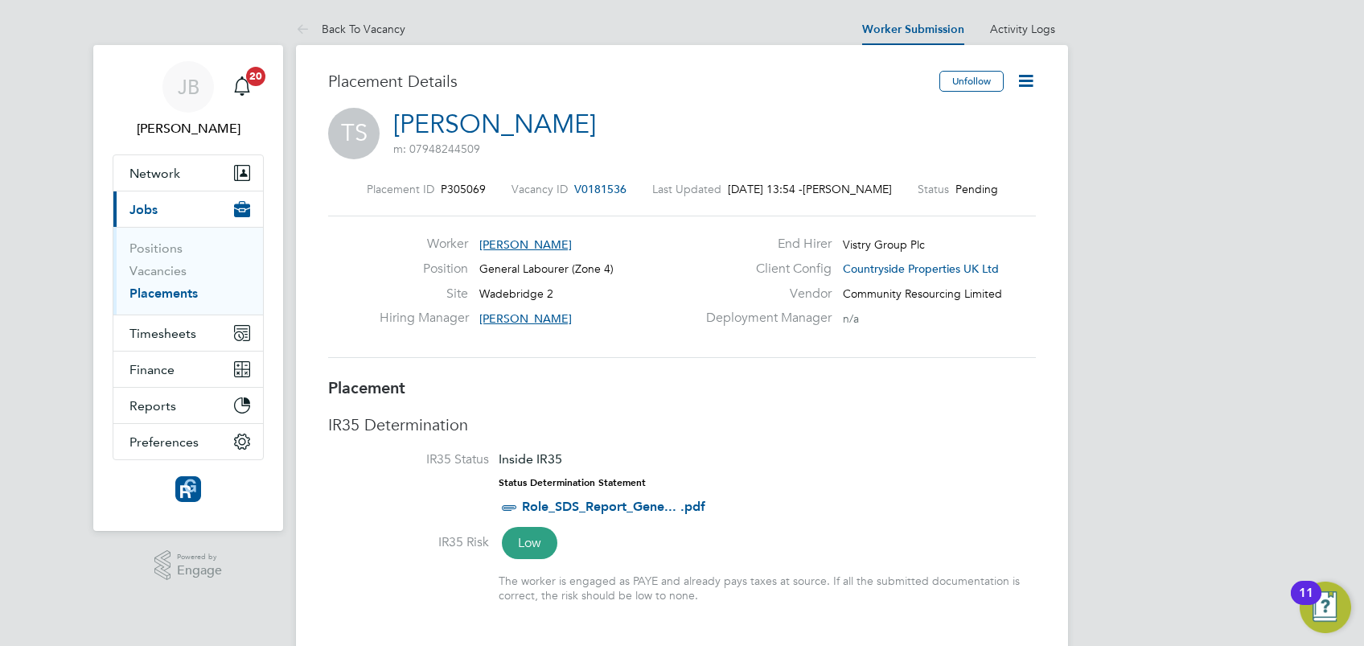
click at [1029, 84] on icon at bounding box center [1026, 81] width 20 height 20
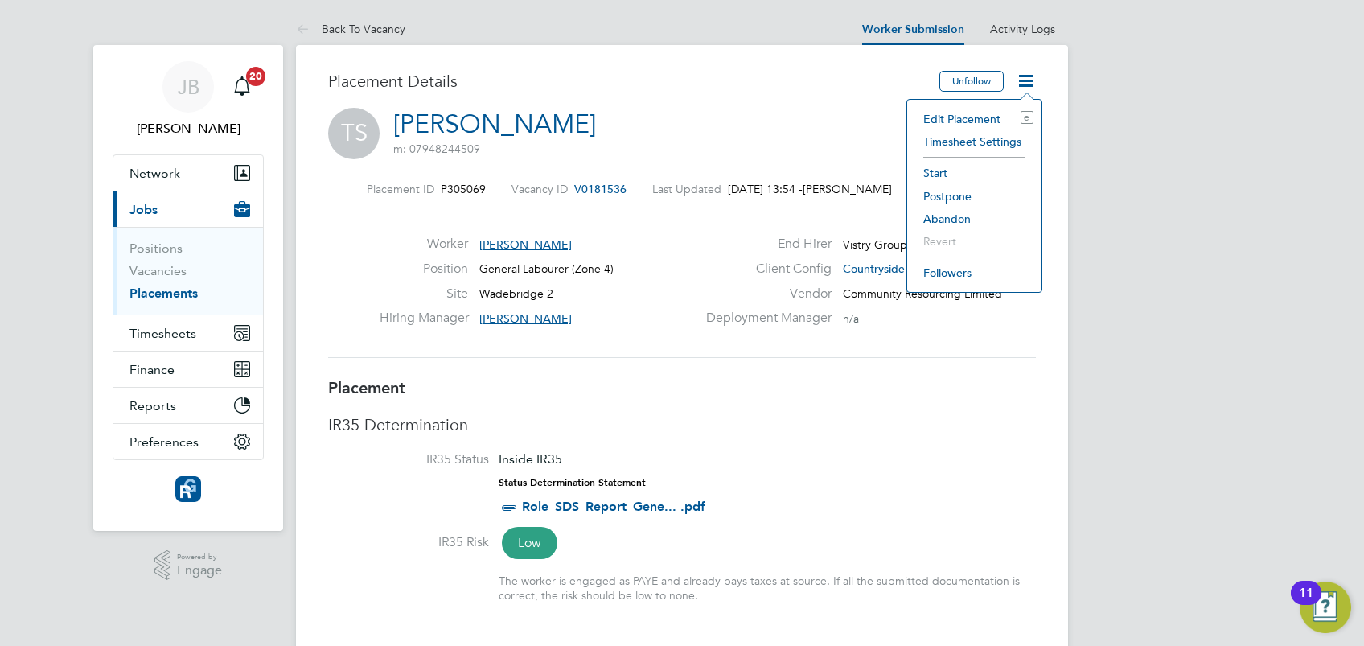
click at [938, 173] on li "Start" at bounding box center [974, 173] width 118 height 23
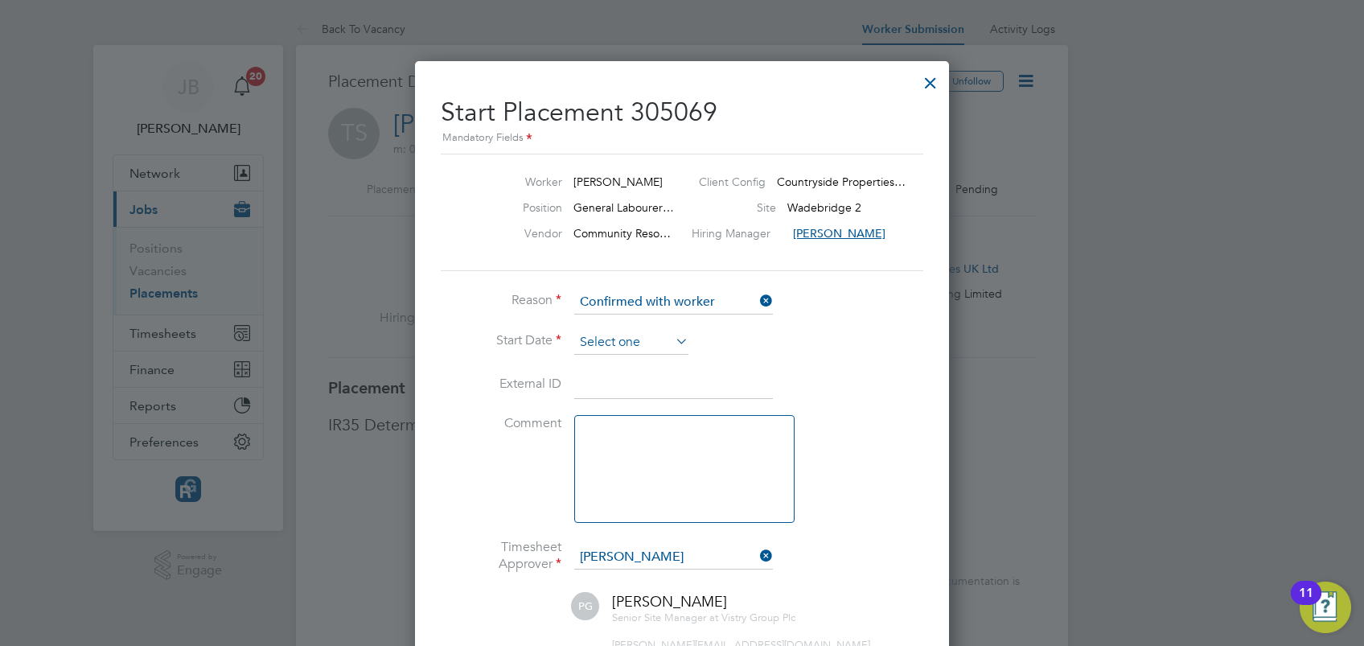
click at [639, 343] on input at bounding box center [631, 343] width 114 height 24
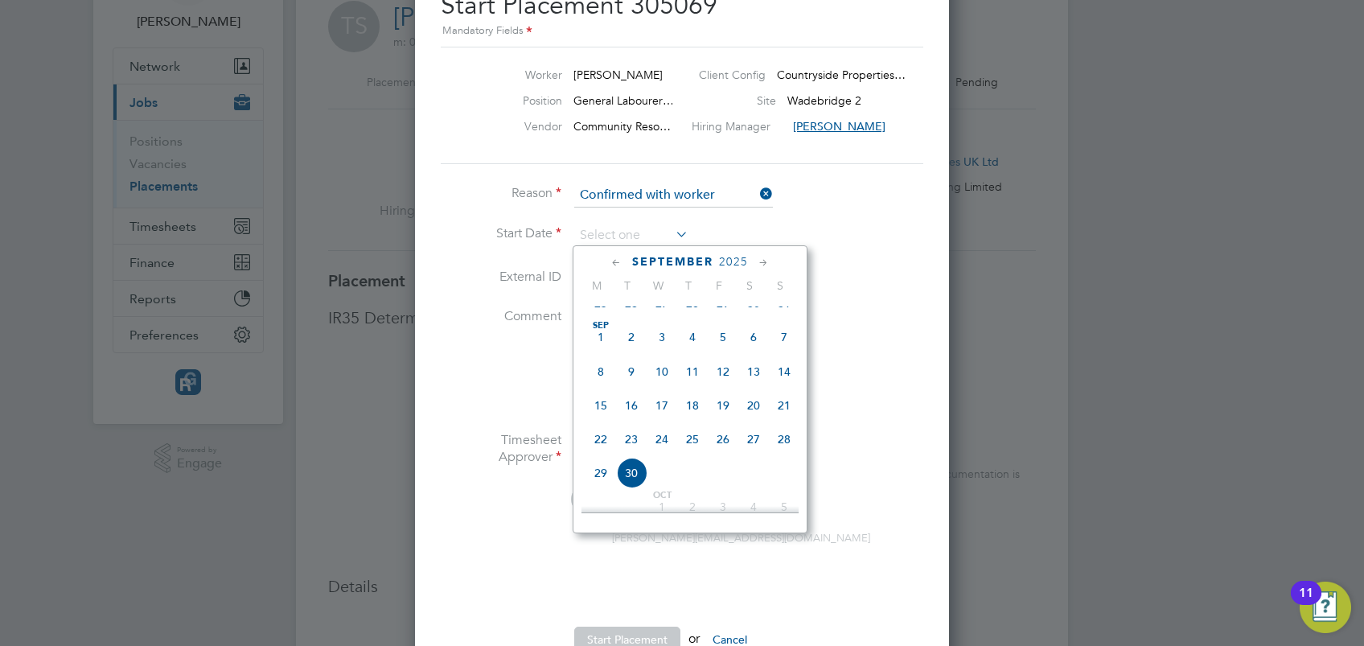
click at [601, 454] on span "22" at bounding box center [600, 439] width 31 height 31
type input "[DATE]"
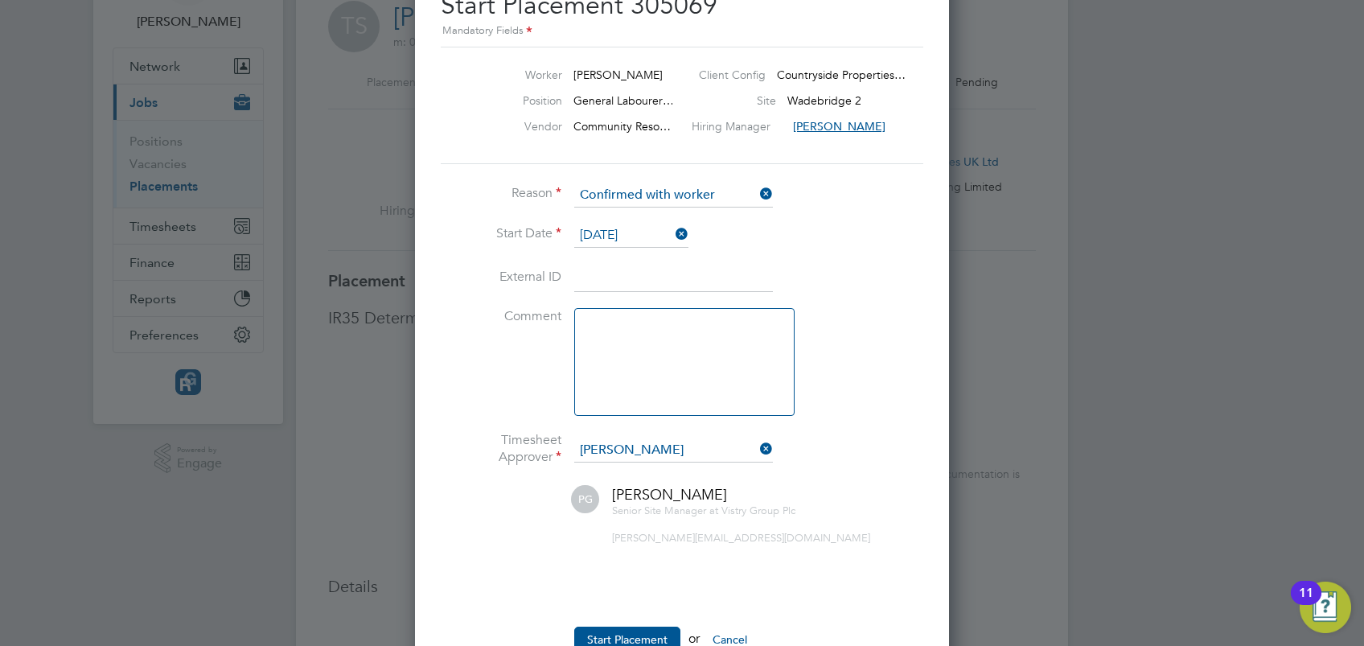
scroll to position [322, 0]
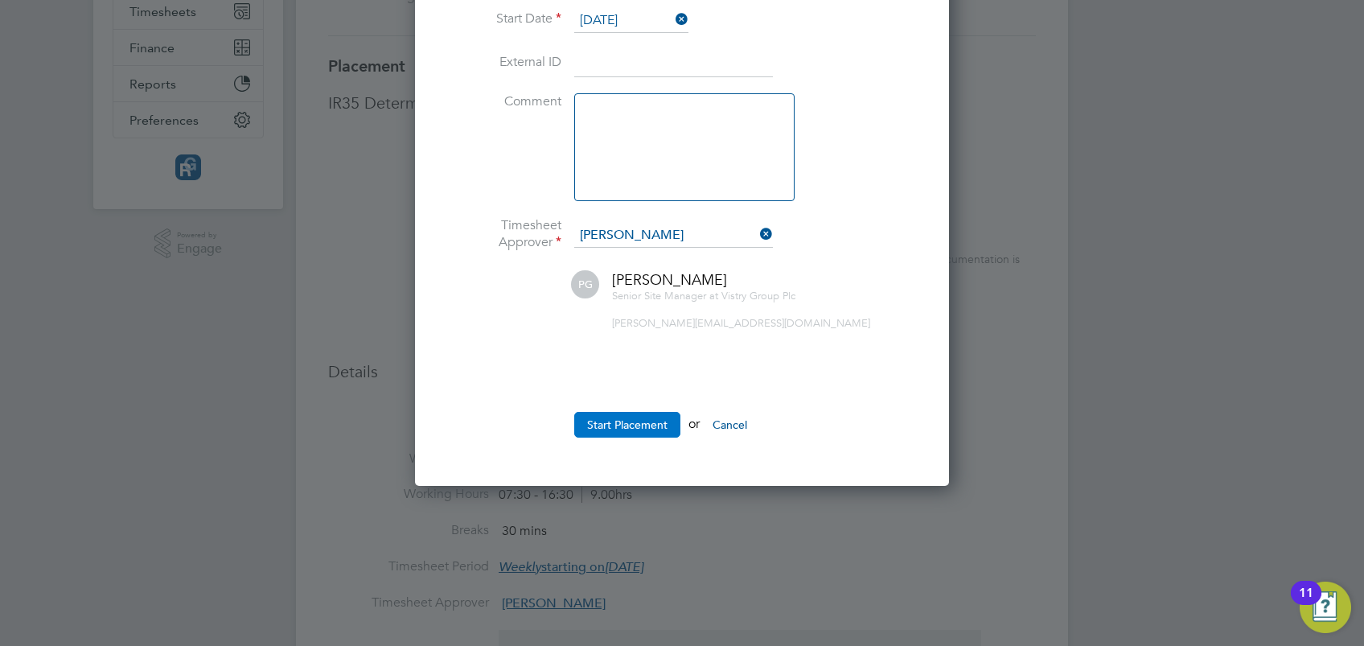
click at [608, 430] on button "Start Placement" at bounding box center [627, 425] width 106 height 26
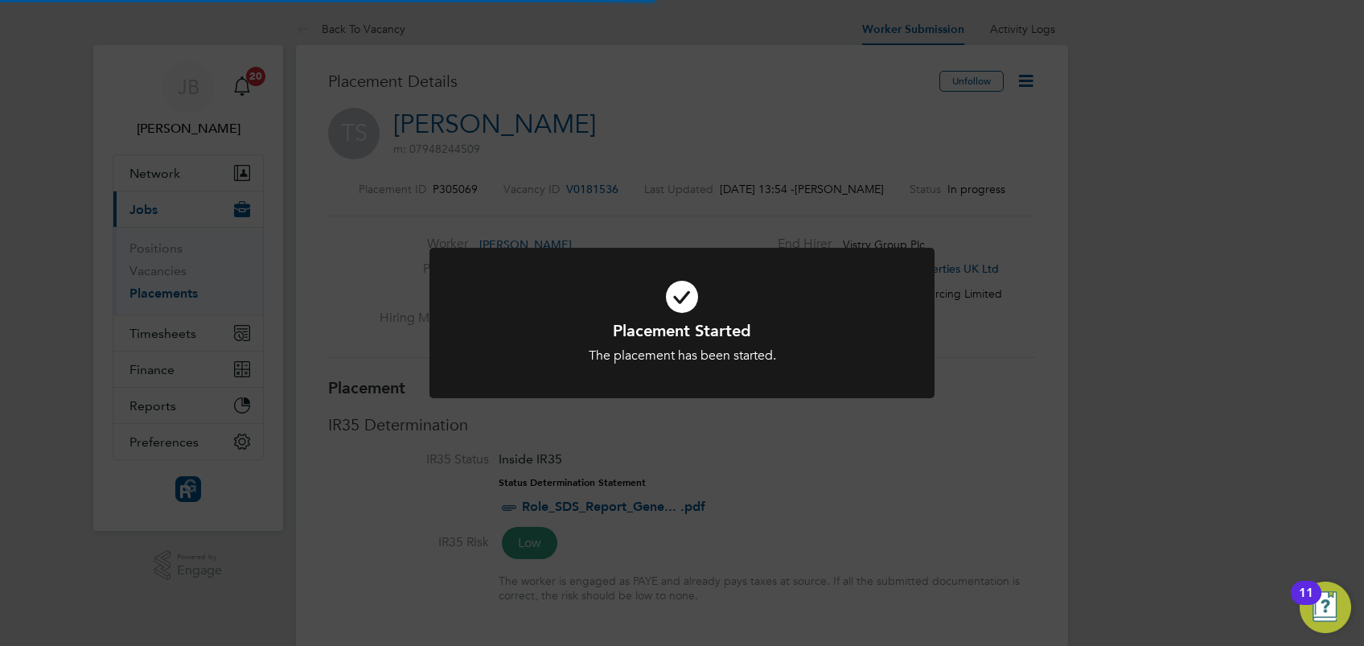
scroll to position [48, 112]
click at [750, 129] on div "Placement Started The placement has been started. Cancel Okay" at bounding box center [682, 323] width 1364 height 646
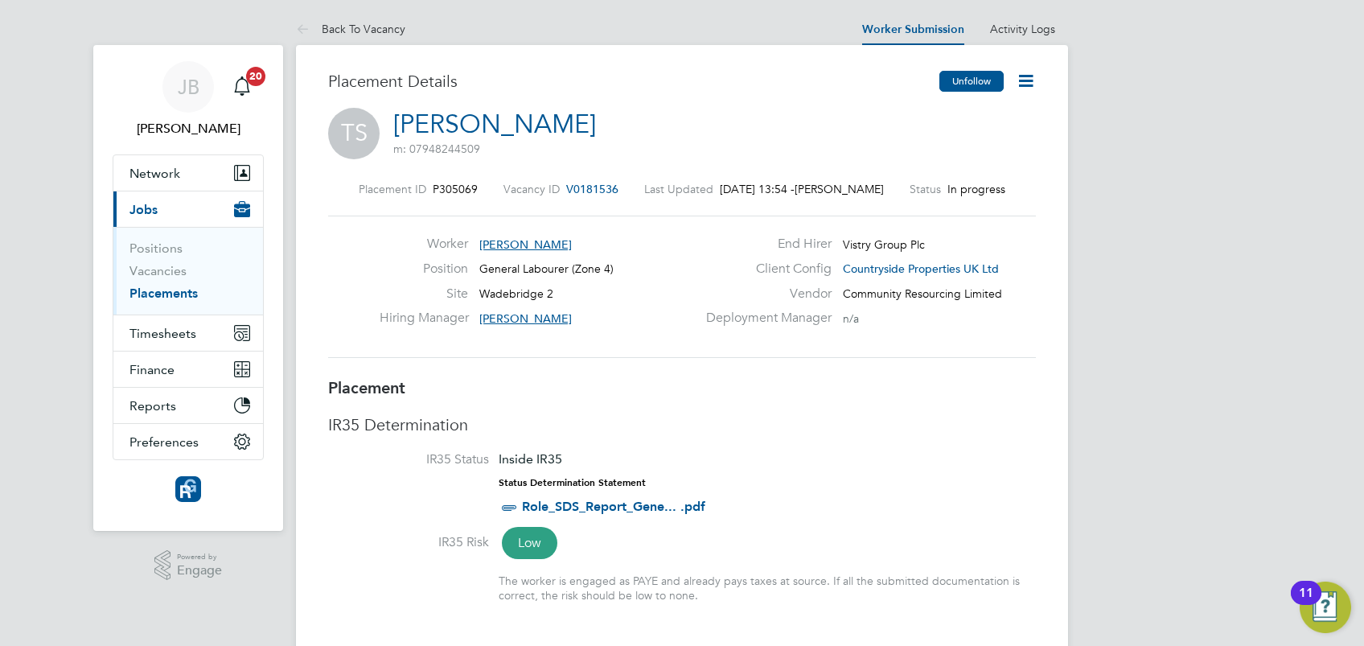
click at [974, 83] on button "Unfollow" at bounding box center [971, 81] width 64 height 21
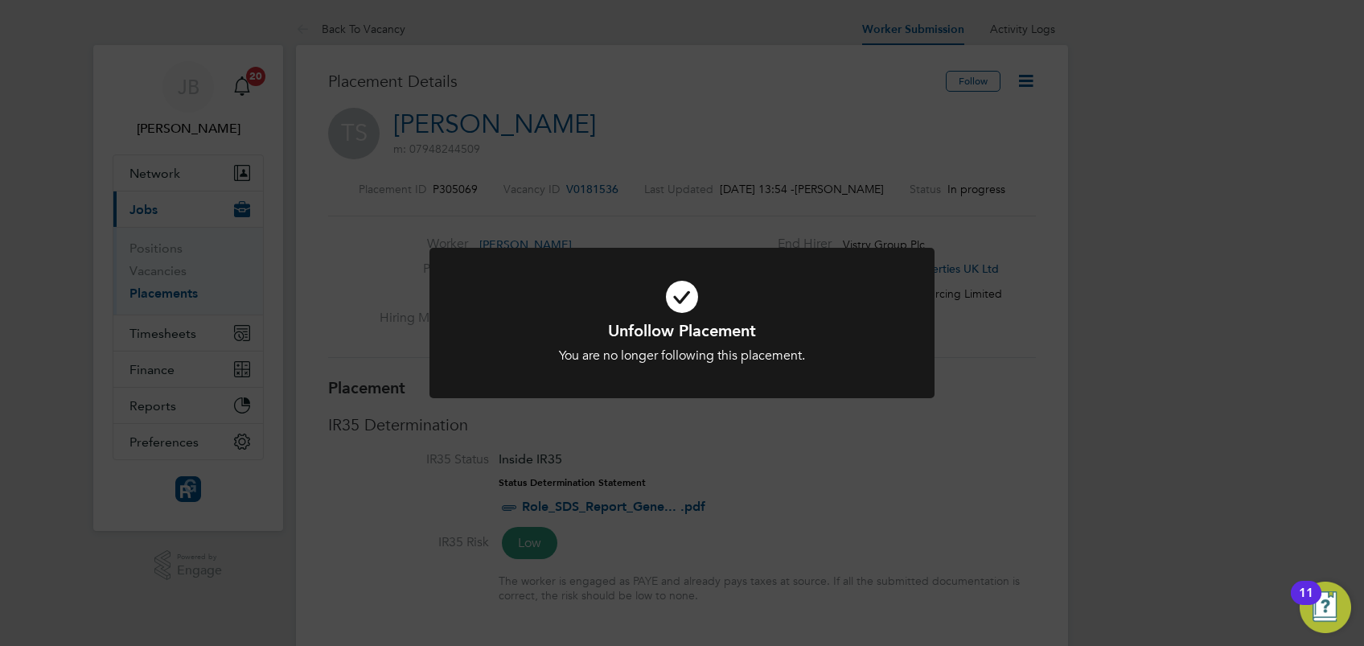
drag, startPoint x: 568, startPoint y: 176, endPoint x: 594, endPoint y: 179, distance: 26.6
click at [573, 179] on div "Unfollow Placement You are no longer following this placement. Cancel Okay" at bounding box center [682, 323] width 1364 height 646
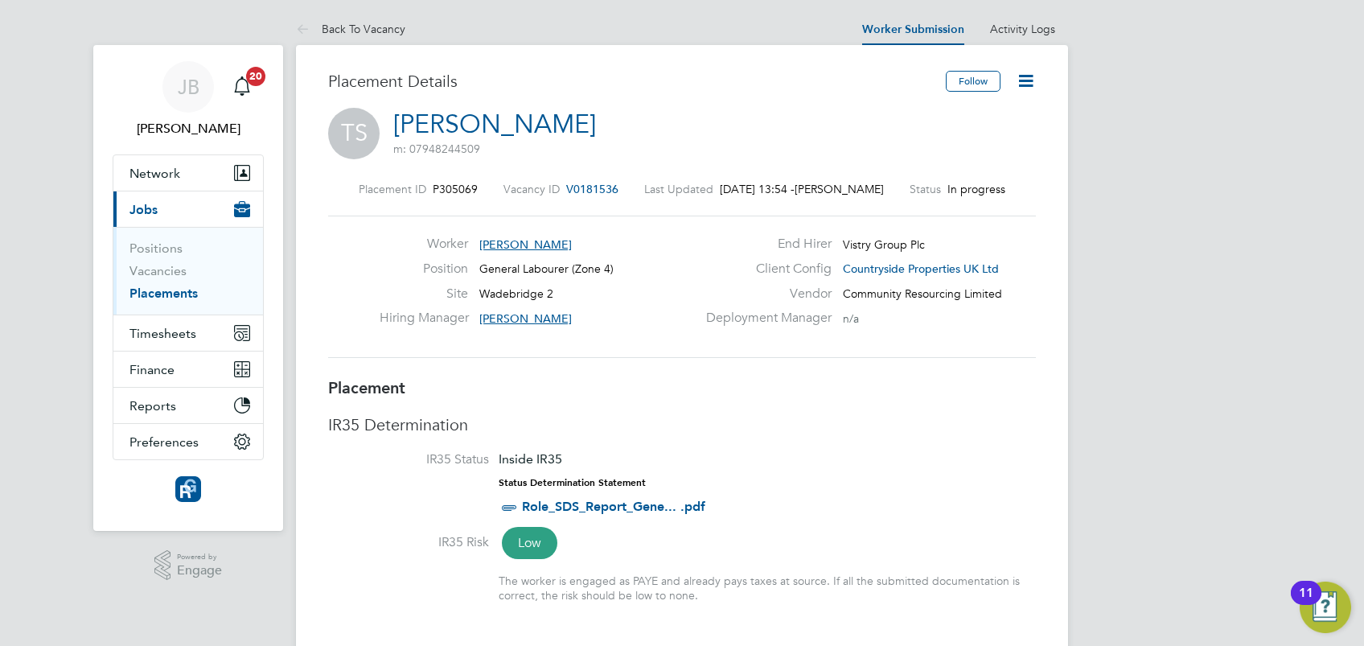
click at [614, 174] on div "Placement ID P305069 Vacancy ID V0181536 Last Updated 30 Sep 2025, 13:54 - Joe …" at bounding box center [682, 270] width 708 height 216
click at [584, 154] on div "TS Terence Slyfield m: 07948244509" at bounding box center [682, 135] width 708 height 55
click at [315, 30] on icon at bounding box center [306, 30] width 20 height 20
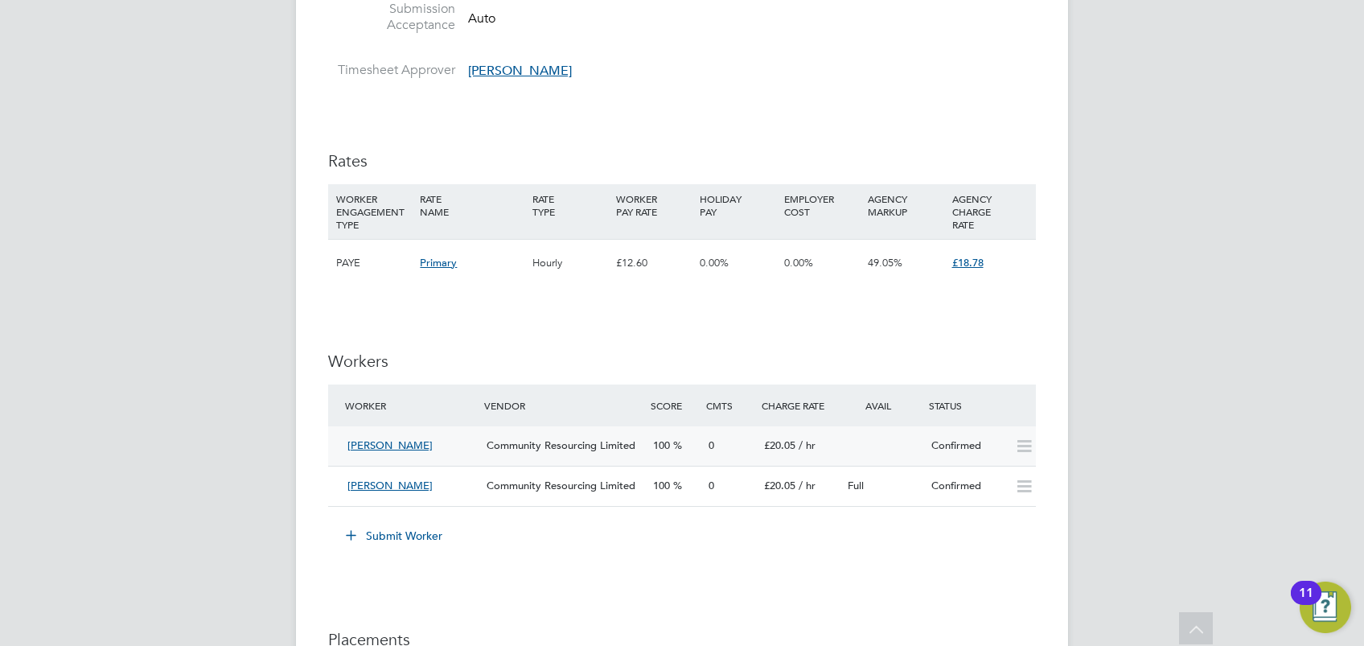
click at [466, 435] on div "[PERSON_NAME]" at bounding box center [410, 446] width 139 height 27
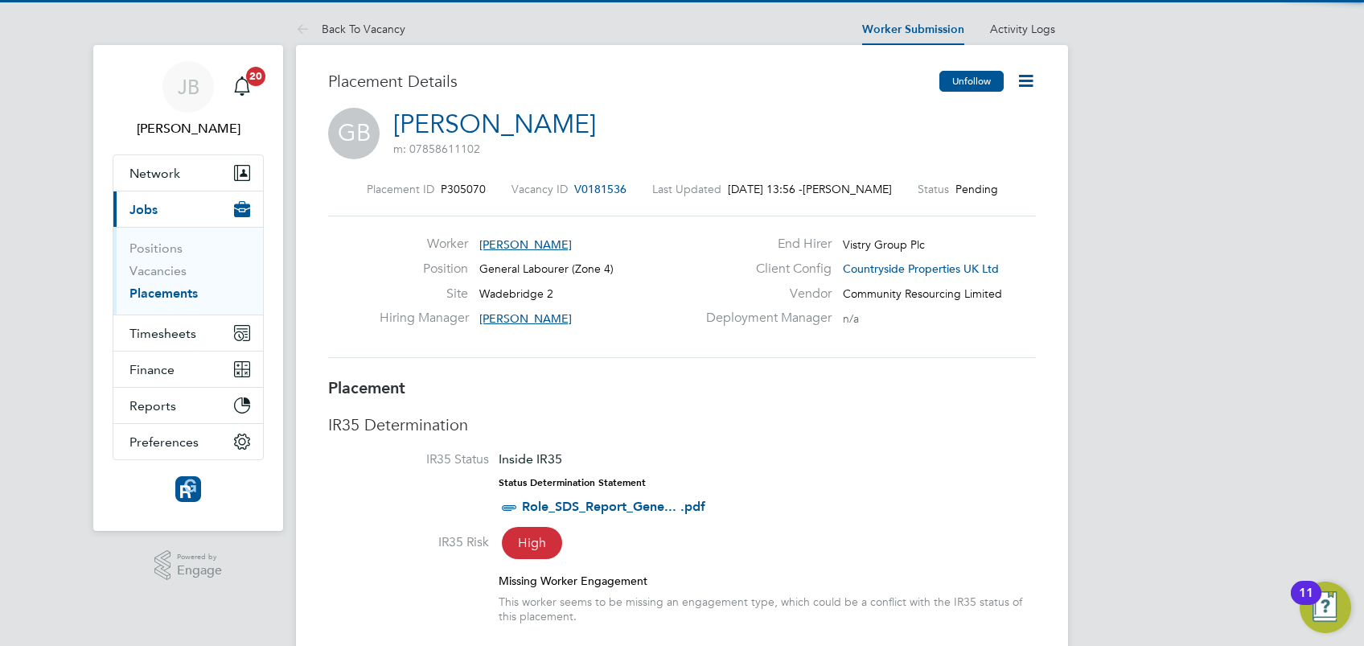
click at [977, 83] on button "Unfollow" at bounding box center [971, 81] width 64 height 21
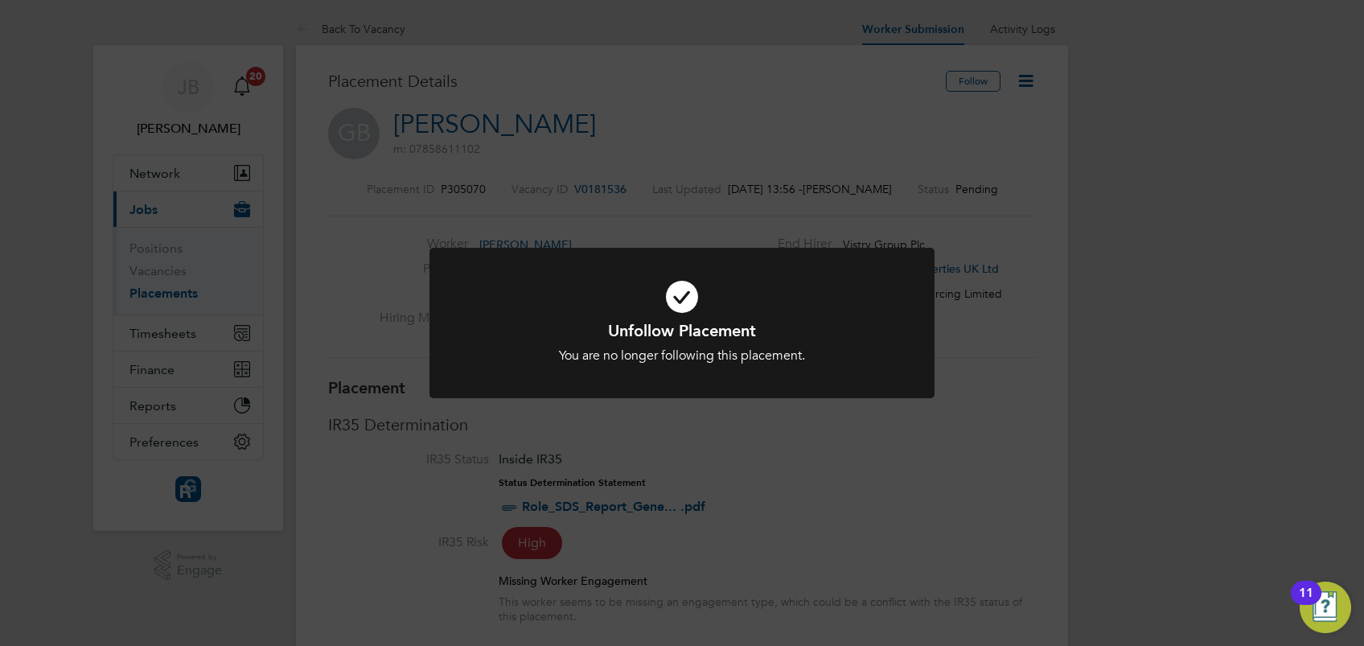
click at [872, 187] on div "Unfollow Placement You are no longer following this placement. Cancel Okay" at bounding box center [682, 323] width 1364 height 646
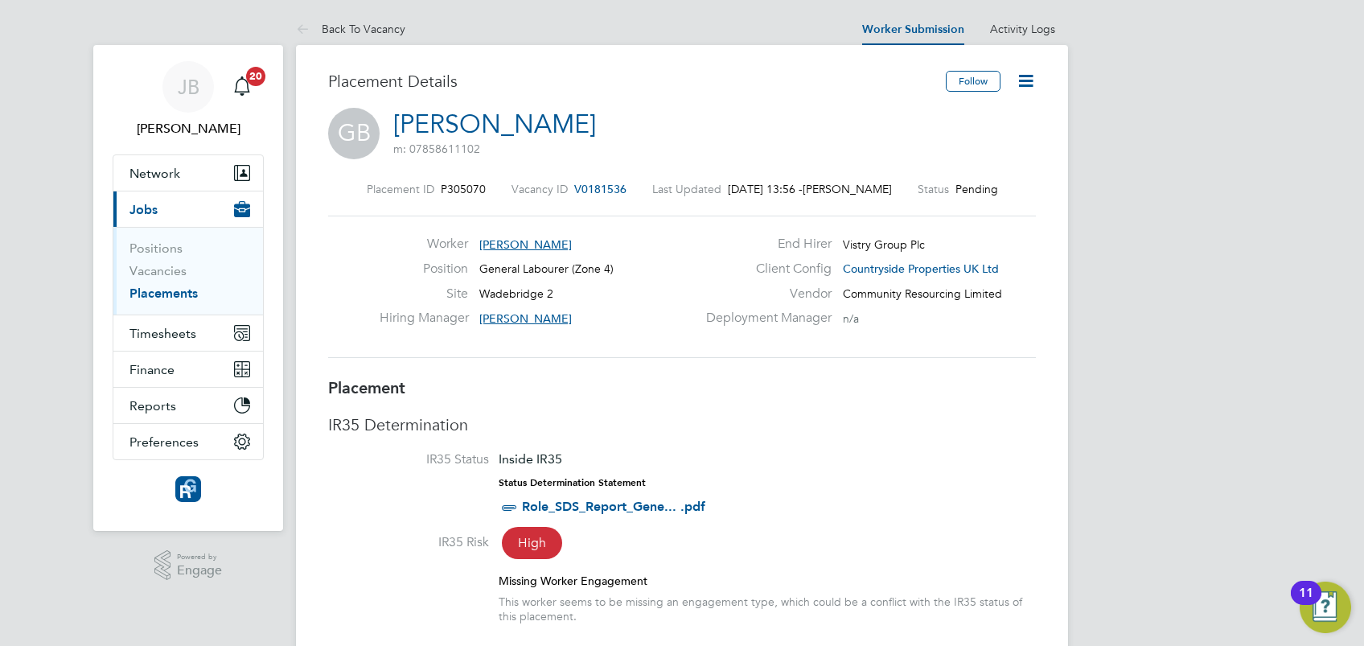
click at [1026, 76] on icon at bounding box center [1026, 81] width 20 height 20
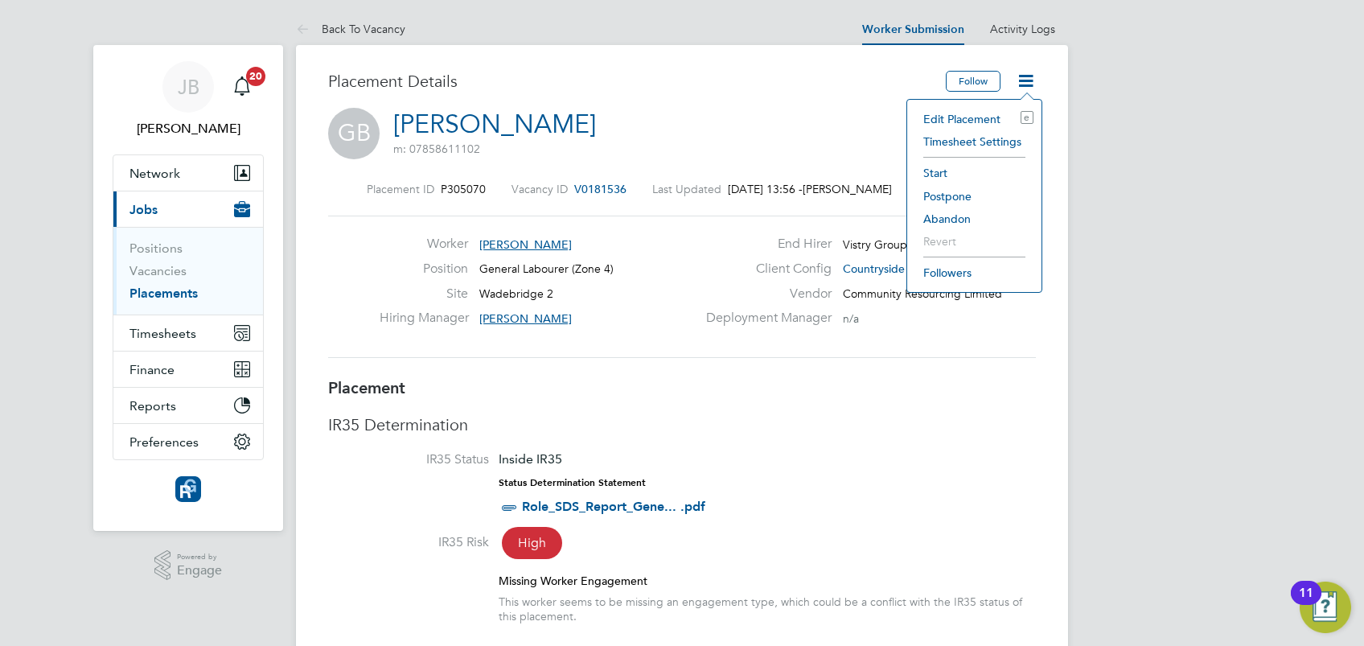
click at [934, 172] on li "Start" at bounding box center [974, 173] width 118 height 23
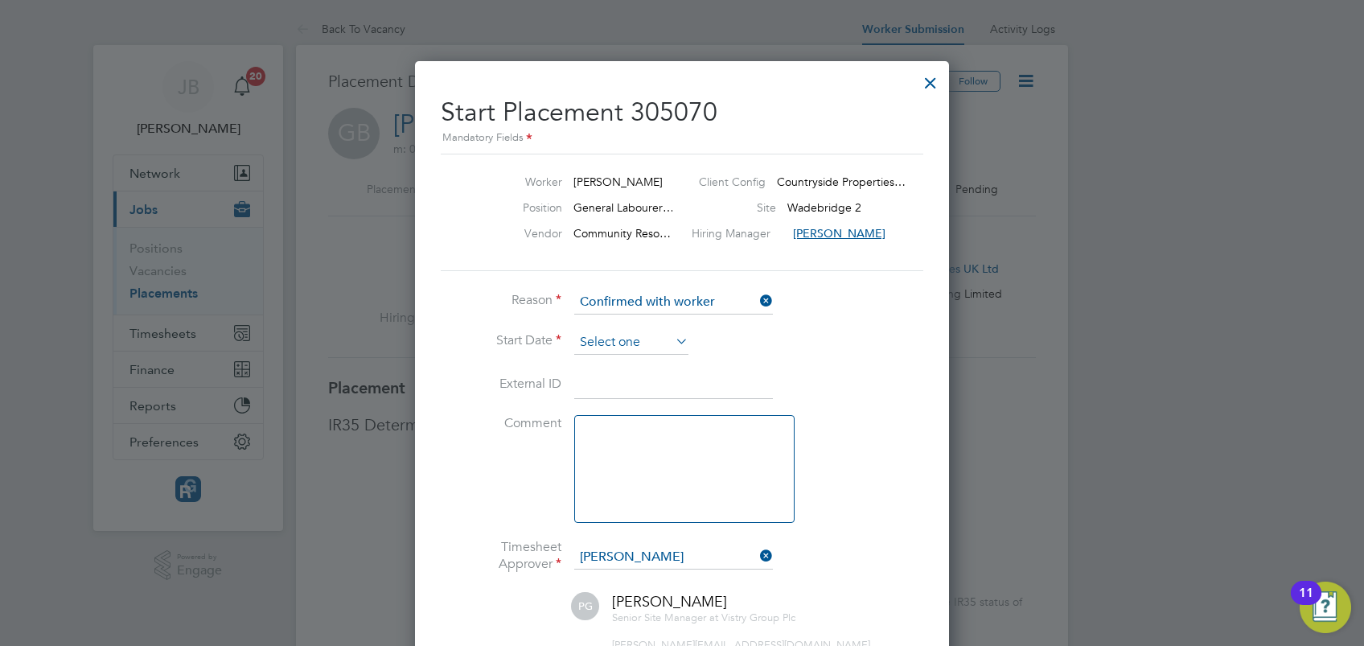
click at [611, 345] on input at bounding box center [631, 343] width 114 height 24
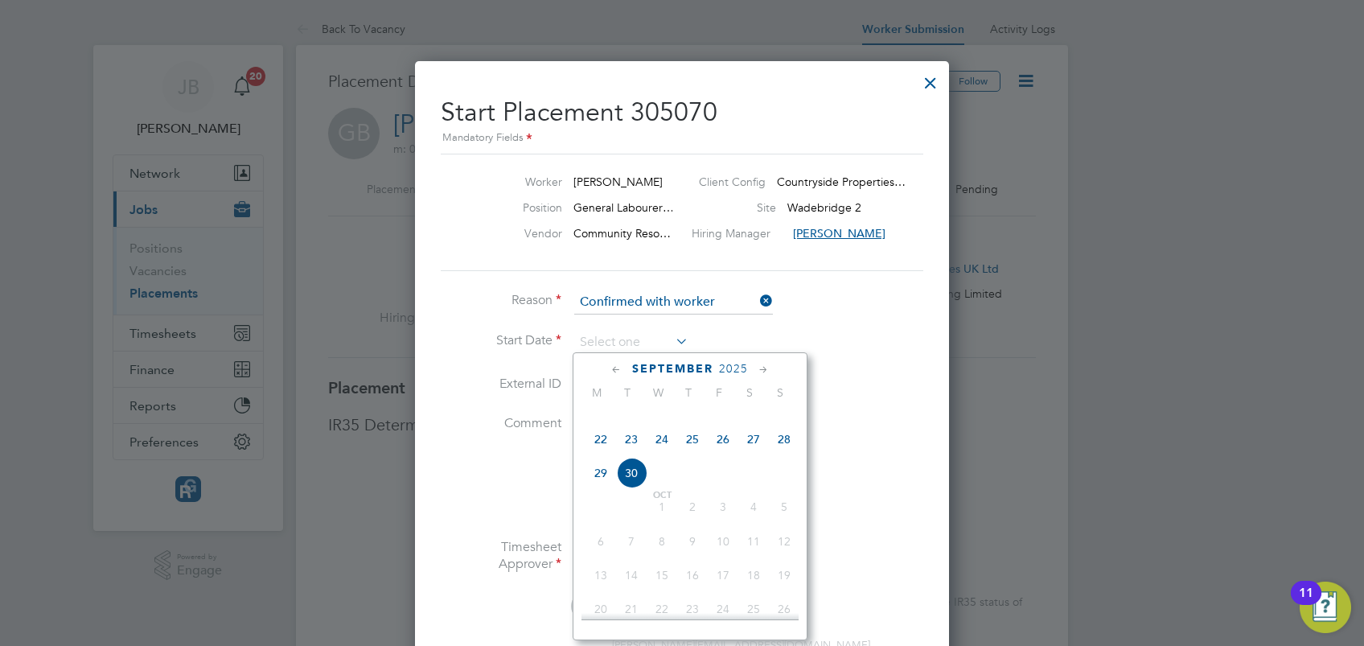
click at [638, 454] on span "23" at bounding box center [631, 439] width 31 height 31
type input "[DATE]"
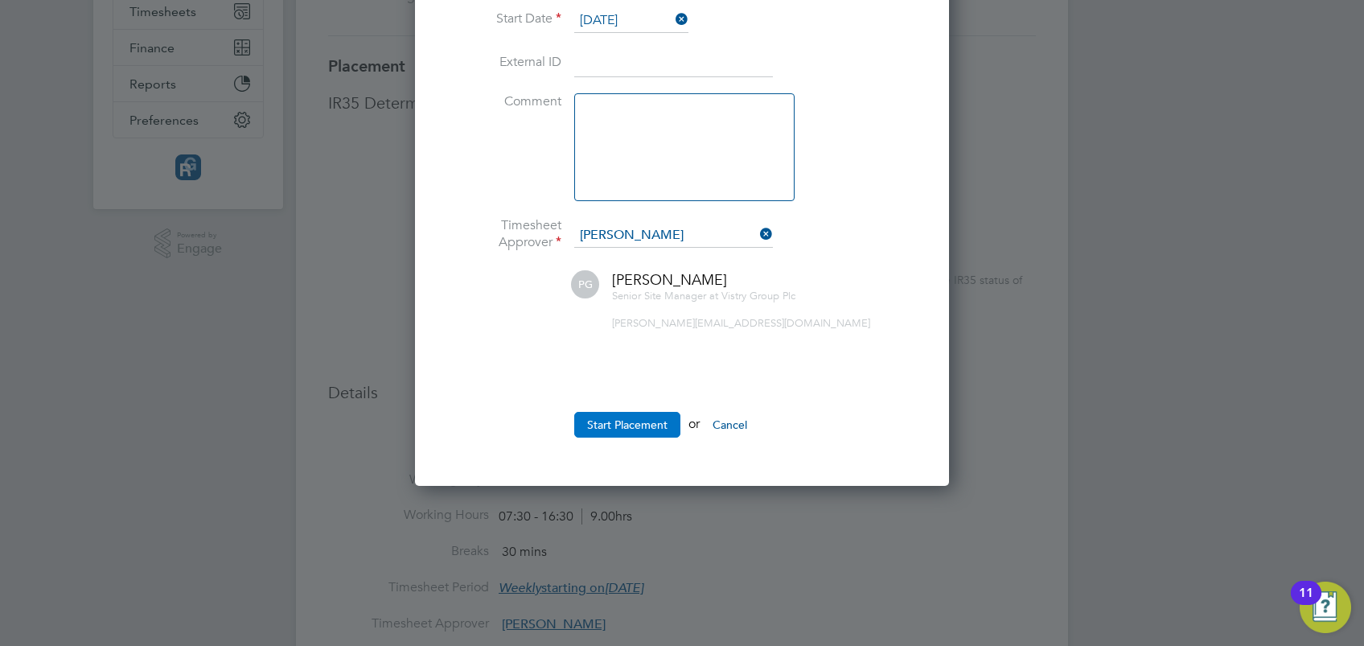
click at [627, 420] on button "Start Placement" at bounding box center [627, 425] width 106 height 26
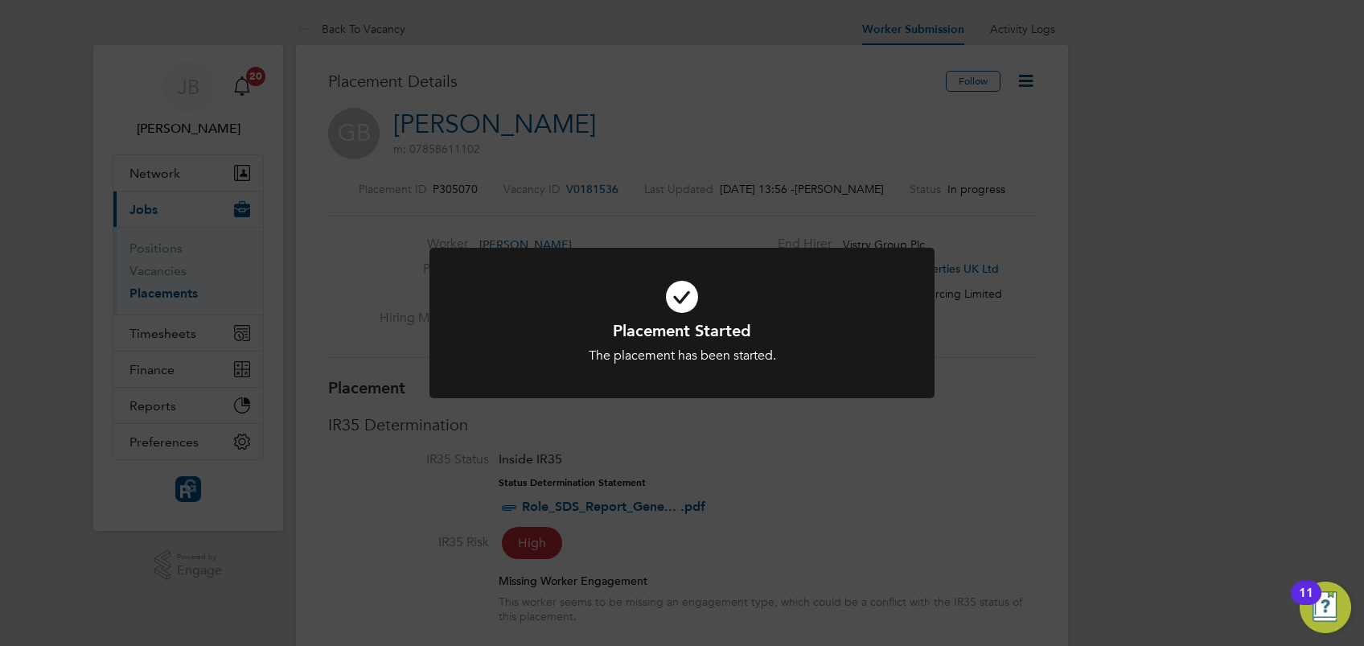
click at [1012, 421] on div "Placement Started The placement has been started. Cancel Okay" at bounding box center [682, 323] width 1364 height 646
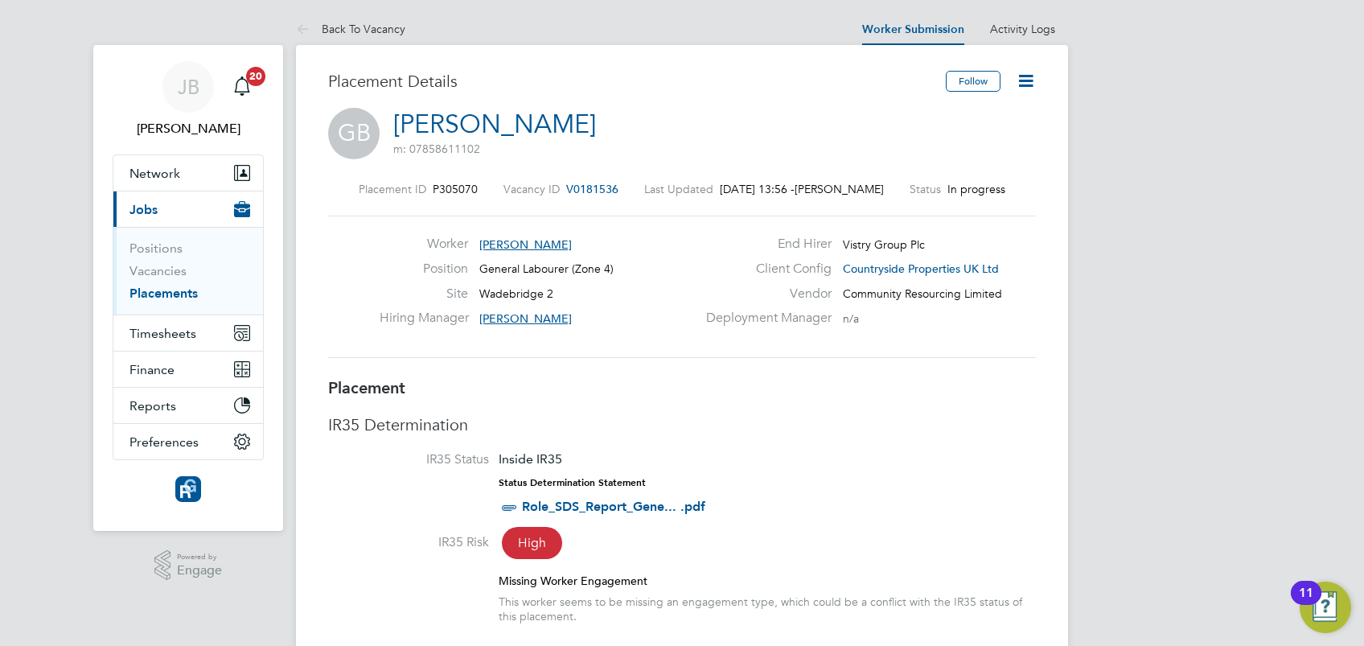
click at [881, 435] on h3 "IR35 Determination" at bounding box center [682, 424] width 708 height 21
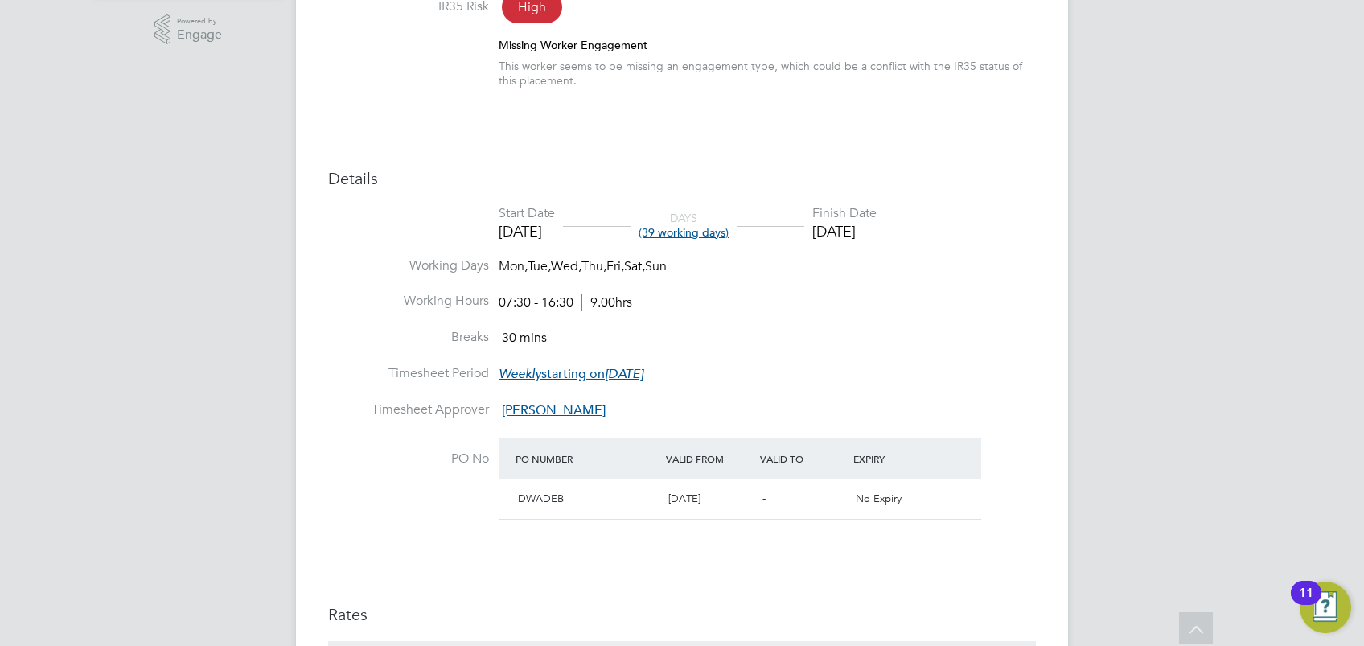
click at [819, 511] on div "-" at bounding box center [803, 499] width 94 height 27
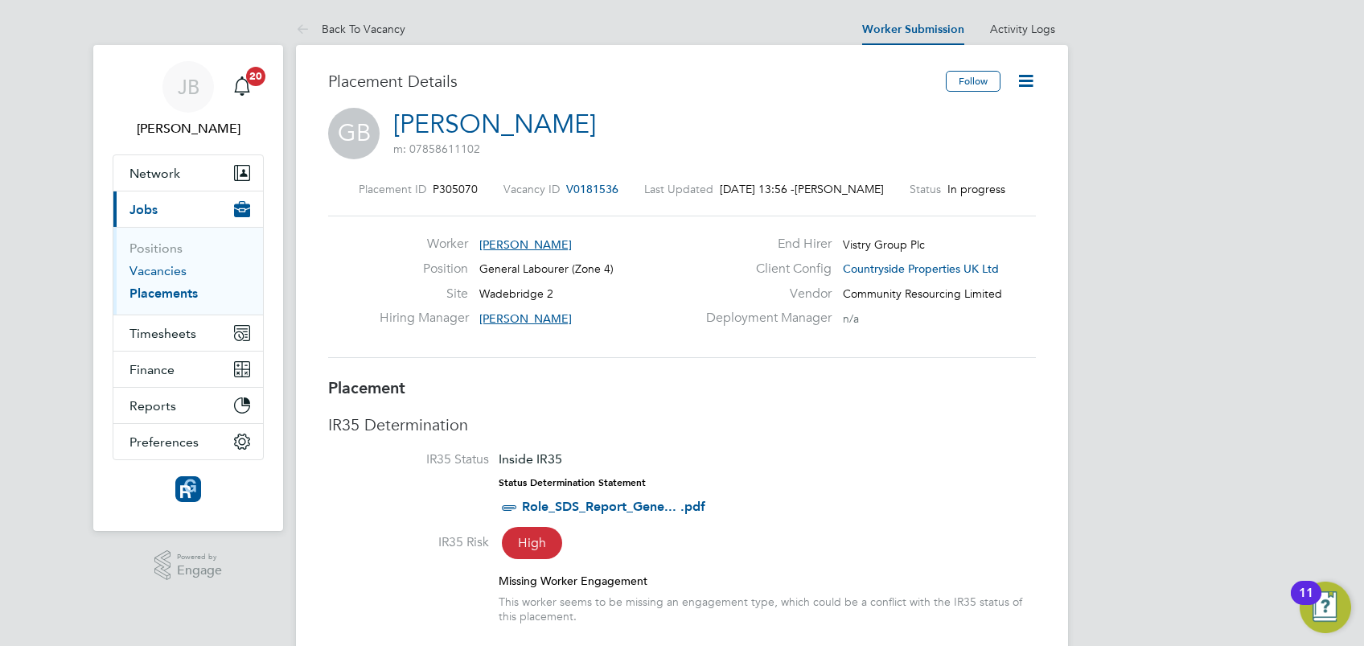
click at [163, 277] on link "Vacancies" at bounding box center [157, 270] width 57 height 15
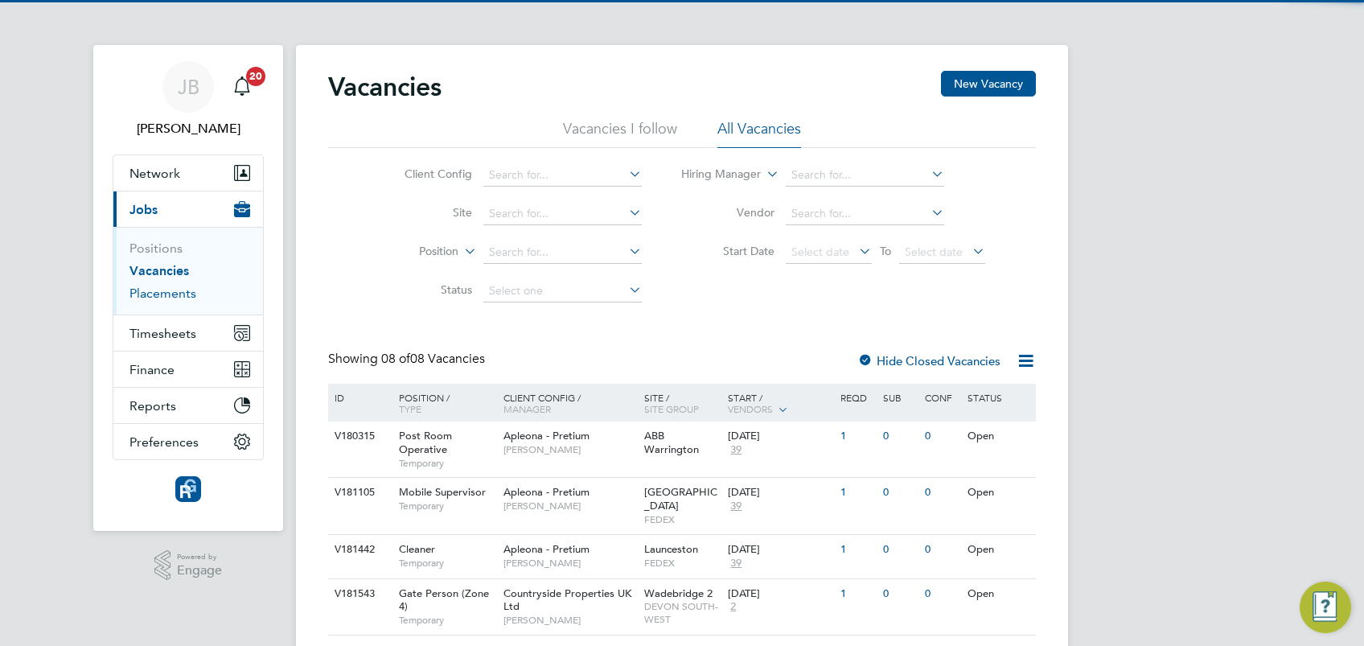
click at [179, 296] on link "Placements" at bounding box center [162, 292] width 67 height 15
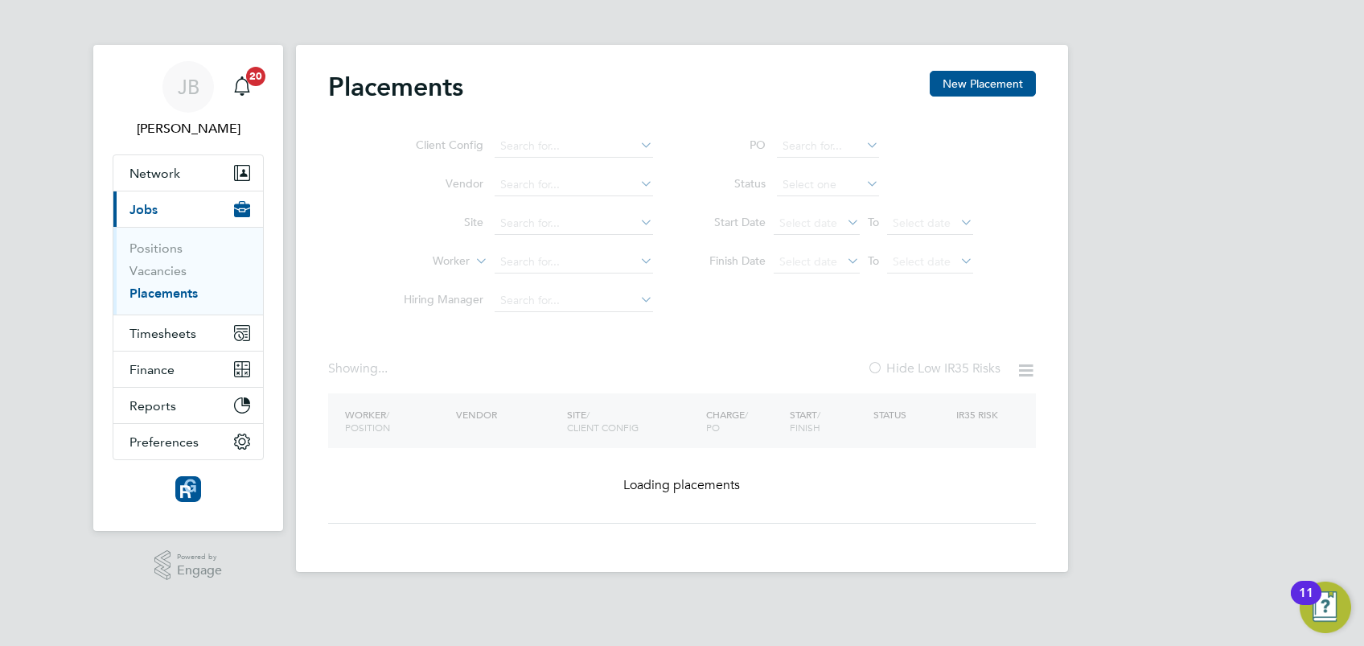
click at [179, 296] on link "Placements" at bounding box center [163, 292] width 68 height 15
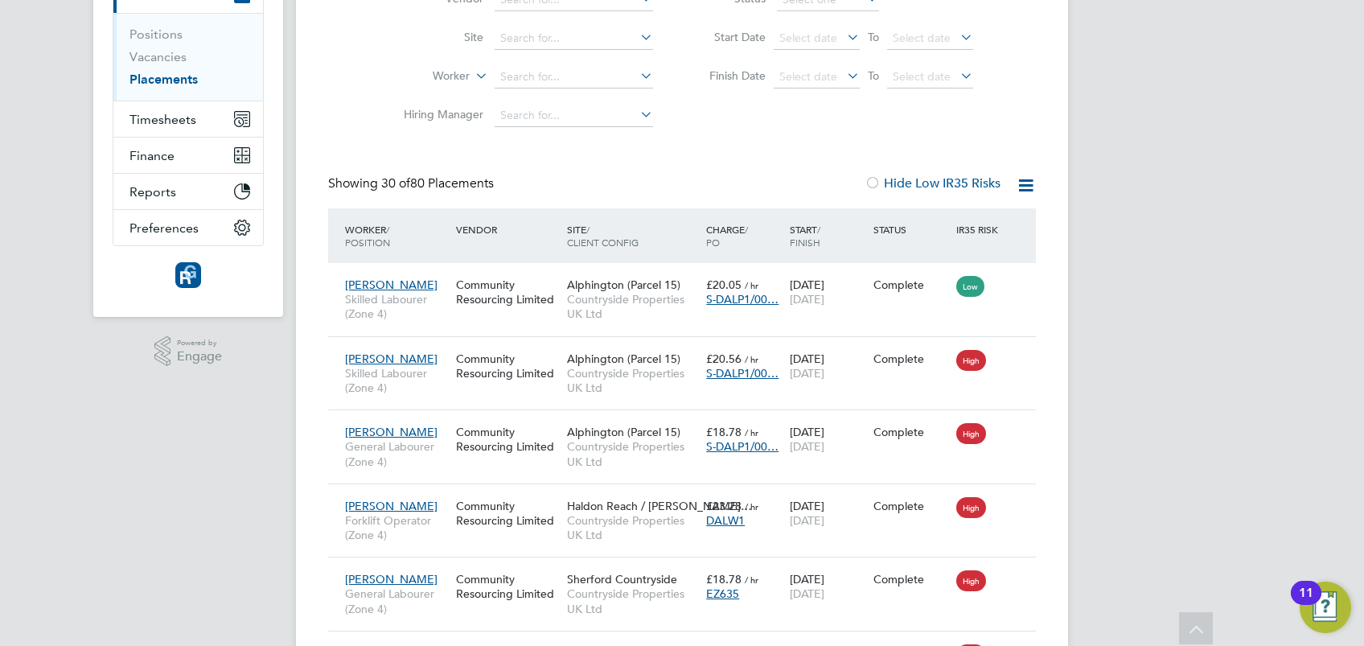
click at [793, 239] on span "/ Finish" at bounding box center [805, 236] width 31 height 26
click at [801, 225] on div "Start / Finish" at bounding box center [828, 236] width 84 height 42
click at [803, 226] on div "Start / Finish" at bounding box center [828, 236] width 84 height 42
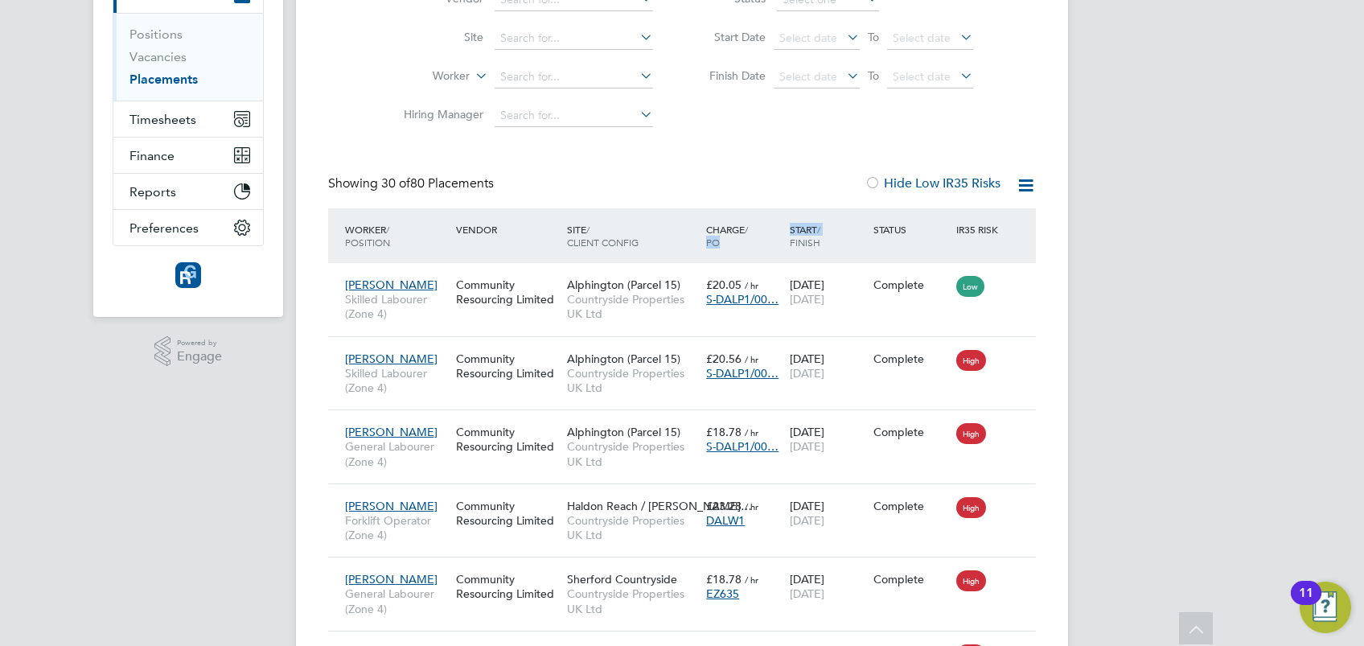
click at [803, 226] on div "Start / Finish" at bounding box center [828, 236] width 84 height 42
click at [803, 242] on span "/ Finish" at bounding box center [805, 236] width 31 height 26
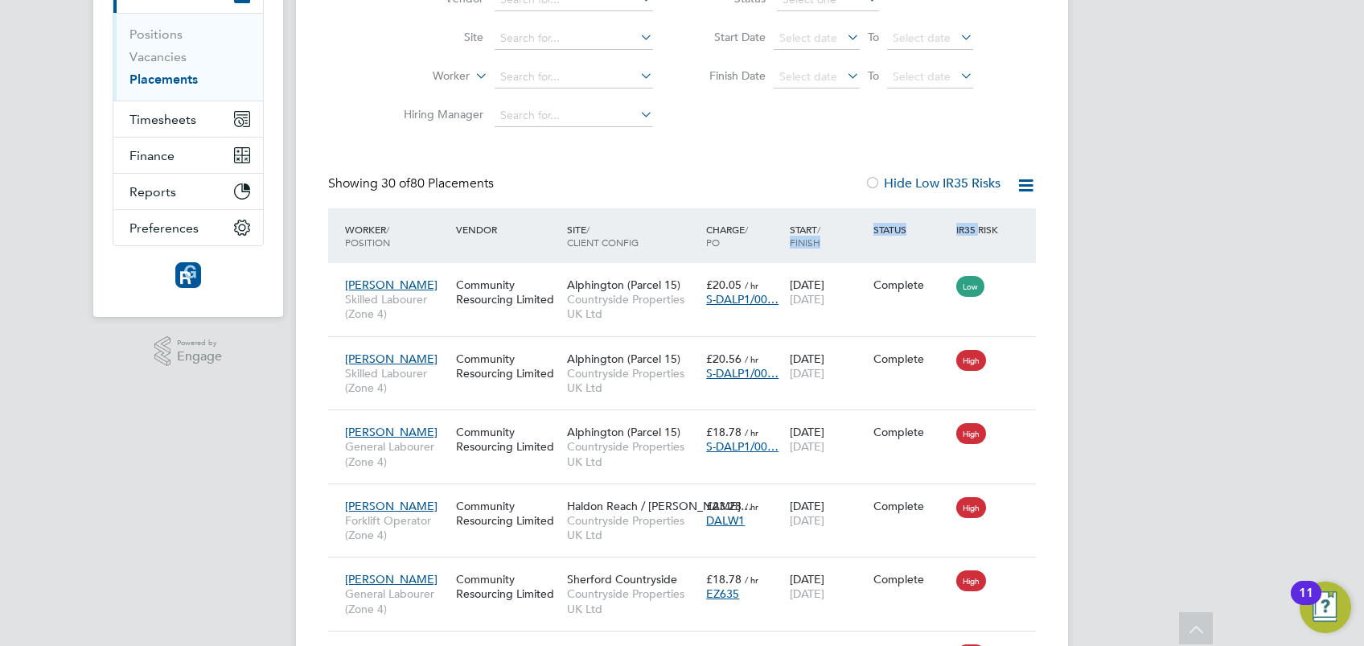
click at [803, 242] on span "/ Finish" at bounding box center [805, 236] width 31 height 26
click at [795, 228] on div "Start / Finish" at bounding box center [828, 236] width 84 height 42
click at [796, 235] on span "/ Finish" at bounding box center [805, 236] width 31 height 26
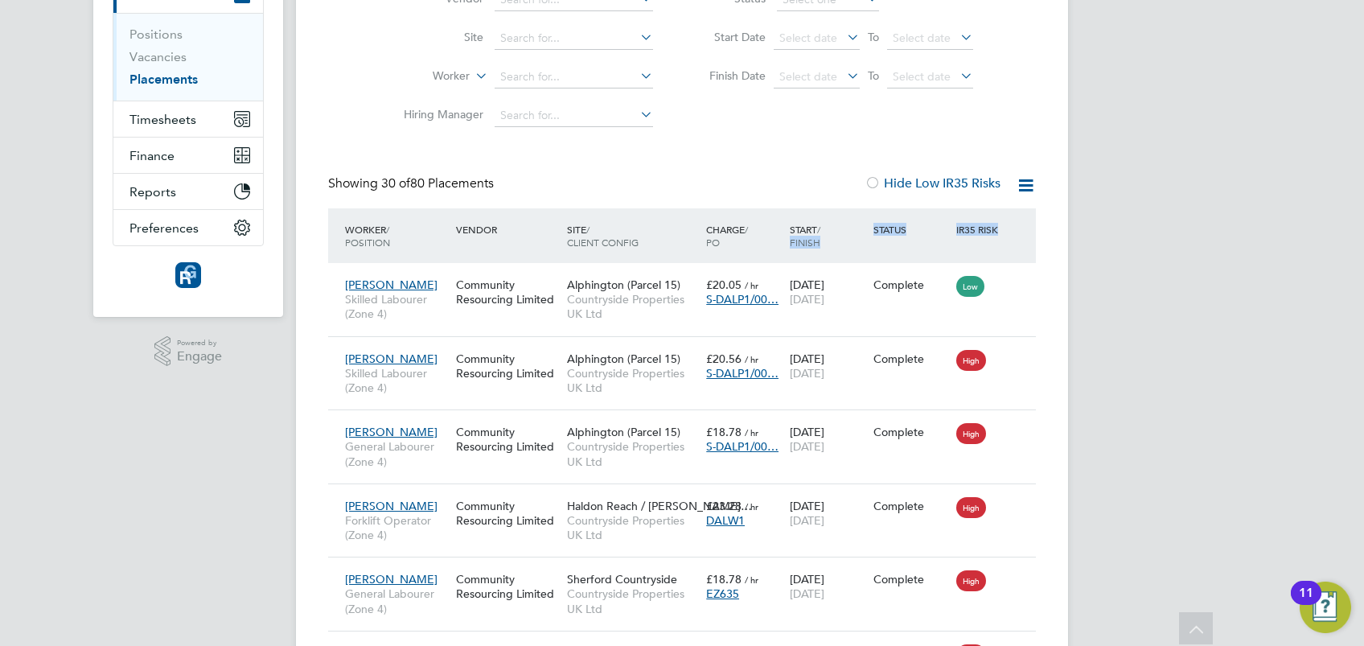
click at [796, 235] on span "/ Finish" at bounding box center [805, 236] width 31 height 26
click at [1026, 183] on icon at bounding box center [1026, 185] width 20 height 20
drag, startPoint x: 1123, startPoint y: 242, endPoint x: 1115, endPoint y: 250, distance: 11.4
click at [803, 229] on div "Start / Finish" at bounding box center [828, 236] width 84 height 42
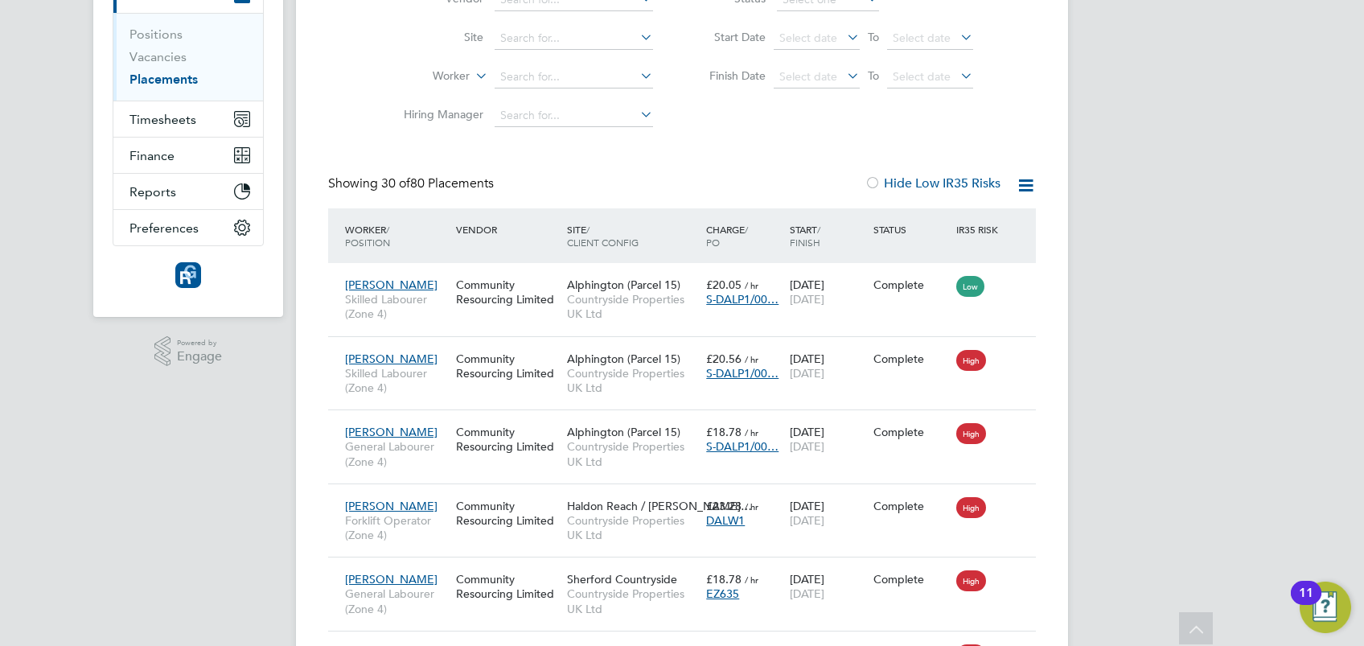
click at [804, 230] on div "Start / Finish" at bounding box center [828, 236] width 84 height 42
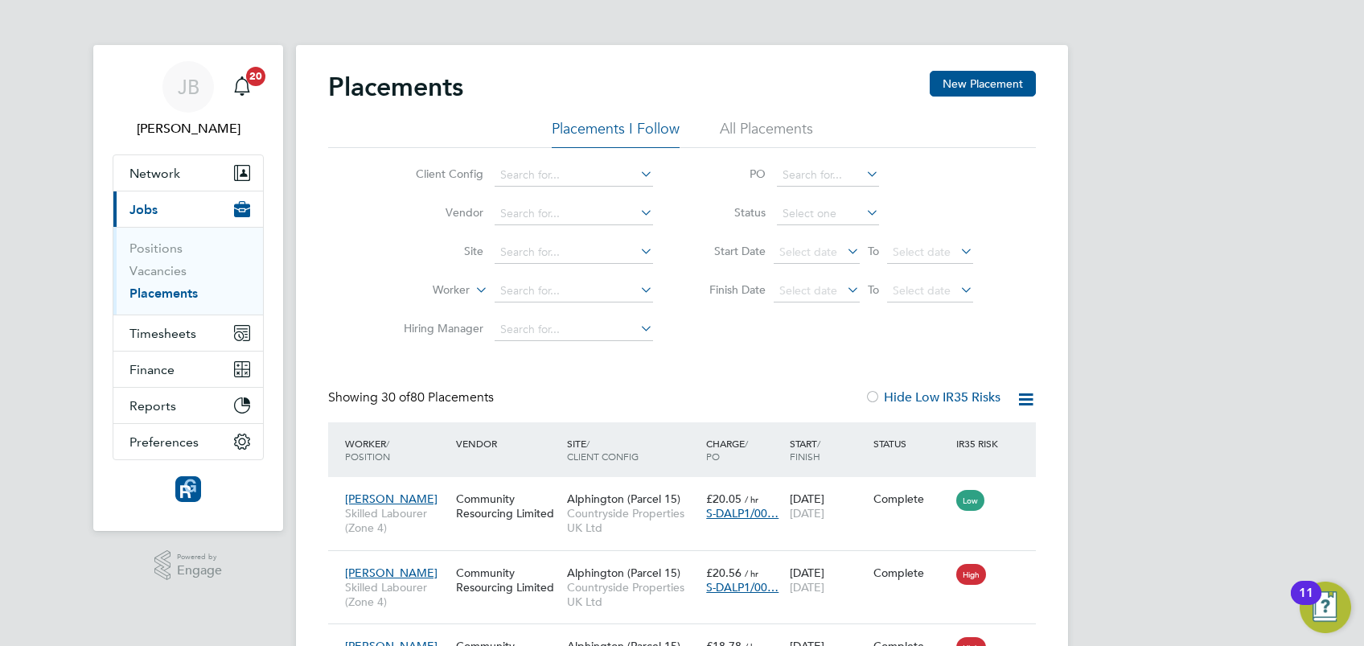
click at [585, 265] on li "Site" at bounding box center [522, 252] width 302 height 39
click at [566, 291] on input at bounding box center [574, 291] width 158 height 23
click at [552, 310] on li "Jere my Endean" at bounding box center [577, 313] width 164 height 22
type input "[PERSON_NAME]"
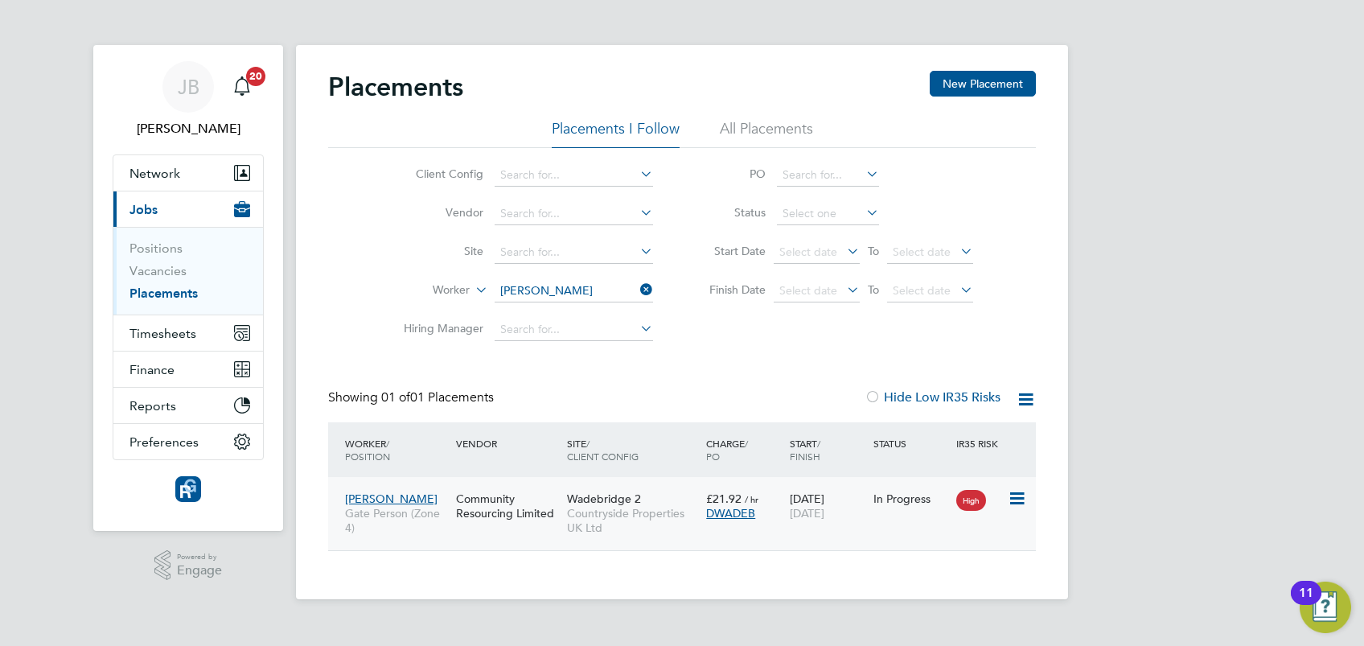
click at [1017, 498] on icon at bounding box center [1016, 498] width 16 height 19
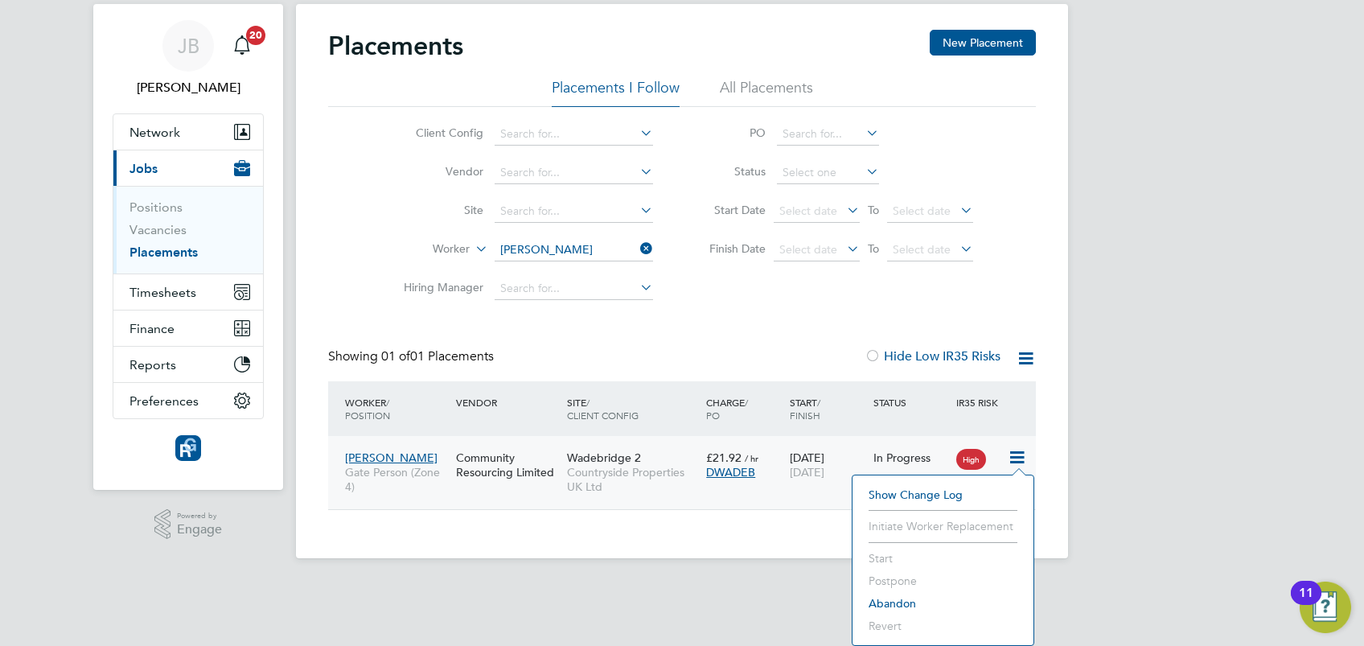
click at [521, 495] on div "Jeremy Endean Gate Person (Zone 4) Community Resourcing Limited Wadebridge 2 Co…" at bounding box center [682, 472] width 708 height 73
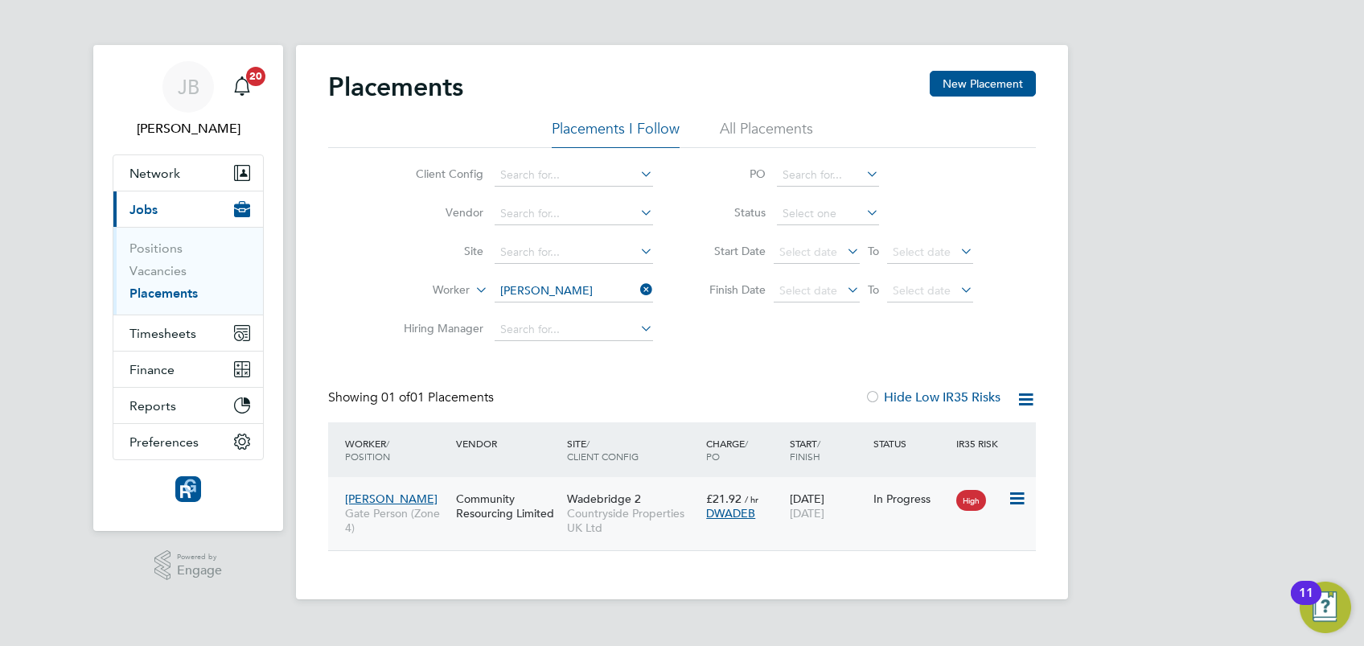
click at [401, 526] on span "Gate Person (Zone 4)" at bounding box center [396, 520] width 103 height 29
click at [637, 290] on icon at bounding box center [637, 289] width 0 height 23
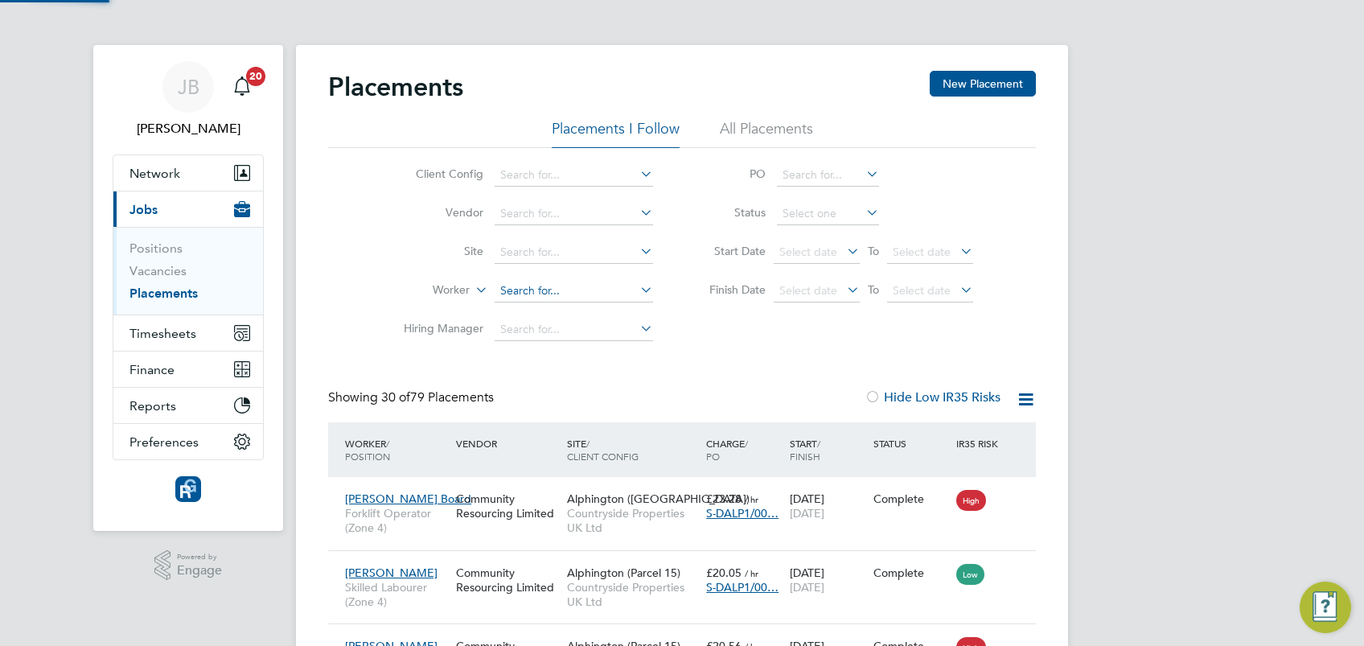
click at [548, 285] on input at bounding box center [574, 291] width 158 height 23
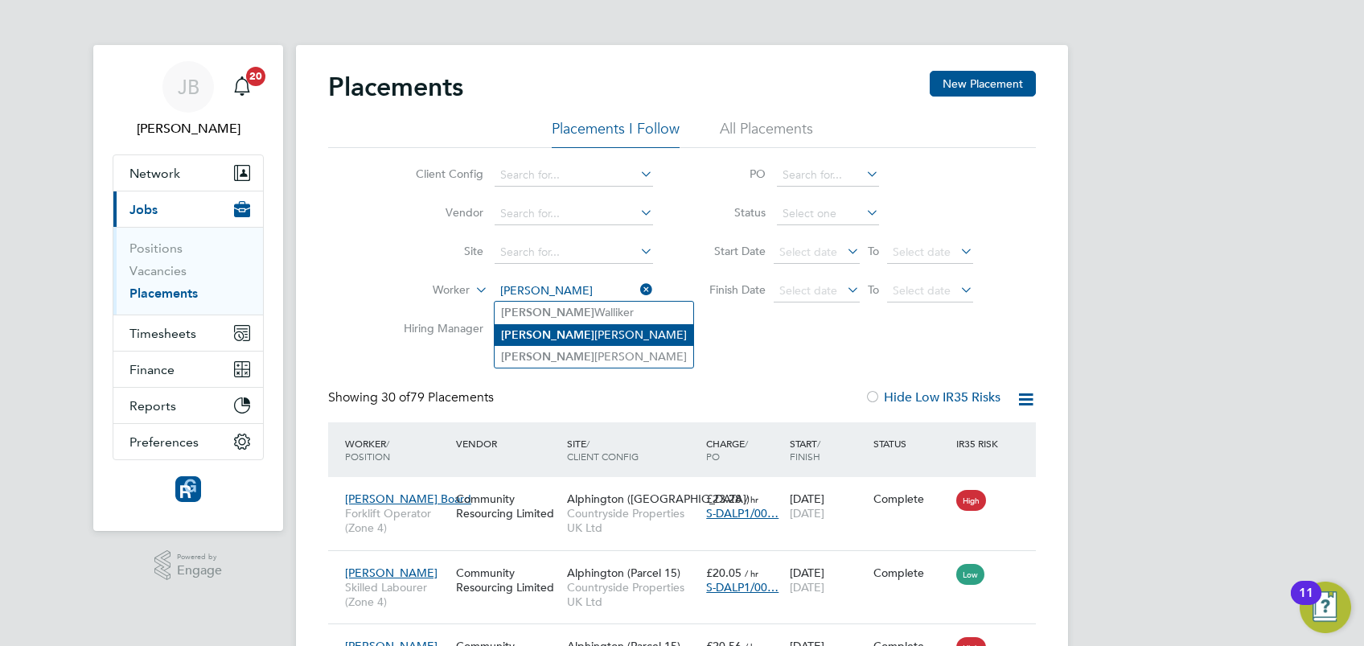
click at [561, 335] on li "Paul Carter" at bounding box center [594, 335] width 199 height 22
type input "[PERSON_NAME]"
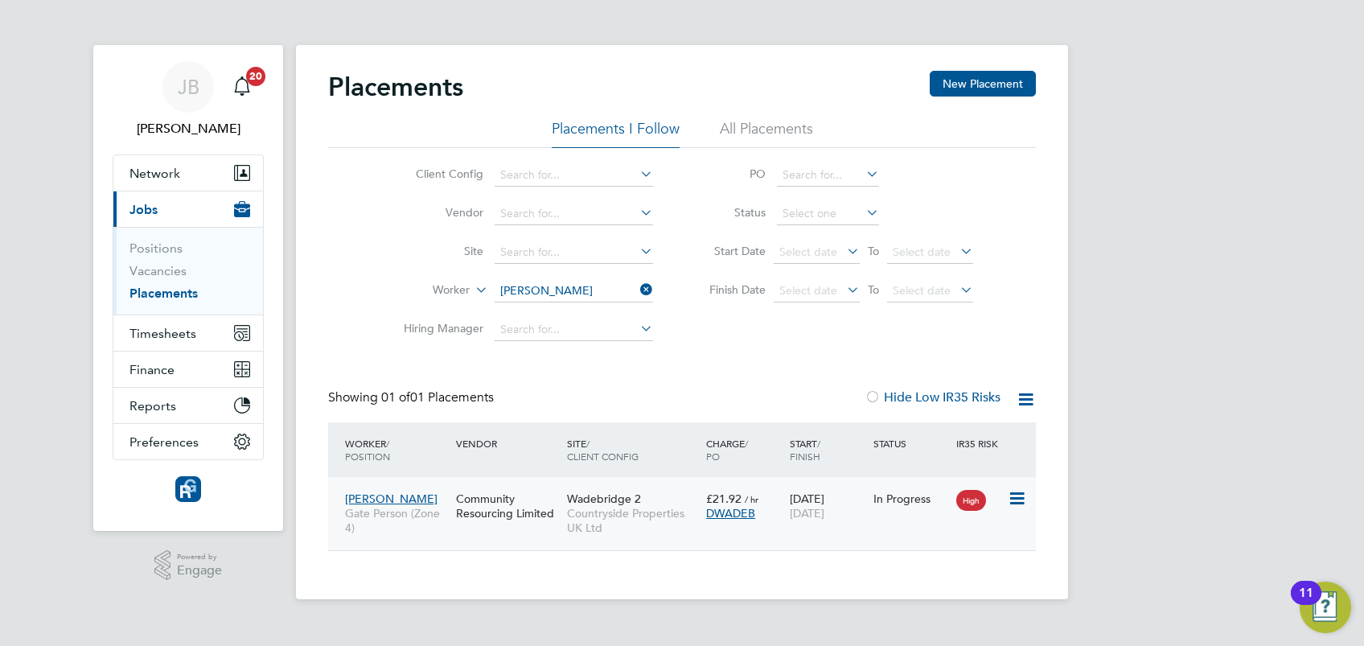
click at [395, 528] on span "Gate Person (Zone 4)" at bounding box center [396, 520] width 103 height 29
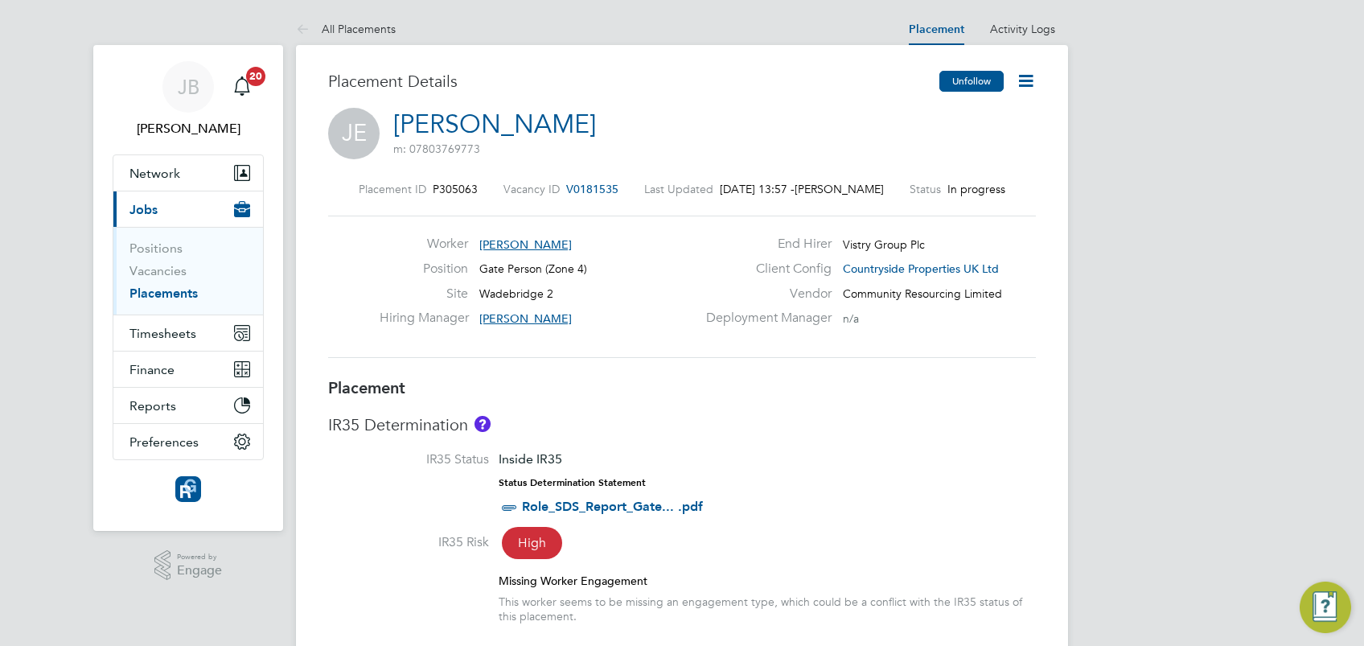
click at [983, 80] on button "Unfollow" at bounding box center [971, 81] width 64 height 21
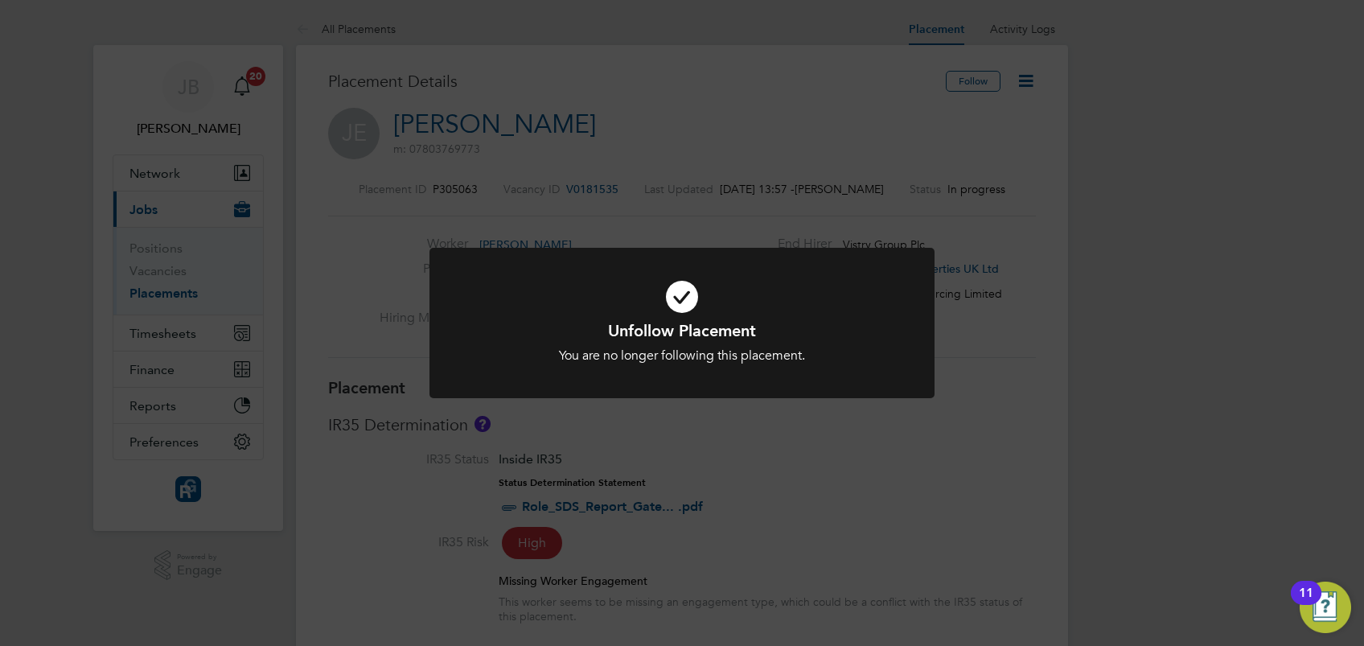
click at [579, 416] on div "Unfollow Placement You are no longer following this placement. Cancel Okay" at bounding box center [681, 333] width 505 height 170
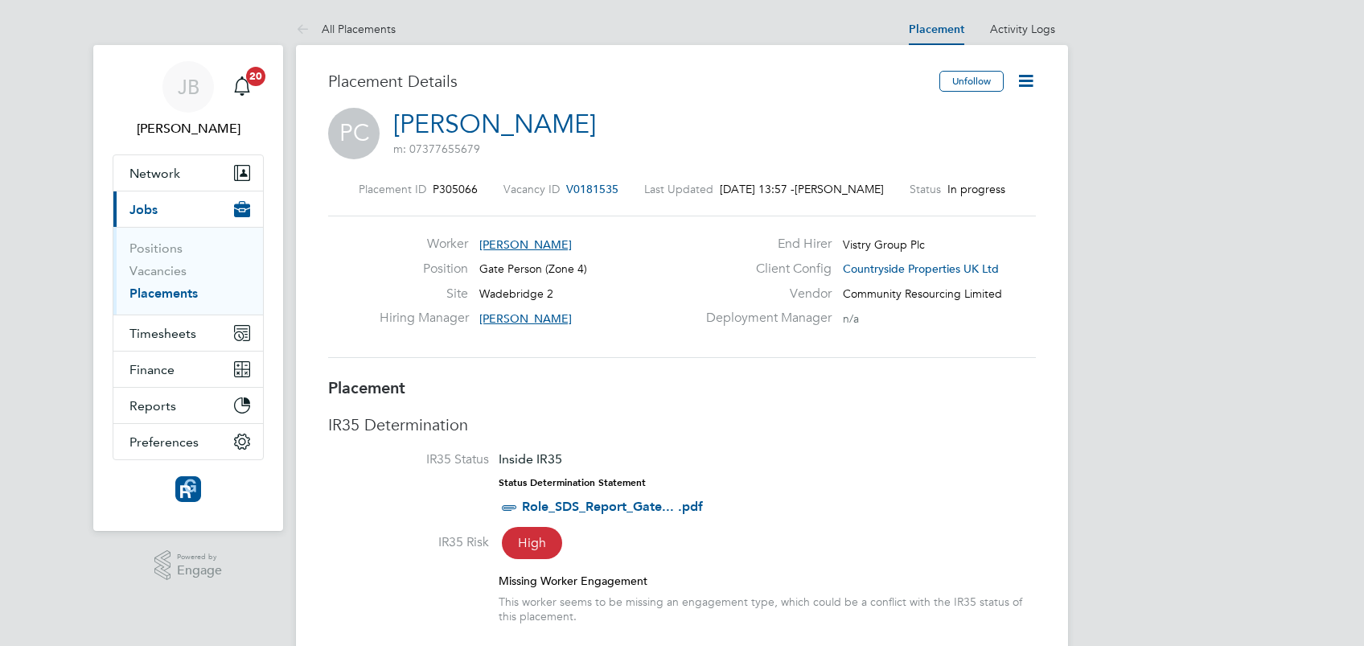
click at [1016, 89] on icon at bounding box center [1026, 81] width 20 height 20
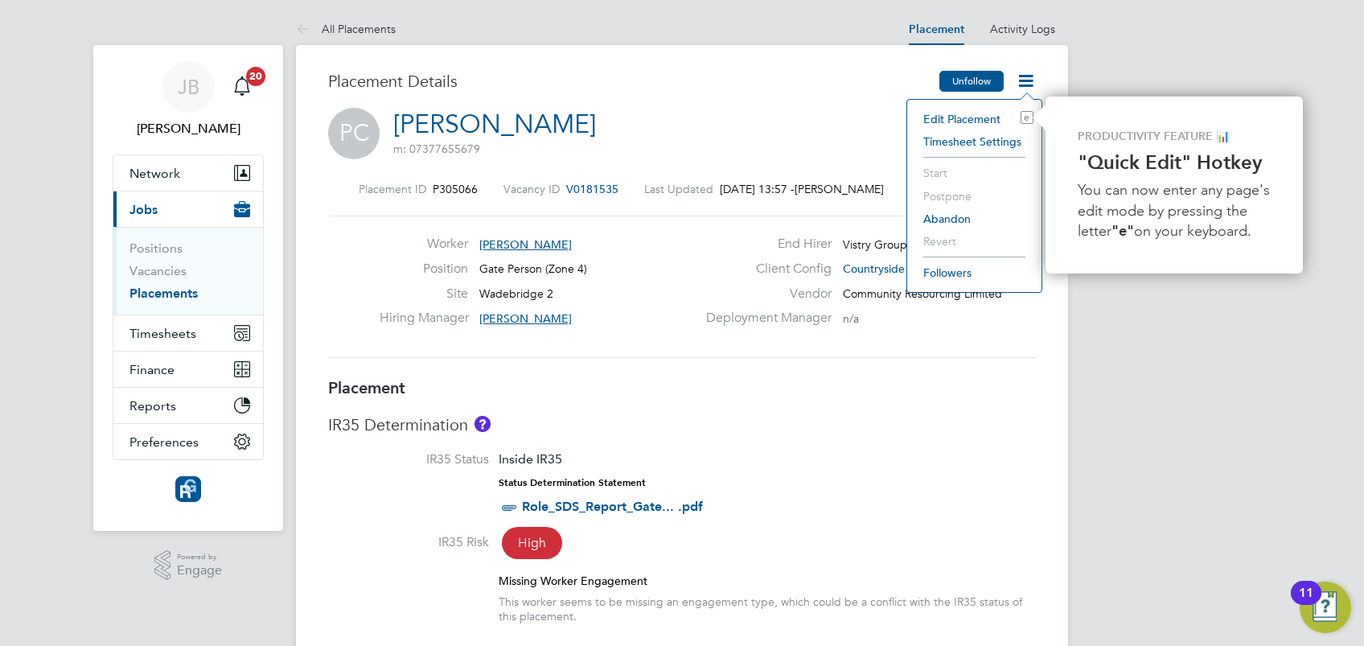
click at [979, 77] on button "Unfollow" at bounding box center [971, 81] width 64 height 21
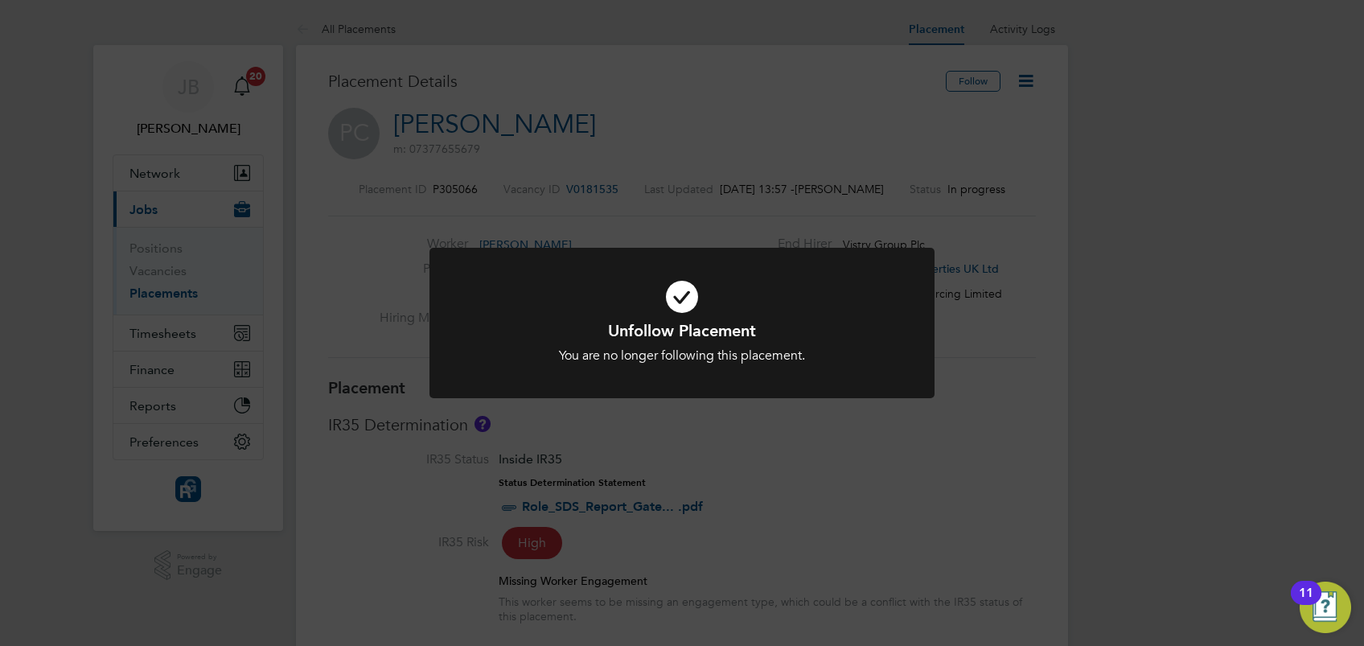
click at [836, 474] on div "Unfollow Placement You are no longer following this placement. Cancel Okay" at bounding box center [682, 323] width 1364 height 646
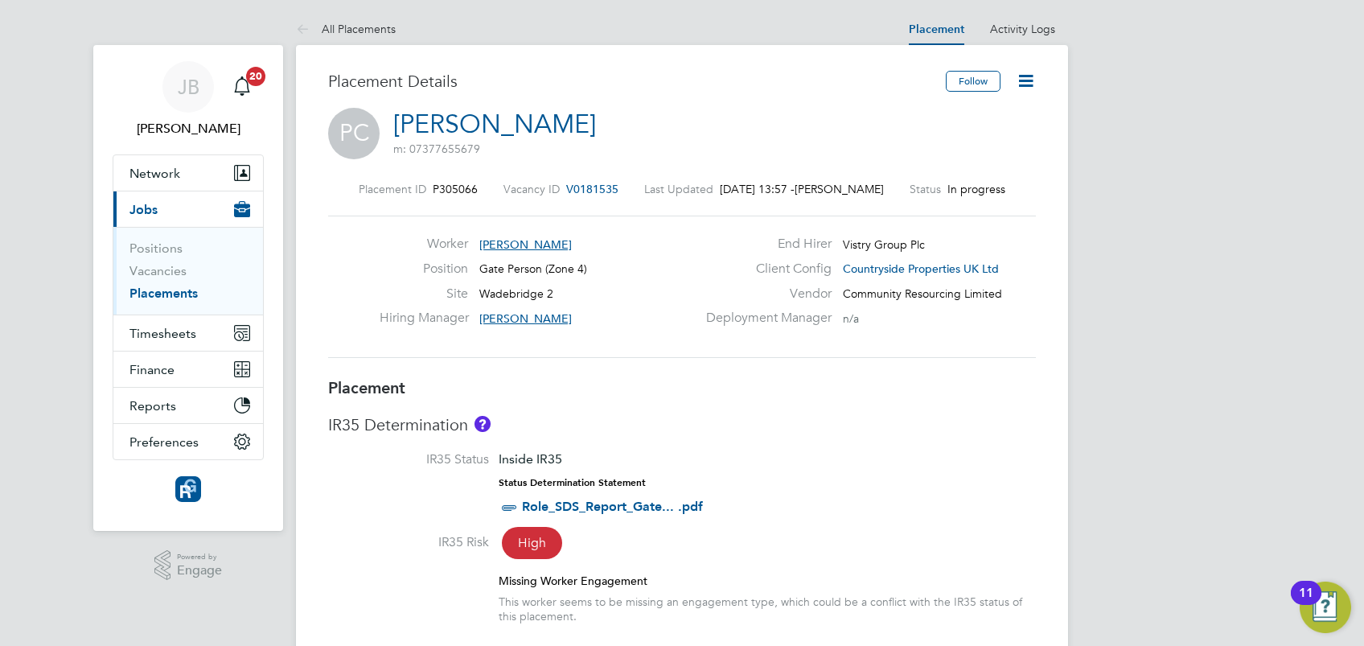
click at [157, 294] on link "Placements" at bounding box center [163, 292] width 68 height 15
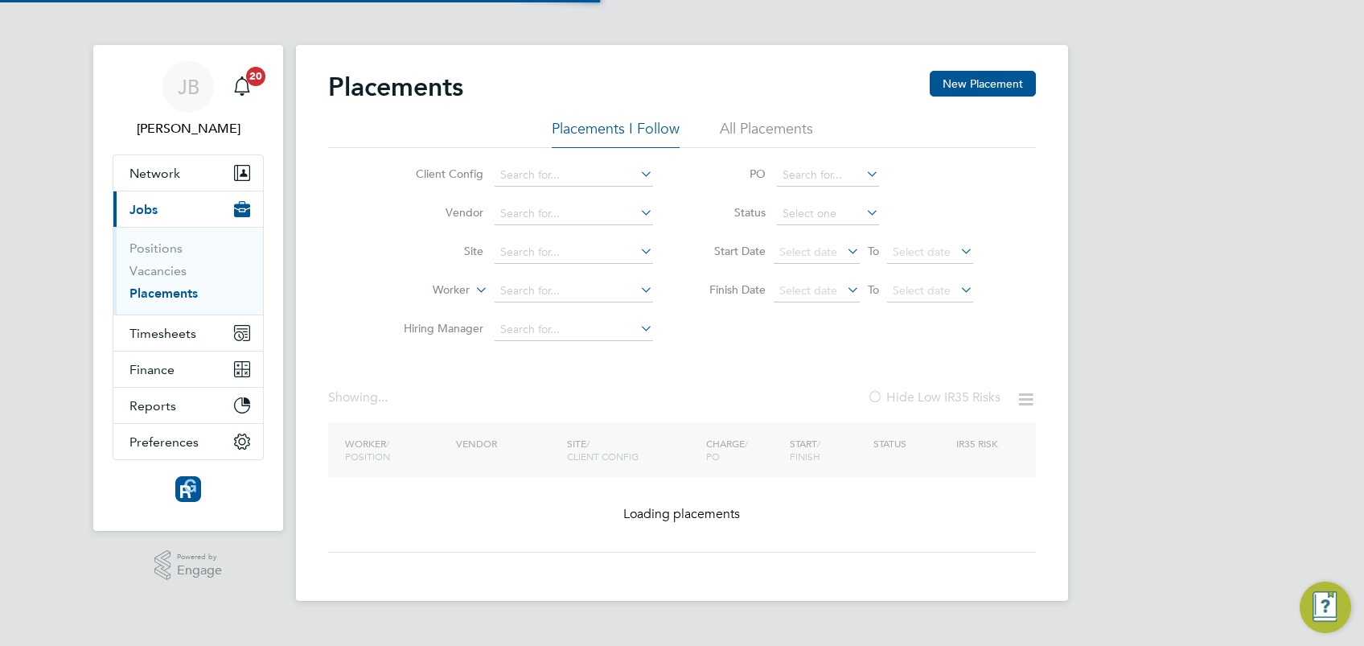
click at [769, 129] on li "All Placements" at bounding box center [766, 133] width 93 height 29
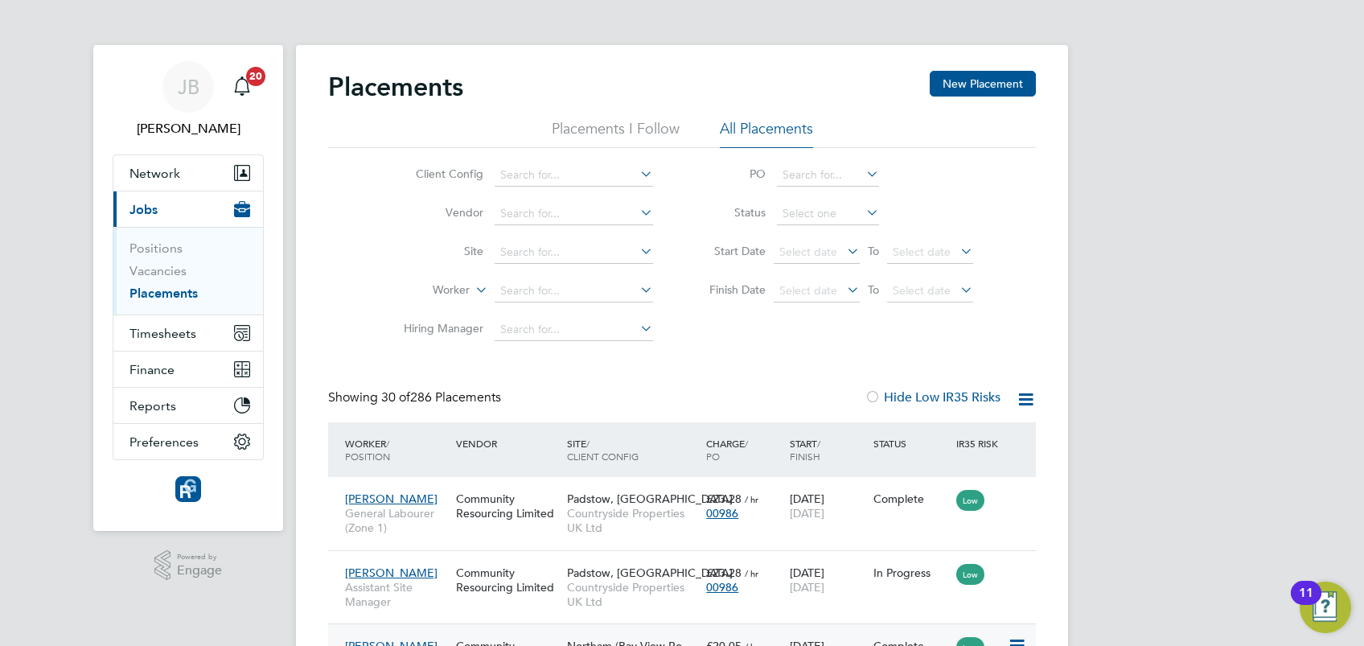
scroll to position [45, 111]
